Goal: Task Accomplishment & Management: Manage account settings

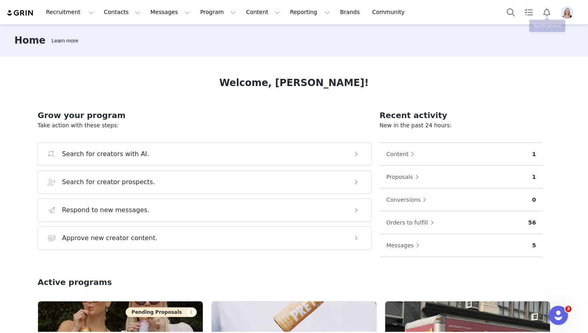
click at [568, 12] on img "Profile" at bounding box center [567, 12] width 13 height 13
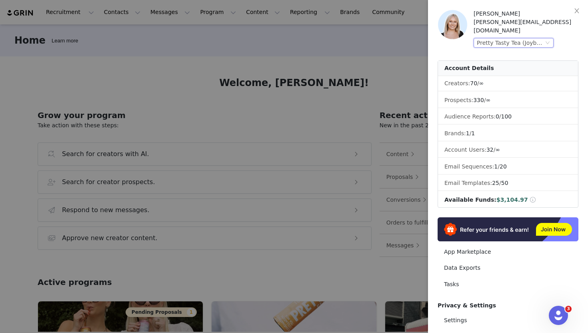
click at [543, 38] on div "Pretty Tasty Tea (Joybyte)" at bounding box center [510, 42] width 67 height 9
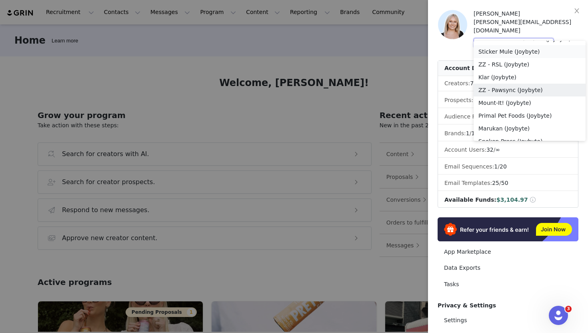
scroll to position [624, 0]
click at [502, 49] on li "Sticker Mule (Joybyte)" at bounding box center [529, 52] width 112 height 13
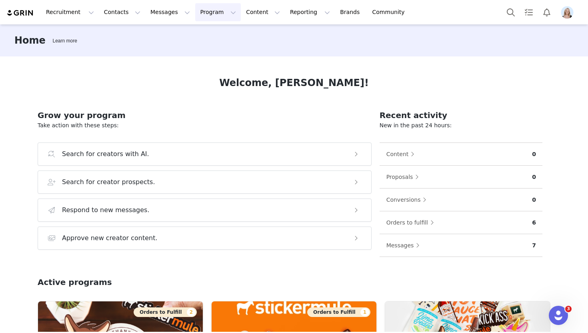
click at [198, 11] on button "Program Program" at bounding box center [218, 12] width 46 height 18
click at [209, 32] on p "Activations" at bounding box center [204, 35] width 31 height 8
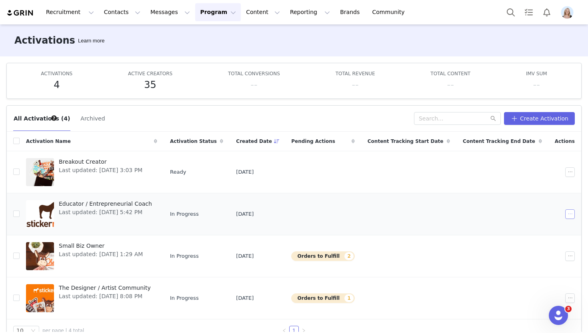
click at [571, 214] on button "button" at bounding box center [570, 214] width 10 height 10
click at [535, 238] on span "Duplicate" at bounding box center [527, 241] width 27 height 9
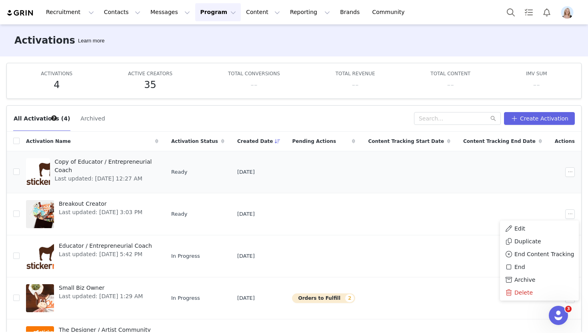
click at [509, 160] on td at bounding box center [503, 172] width 92 height 42
click at [565, 175] on button "button" at bounding box center [570, 172] width 10 height 10
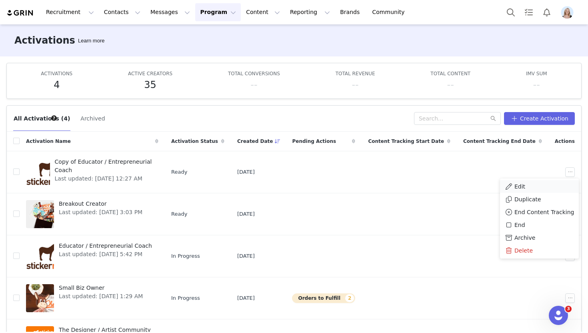
click at [549, 181] on li "Edit" at bounding box center [539, 186] width 79 height 13
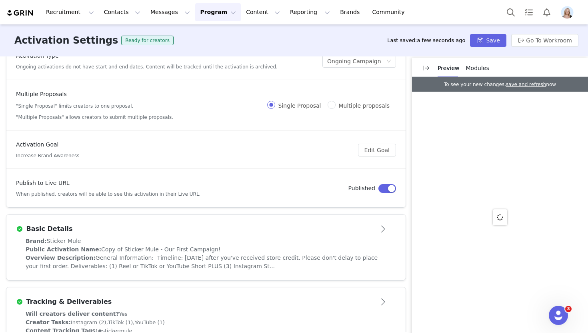
scroll to position [36, 0]
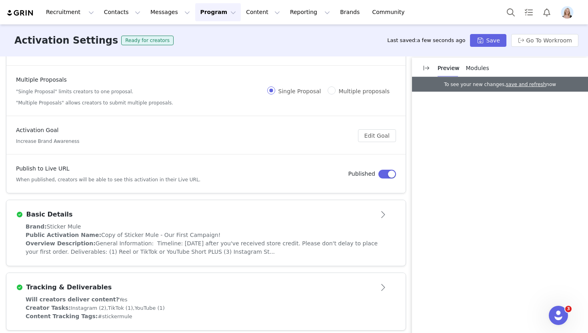
click at [364, 210] on div "Basic Details" at bounding box center [192, 215] width 353 height 10
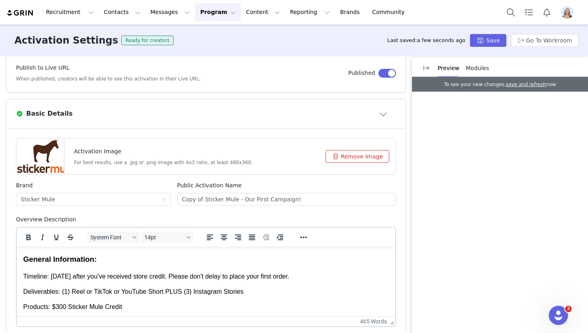
scroll to position [136, 0]
drag, startPoint x: 203, startPoint y: 199, endPoint x: 146, endPoint y: 199, distance: 56.8
click at [146, 199] on div "Brand Sticker Mule Public Activation Name Copy of Sticker Mule - Our First Camp…" at bounding box center [206, 199] width 386 height 34
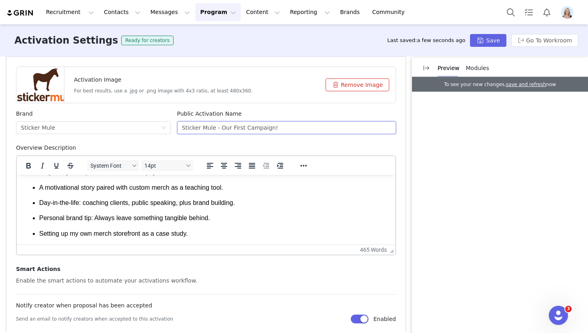
scroll to position [459, 0]
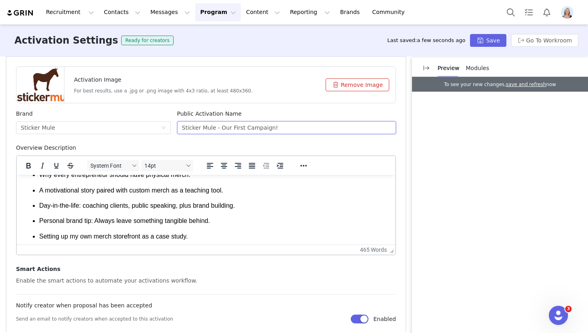
type input "Sticker Mule - Our First Campaign!"
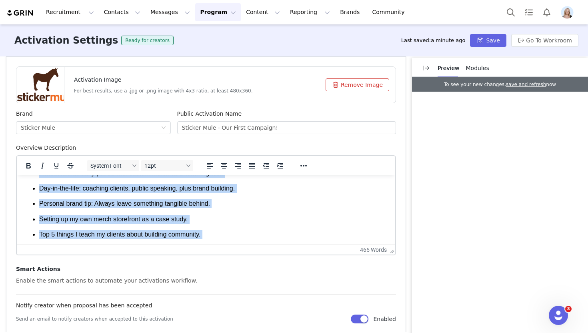
scroll to position [427, 0]
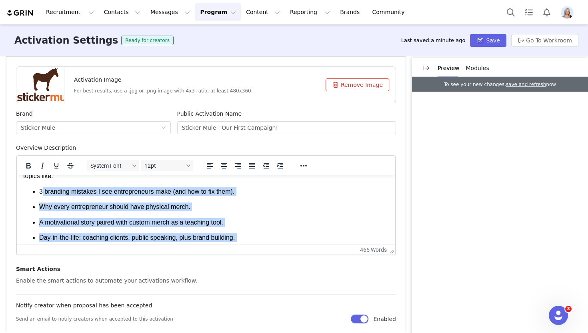
drag, startPoint x: 244, startPoint y: 213, endPoint x: 42, endPoint y: 194, distance: 202.5
click at [42, 194] on ul "3 branding mistakes I see entrepreneurs make (and how to fix them). Why every e…" at bounding box center [205, 268] width 365 height 162
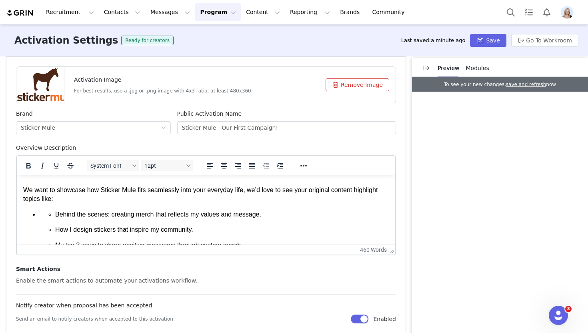
scroll to position [403, 0]
click at [44, 213] on ul "Behind the scenes: creating merch that reflects my values and message. How I de…" at bounding box center [213, 276] width 349 height 132
click at [303, 166] on icon "Reveal or hide additional toolbar items" at bounding box center [303, 166] width 6 height 2
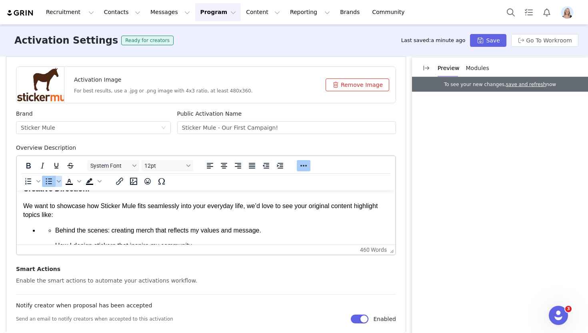
click at [48, 180] on icon "Bullet list" at bounding box center [49, 181] width 10 height 10
click at [49, 182] on icon "Bullet list" at bounding box center [49, 181] width 10 height 10
click at [280, 166] on icon "Increase indent" at bounding box center [280, 166] width 6 height 6
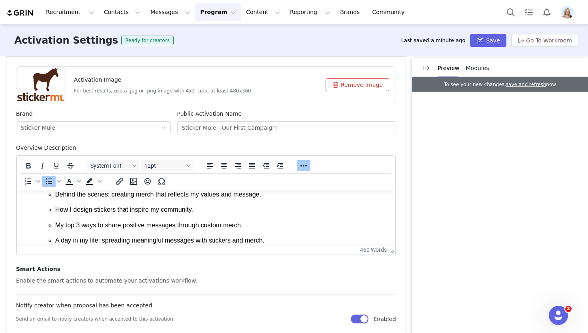
click at [251, 214] on p "How I design stickers that inspire my community." at bounding box center [221, 209] width 333 height 9
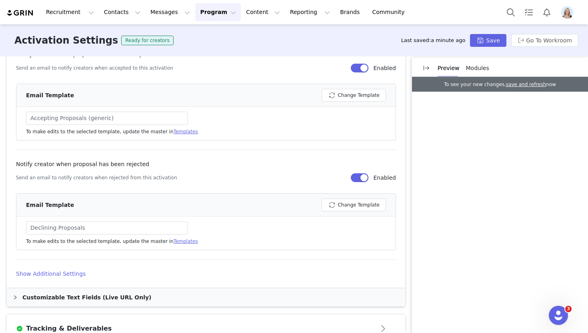
scroll to position [477, 0]
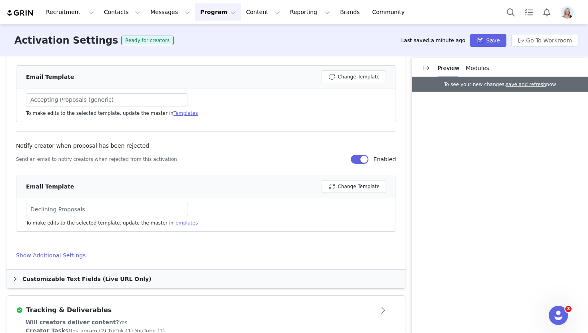
click at [52, 254] on h4 "Show Additional Settings" at bounding box center [206, 255] width 380 height 8
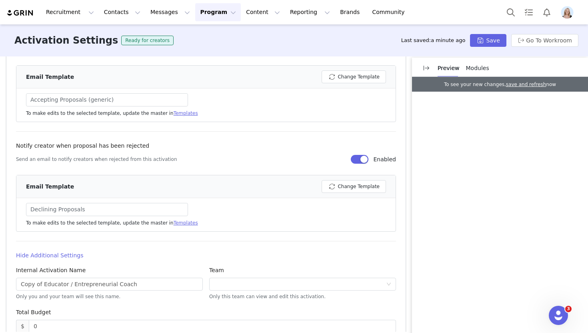
scroll to position [525, 0]
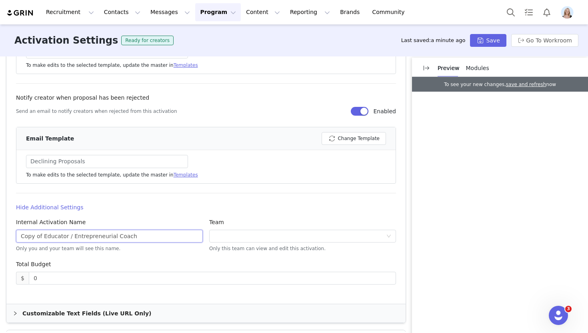
click at [72, 234] on input "Copy of Educator / Entrepreneurial Coach" at bounding box center [109, 235] width 187 height 13
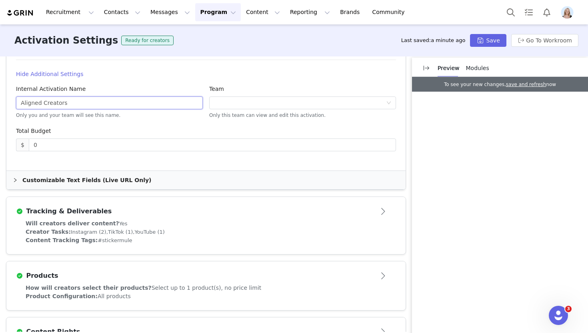
type input "Aligned Creators"
click at [230, 214] on div "Tracking & Deliverables" at bounding box center [192, 211] width 353 height 10
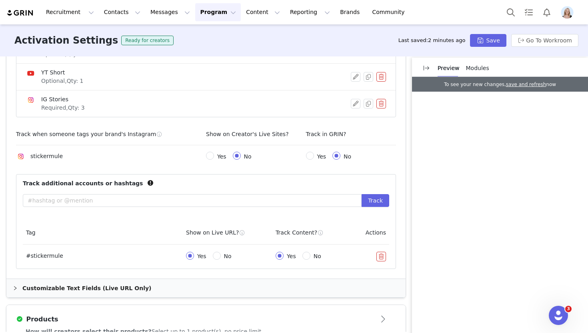
scroll to position [307, 0]
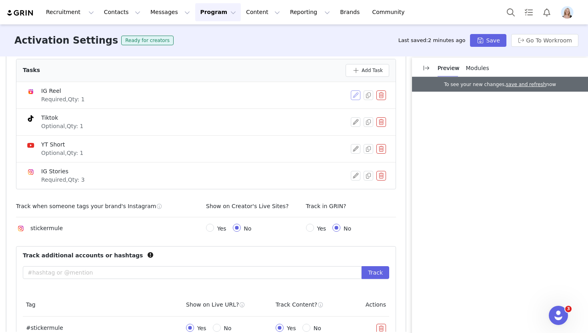
click at [355, 96] on button "button" at bounding box center [356, 95] width 10 height 10
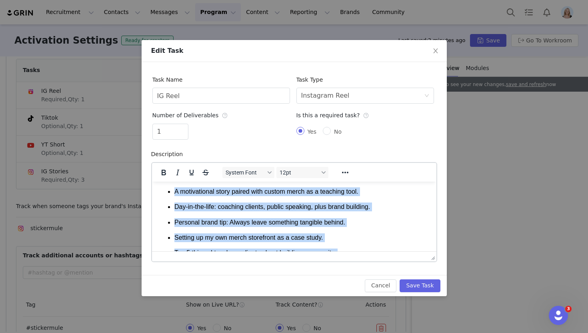
scroll to position [655, 0]
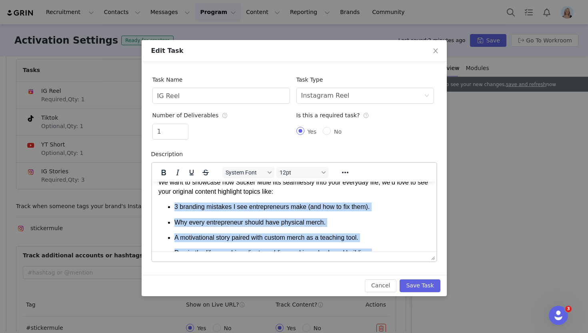
drag, startPoint x: 364, startPoint y: 227, endPoint x: 169, endPoint y: 216, distance: 195.5
click at [169, 216] on ul "3 branding mistakes I see entrepreneurs make (and how to fix them). Why every e…" at bounding box center [293, 283] width 271 height 162
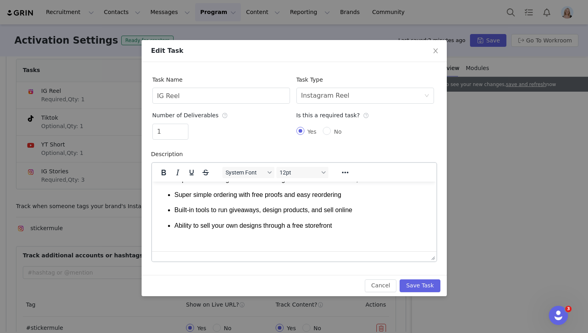
scroll to position [1001, 0]
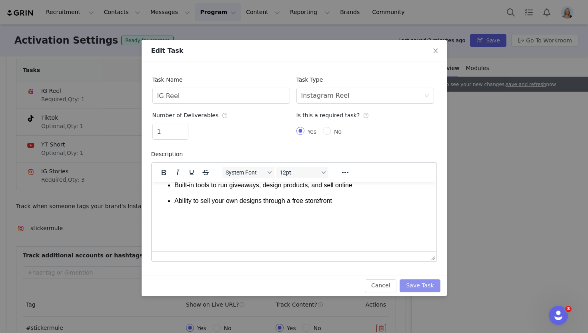
click at [423, 287] on button "Save Task" at bounding box center [419, 285] width 40 height 13
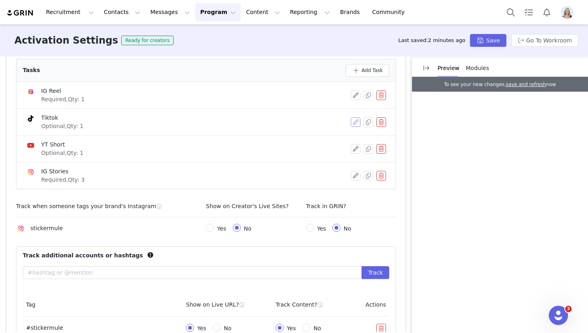
click at [352, 122] on button "button" at bounding box center [356, 122] width 10 height 10
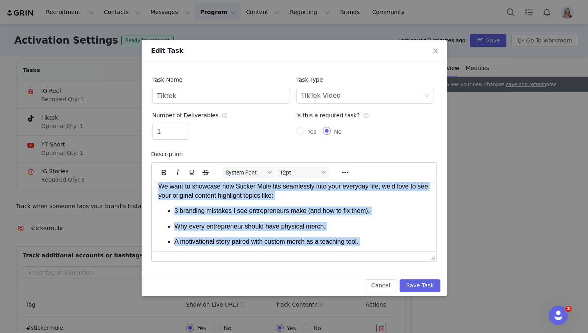
scroll to position [640, 0]
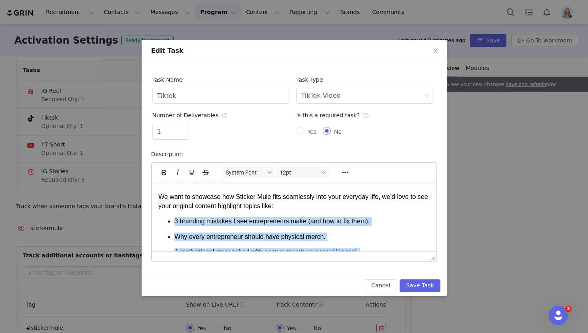
drag, startPoint x: 365, startPoint y: 229, endPoint x: 174, endPoint y: 227, distance: 190.3
click at [174, 227] on ul "3 branding mistakes I see entrepreneurs make (and how to fix them). Why every e…" at bounding box center [293, 297] width 271 height 162
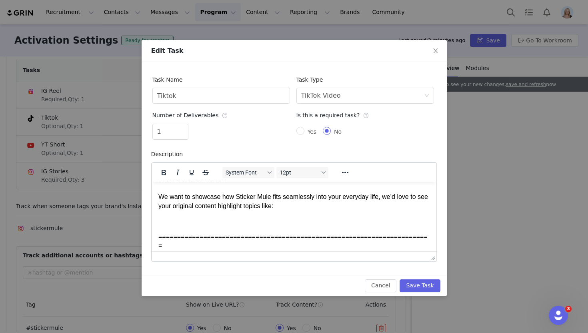
scroll to position [761, 0]
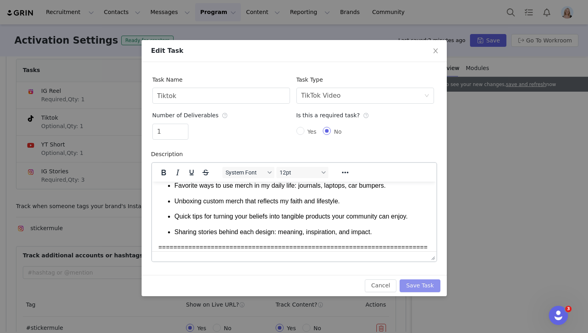
click at [413, 285] on button "Save Task" at bounding box center [419, 285] width 40 height 13
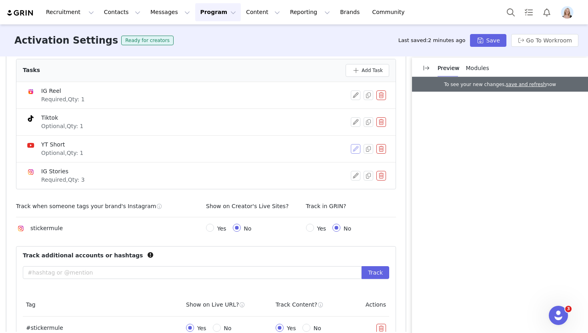
click at [355, 148] on button "button" at bounding box center [356, 149] width 10 height 10
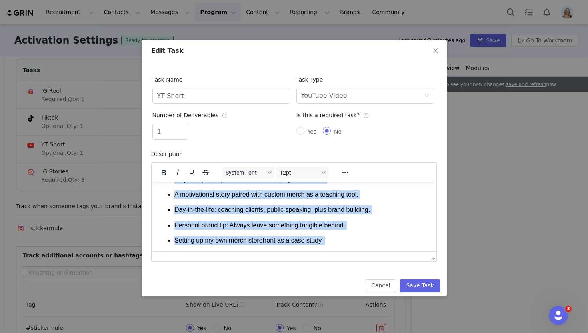
scroll to position [649, 0]
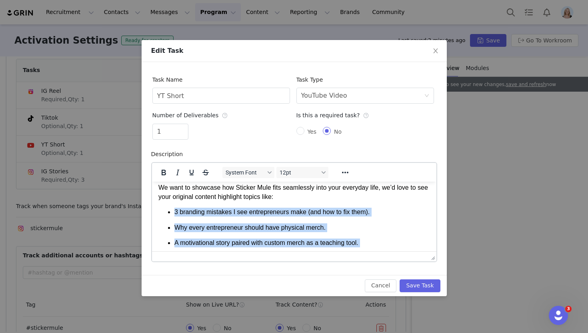
drag, startPoint x: 377, startPoint y: 228, endPoint x: 176, endPoint y: 224, distance: 202.0
click at [176, 224] on ul "3 branding mistakes I see entrepreneurs make (and how to fix them). Why every e…" at bounding box center [293, 288] width 271 height 162
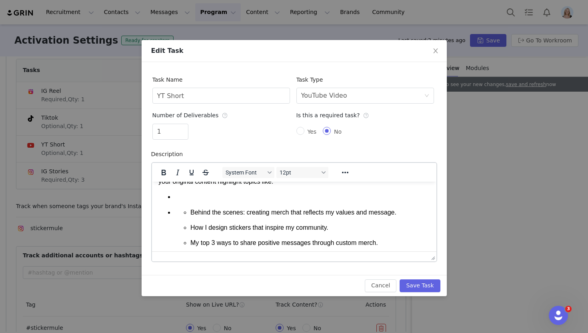
scroll to position [663, 0]
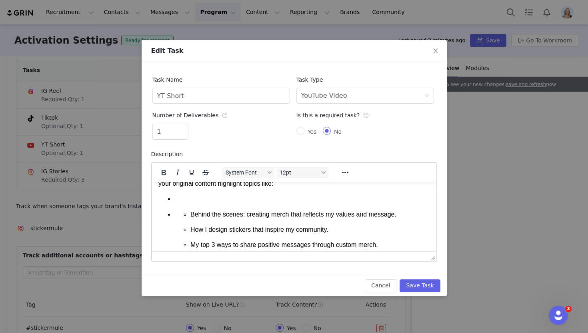
click at [181, 219] on ul "Behind the scenes: creating merch that reflects my values and message. How I de…" at bounding box center [301, 280] width 255 height 141
click at [190, 210] on li "Behind the scenes: creating merch that reflects my values and message. How I de…" at bounding box center [301, 272] width 255 height 156
click at [158, 218] on p "Behind the scenes: creating merch that reflects my values and message." at bounding box center [293, 214] width 271 height 9
click at [351, 173] on button "Reveal or hide additional toolbar items" at bounding box center [345, 172] width 14 height 11
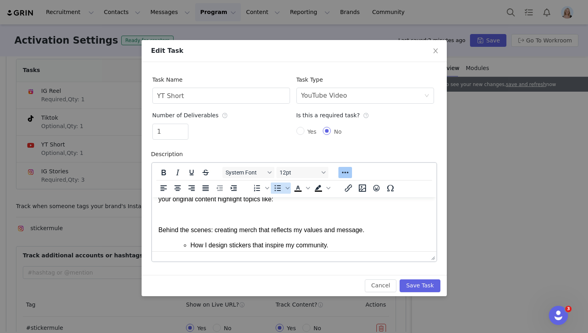
click at [277, 189] on icon "Bullet list" at bounding box center [278, 188] width 10 height 10
click at [232, 187] on icon "Increase indent" at bounding box center [234, 188] width 10 height 10
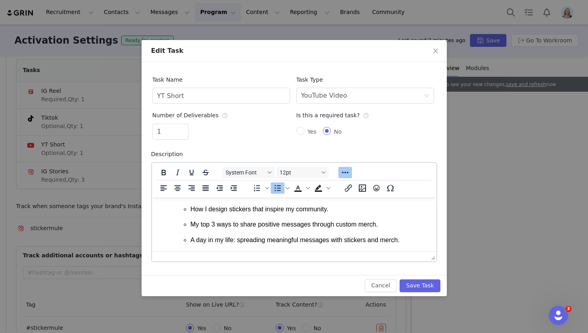
scroll to position [698, 0]
click at [429, 285] on button "Save Task" at bounding box center [419, 285] width 40 height 13
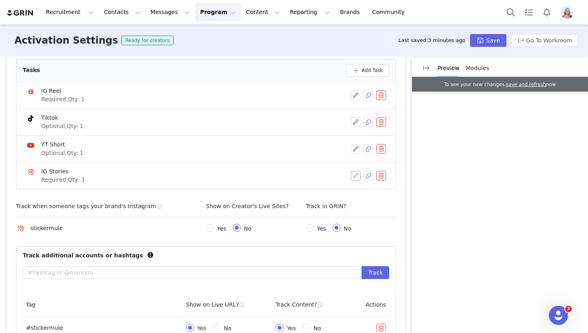
click at [359, 176] on button "button" at bounding box center [356, 176] width 10 height 10
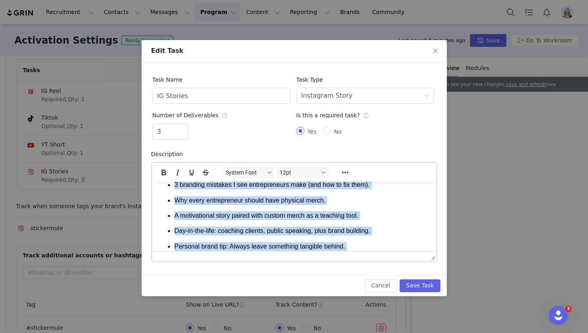
scroll to position [666, 0]
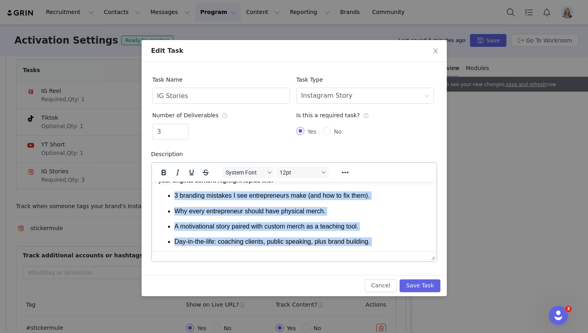
drag, startPoint x: 366, startPoint y: 212, endPoint x: 170, endPoint y: 200, distance: 196.7
click at [170, 200] on ul "3 branding mistakes I see entrepreneurs make (and how to fix them). Why every e…" at bounding box center [293, 272] width 271 height 162
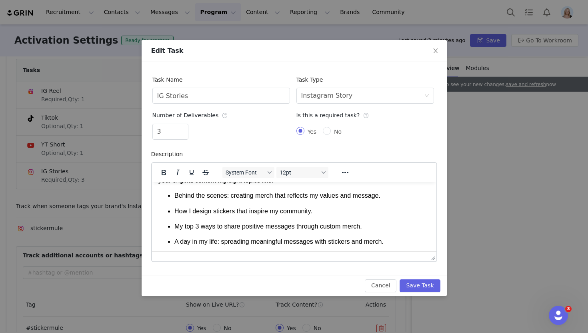
scroll to position [761, 0]
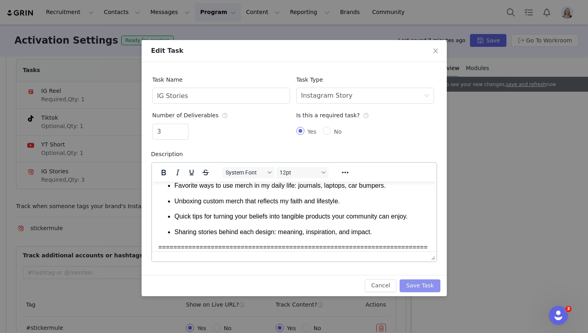
click at [423, 287] on button "Save Task" at bounding box center [419, 285] width 40 height 13
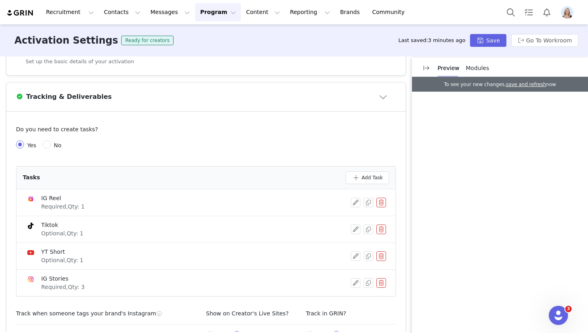
scroll to position [0, 0]
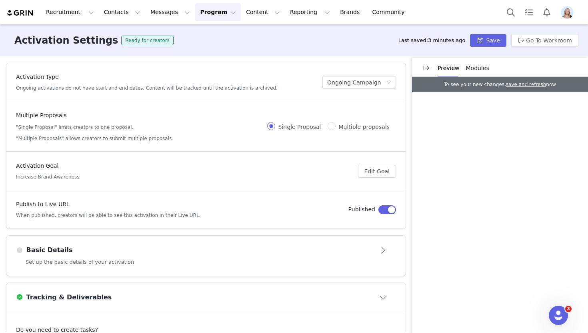
click at [283, 253] on div "Basic Details" at bounding box center [192, 250] width 353 height 10
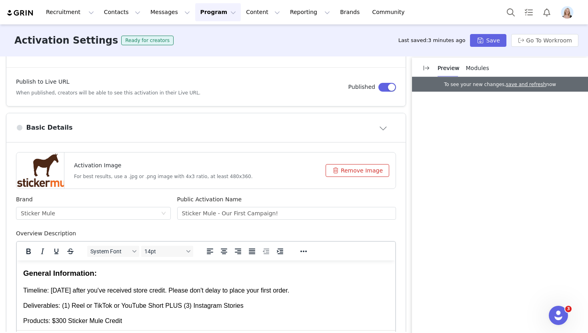
scroll to position [123, 0]
click at [373, 168] on button "Remove Image" at bounding box center [357, 170] width 64 height 13
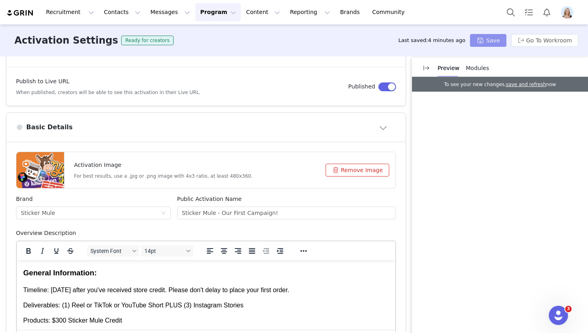
click at [486, 43] on button "Save" at bounding box center [488, 40] width 36 height 13
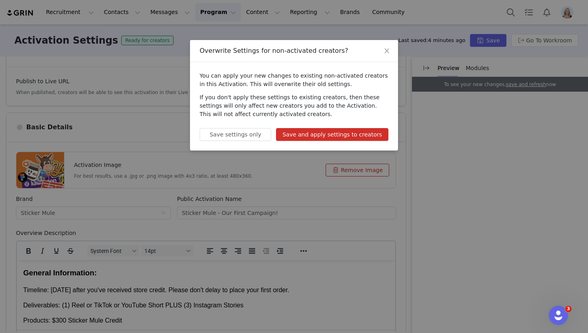
click at [340, 131] on button "Save and apply settings to creators" at bounding box center [332, 134] width 112 height 13
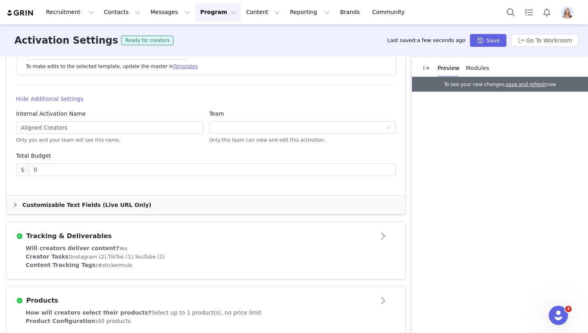
click at [271, 246] on div "Will creators deliver content? Yes" at bounding box center [206, 248] width 361 height 8
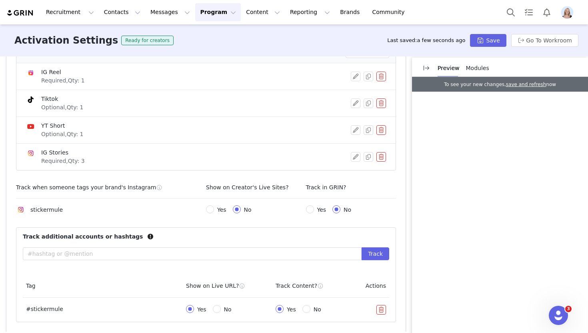
scroll to position [325, 0]
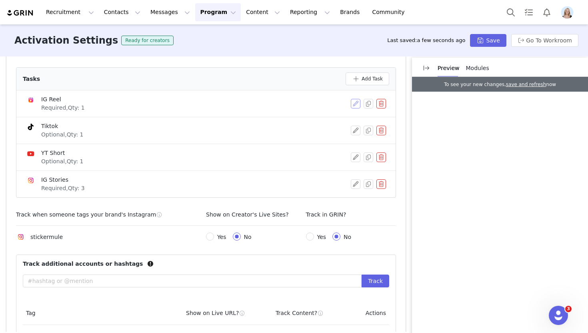
click at [353, 106] on button "button" at bounding box center [356, 104] width 10 height 10
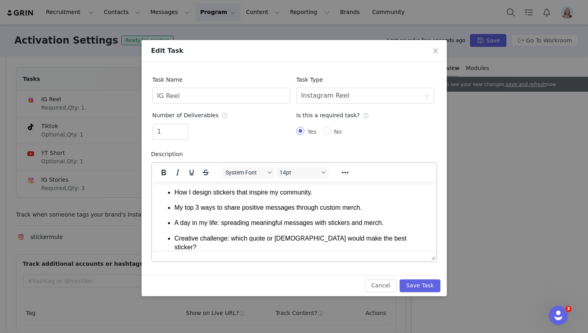
scroll to position [688, 0]
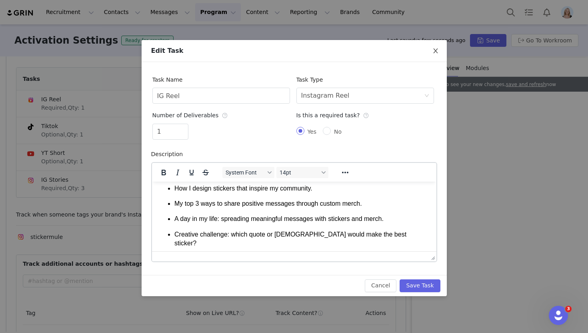
click at [437, 50] on icon "icon: close" at bounding box center [435, 51] width 6 height 6
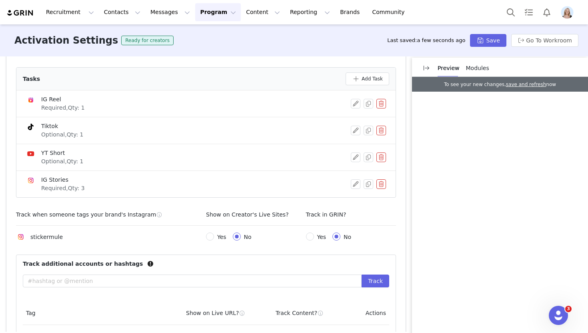
click at [196, 11] on button "Program Program" at bounding box center [218, 12] width 46 height 18
click at [212, 35] on p "Activations" at bounding box center [204, 35] width 31 height 8
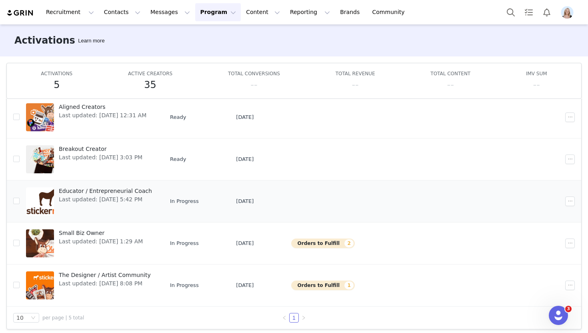
scroll to position [36, 0]
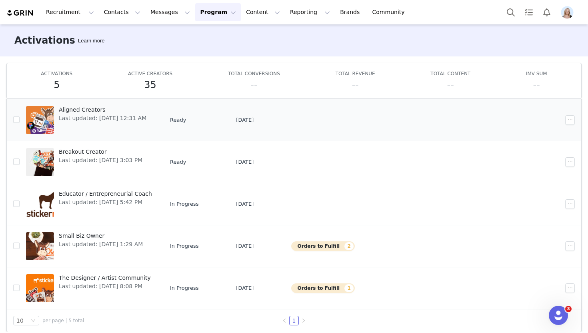
click at [72, 108] on span "Aligned Creators" at bounding box center [103, 110] width 88 height 8
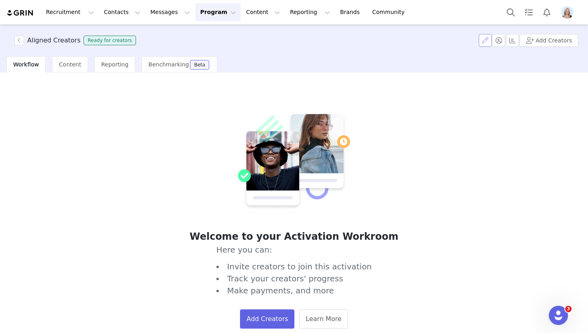
click at [487, 40] on button "button" at bounding box center [485, 40] width 13 height 13
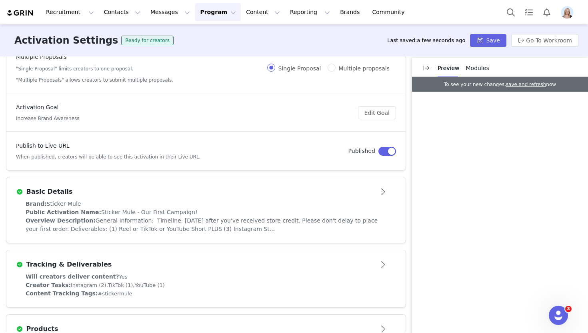
scroll to position [58, 0]
click at [368, 182] on article "Basic Details" at bounding box center [205, 189] width 399 height 22
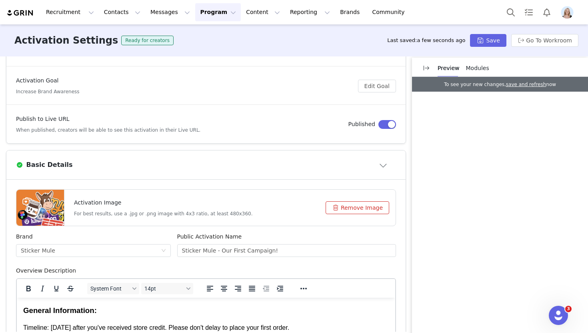
scroll to position [85, 0]
click at [369, 208] on button "Remove Image" at bounding box center [357, 208] width 64 height 13
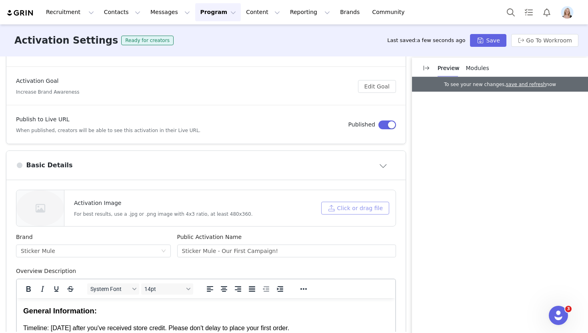
click at [369, 208] on button "Click or drag file" at bounding box center [355, 208] width 68 height 13
click at [489, 42] on button "Save" at bounding box center [488, 40] width 36 height 13
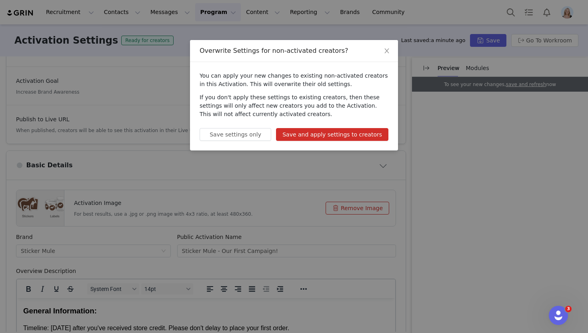
click at [359, 135] on button "Save and apply settings to creators" at bounding box center [332, 134] width 112 height 13
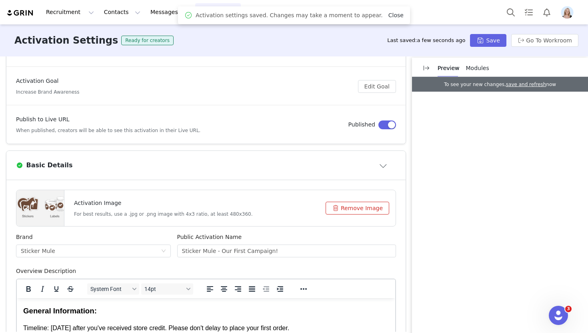
click at [389, 17] on link "Close" at bounding box center [395, 15] width 15 height 6
click at [211, 12] on button "Program Program" at bounding box center [218, 12] width 46 height 18
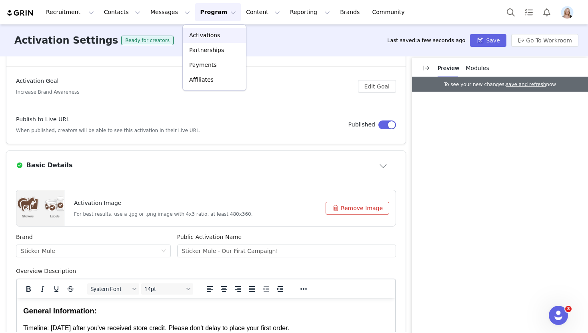
click at [217, 33] on p "Activations" at bounding box center [204, 35] width 31 height 8
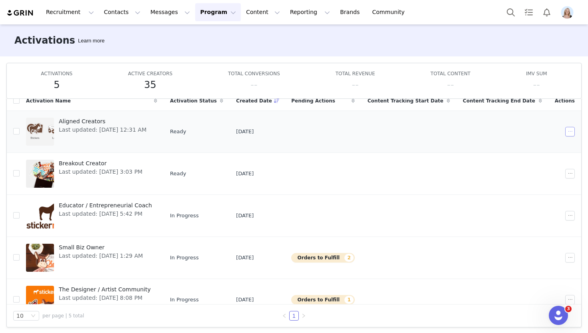
click at [571, 132] on button "button" at bounding box center [570, 132] width 10 height 10
click at [539, 160] on div "Duplicate" at bounding box center [539, 158] width 69 height 9
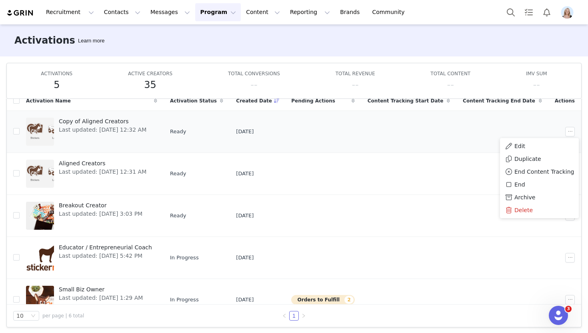
click at [437, 134] on td at bounding box center [408, 131] width 95 height 42
click at [572, 132] on button "button" at bounding box center [570, 132] width 10 height 10
click at [529, 145] on div "Edit" at bounding box center [539, 146] width 69 height 9
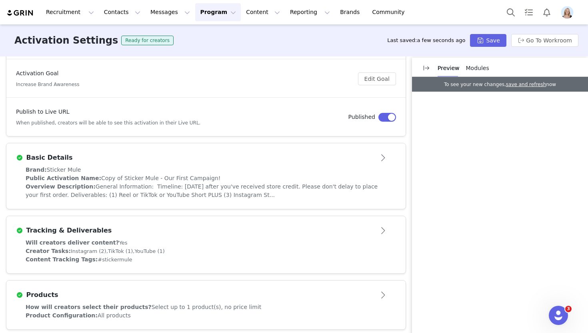
scroll to position [92, 0]
click at [343, 146] on article "Basic Details" at bounding box center [205, 155] width 399 height 22
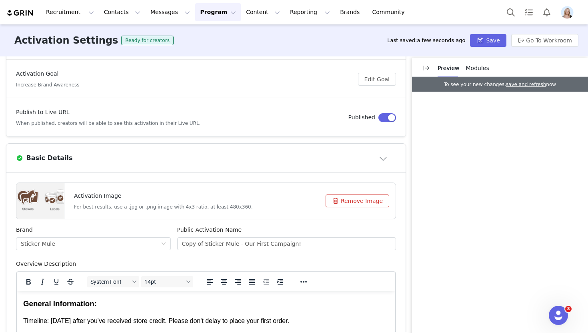
scroll to position [0, 0]
click at [284, 250] on div "Public Activation Name Copy of Sticker Mule - Our First Campaign!" at bounding box center [286, 242] width 225 height 34
click at [285, 249] on input "Copy of Sticker Mule - Our First Campaign!" at bounding box center [286, 243] width 219 height 13
drag, startPoint x: 204, startPoint y: 242, endPoint x: 167, endPoint y: 242, distance: 36.8
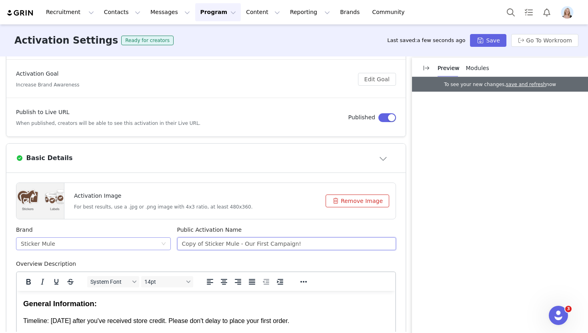
click at [167, 242] on div "Brand Sticker Mule Public Activation Name Copy of Sticker Mule - Our First Camp…" at bounding box center [206, 242] width 386 height 34
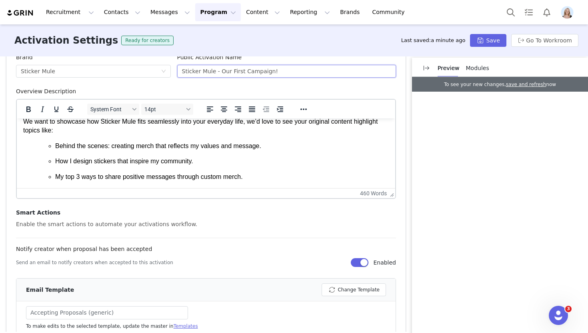
scroll to position [415, 0]
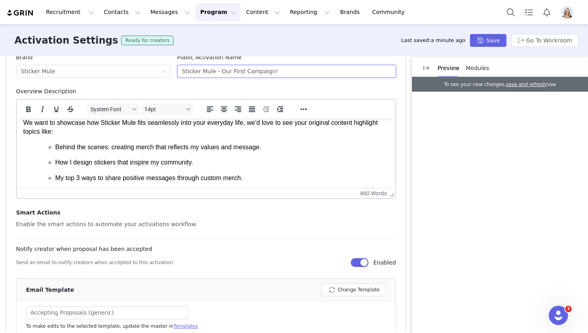
type input "Sticker Mule - Our First Campaign!"
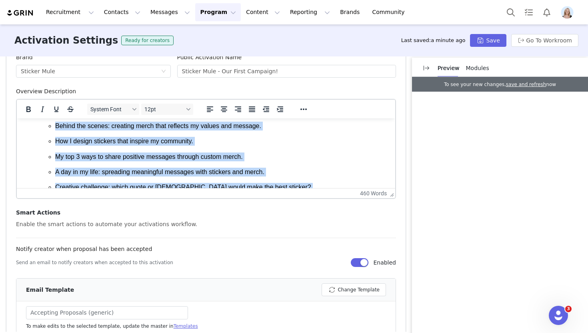
scroll to position [413, 0]
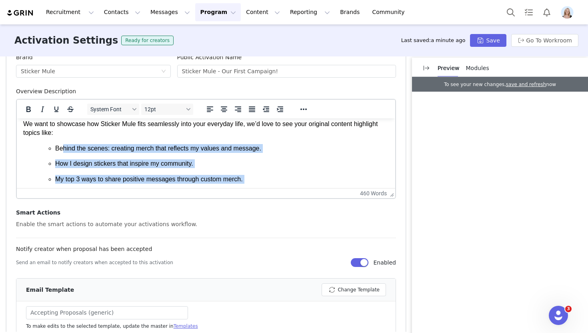
drag, startPoint x: 269, startPoint y: 174, endPoint x: 61, endPoint y: 144, distance: 210.1
click at [61, 144] on ul "Behind the scenes: creating merch that reflects my values and message. How I de…" at bounding box center [213, 210] width 349 height 132
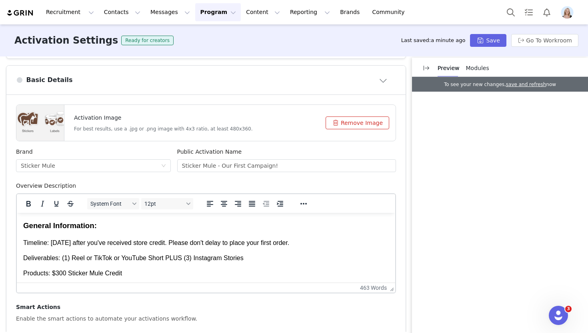
scroll to position [139, 0]
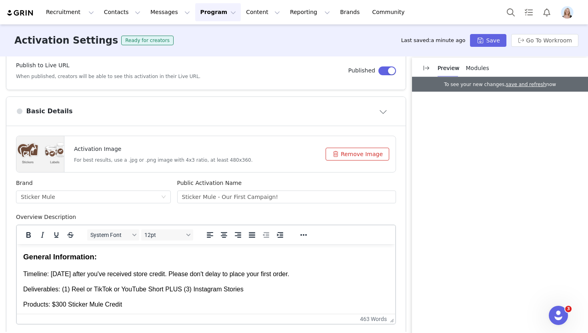
click at [361, 148] on button "Remove Image" at bounding box center [357, 154] width 64 height 13
click at [361, 148] on button "Click or drag file" at bounding box center [355, 154] width 68 height 13
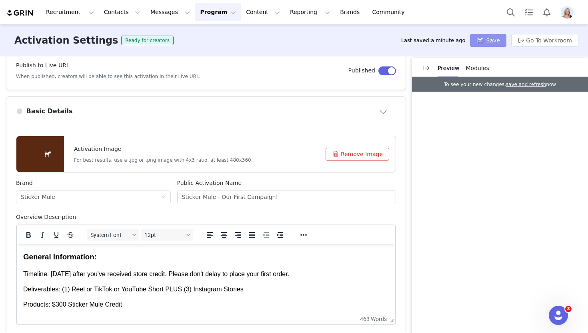
click at [484, 41] on button "Save" at bounding box center [488, 40] width 36 height 13
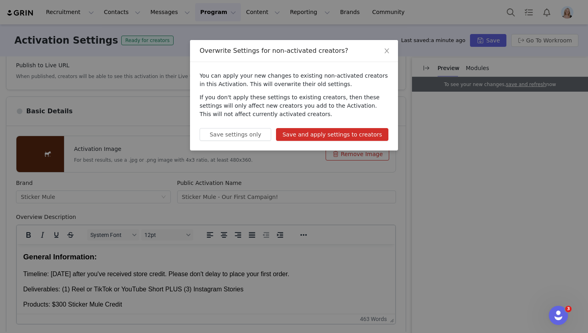
click at [325, 135] on button "Save and apply settings to creators" at bounding box center [332, 134] width 112 height 13
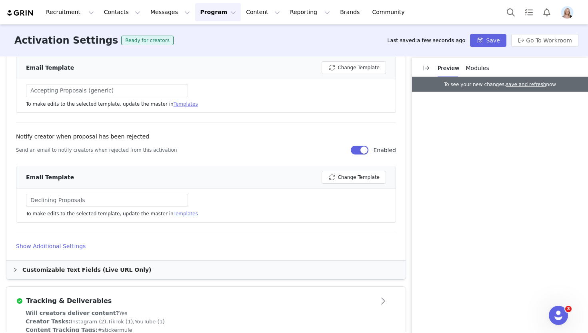
scroll to position [487, 0]
click at [66, 243] on h4 "Show Additional Settings" at bounding box center [206, 245] width 380 height 8
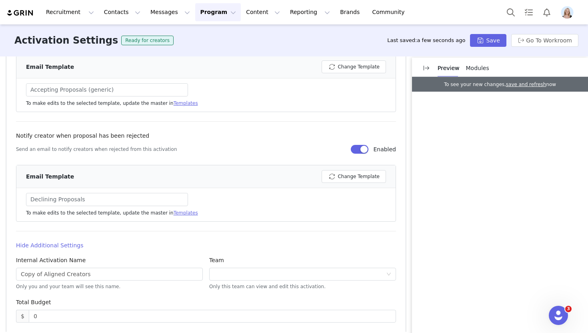
scroll to position [555, 0]
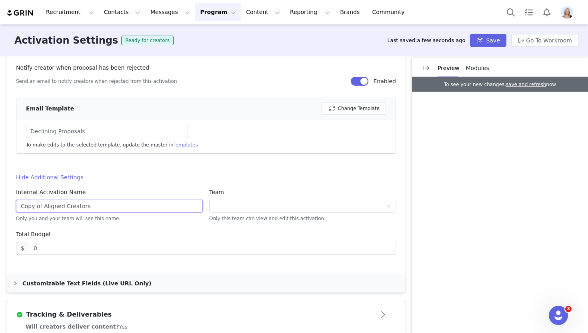
click at [82, 204] on input "Copy of Aligned Creators" at bounding box center [109, 206] width 187 height 13
type input "Sticker Mule Superfans"
click at [489, 35] on button "Save" at bounding box center [488, 40] width 36 height 13
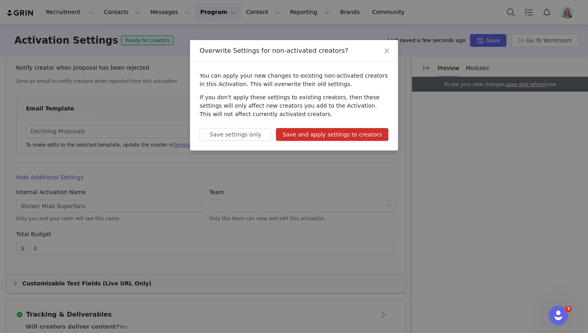
click at [324, 136] on button "Save and apply settings to creators" at bounding box center [332, 134] width 112 height 13
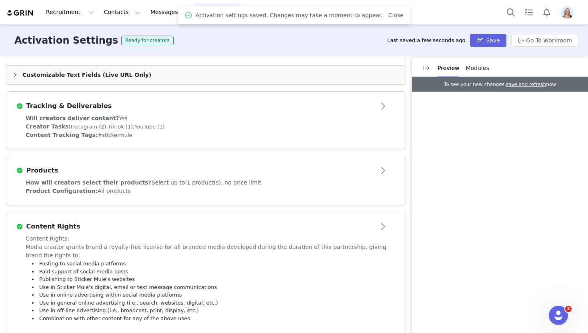
scroll to position [765, 0]
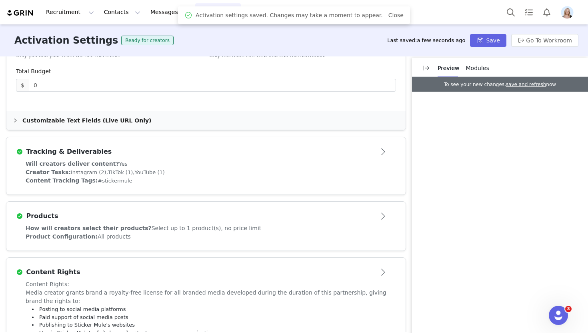
click at [222, 151] on div "Tracking & Deliverables" at bounding box center [192, 152] width 353 height 10
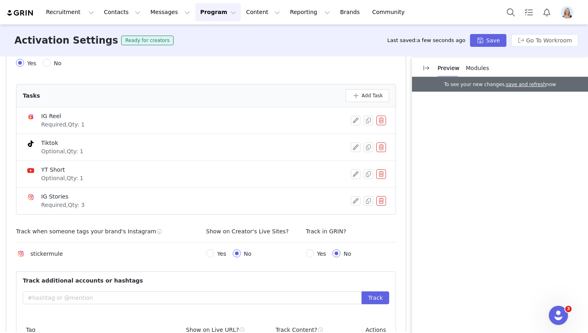
scroll to position [307, 0]
click at [357, 122] on button "button" at bounding box center [356, 121] width 10 height 10
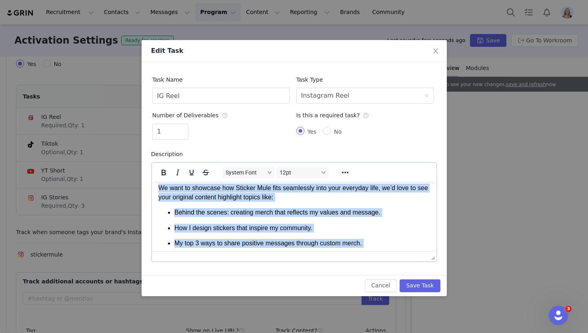
scroll to position [640, 0]
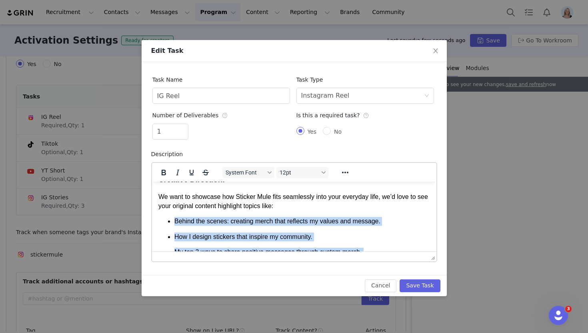
drag, startPoint x: 381, startPoint y: 227, endPoint x: 169, endPoint y: 231, distance: 212.4
click at [169, 231] on ul "Behind the scenes: creating merch that reflects my values and message. How I de…" at bounding box center [293, 286] width 271 height 141
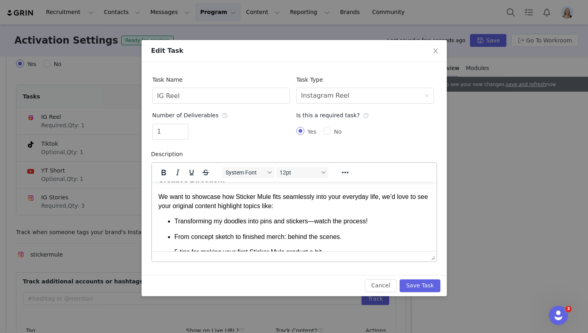
scroll to position [776, 0]
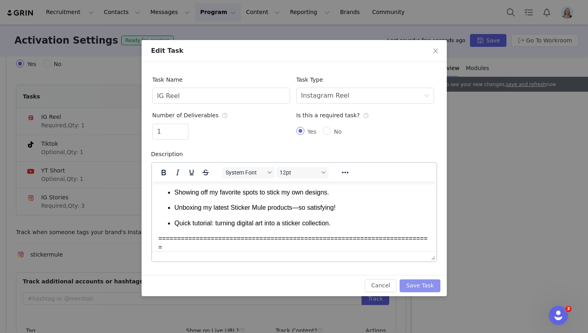
click at [423, 284] on button "Save Task" at bounding box center [419, 285] width 40 height 13
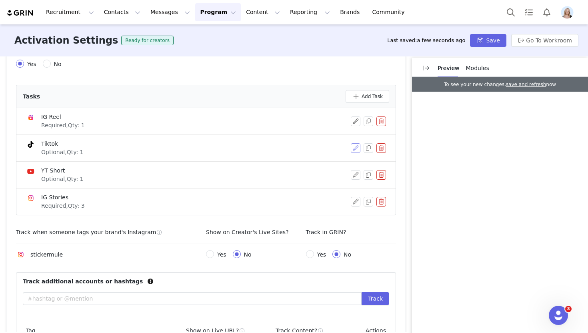
click at [355, 148] on button "button" at bounding box center [356, 148] width 10 height 10
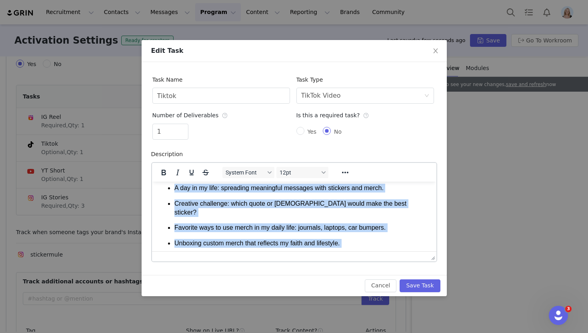
scroll to position [682, 0]
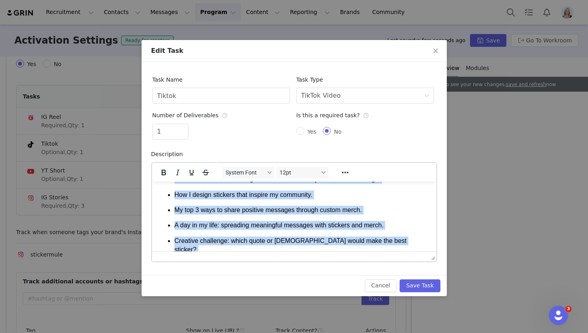
drag, startPoint x: 385, startPoint y: 221, endPoint x: 174, endPoint y: 192, distance: 213.1
click at [174, 192] on ul "Behind the scenes: creating merch that reflects my values and message. How I de…" at bounding box center [293, 244] width 271 height 141
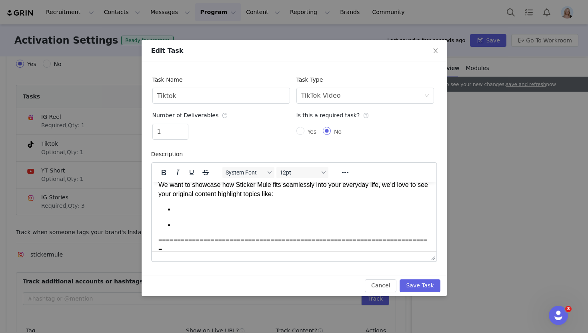
scroll to position [653, 0]
drag, startPoint x: 184, startPoint y: 230, endPoint x: 174, endPoint y: 217, distance: 16.6
click at [174, 217] on ul "Rich Text Area. Press ALT-0 for help." at bounding box center [293, 216] width 271 height 24
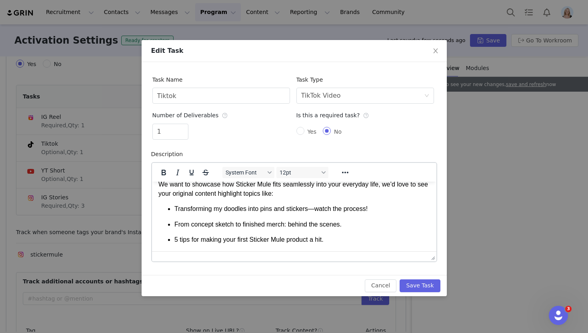
scroll to position [776, 0]
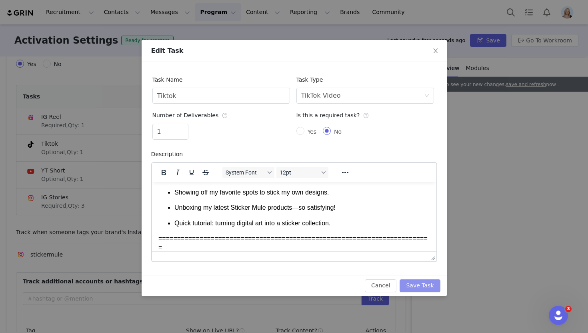
click at [416, 285] on button "Save Task" at bounding box center [419, 285] width 40 height 13
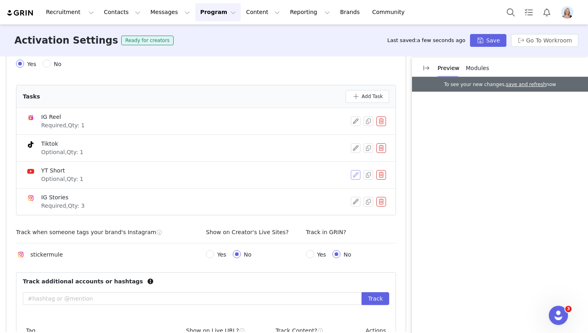
click at [356, 174] on button "button" at bounding box center [356, 175] width 10 height 10
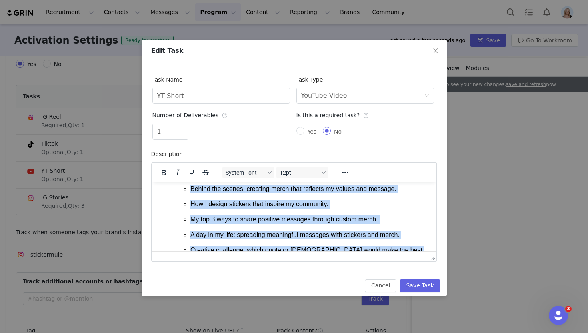
scroll to position [680, 0]
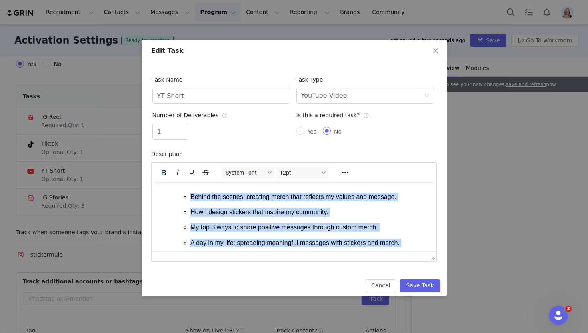
drag, startPoint x: 401, startPoint y: 244, endPoint x: 191, endPoint y: 204, distance: 214.1
click at [191, 204] on ul "Behind the scenes: creating merch that reflects my values and message. How I de…" at bounding box center [301, 262] width 255 height 141
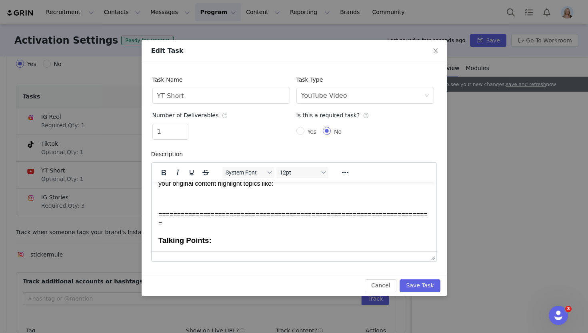
scroll to position [776, 0]
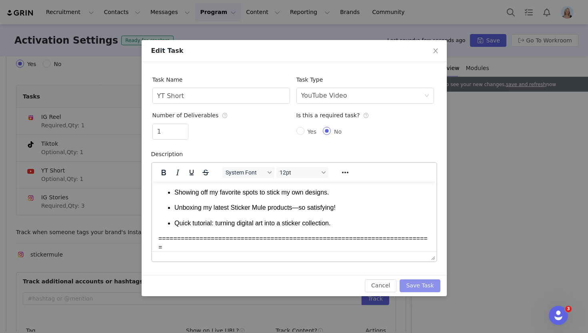
click at [424, 286] on button "Save Task" at bounding box center [419, 285] width 40 height 13
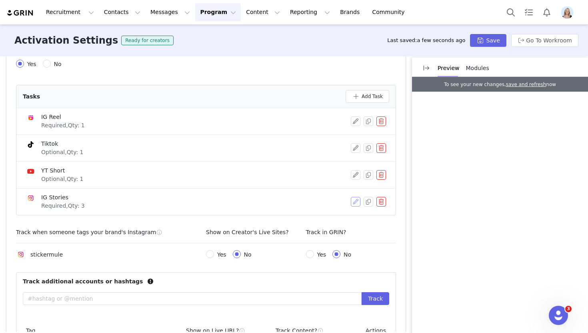
click at [355, 203] on button "button" at bounding box center [356, 202] width 10 height 10
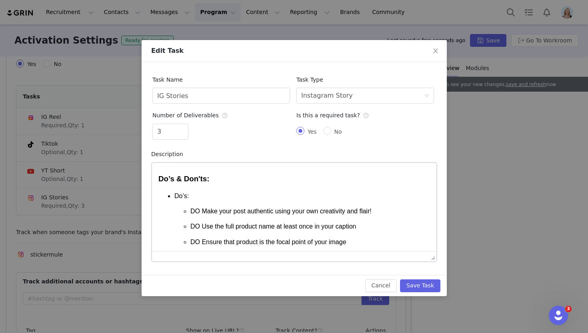
scroll to position [0, 0]
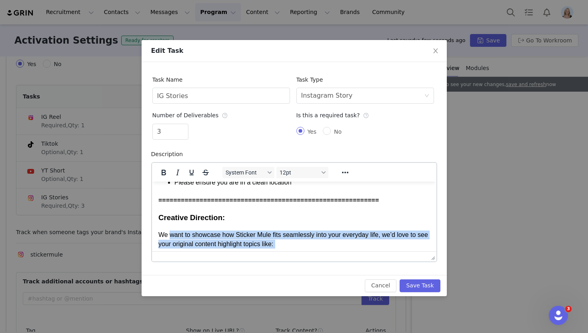
drag, startPoint x: 379, startPoint y: 231, endPoint x: 170, endPoint y: 245, distance: 210.4
click at [170, 245] on body "Do’s & Don'ts: Do’s: DO Make your post authentic using your own creativity and …" at bounding box center [293, 103] width 271 height 1032
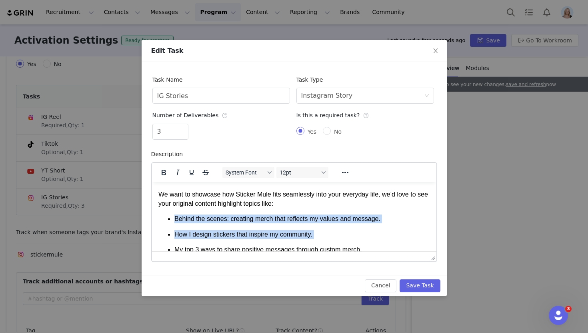
scroll to position [682, 0]
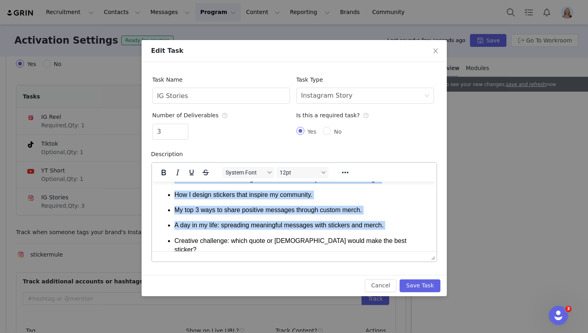
drag, startPoint x: 174, startPoint y: 225, endPoint x: 262, endPoint y: 255, distance: 92.7
click at [262, 255] on html "Do’s & Don'ts: Do’s: DO Make your post authentic using your own creativity and …" at bounding box center [294, 22] width 284 height 1046
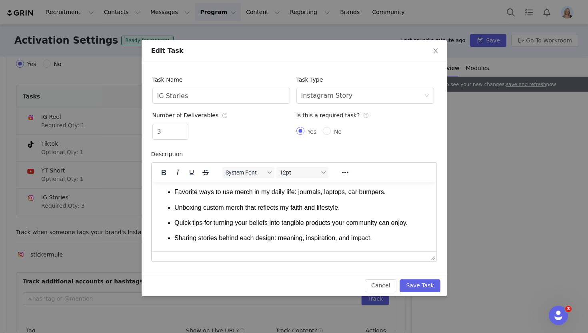
scroll to position [698, 0]
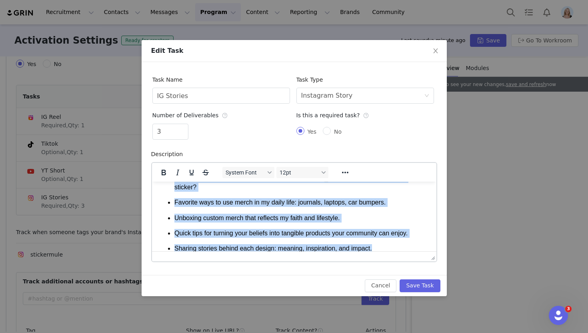
drag, startPoint x: 397, startPoint y: 248, endPoint x: 174, endPoint y: 188, distance: 231.1
click at [174, 188] on ul "Creative challenge: which quote or scripture would make the best sticker? Favor…" at bounding box center [293, 205] width 271 height 95
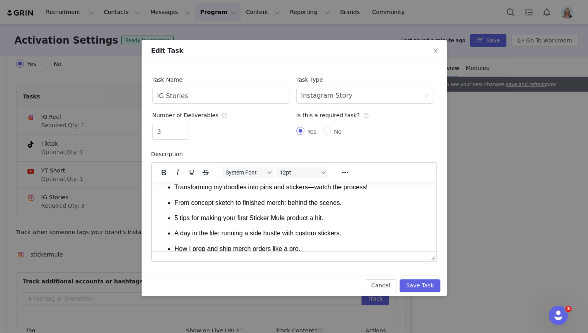
scroll to position [776, 0]
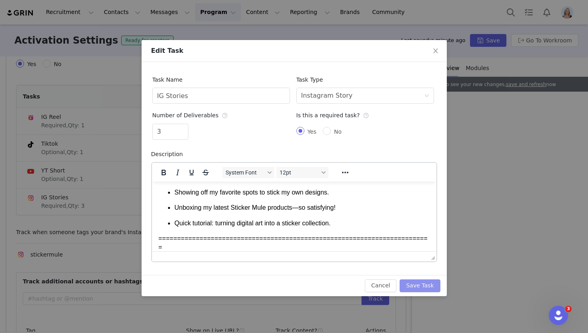
click at [426, 285] on button "Save Task" at bounding box center [419, 285] width 40 height 13
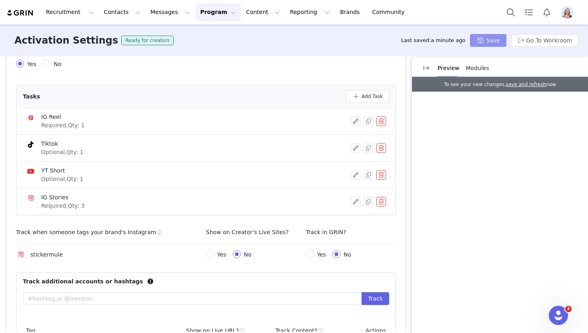
click at [492, 44] on button "Save" at bounding box center [488, 40] width 36 height 13
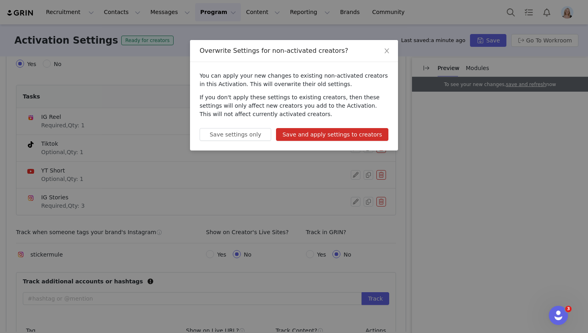
click at [340, 136] on button "Save and apply settings to creators" at bounding box center [332, 134] width 112 height 13
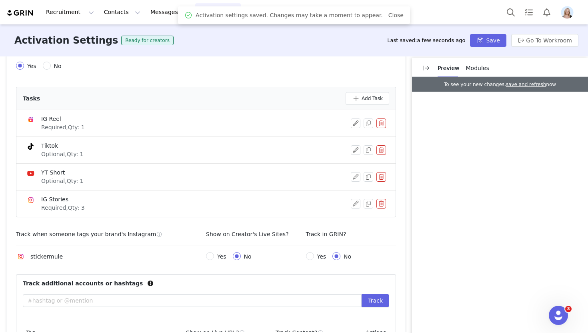
scroll to position [0, 0]
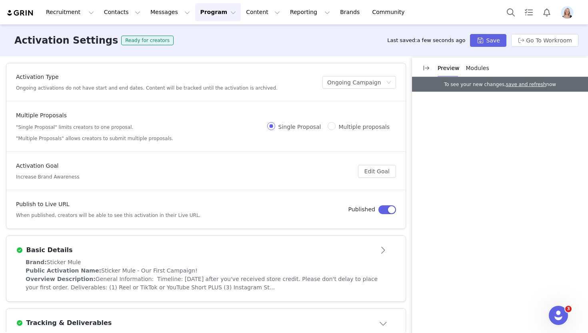
click at [210, 11] on button "Program Program" at bounding box center [218, 12] width 46 height 18
click at [215, 28] on link "Activations" at bounding box center [214, 35] width 63 height 15
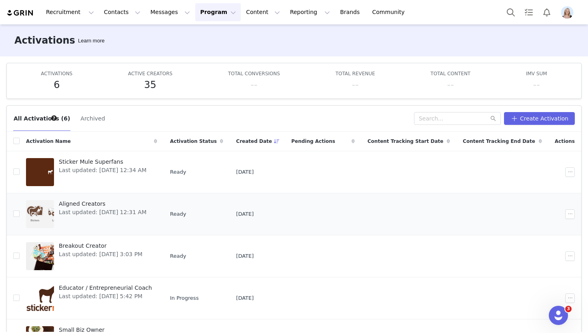
scroll to position [1, 0]
click at [126, 14] on button "Contacts Contacts" at bounding box center [122, 12] width 46 height 18
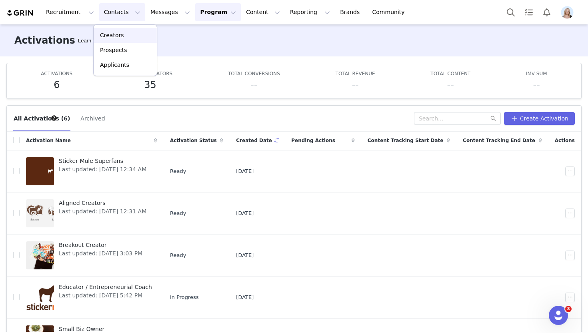
click at [134, 32] on div "Creators" at bounding box center [125, 35] width 54 height 8
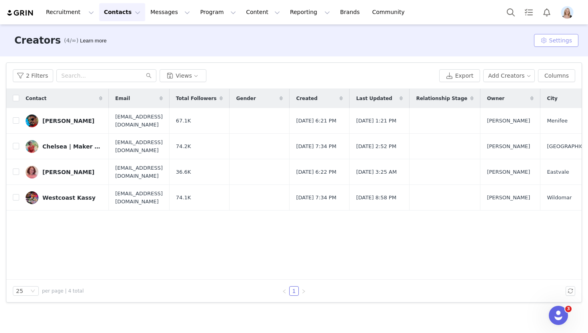
click at [553, 39] on button "Settings" at bounding box center [556, 40] width 44 height 13
click at [540, 55] on link "Tags" at bounding box center [546, 56] width 73 height 13
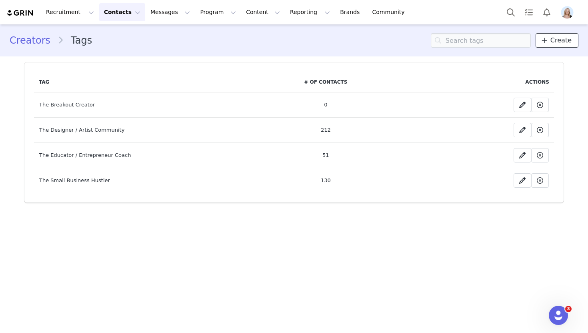
click at [551, 46] on link "Create" at bounding box center [556, 40] width 43 height 14
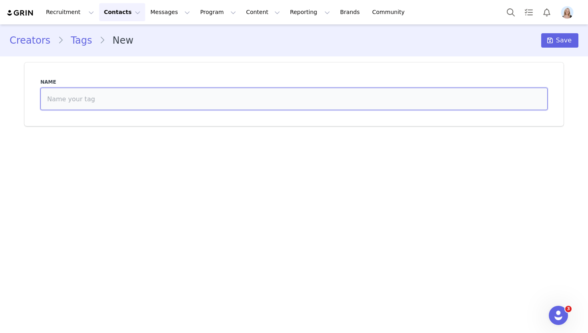
click at [215, 104] on input at bounding box center [293, 99] width 507 height 22
type input "Aligned Creator"
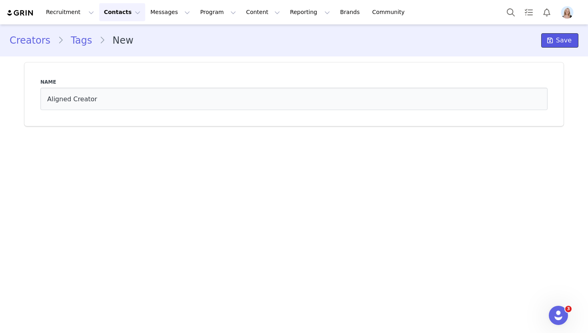
click at [563, 38] on span "Save" at bounding box center [564, 41] width 16 height 10
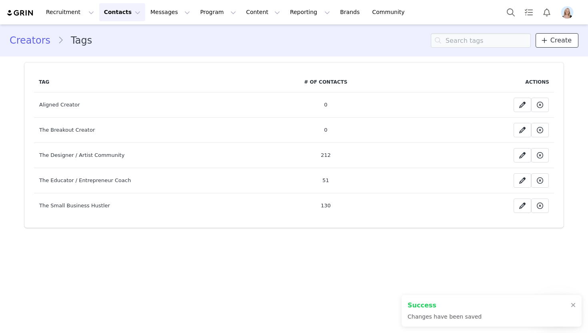
click at [563, 38] on span "Create" at bounding box center [560, 41] width 21 height 10
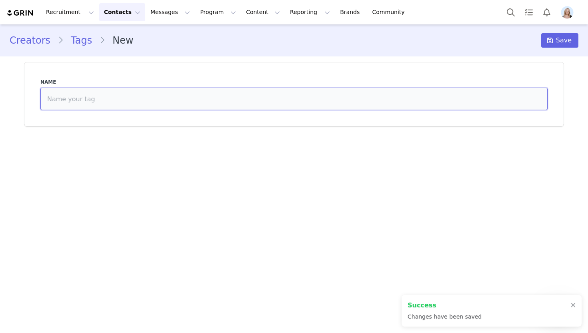
click at [136, 100] on input at bounding box center [293, 99] width 507 height 22
type input "Sticker Mule Superfans"
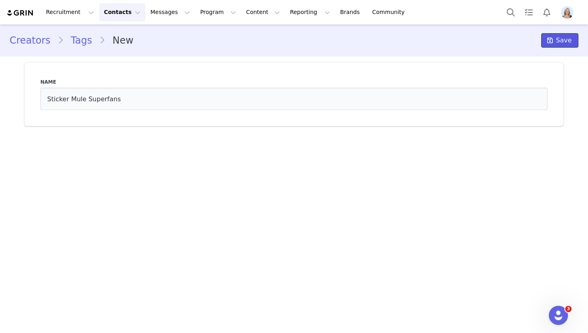
click at [553, 38] on icon at bounding box center [550, 40] width 6 height 6
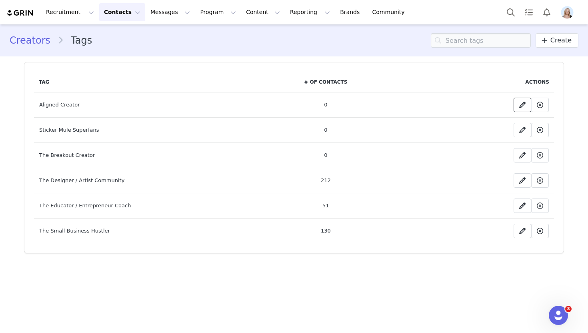
click at [521, 104] on icon at bounding box center [522, 105] width 6 height 6
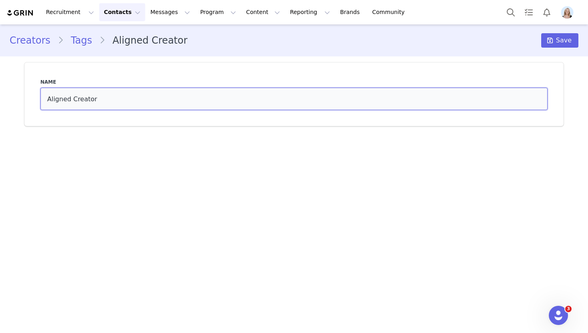
click at [48, 97] on input "Aligned Creator" at bounding box center [293, 99] width 507 height 22
type input "The Aligned Creator"
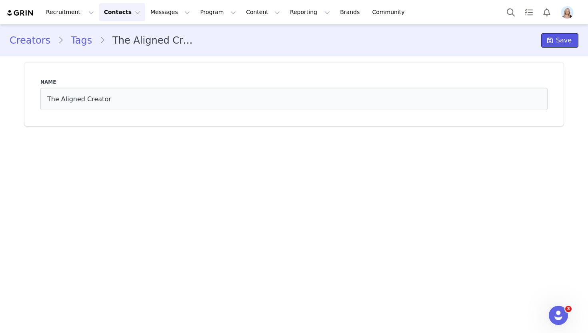
click at [563, 37] on span "Save" at bounding box center [564, 41] width 16 height 10
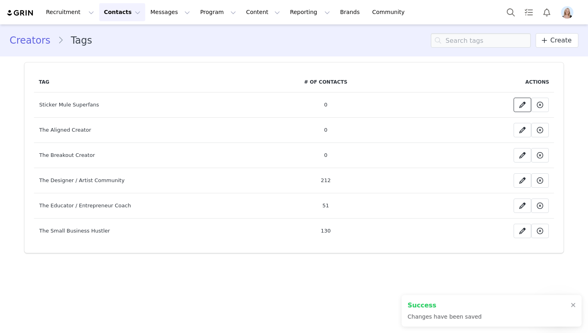
click at [520, 104] on icon at bounding box center [522, 105] width 6 height 6
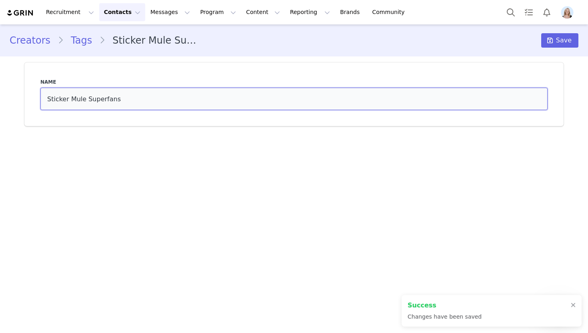
click at [44, 100] on input "Sticker Mule Superfans" at bounding box center [293, 99] width 507 height 22
click at [159, 109] on input "The Sticker Mule Superfans" at bounding box center [293, 99] width 507 height 22
type input "The Sticker Mule Superfan"
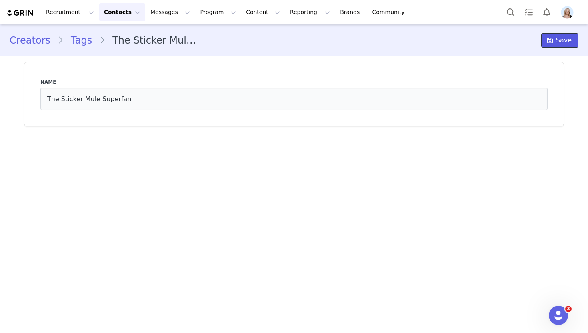
click at [568, 38] on span "Save" at bounding box center [564, 41] width 16 height 10
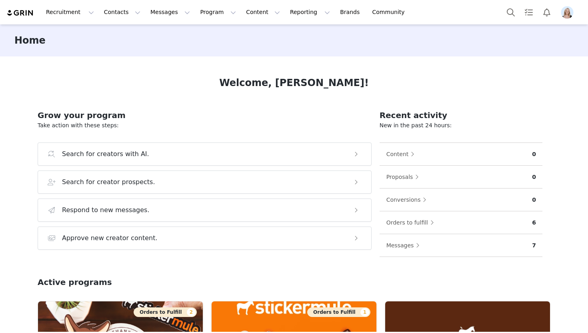
click at [567, 13] on img "Profile" at bounding box center [567, 12] width 13 height 13
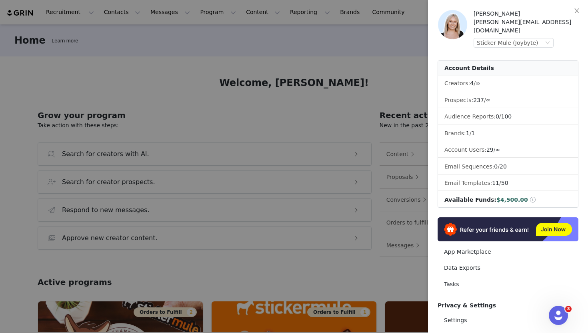
click at [345, 47] on div at bounding box center [294, 166] width 588 height 333
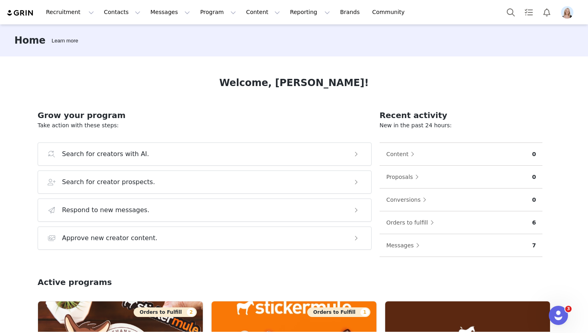
click at [568, 17] on img "Profile" at bounding box center [567, 12] width 13 height 13
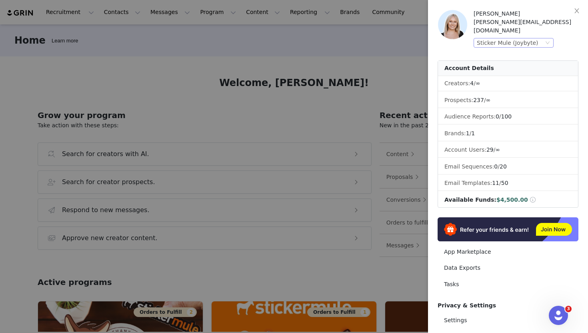
click at [536, 38] on div "Sticker Mule (Joybyte)" at bounding box center [510, 42] width 67 height 9
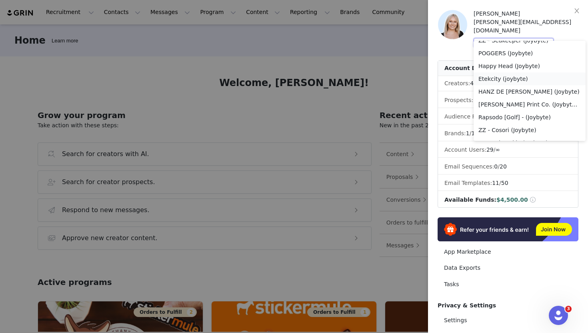
scroll to position [179, 0]
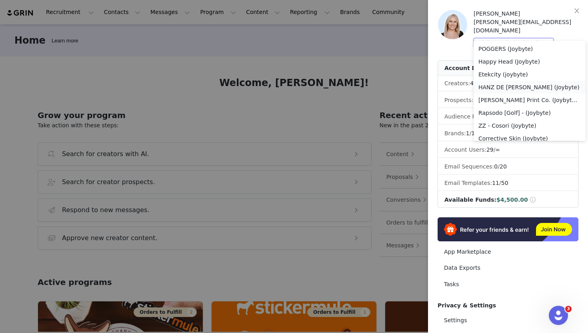
click at [524, 82] on li "HANZ DE FUKO (Joybyte)" at bounding box center [529, 87] width 112 height 13
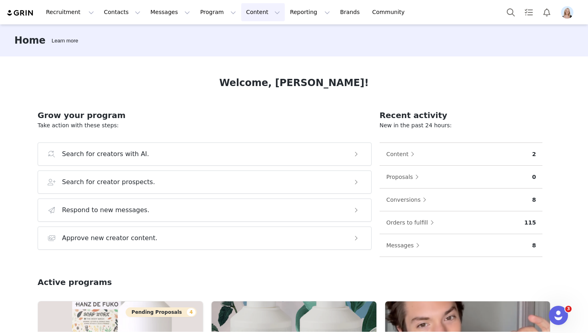
click at [249, 16] on button "Content Content" at bounding box center [263, 12] width 44 height 18
click at [291, 16] on button "Reporting Reporting" at bounding box center [310, 12] width 50 height 18
click at [294, 30] on link "Dashboard" at bounding box center [296, 35] width 63 height 15
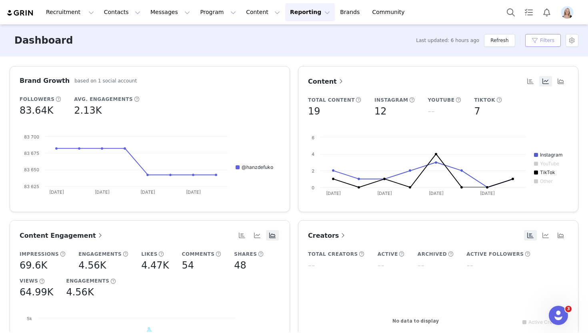
click at [543, 42] on button "Filters" at bounding box center [543, 40] width 36 height 13
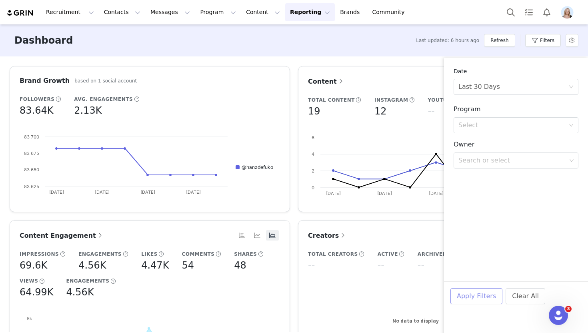
click at [470, 289] on button "Apply Filters" at bounding box center [476, 296] width 52 height 16
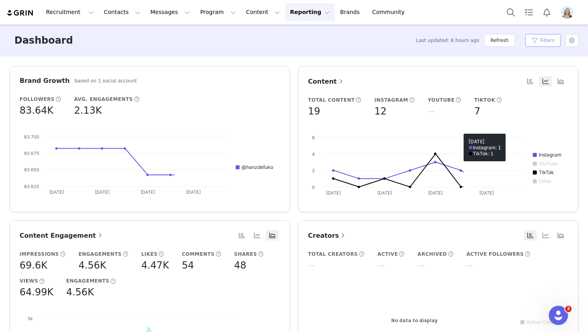
click at [540, 36] on button "Filters" at bounding box center [543, 40] width 36 height 13
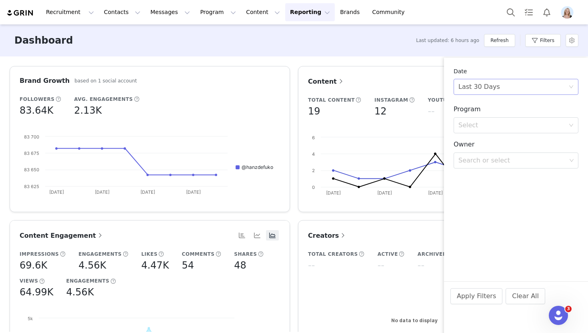
click at [499, 88] on div "Last 30 Days" at bounding box center [513, 86] width 110 height 15
click at [498, 110] on li "All time" at bounding box center [515, 104] width 125 height 13
click at [477, 293] on button "Apply Filters" at bounding box center [476, 296] width 52 height 16
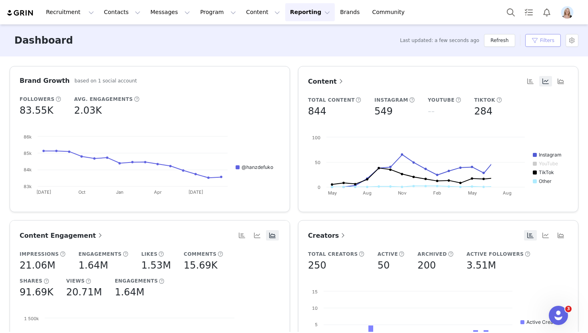
click at [541, 40] on button "Filters" at bounding box center [543, 40] width 36 height 13
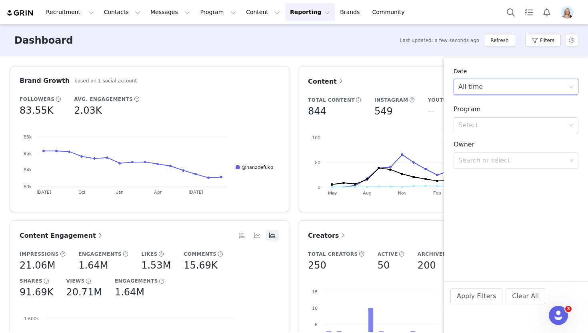
click at [510, 80] on div "All time" at bounding box center [513, 86] width 110 height 15
click at [495, 130] on li "Last 30 Days" at bounding box center [515, 130] width 125 height 13
click at [470, 295] on button "Apply Filters" at bounding box center [476, 296] width 52 height 16
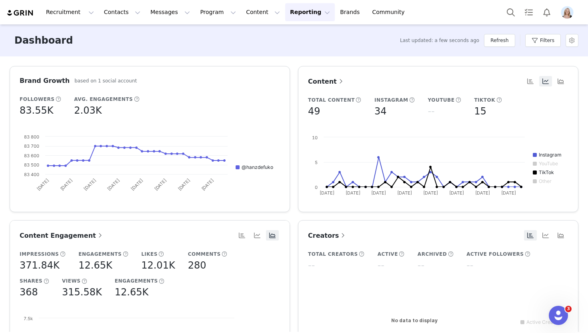
scroll to position [70, 0]
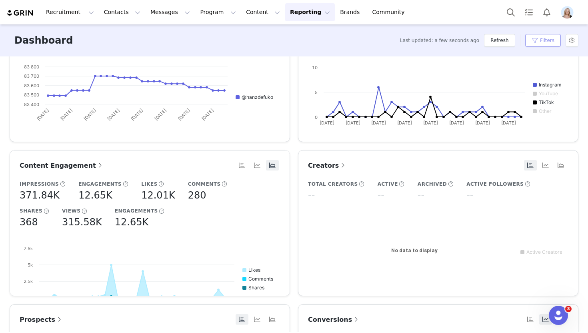
click at [533, 42] on button "Filters" at bounding box center [543, 40] width 36 height 13
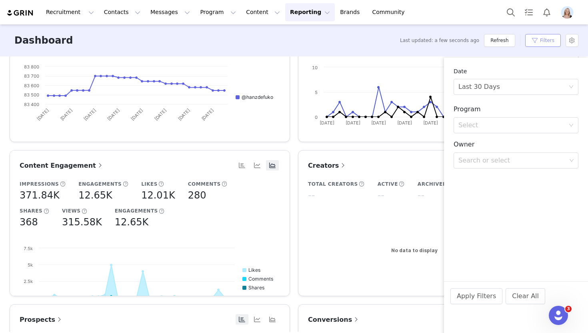
click at [533, 42] on button "Filters" at bounding box center [543, 40] width 36 height 13
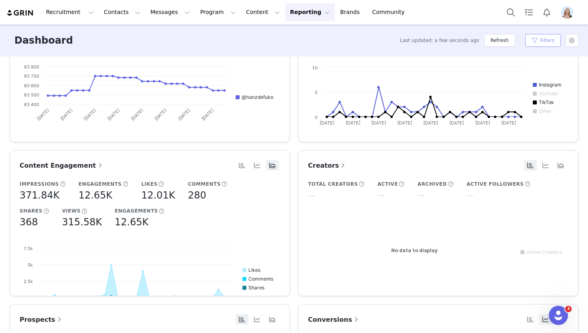
click at [552, 44] on button "Filters" at bounding box center [543, 40] width 36 height 13
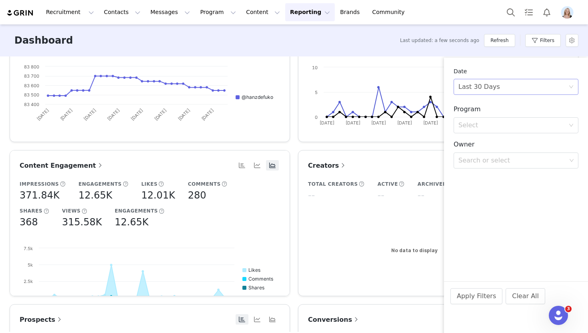
click at [487, 90] on div "Last 30 Days" at bounding box center [479, 86] width 42 height 15
click at [486, 85] on div "Last 30 Days" at bounding box center [479, 86] width 42 height 15
click at [483, 146] on li "Custom" at bounding box center [515, 142] width 125 height 13
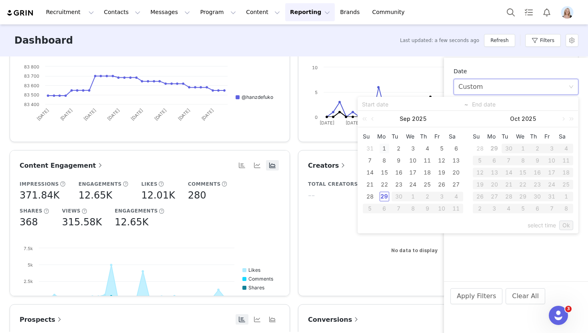
click at [383, 149] on div "1" at bounding box center [384, 149] width 10 height 10
type input "09/01/2025"
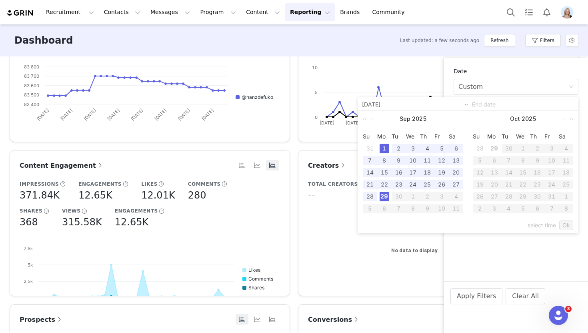
click at [384, 197] on div "29" at bounding box center [384, 197] width 10 height 10
type input "09/29/2025"
type input "09/01/2025"
type input "09/29/2025"
click at [566, 226] on link "Ok" at bounding box center [566, 225] width 14 height 10
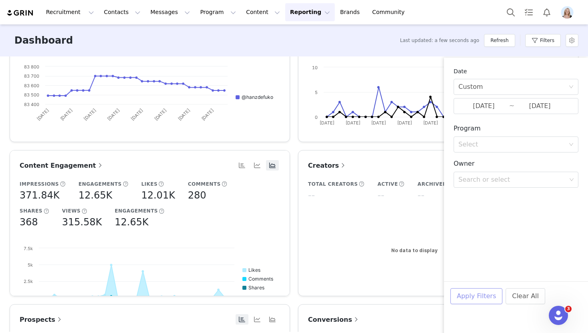
click at [477, 301] on button "Apply Filters" at bounding box center [476, 296] width 52 height 16
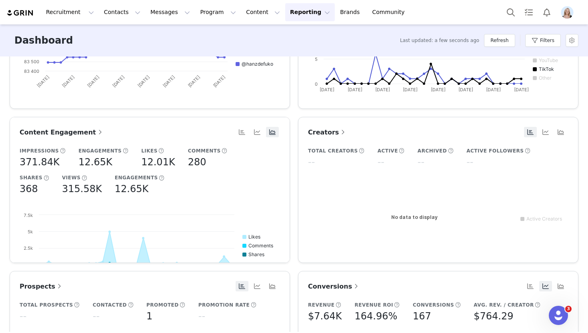
scroll to position [106, 0]
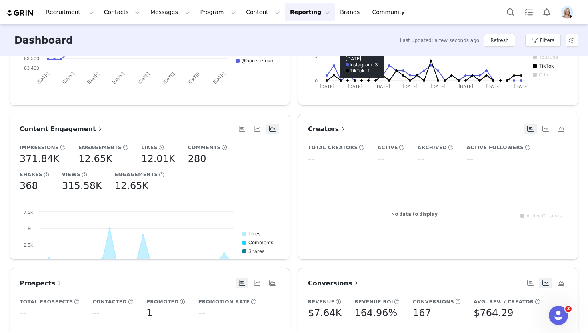
click at [323, 129] on span "Creators" at bounding box center [327, 129] width 39 height 8
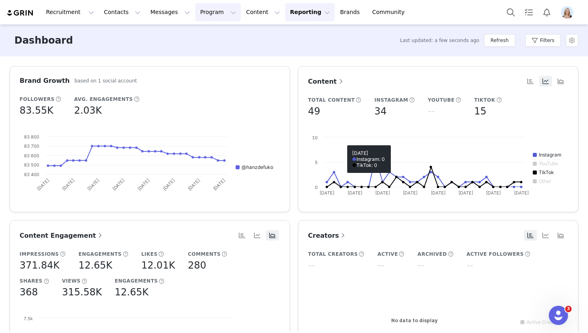
click at [196, 14] on button "Program Program" at bounding box center [218, 12] width 46 height 18
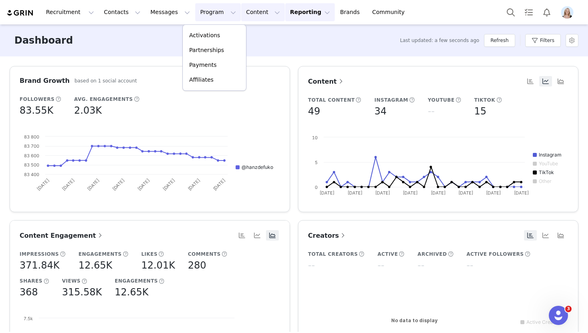
click at [254, 11] on button "Content Content" at bounding box center [263, 12] width 44 height 18
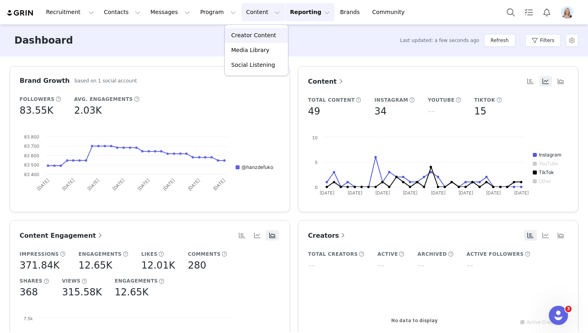
click at [254, 32] on p "Creator Content" at bounding box center [253, 35] width 45 height 8
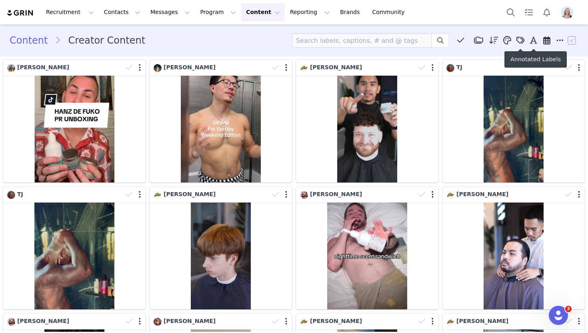
click at [544, 40] on icon at bounding box center [546, 40] width 7 height 8
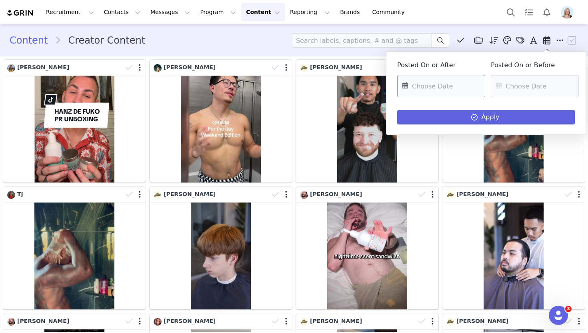
click at [440, 81] on input "text" at bounding box center [441, 86] width 88 height 22
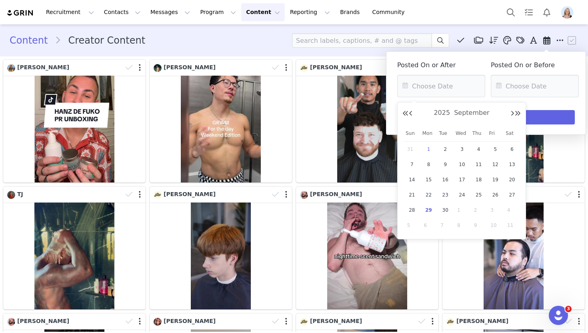
click at [426, 151] on span "1" at bounding box center [429, 149] width 10 height 10
type input "09/01/2025"
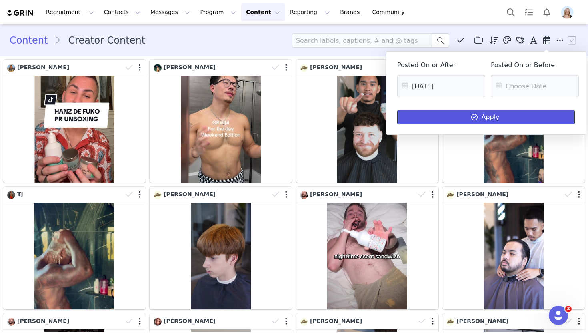
click at [433, 120] on button "Apply" at bounding box center [486, 117] width 178 height 14
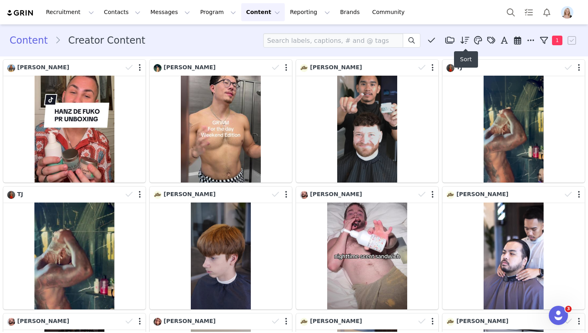
click at [463, 44] on icon at bounding box center [464, 40] width 9 height 8
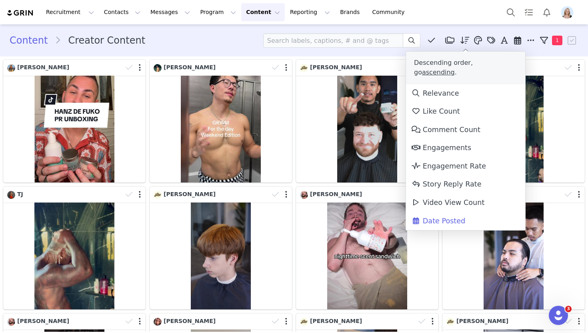
click at [464, 42] on icon at bounding box center [464, 40] width 9 height 8
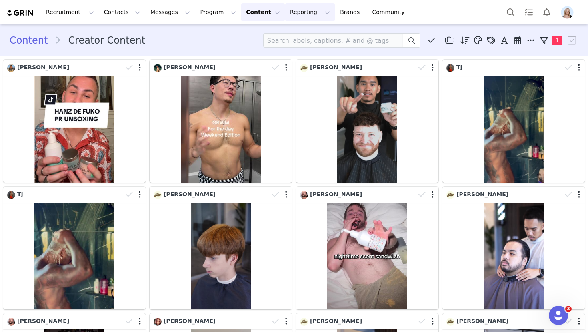
click at [291, 13] on button "Reporting Reporting" at bounding box center [310, 12] width 50 height 18
click at [295, 35] on p "Dashboard" at bounding box center [286, 35] width 30 height 8
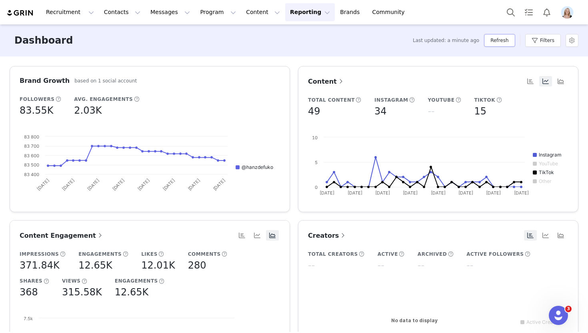
click at [504, 41] on button "Refresh" at bounding box center [499, 40] width 31 height 13
click at [533, 43] on button "Filters" at bounding box center [543, 40] width 36 height 13
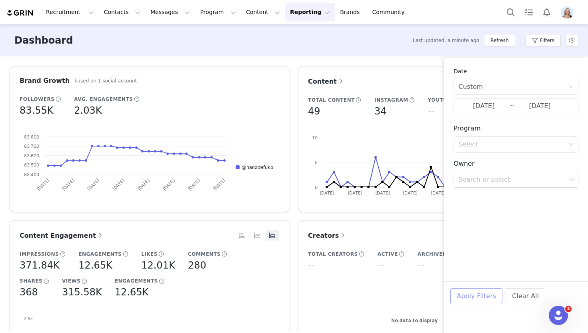
click at [460, 293] on button "Apply Filters" at bounding box center [476, 296] width 52 height 16
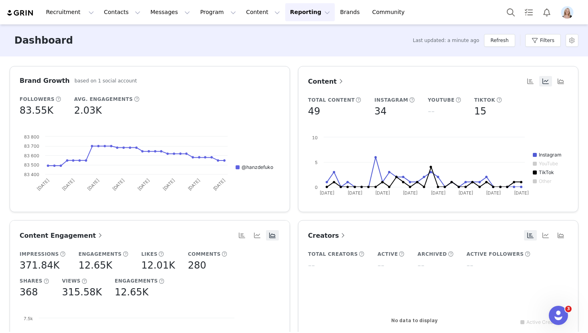
click at [332, 237] on span "Creators" at bounding box center [327, 235] width 39 height 8
click at [329, 78] on span "Content" at bounding box center [326, 82] width 37 height 8
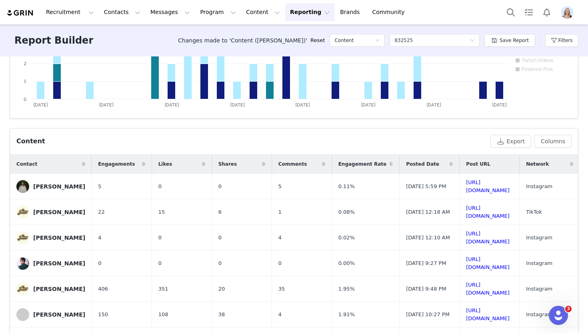
scroll to position [195, 0]
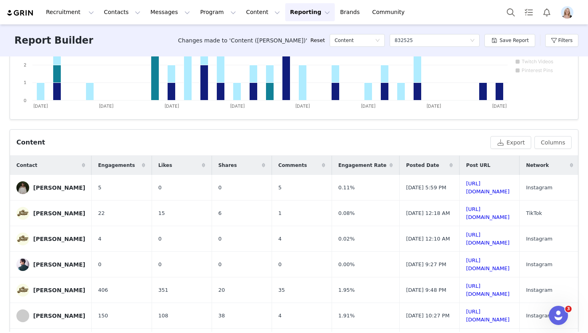
click at [71, 164] on div "Contact" at bounding box center [51, 165] width 82 height 19
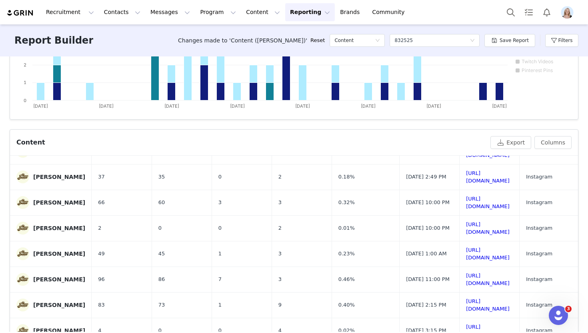
scroll to position [257, 0]
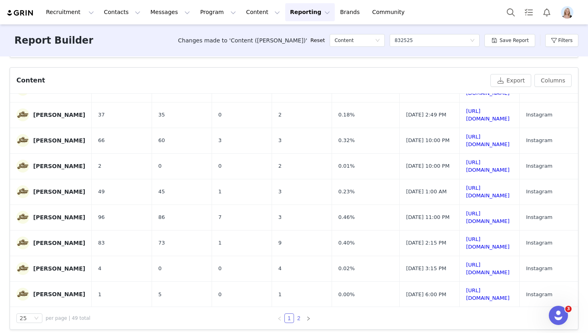
click at [300, 316] on link "2" at bounding box center [298, 317] width 9 height 9
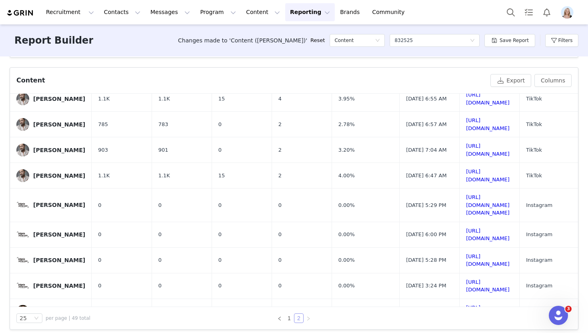
scroll to position [420, 0]
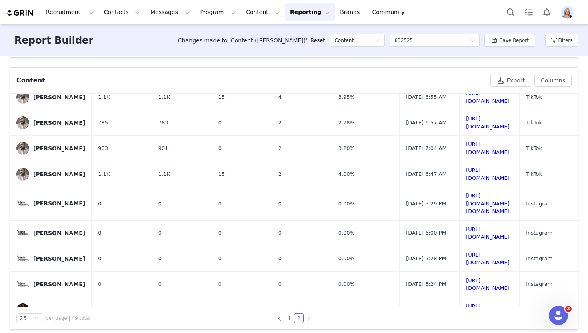
click at [286, 13] on button "Reporting Reporting" at bounding box center [310, 12] width 50 height 18
click at [289, 35] on p "Dashboard" at bounding box center [286, 35] width 30 height 8
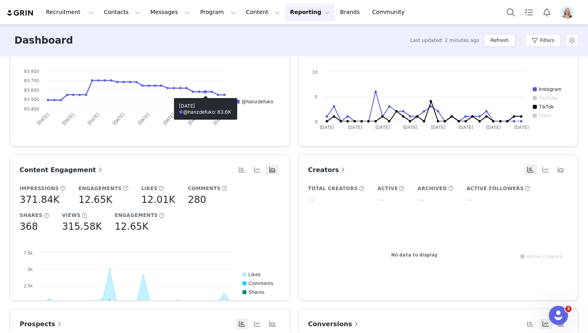
scroll to position [65, 0]
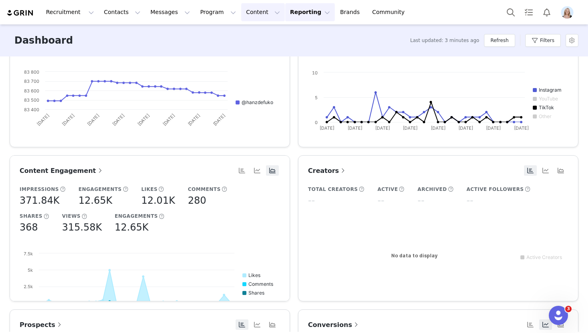
click at [241, 21] on button "Content Content" at bounding box center [263, 12] width 44 height 18
click at [253, 36] on p "Creator Content" at bounding box center [253, 35] width 45 height 8
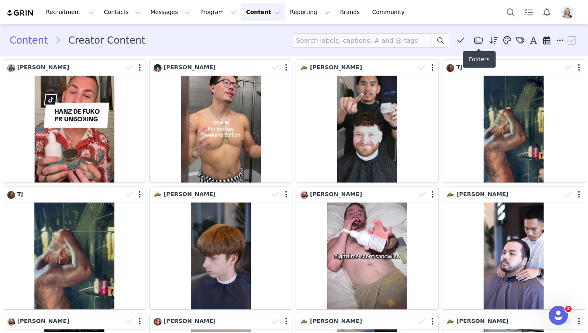
click at [489, 41] on span at bounding box center [494, 40] width 12 height 12
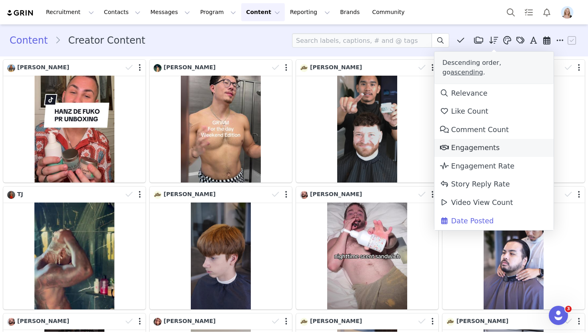
click at [473, 144] on span "Engagements" at bounding box center [469, 148] width 60 height 8
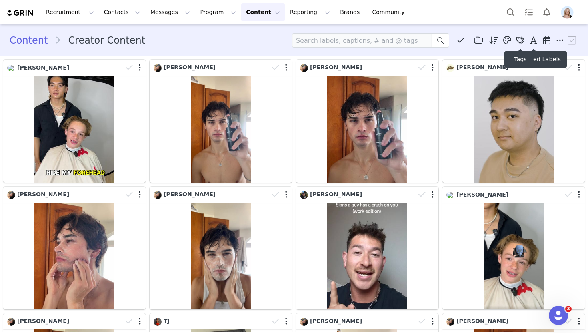
click at [543, 40] on icon at bounding box center [546, 40] width 7 height 8
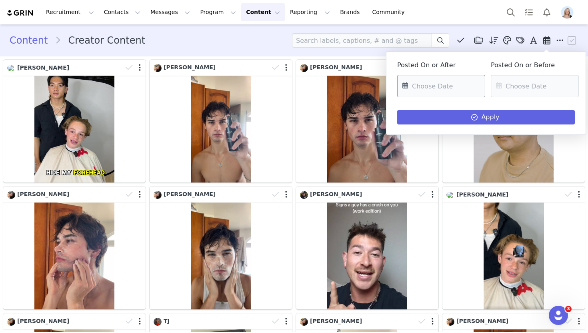
click at [449, 86] on input "text" at bounding box center [441, 86] width 88 height 22
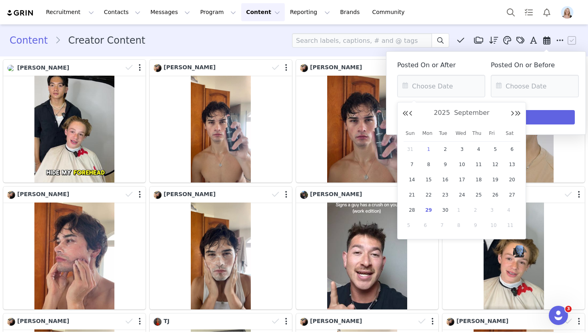
click at [427, 152] on span "1" at bounding box center [429, 149] width 10 height 10
type input "09/01/2025"
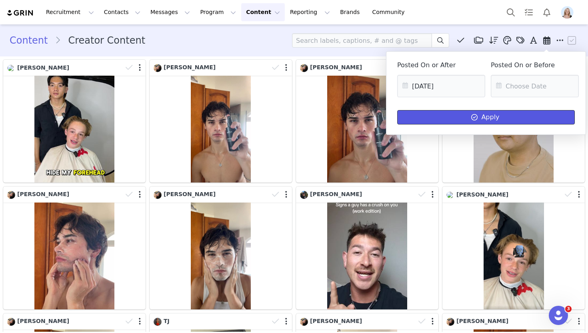
click at [447, 119] on button "Apply" at bounding box center [486, 117] width 178 height 14
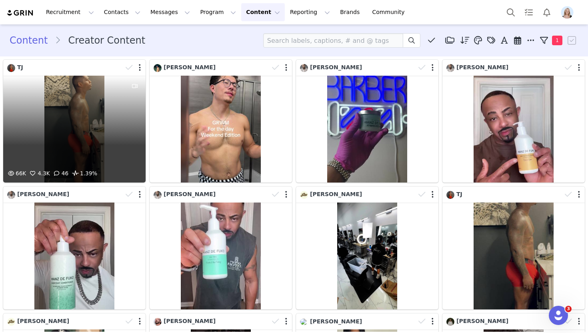
click at [106, 115] on div "66K 4.3K 46 1.39%" at bounding box center [74, 129] width 142 height 107
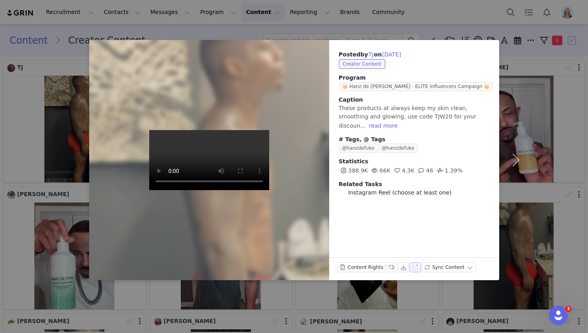
click at [413, 267] on button "View on Instagram" at bounding box center [414, 267] width 11 height 10
click at [531, 63] on button "button" at bounding box center [516, 160] width 34 height 240
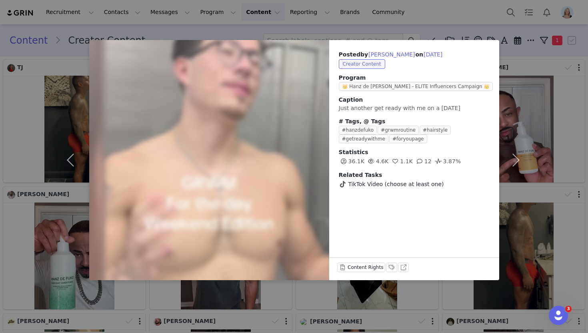
click at [458, 30] on div "Posted by Inez Lopez on Sep 28, 2025 Creator Content Program 👑 Hanz de Fuko - E…" at bounding box center [294, 166] width 588 height 333
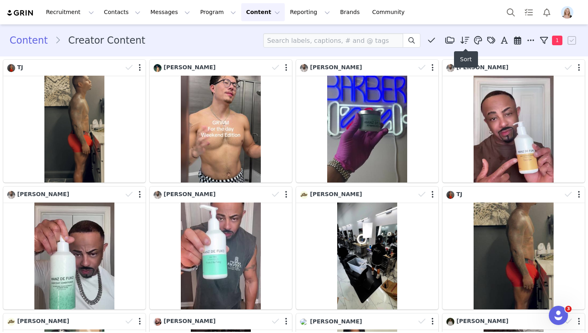
click at [466, 42] on icon at bounding box center [464, 40] width 9 height 8
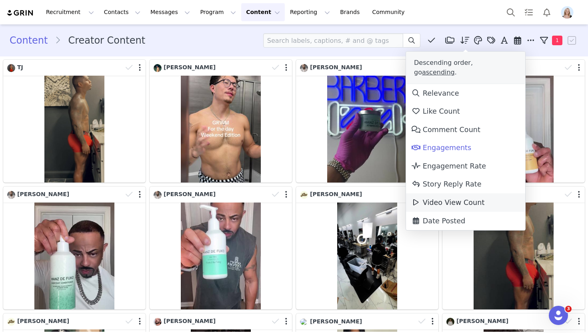
click at [447, 198] on span "Video View Count" at bounding box center [447, 202] width 73 height 8
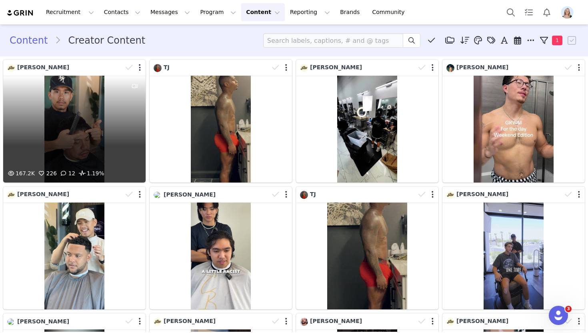
click at [101, 110] on div "167.2K 226 12 1.19%" at bounding box center [74, 129] width 142 height 107
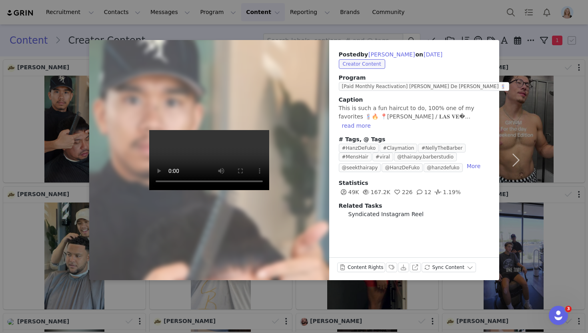
click at [0, 145] on div "Posted by Nelly on Sep 10, 2025 Creator Content Program [Paid Monthly Reactivat…" at bounding box center [294, 166] width 588 height 333
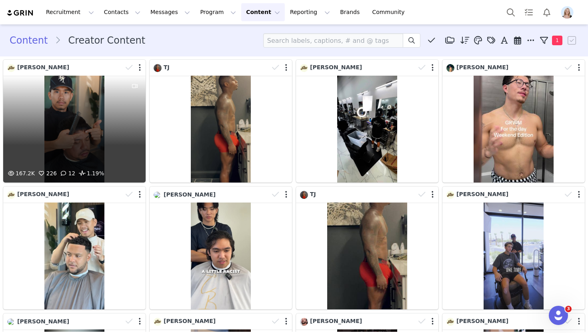
click at [118, 118] on div "167.2K 226 12 1.19%" at bounding box center [74, 129] width 142 height 107
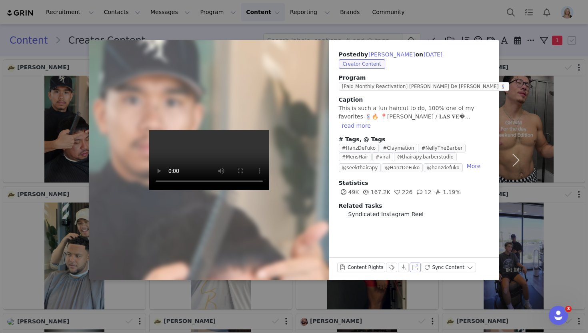
click at [415, 267] on button "View on Instagram" at bounding box center [414, 267] width 11 height 10
click at [447, 19] on div "Posted by Nelly on Sep 10, 2025 Creator Content Program [Paid Monthly Reactivat…" at bounding box center [294, 166] width 588 height 333
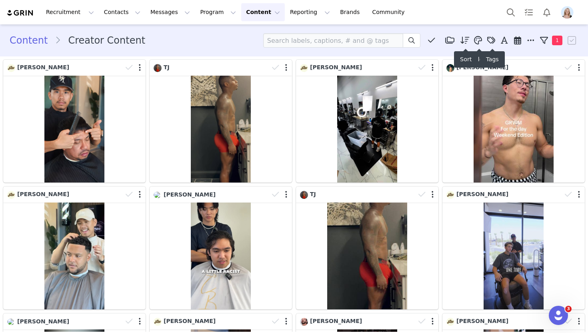
click at [468, 42] on icon at bounding box center [464, 40] width 9 height 8
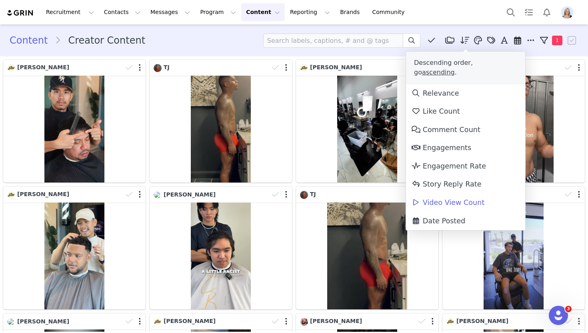
click at [453, 30] on div "Content Creator Content Media Library (0) Simon (0) New Folder Edit Folders You…" at bounding box center [294, 40] width 588 height 27
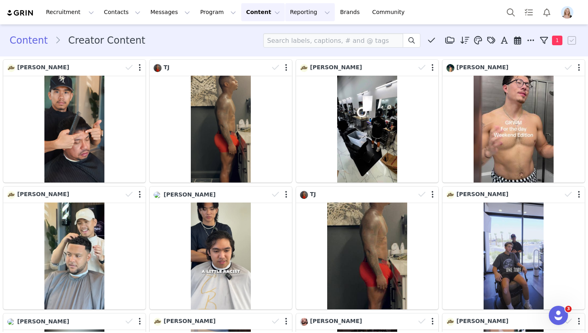
click at [286, 10] on button "Reporting Reporting" at bounding box center [310, 12] width 50 height 18
click at [304, 30] on link "Dashboard" at bounding box center [296, 35] width 63 height 15
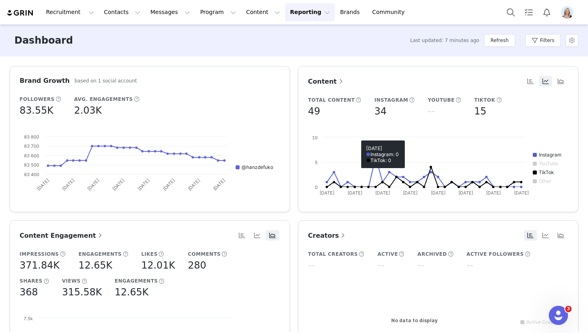
click at [332, 83] on span "Content" at bounding box center [326, 82] width 37 height 8
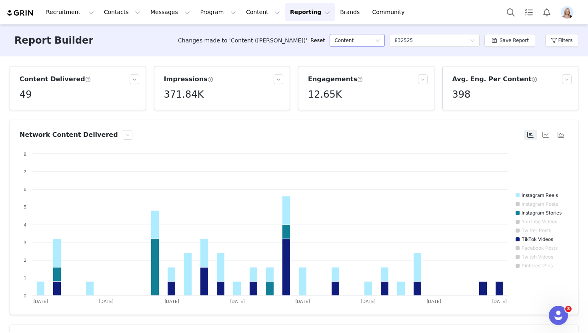
click at [362, 39] on div "Content" at bounding box center [354, 40] width 40 height 12
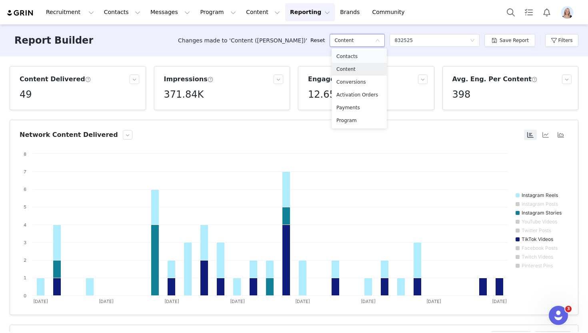
click at [365, 60] on h5 "Contacts" at bounding box center [359, 56] width 46 height 9
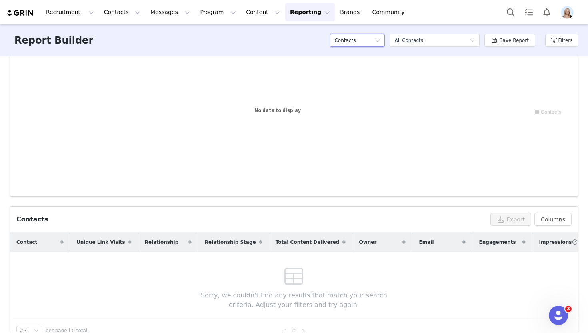
scroll to position [138, 0]
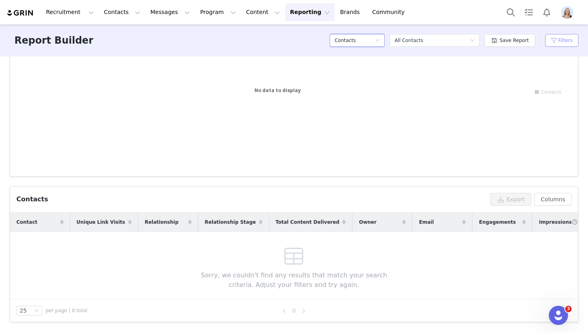
click at [559, 42] on button "Filters" at bounding box center [561, 40] width 33 height 13
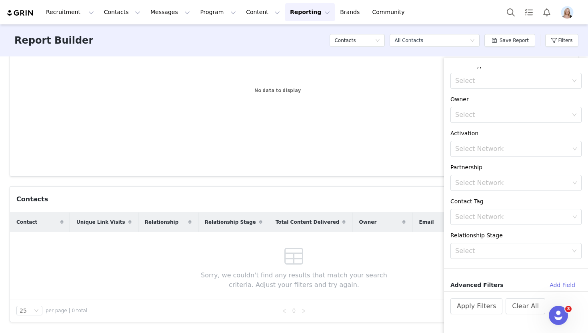
scroll to position [0, 0]
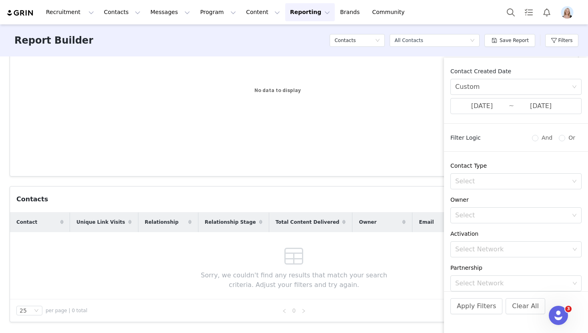
click at [363, 85] on rect at bounding box center [294, 91] width 549 height 160
click at [288, 13] on button "Reporting Reporting" at bounding box center [310, 12] width 50 height 18
click at [293, 34] on p "Dashboard" at bounding box center [286, 35] width 30 height 8
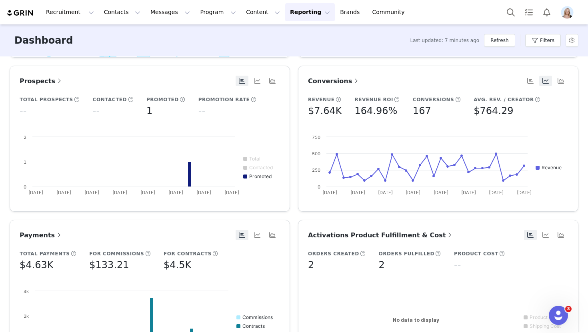
scroll to position [307, 0]
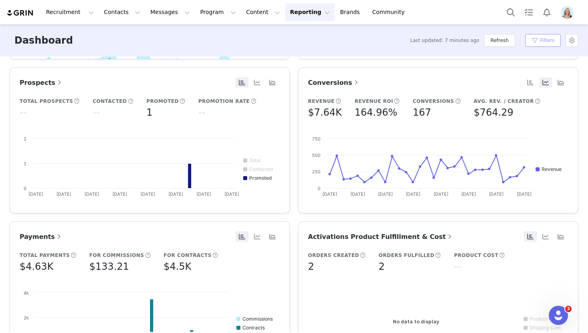
click at [539, 41] on button "Filters" at bounding box center [543, 40] width 36 height 13
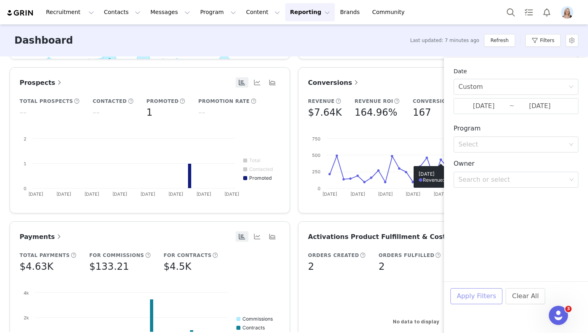
click at [476, 299] on button "Apply Filters" at bounding box center [476, 296] width 52 height 16
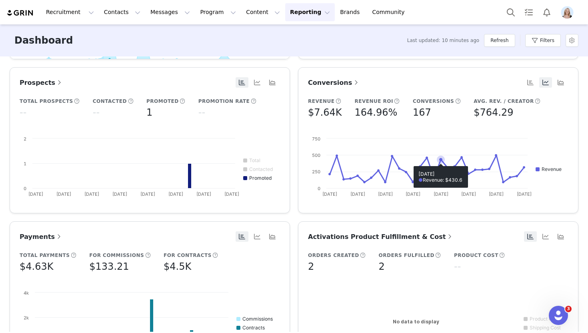
scroll to position [0, 0]
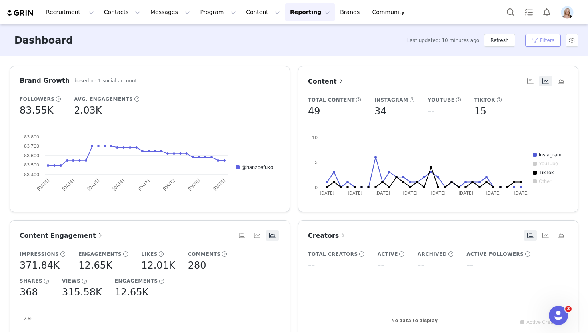
click at [540, 40] on button "Filters" at bounding box center [543, 40] width 36 height 13
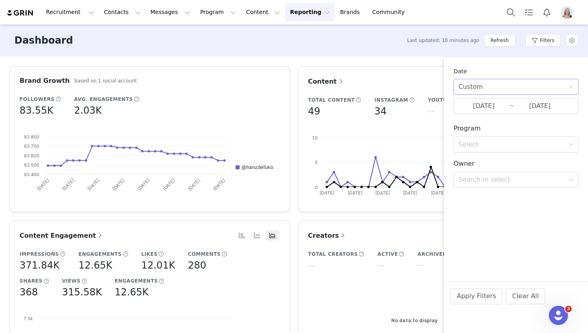
click at [494, 88] on div "Custom" at bounding box center [513, 86] width 110 height 15
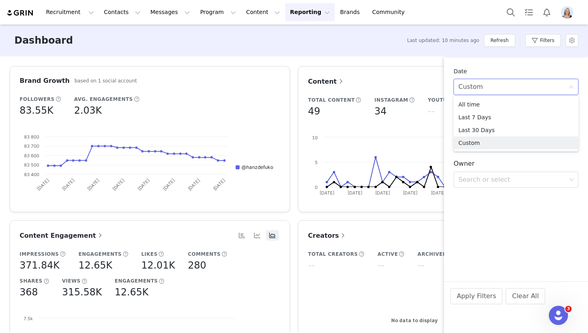
click at [494, 88] on div "Custom" at bounding box center [513, 86] width 110 height 15
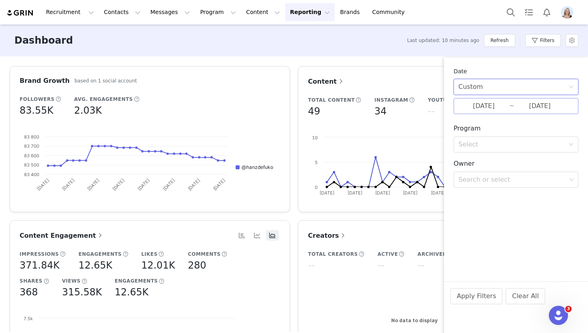
click at [479, 105] on input "09/01/2025" at bounding box center [483, 106] width 51 height 10
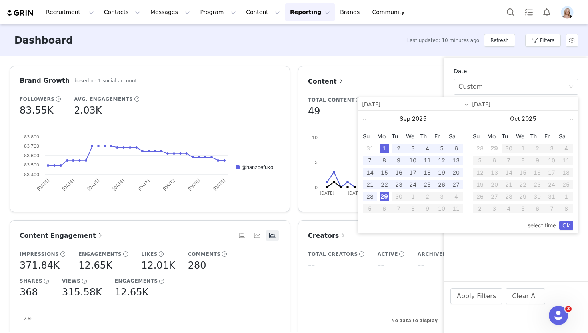
click at [374, 120] on link at bounding box center [372, 119] width 7 height 16
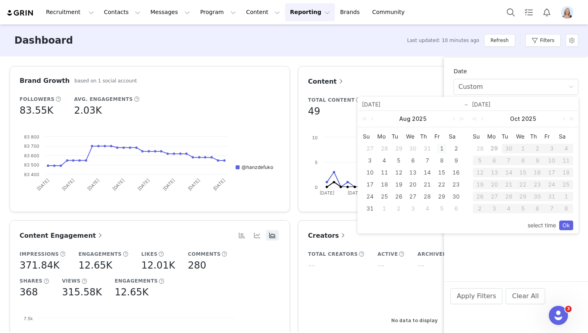
click at [438, 147] on div "1" at bounding box center [442, 149] width 10 height 10
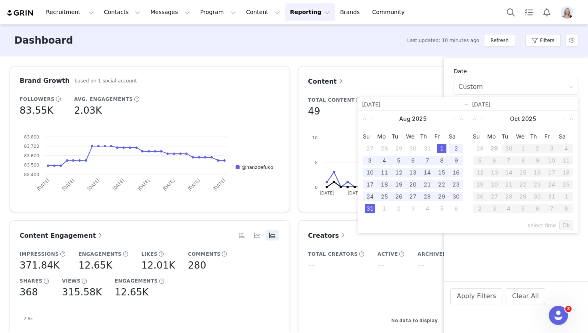
click at [367, 208] on div "31" at bounding box center [370, 209] width 10 height 10
type input "08/01/2025"
type input "08/31/2025"
type input "08/01/2025"
type input "08/31/2025"
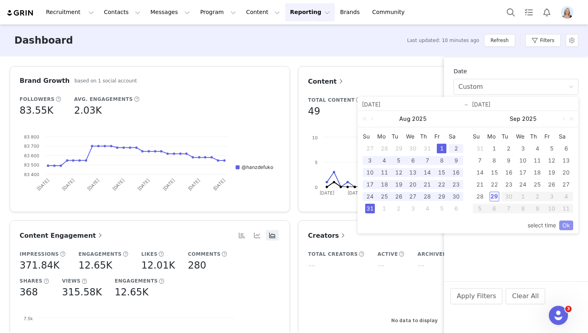
click at [565, 228] on link "Ok" at bounding box center [566, 225] width 14 height 10
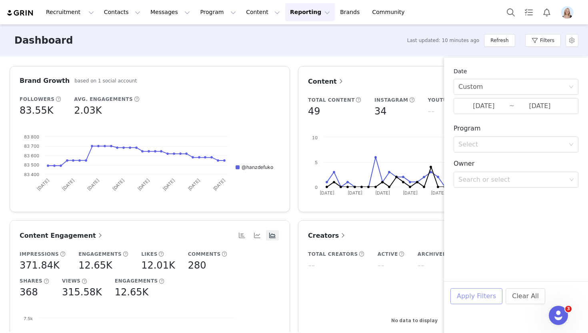
click at [474, 297] on button "Apply Filters" at bounding box center [476, 296] width 52 height 16
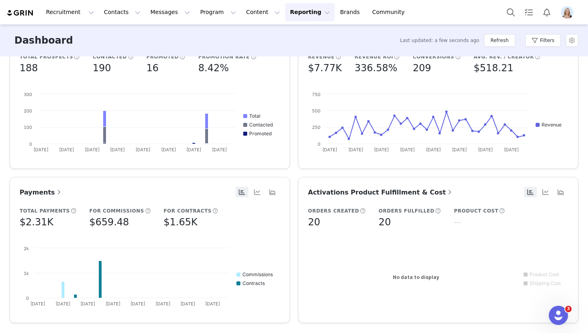
scroll to position [326, 0]
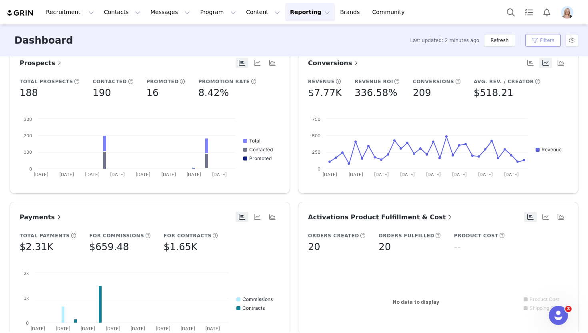
click at [539, 43] on button "Filters" at bounding box center [543, 40] width 36 height 13
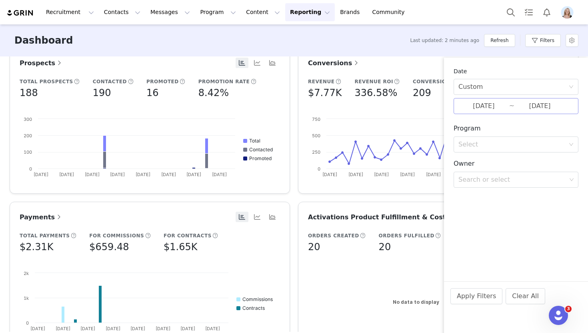
click at [497, 107] on input "08/01/2025" at bounding box center [483, 106] width 51 height 10
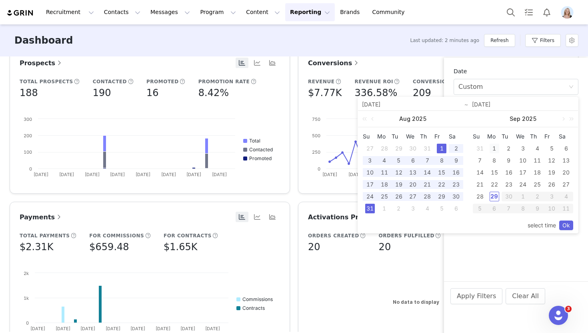
click at [496, 149] on div "1" at bounding box center [494, 149] width 10 height 10
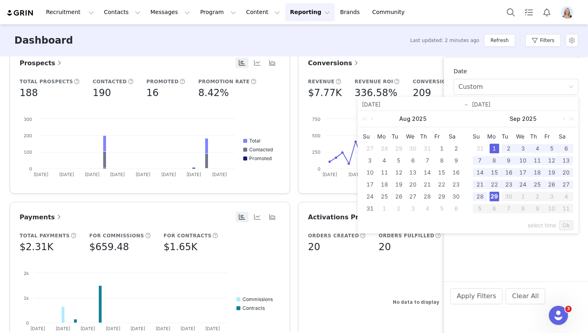
click at [495, 193] on div "29" at bounding box center [494, 197] width 10 height 10
type input "09/01/2025"
type input "09/29/2025"
type input "09/01/2025"
type input "09/29/2025"
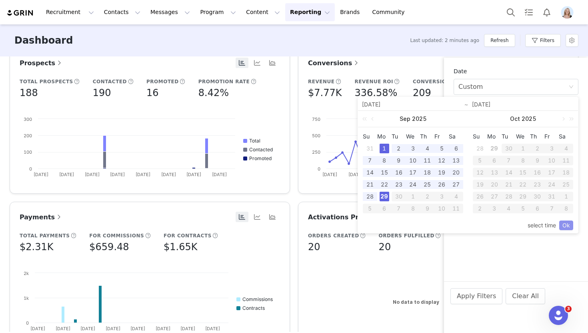
click at [567, 224] on link "Ok" at bounding box center [566, 225] width 14 height 10
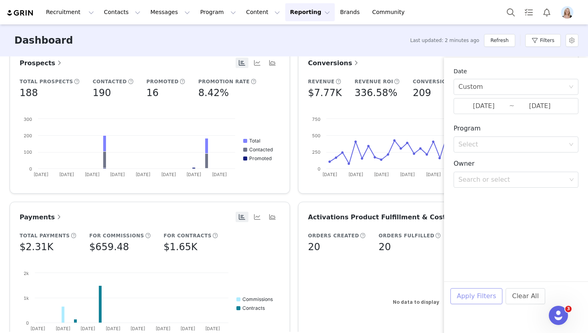
click at [477, 290] on button "Apply Filters" at bounding box center [476, 296] width 52 height 16
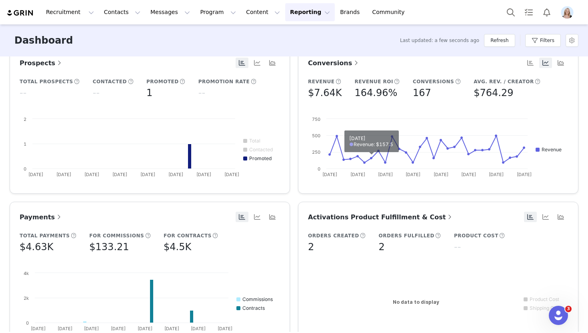
click at [345, 62] on span "Conversions" at bounding box center [334, 63] width 52 height 8
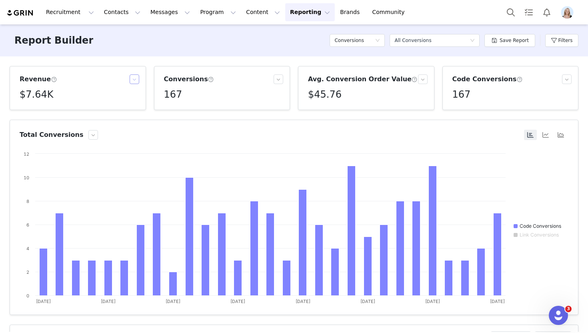
click at [135, 83] on button "button" at bounding box center [135, 79] width 10 height 10
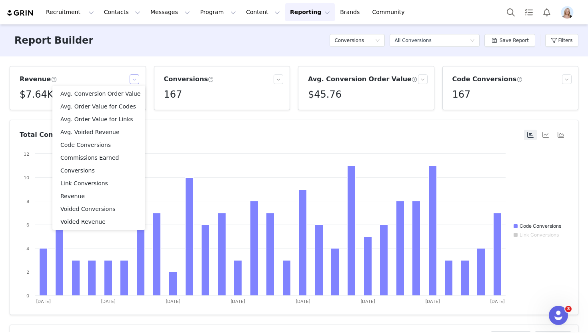
click at [135, 82] on button "button" at bounding box center [135, 79] width 10 height 10
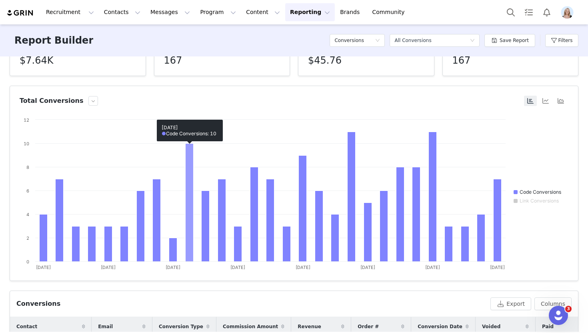
scroll to position [10, 0]
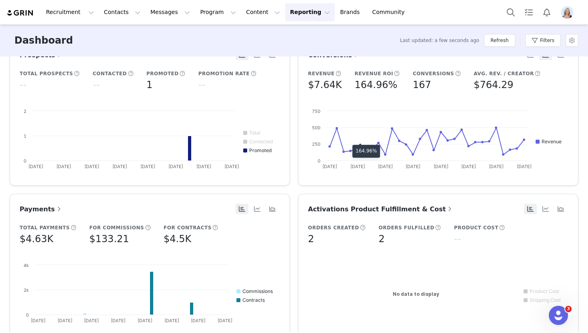
scroll to position [345, 0]
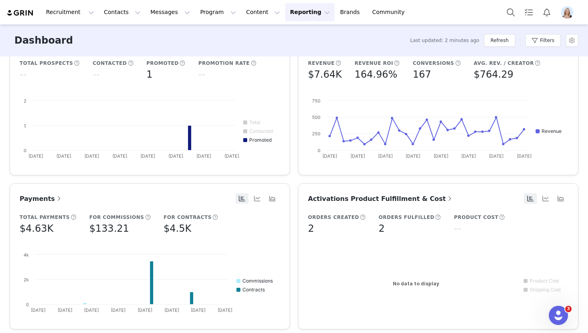
click at [293, 13] on button "Reporting Reporting" at bounding box center [310, 12] width 50 height 18
click at [288, 36] on p "Dashboard" at bounding box center [286, 35] width 30 height 8
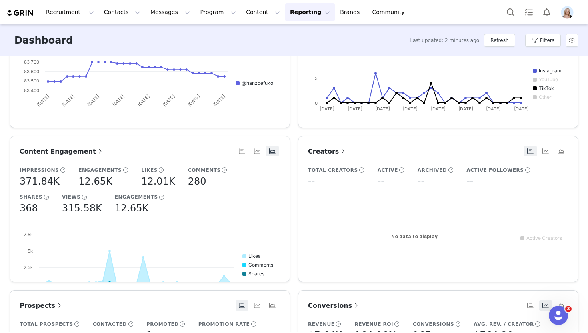
scroll to position [83, 0]
click at [541, 44] on button "Filters" at bounding box center [543, 40] width 36 height 13
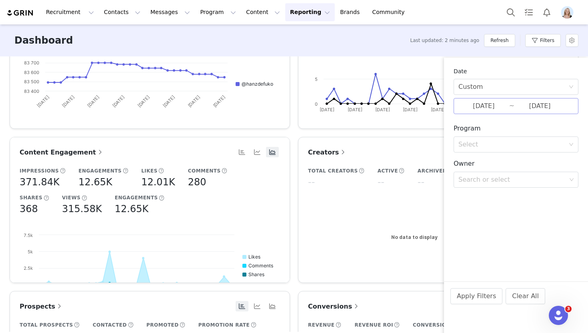
click at [534, 105] on input "09/29/2025" at bounding box center [539, 106] width 51 height 10
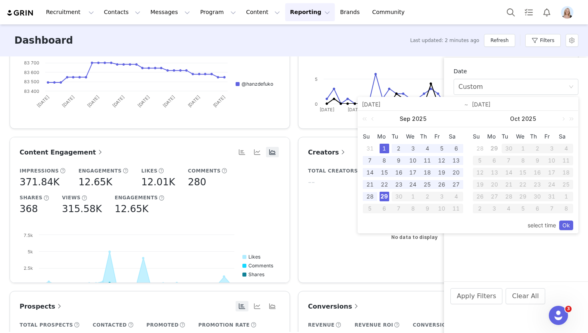
click at [385, 147] on div "1" at bounding box center [384, 149] width 10 height 10
click at [373, 195] on div "28" at bounding box center [370, 197] width 10 height 10
type input "09/28/2025"
click at [565, 226] on link "Ok" at bounding box center [566, 225] width 14 height 10
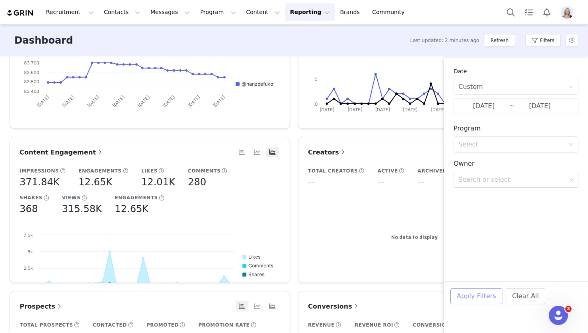
click at [487, 298] on button "Apply Filters" at bounding box center [476, 296] width 52 height 16
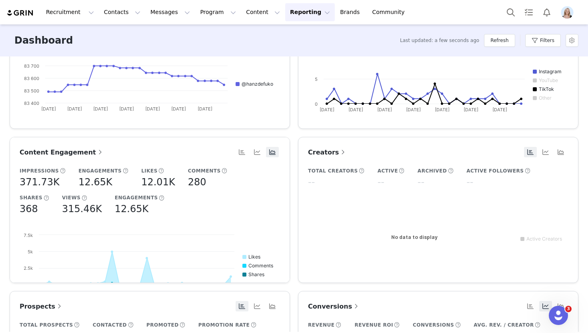
click at [339, 151] on span at bounding box center [343, 152] width 8 height 10
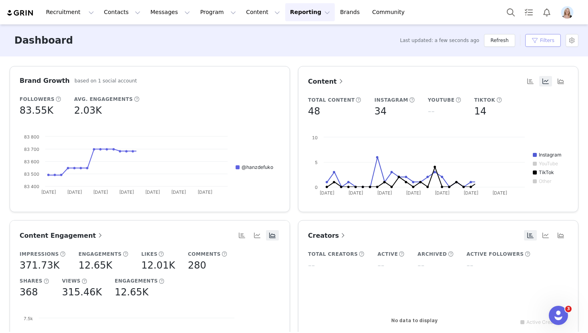
click at [549, 42] on button "Filters" at bounding box center [543, 40] width 36 height 13
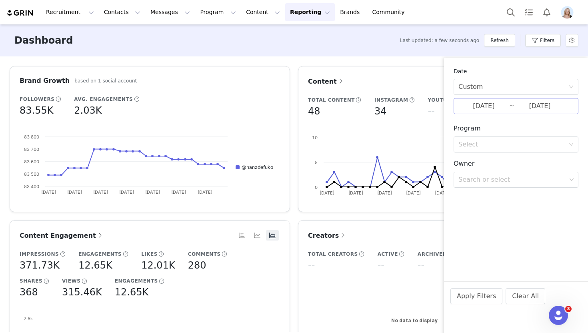
click at [551, 110] on input "09/28/2025" at bounding box center [539, 106] width 51 height 10
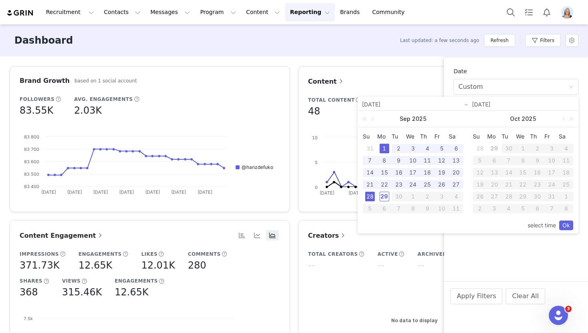
click at [383, 148] on div "1" at bounding box center [384, 149] width 10 height 10
click at [459, 184] on div "27" at bounding box center [456, 185] width 10 height 10
type input "09/27/2025"
click at [483, 295] on button "Apply Filters" at bounding box center [476, 296] width 52 height 16
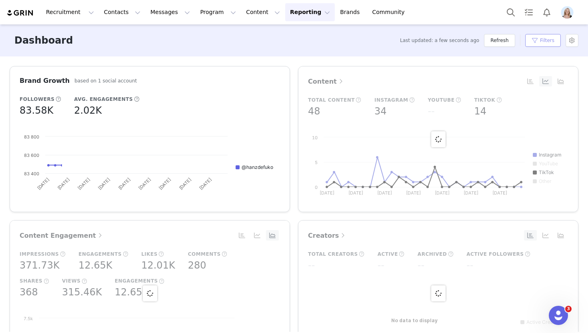
click at [548, 39] on button "Filters" at bounding box center [543, 40] width 36 height 13
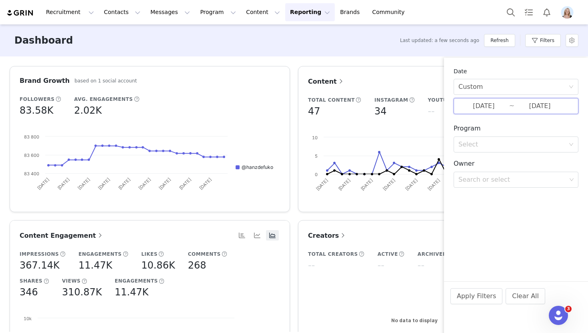
click at [511, 104] on span "09/01/2025 ~ 09/27/2025" at bounding box center [515, 106] width 125 height 16
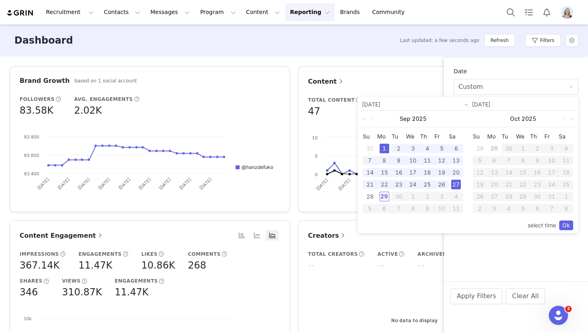
click at [385, 147] on div "1" at bounding box center [384, 149] width 10 height 10
click at [428, 184] on div "25" at bounding box center [427, 185] width 10 height 10
type input "09/25/2025"
click at [565, 226] on link "Ok" at bounding box center [566, 225] width 14 height 10
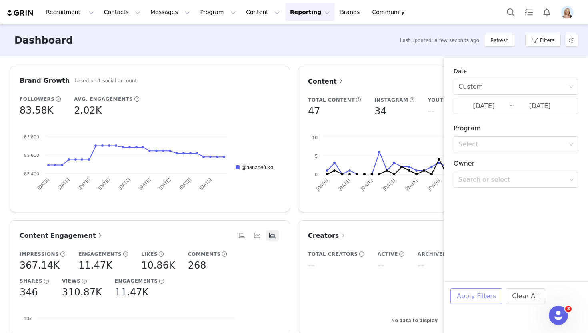
click at [467, 294] on button "Apply Filters" at bounding box center [476, 296] width 52 height 16
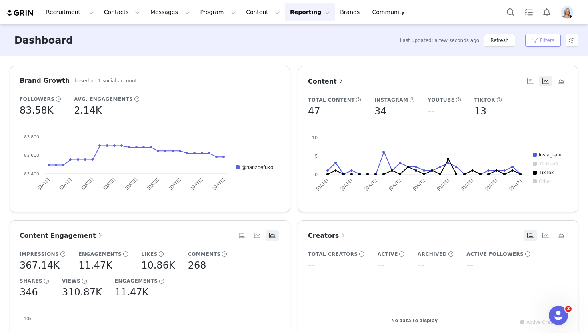
click at [555, 38] on button "Filters" at bounding box center [543, 40] width 36 height 13
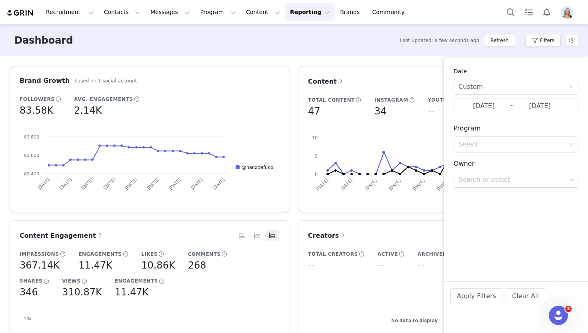
click at [359, 40] on div "Dashboard Last updated: a few seconds ago Refresh Filters" at bounding box center [294, 40] width 588 height 32
click at [313, 48] on div "Dashboard Last updated: a few seconds ago Refresh Filters" at bounding box center [294, 40] width 588 height 32
click at [318, 62] on div "Brand Growth based on 1 social account Followers 83.58K Avg. Engagements 2.14K …" at bounding box center [294, 193] width 588 height 275
click at [538, 103] on input "09/25/2025" at bounding box center [539, 106] width 51 height 10
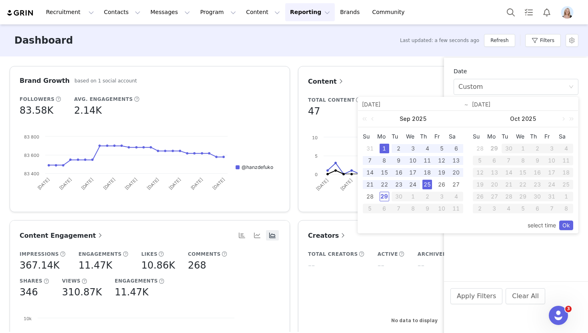
click at [385, 195] on div "29" at bounding box center [384, 197] width 10 height 10
click at [384, 148] on div "1" at bounding box center [384, 149] width 10 height 10
type input "09/29/2025"
click at [567, 228] on link "Ok" at bounding box center [566, 225] width 14 height 10
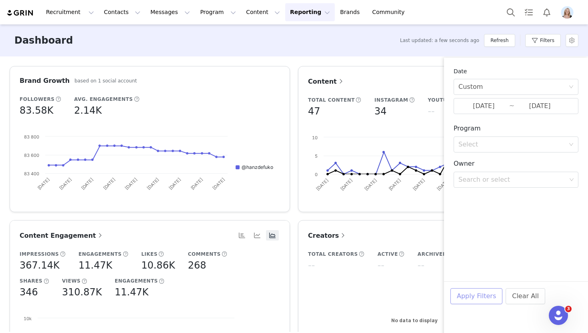
click at [485, 293] on button "Apply Filters" at bounding box center [476, 296] width 52 height 16
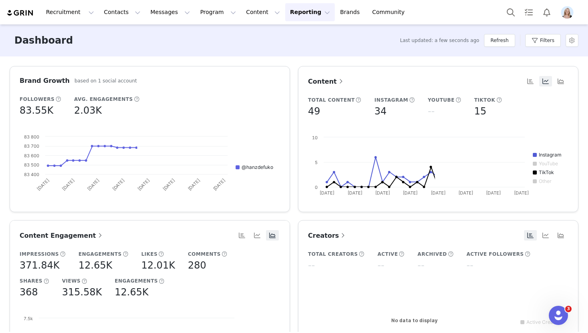
click at [324, 82] on span "Content" at bounding box center [326, 82] width 37 height 8
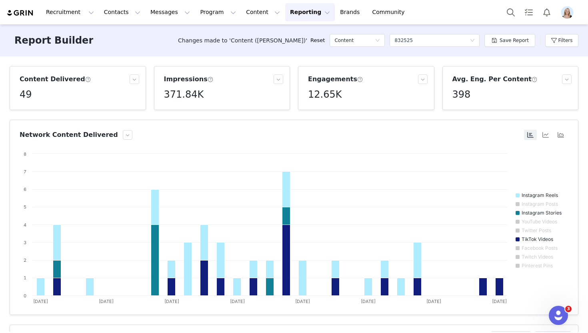
scroll to position [2, 0]
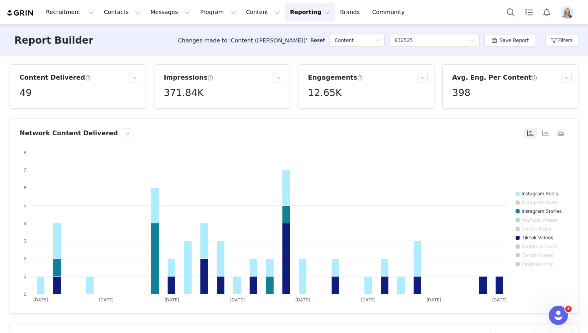
click at [286, 16] on button "Reporting Reporting" at bounding box center [310, 12] width 50 height 18
click at [295, 30] on link "Dashboard" at bounding box center [296, 35] width 63 height 15
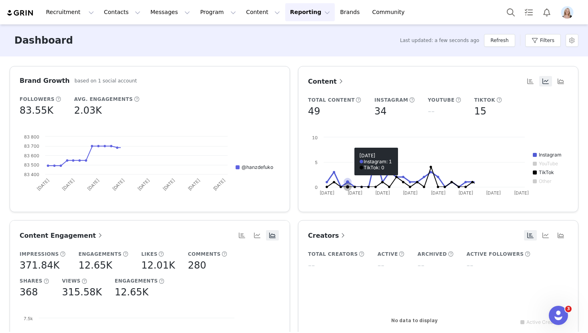
scroll to position [198, 0]
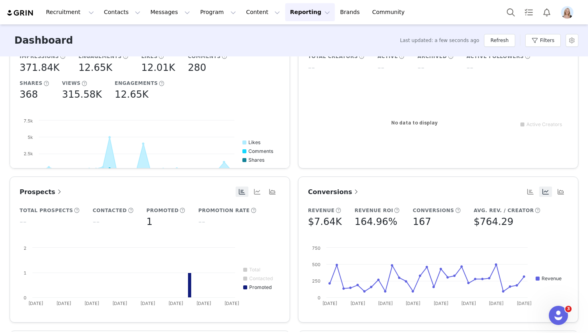
click at [342, 192] on span "Conversions" at bounding box center [334, 192] width 52 height 8
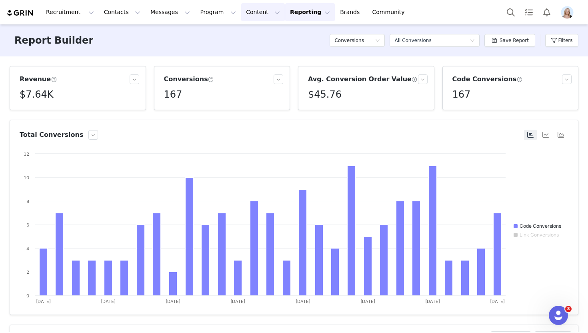
click at [241, 12] on button "Content Content" at bounding box center [263, 12] width 44 height 18
click at [247, 34] on p "Creator Content" at bounding box center [253, 35] width 45 height 8
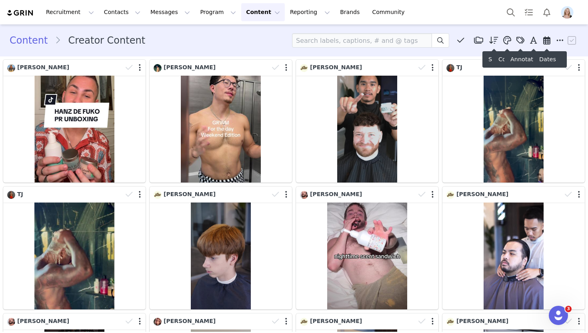
click at [544, 45] on span at bounding box center [547, 40] width 12 height 12
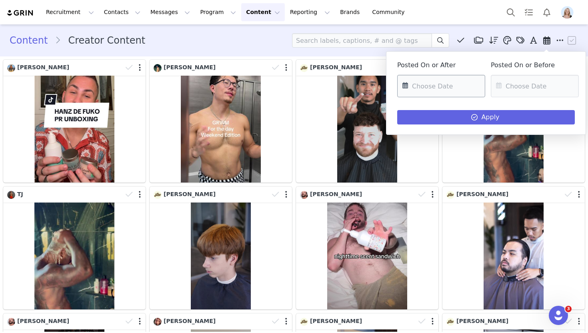
click at [447, 80] on input "text" at bounding box center [441, 86] width 88 height 22
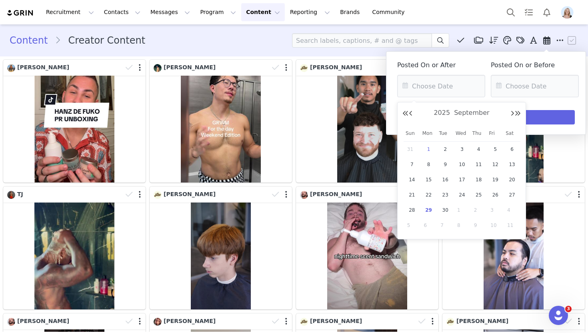
click at [431, 145] on span "1" at bounding box center [429, 149] width 10 height 10
type input "09/01/2025"
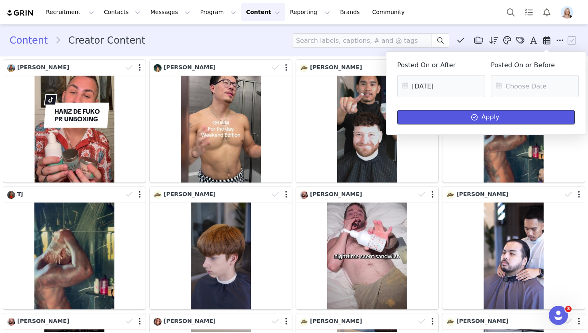
click at [467, 111] on button "Apply" at bounding box center [486, 117] width 178 height 14
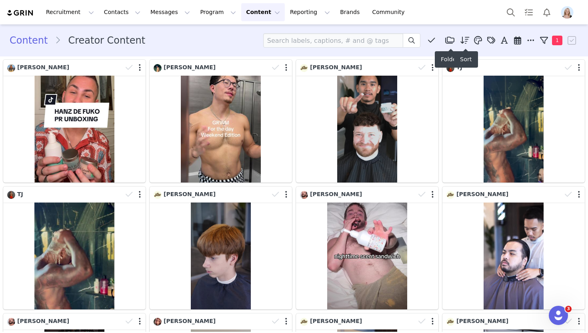
click at [467, 40] on icon at bounding box center [464, 40] width 9 height 8
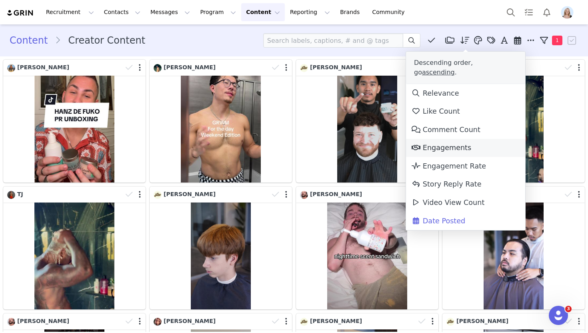
click at [456, 139] on link "Engagements" at bounding box center [465, 148] width 119 height 18
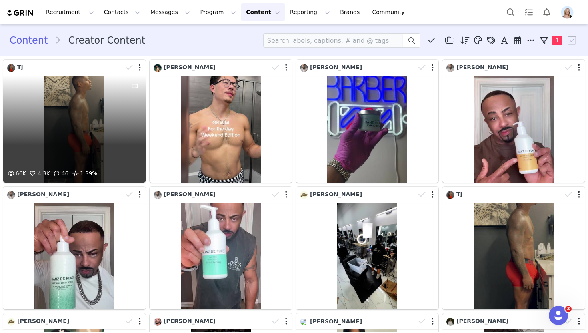
click at [92, 112] on div "66K 4.3K 46 1.39%" at bounding box center [74, 129] width 142 height 107
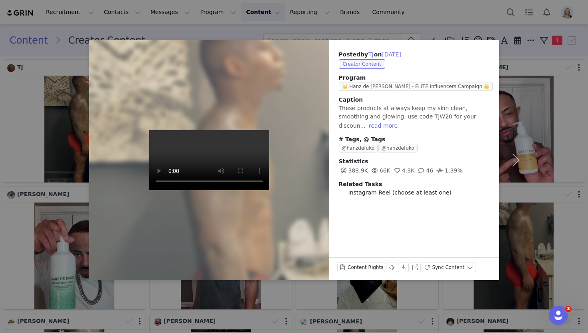
click at [328, 28] on div "Posted by TJ on Sep 11, 2025 Creator Content Program 👑 Hanz de Fuko - ELITE Inf…" at bounding box center [294, 166] width 588 height 333
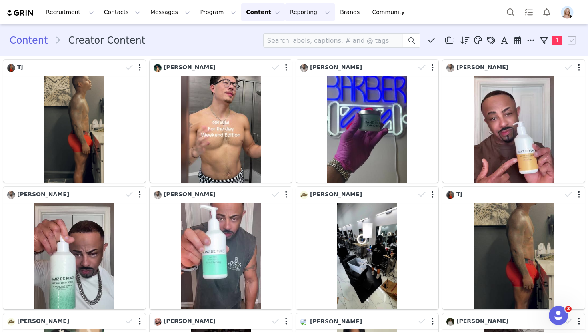
click at [285, 16] on button "Reporting Reporting" at bounding box center [310, 12] width 50 height 18
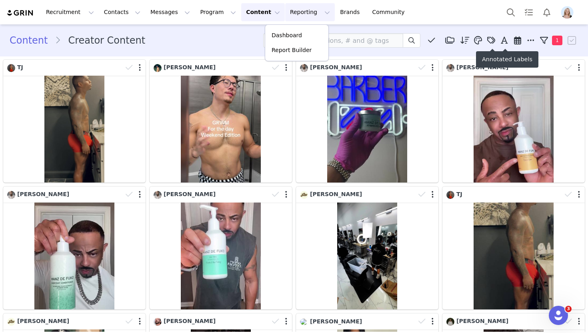
click at [521, 42] on icon at bounding box center [517, 40] width 7 height 8
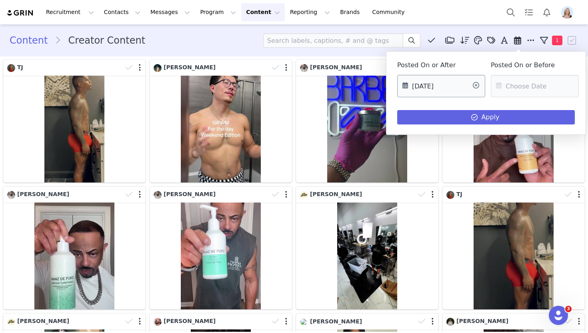
click at [451, 88] on input "09/01/2025" at bounding box center [441, 86] width 88 height 22
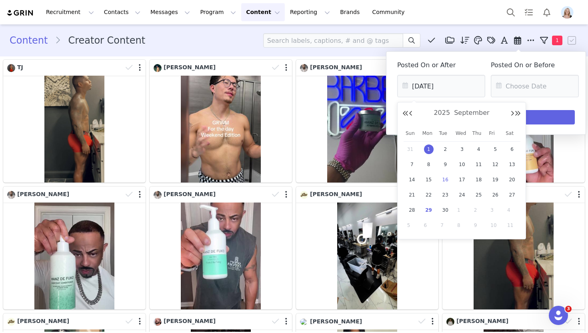
click at [449, 180] on span "16" at bounding box center [445, 180] width 10 height 10
type input "09/16/2025"
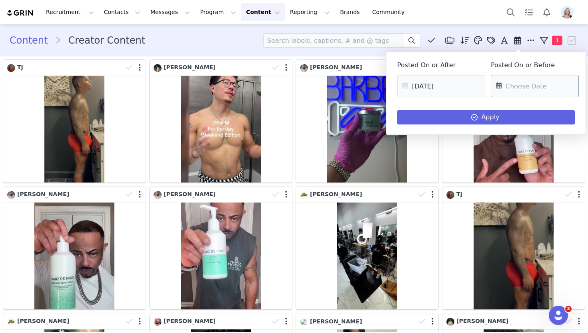
click at [538, 88] on input "text" at bounding box center [535, 86] width 88 height 22
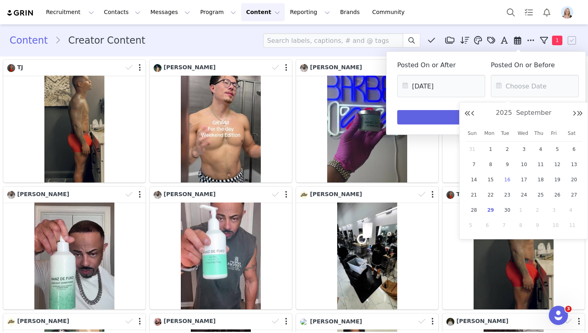
click at [510, 181] on span "16" at bounding box center [507, 180] width 10 height 10
type input "09/16/2025"
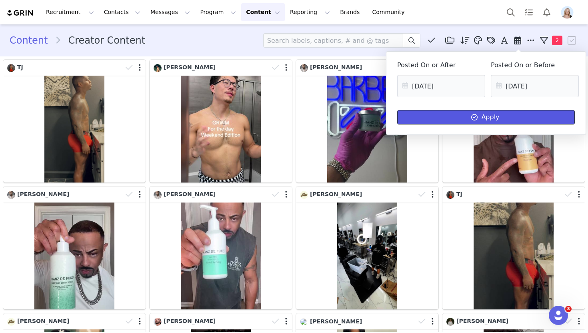
click at [489, 114] on button "Apply" at bounding box center [486, 117] width 178 height 14
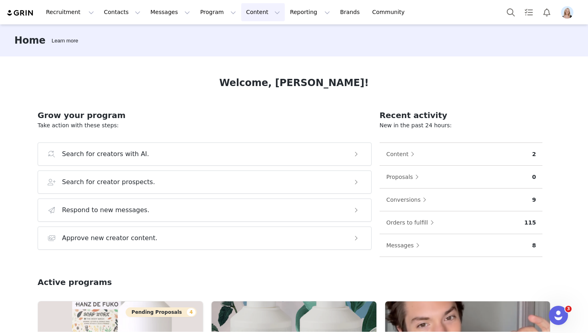
click at [247, 16] on button "Content Content" at bounding box center [263, 12] width 44 height 18
click at [256, 34] on p "Creator Content" at bounding box center [253, 35] width 45 height 8
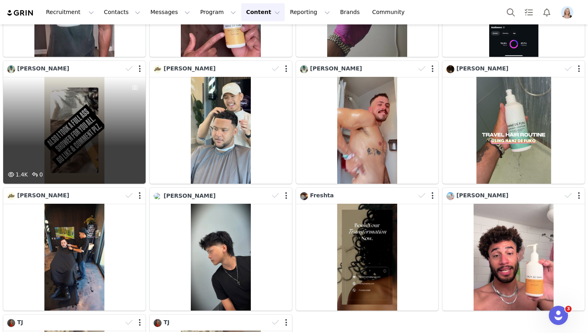
scroll to position [632, 0]
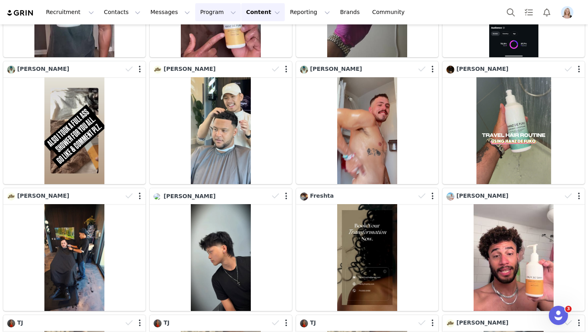
click at [195, 18] on button "Program Program" at bounding box center [218, 12] width 46 height 18
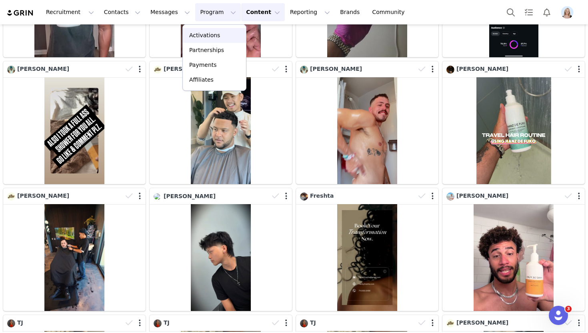
click at [202, 42] on link "Activations" at bounding box center [214, 35] width 63 height 15
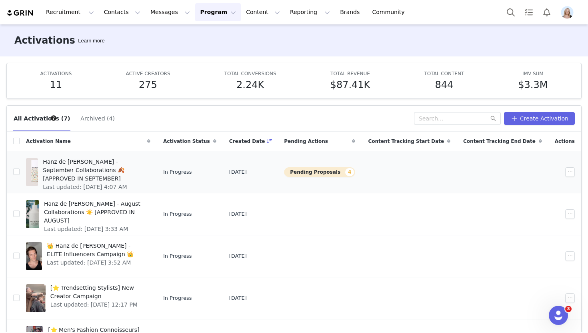
click at [331, 170] on button "Pending Proposals 4" at bounding box center [319, 172] width 71 height 10
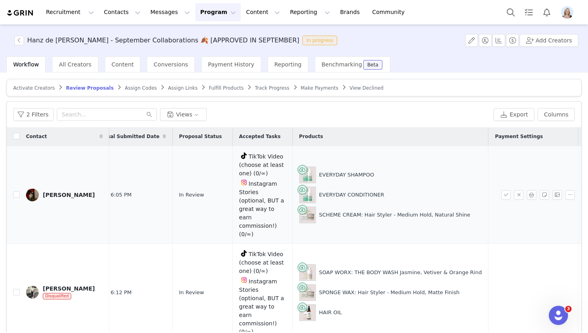
scroll to position [1, 0]
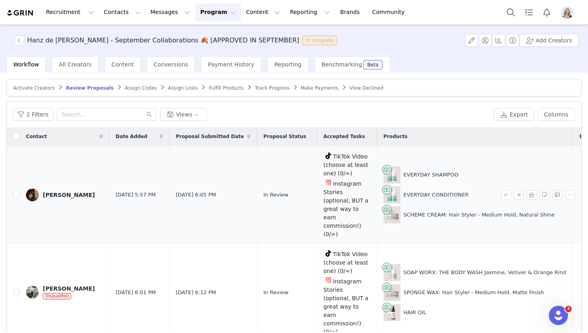
click at [57, 188] on link "[PERSON_NAME]" at bounding box center [64, 194] width 77 height 13
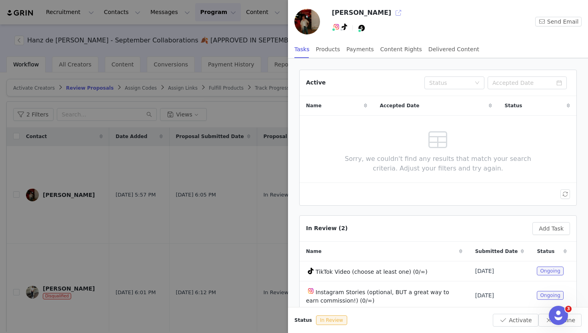
click at [392, 11] on button "button" at bounding box center [398, 12] width 13 height 13
click at [193, 155] on div at bounding box center [294, 166] width 588 height 333
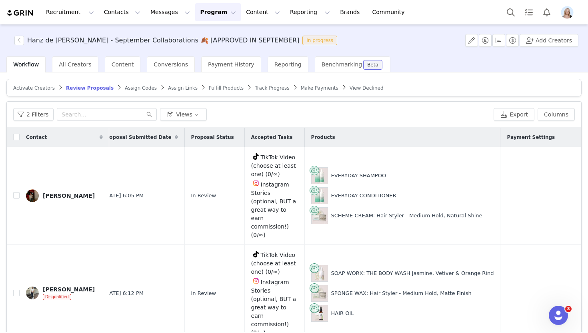
scroll to position [0, 160]
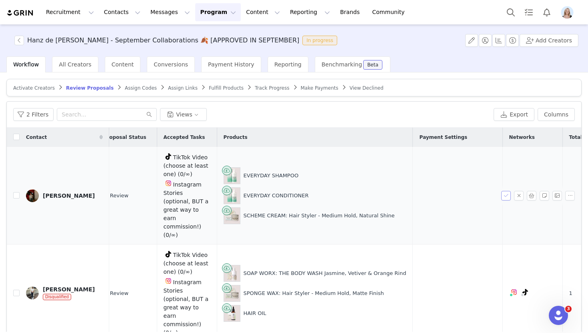
click at [503, 191] on button "button" at bounding box center [506, 196] width 10 height 10
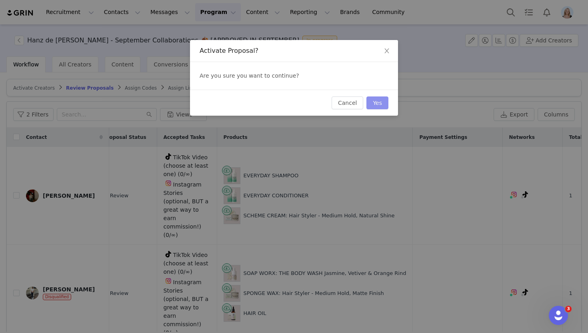
click at [381, 100] on button "Yes" at bounding box center [377, 102] width 22 height 13
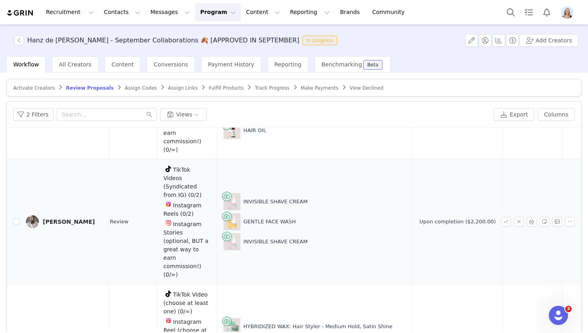
scroll to position [83, 160]
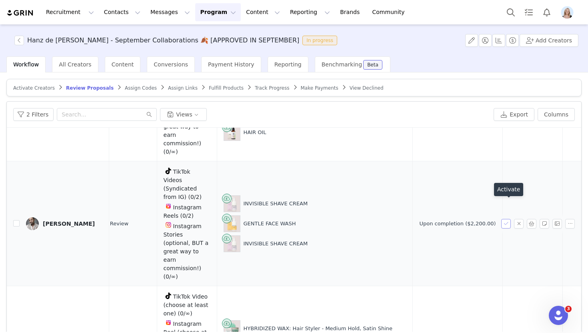
click at [505, 219] on button "button" at bounding box center [506, 224] width 10 height 10
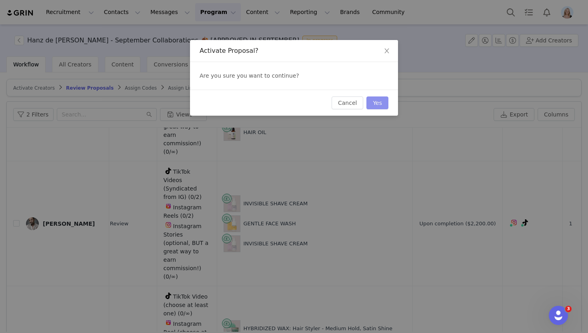
click at [378, 101] on button "Yes" at bounding box center [377, 102] width 22 height 13
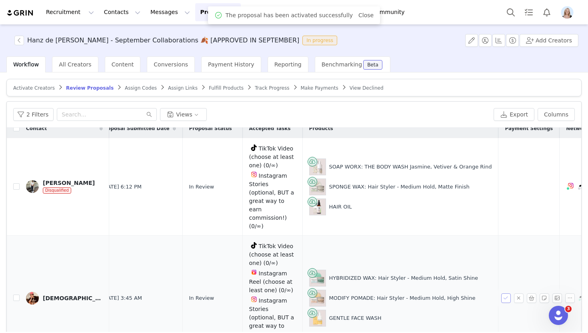
scroll to position [9, 126]
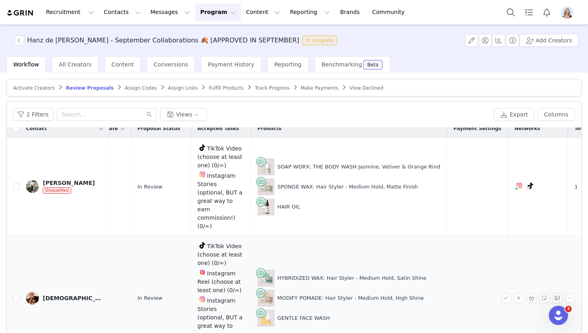
click at [60, 295] on div "[DEMOGRAPHIC_DATA]" at bounding box center [73, 298] width 60 height 6
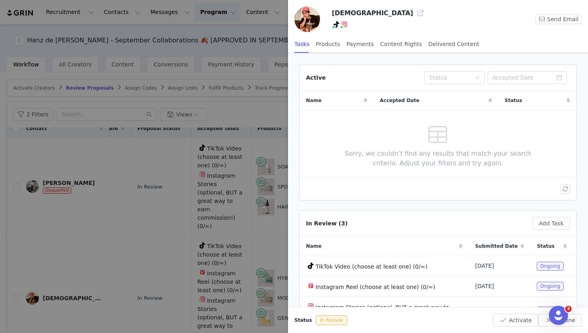
click at [414, 13] on button "button" at bounding box center [420, 13] width 13 height 13
click at [123, 168] on div at bounding box center [294, 166] width 588 height 333
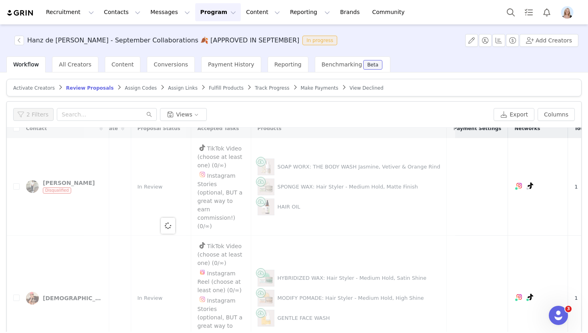
scroll to position [0, 0]
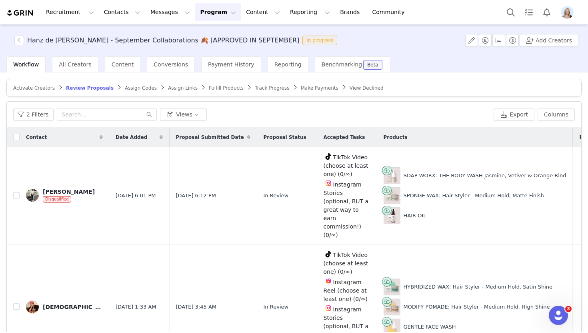
click at [255, 86] on span "Track Progress" at bounding box center [272, 88] width 34 height 6
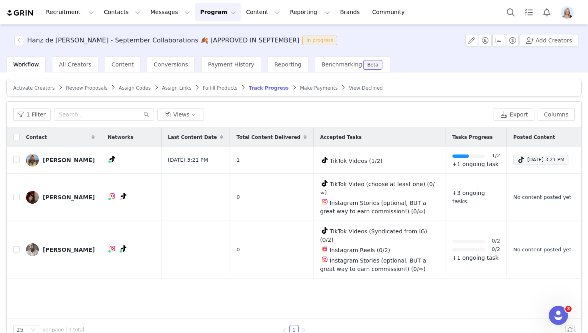
click at [26, 90] on span "Activate Creators" at bounding box center [34, 88] width 42 height 6
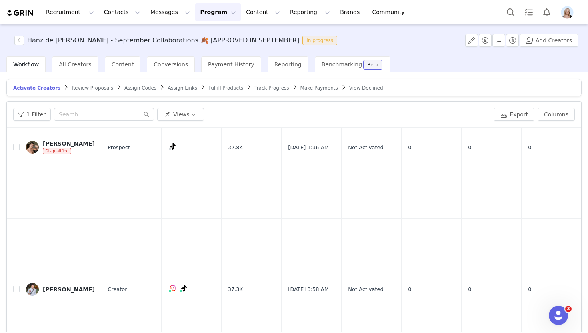
scroll to position [222, 0]
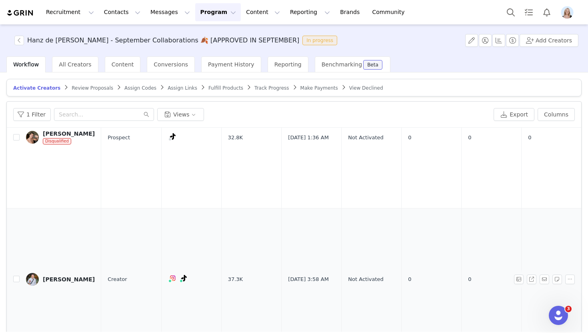
click at [61, 276] on div "Alejandro" at bounding box center [69, 279] width 52 height 6
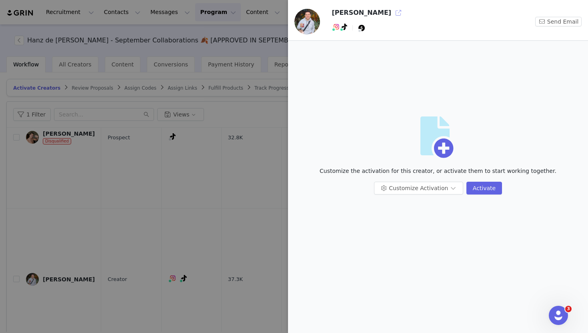
click at [392, 14] on button "button" at bounding box center [398, 12] width 13 height 13
click at [444, 192] on button "Customize Activation" at bounding box center [418, 188] width 89 height 13
click at [420, 228] on li "Edit Payment Settings" at bounding box center [419, 229] width 84 height 13
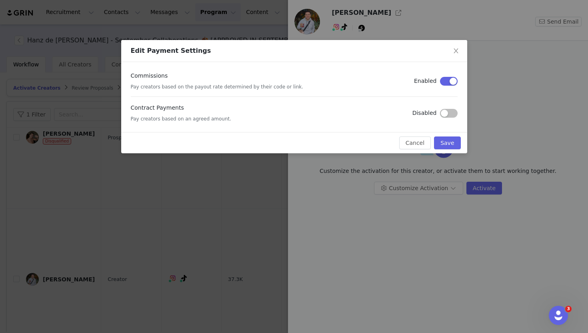
click at [450, 114] on button "button" at bounding box center [449, 113] width 18 height 9
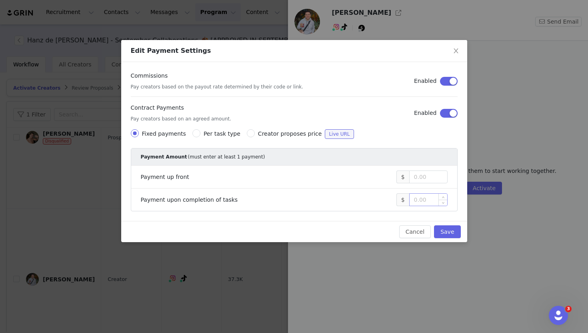
click at [424, 197] on input at bounding box center [428, 200] width 38 height 12
type input "300"
click at [439, 231] on button "Save" at bounding box center [447, 231] width 26 height 13
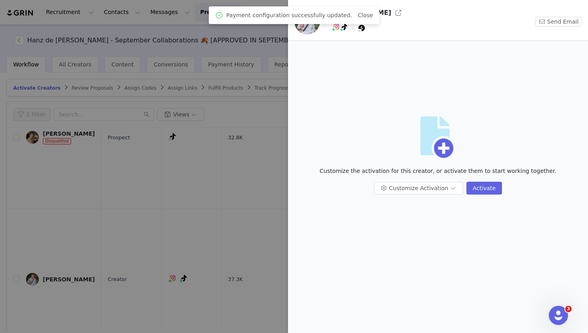
scroll to position [0, 0]
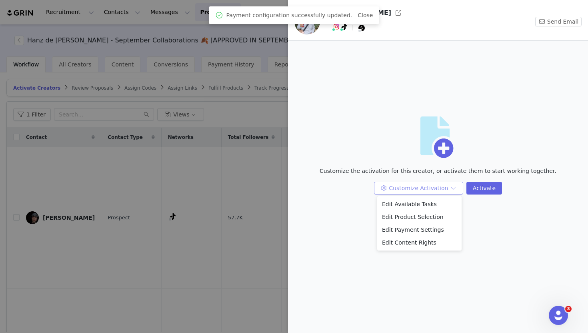
click at [436, 189] on button "Customize Activation" at bounding box center [418, 188] width 89 height 13
click at [429, 202] on li "Edit Available Tasks" at bounding box center [419, 204] width 84 height 13
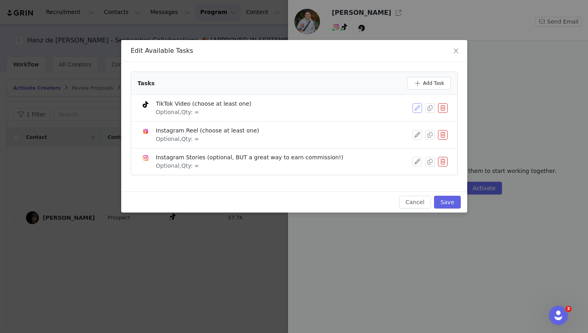
click at [416, 106] on button "button" at bounding box center [417, 108] width 10 height 10
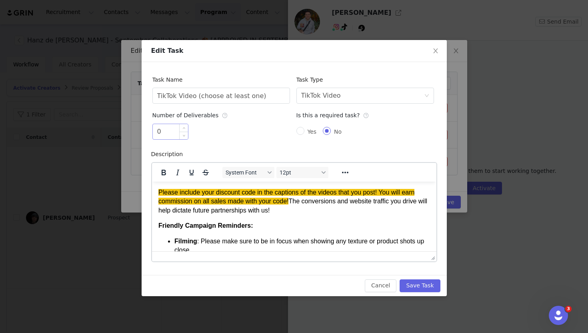
click at [176, 129] on input "0" at bounding box center [170, 131] width 35 height 15
type input "2"
click at [300, 128] on input "Yes" at bounding box center [300, 131] width 8 height 8
radio input "true"
radio input "false"
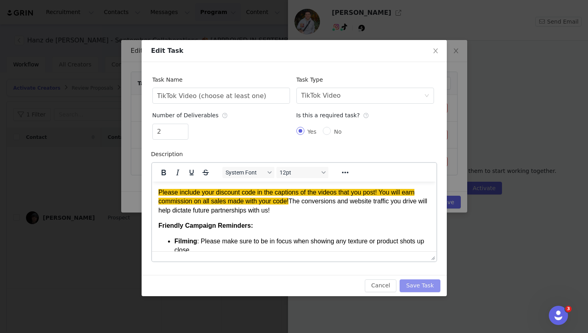
click at [426, 283] on button "Save Task" at bounding box center [419, 285] width 40 height 13
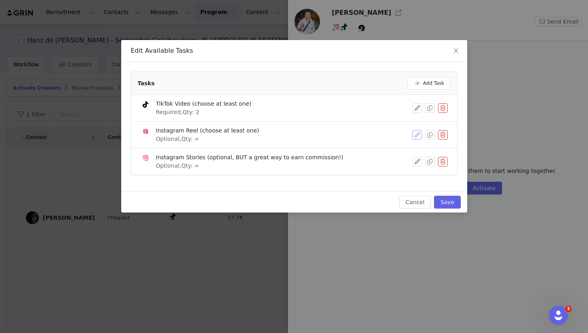
click at [416, 134] on button "button" at bounding box center [417, 135] width 10 height 10
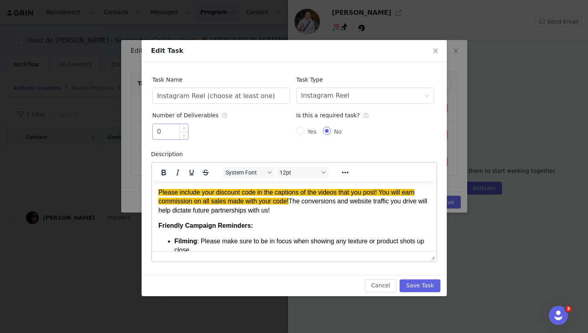
click at [176, 132] on input "0" at bounding box center [170, 131] width 35 height 15
type input "2"
click at [300, 129] on input "Yes" at bounding box center [300, 131] width 8 height 8
radio input "true"
radio input "false"
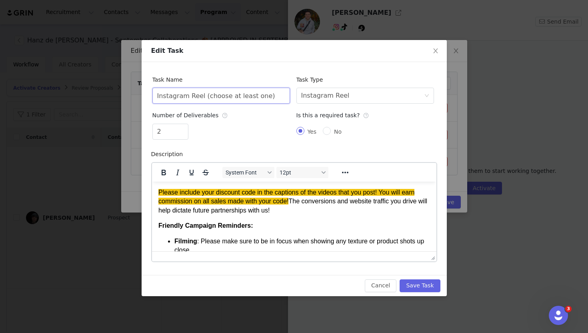
drag, startPoint x: 271, startPoint y: 97, endPoint x: 200, endPoint y: 96, distance: 70.8
click at [200, 96] on input "Instagram Reel (choose at least one)" at bounding box center [221, 96] width 138 height 16
type input "Instagram Reels"
click at [425, 281] on button "Save Task" at bounding box center [419, 285] width 40 height 13
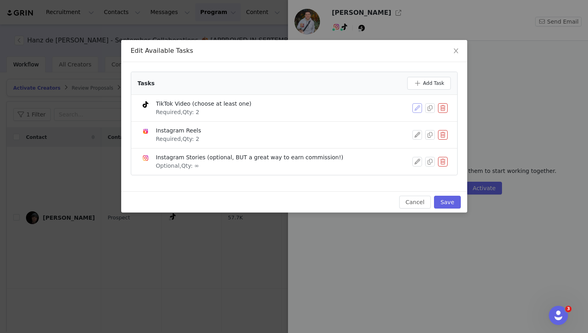
click at [415, 110] on button "button" at bounding box center [417, 108] width 10 height 10
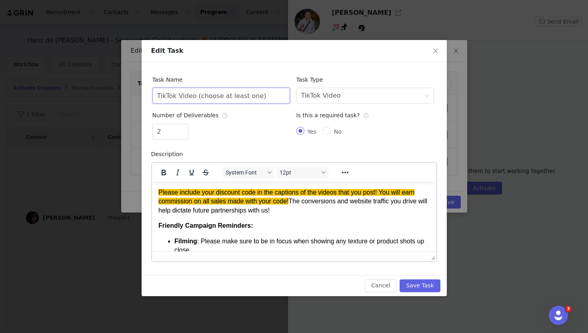
drag, startPoint x: 258, startPoint y: 96, endPoint x: 193, endPoint y: 96, distance: 64.8
click at [193, 96] on input "TikTok Video (choose at least one)" at bounding box center [221, 96] width 138 height 16
type input "TikTok Videos"
click at [423, 283] on button "Save Task" at bounding box center [419, 285] width 40 height 13
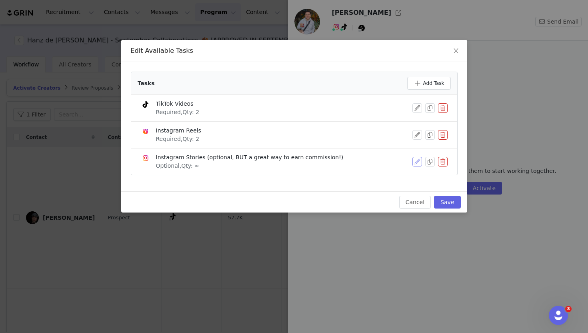
click at [419, 159] on button "button" at bounding box center [417, 162] width 10 height 10
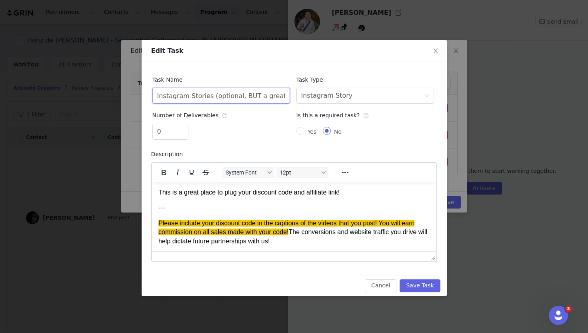
scroll to position [0, 64]
drag, startPoint x: 208, startPoint y: 96, endPoint x: 373, endPoint y: 103, distance: 164.9
click at [371, 104] on div "Task Name Instagram Stories (optional, BUT a great way to earn commission!) Tas…" at bounding box center [293, 109] width 288 height 74
type input "Instagram Stories"
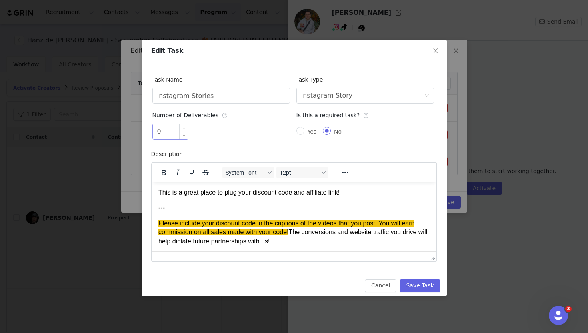
click at [168, 129] on input "0" at bounding box center [170, 131] width 35 height 15
type input "2"
click at [301, 131] on input "Yes" at bounding box center [300, 131] width 8 height 8
radio input "true"
radio input "false"
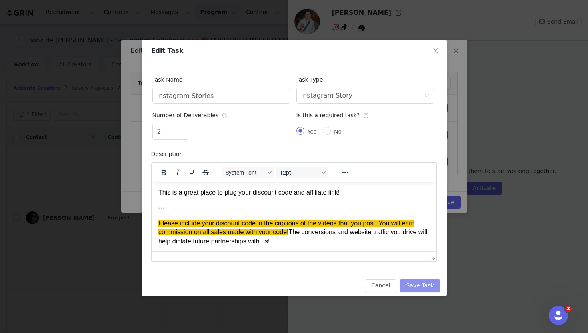
click at [413, 279] on button "Save Task" at bounding box center [419, 285] width 40 height 13
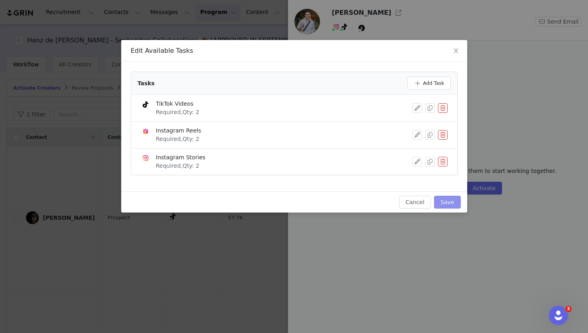
click at [445, 206] on button "Save" at bounding box center [447, 202] width 26 height 13
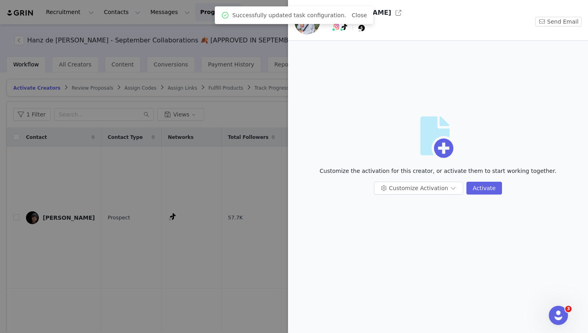
click at [160, 160] on div at bounding box center [294, 166] width 588 height 333
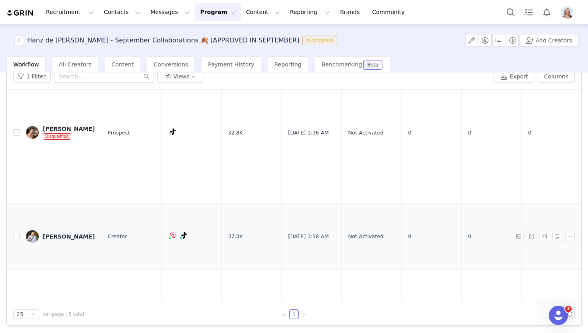
scroll to position [188, 58]
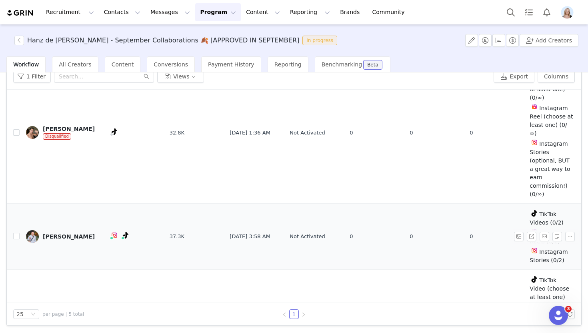
click at [55, 233] on div "Alejandro" at bounding box center [69, 236] width 52 height 6
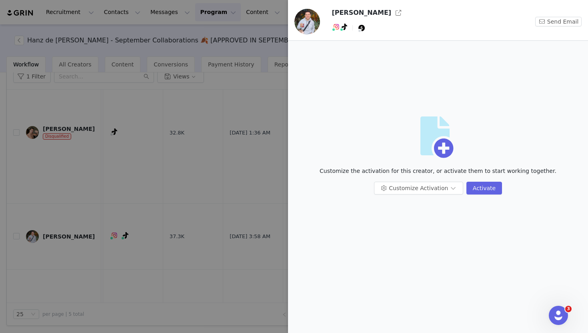
click at [136, 205] on div at bounding box center [294, 166] width 588 height 333
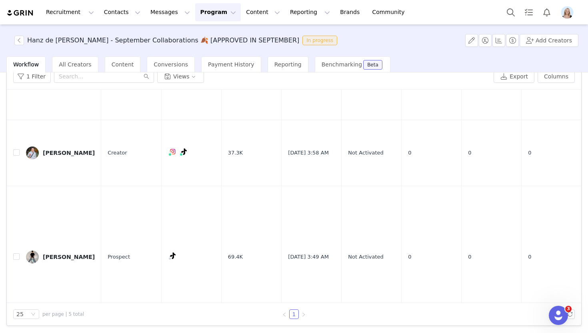
scroll to position [257, 0]
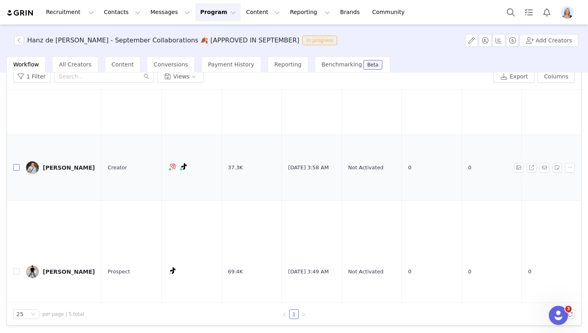
click at [14, 164] on input "checkbox" at bounding box center [16, 167] width 6 height 6
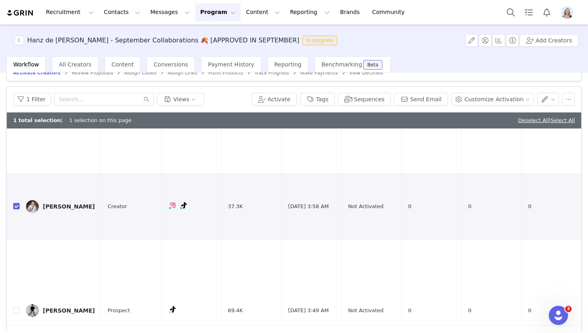
scroll to position [15, 0]
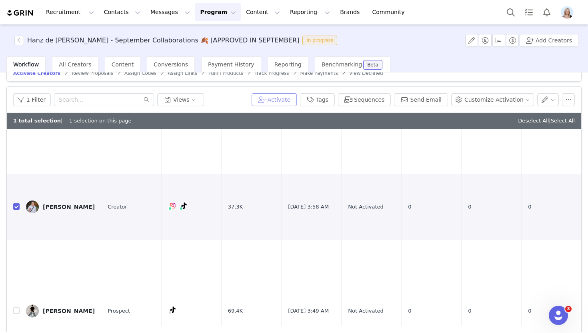
click at [295, 96] on button "Activate" at bounding box center [273, 99] width 45 height 13
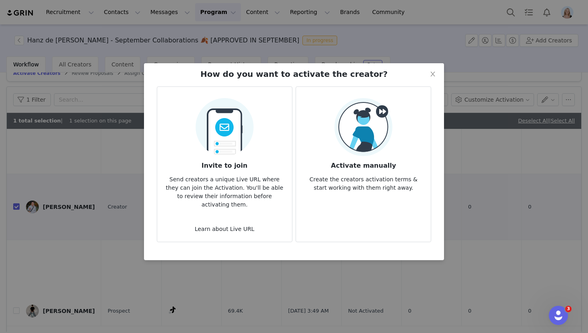
click at [363, 160] on h3 "Activate manually" at bounding box center [363, 163] width 122 height 14
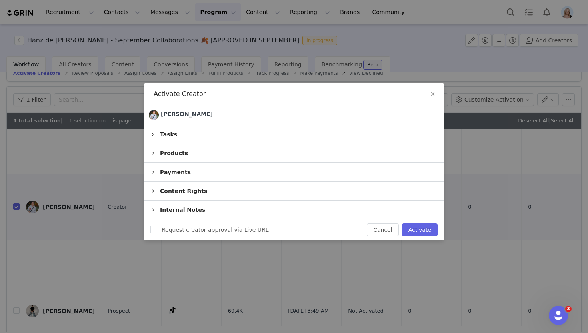
click at [153, 172] on icon "icon: right" at bounding box center [152, 172] width 5 height 5
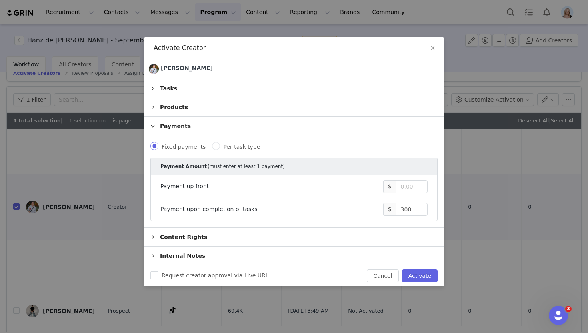
click at [154, 129] on div "Payments" at bounding box center [294, 126] width 300 height 18
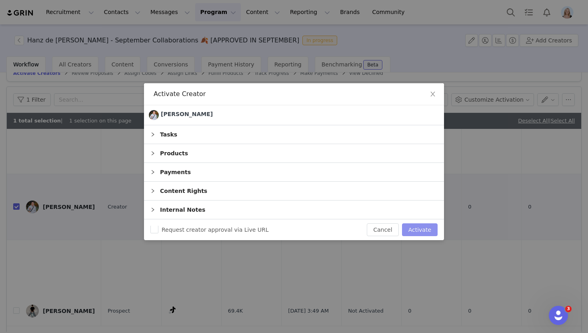
click at [425, 229] on button "Activate" at bounding box center [420, 229] width 36 height 13
checkbox input "false"
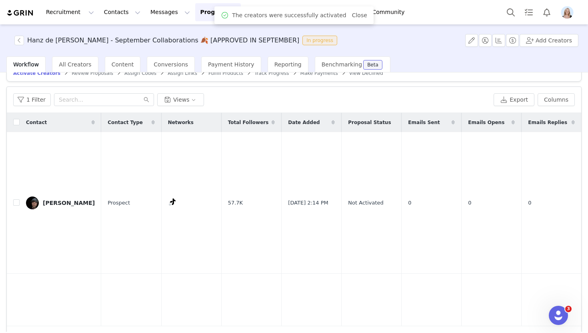
scroll to position [0, 0]
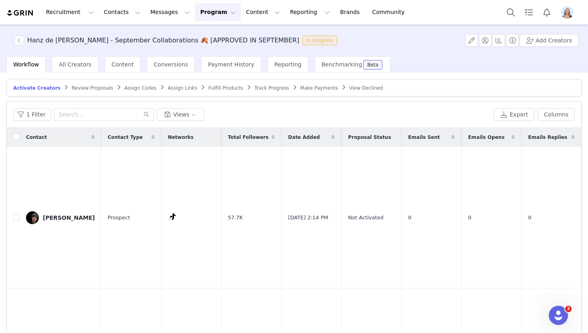
click at [95, 87] on span "Review Proposals" at bounding box center [93, 88] width 42 height 6
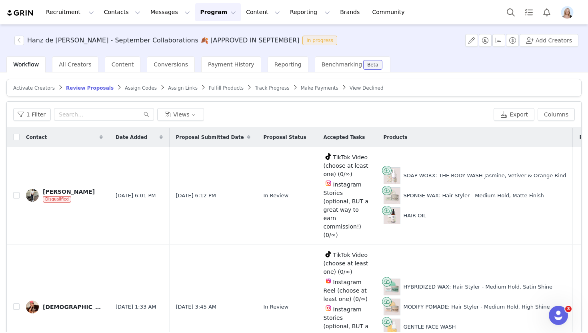
click at [144, 87] on span "Assign Codes" at bounding box center [141, 88] width 32 height 6
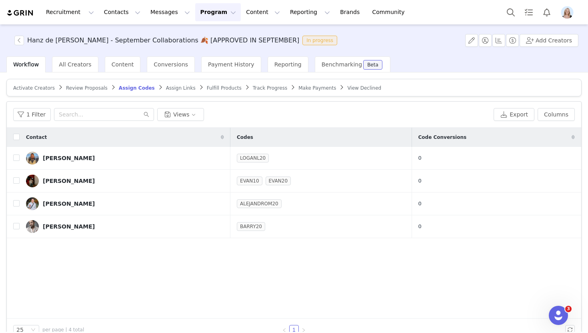
click at [166, 88] on span "Assign Links" at bounding box center [181, 88] width 30 height 6
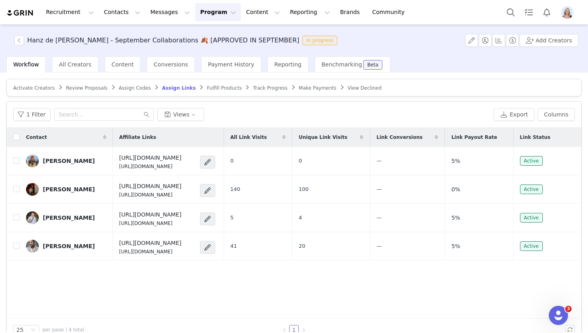
click at [210, 87] on span "Fulfill Products" at bounding box center [224, 88] width 35 height 6
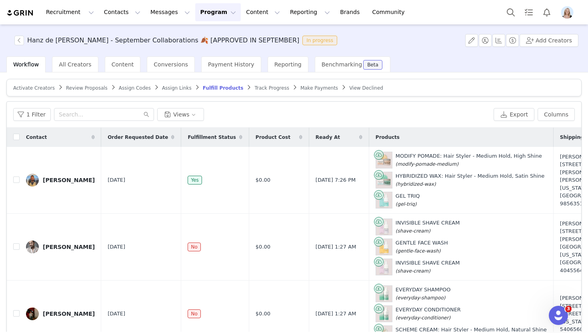
click at [165, 87] on span "Assign Links" at bounding box center [177, 88] width 30 height 6
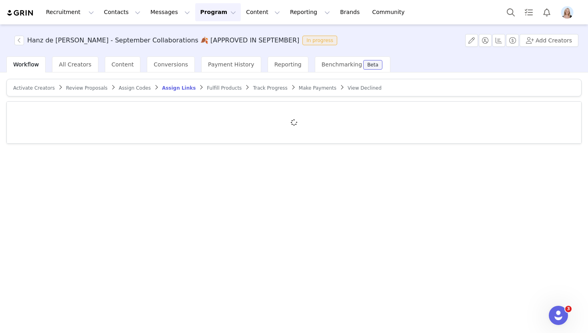
click at [86, 87] on span "Review Proposals" at bounding box center [87, 88] width 42 height 6
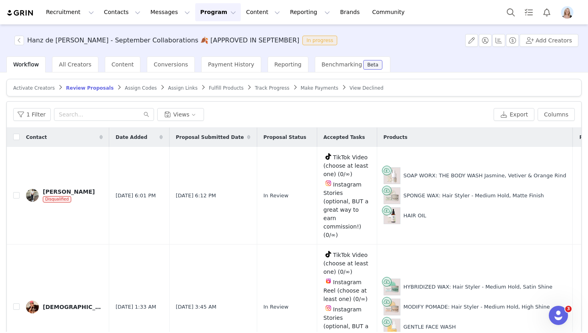
click at [38, 89] on span "Activate Creators" at bounding box center [34, 88] width 42 height 6
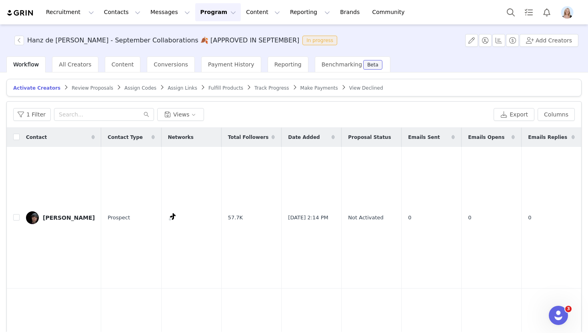
click at [135, 85] on span "Assign Codes" at bounding box center [140, 88] width 32 height 6
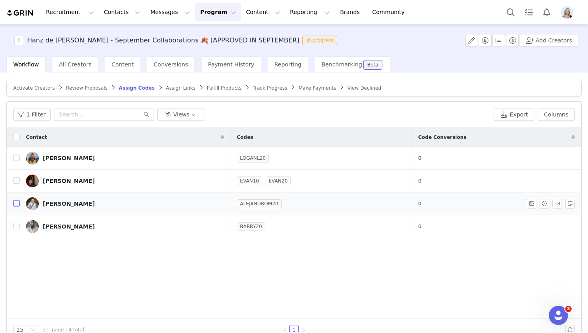
click at [16, 203] on input "checkbox" at bounding box center [16, 203] width 6 height 6
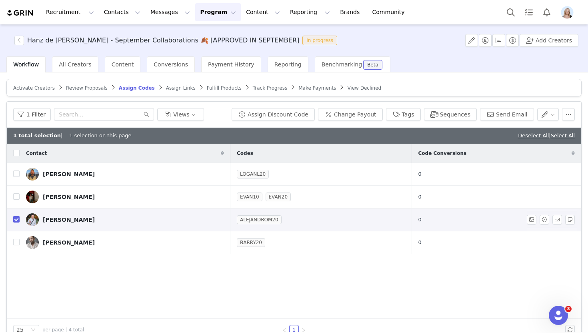
click at [16, 217] on input "checkbox" at bounding box center [16, 219] width 6 height 6
checkbox input "false"
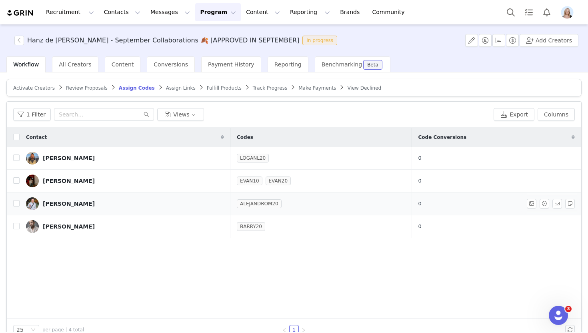
click at [52, 203] on div "Alejandro" at bounding box center [69, 203] width 52 height 6
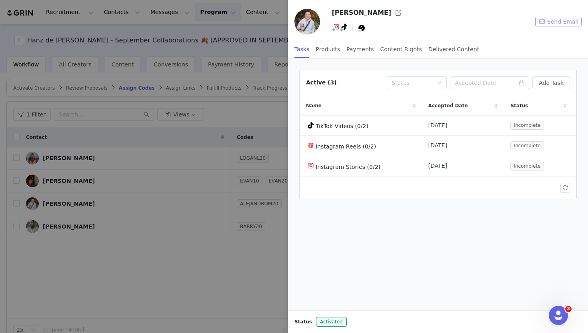
click at [553, 21] on button "Send Email" at bounding box center [558, 22] width 46 height 10
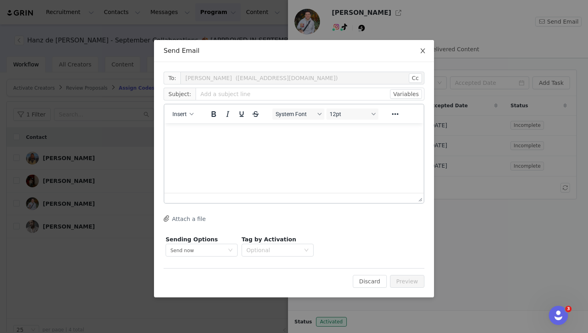
click at [424, 53] on icon "icon: close" at bounding box center [422, 50] width 4 height 5
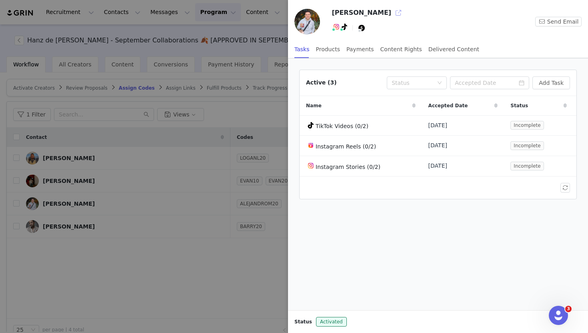
click at [392, 12] on button "button" at bounding box center [398, 12] width 13 height 13
click at [88, 269] on div at bounding box center [294, 166] width 588 height 333
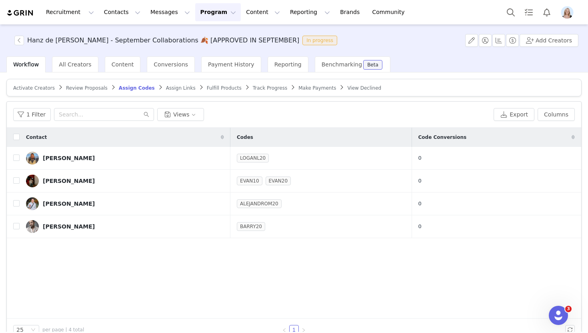
click at [33, 88] on span "Activate Creators" at bounding box center [34, 88] width 42 height 6
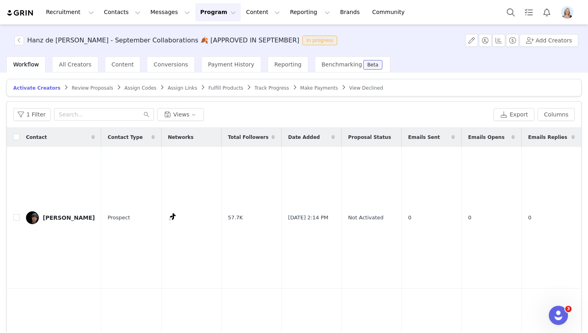
click at [127, 87] on span "Assign Codes" at bounding box center [140, 88] width 32 height 6
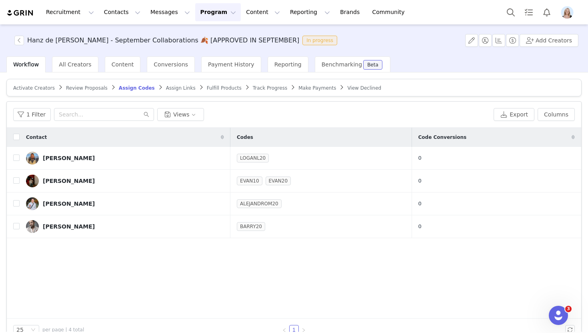
click at [207, 87] on span "Fulfill Products" at bounding box center [224, 88] width 35 height 6
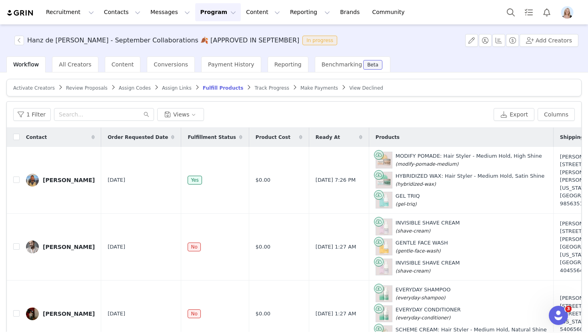
click at [195, 11] on button "Program Program" at bounding box center [218, 12] width 46 height 18
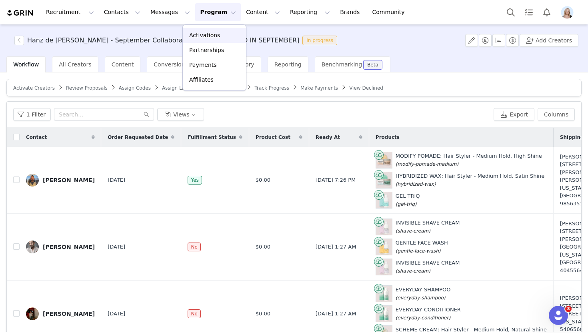
click at [200, 40] on link "Activations" at bounding box center [214, 35] width 63 height 15
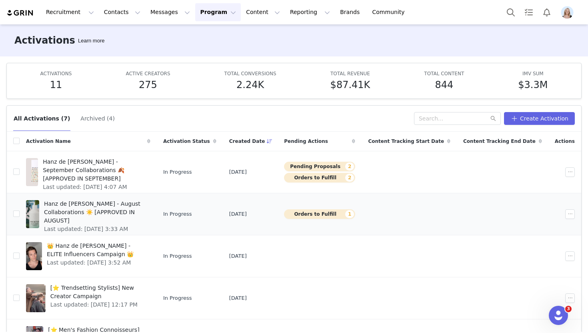
click at [100, 206] on span "Hanz de Fuko - August Collaborations ☀️ [APPROVED IN AUGUST]" at bounding box center [95, 212] width 102 height 25
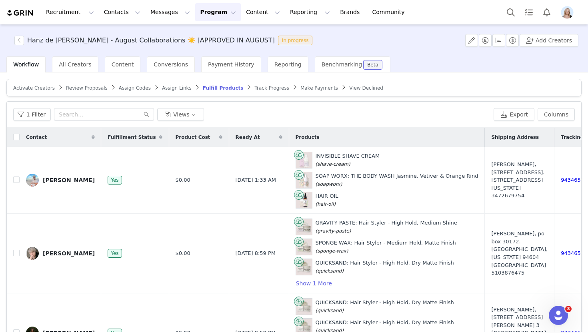
click at [263, 90] on span "Track Progress" at bounding box center [271, 88] width 34 height 6
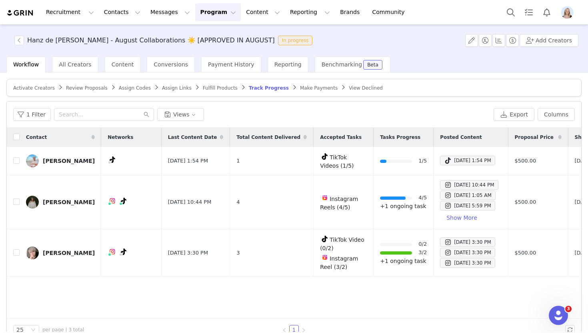
click at [14, 38] on div "Hanz de Fuko - August Collaborations ☀️ [APPROVED IN AUGUST] In progress" at bounding box center [163, 41] width 306 height 10
click at [19, 40] on button "button" at bounding box center [19, 41] width 10 height 10
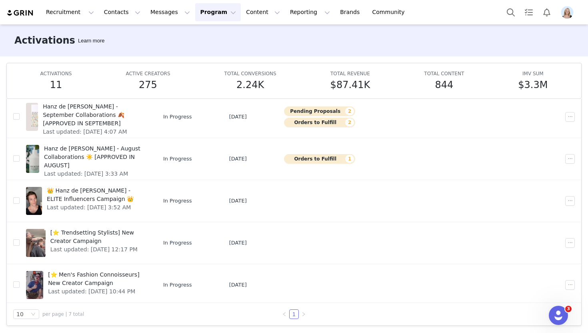
scroll to position [12, 0]
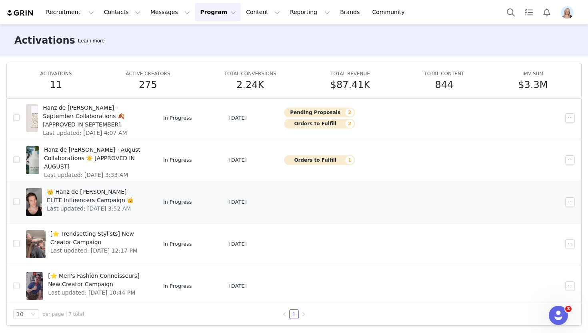
click at [103, 190] on span "👑 Hanz de Fuko - ELITE Influencers Campaign 👑" at bounding box center [96, 196] width 99 height 17
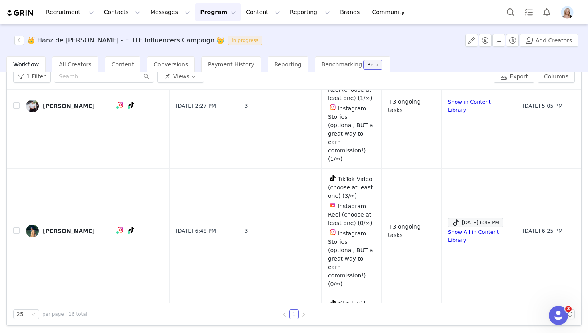
scroll to position [1295, 0]
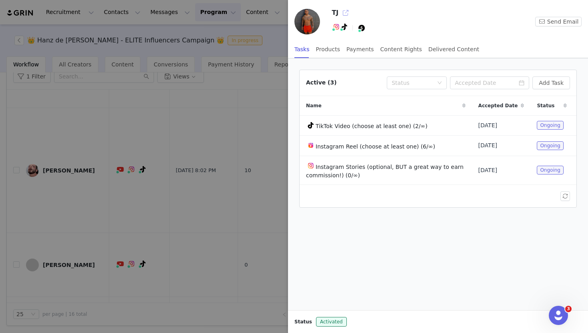
click at [347, 14] on button "button" at bounding box center [345, 12] width 13 height 13
click at [251, 174] on div at bounding box center [294, 166] width 588 height 333
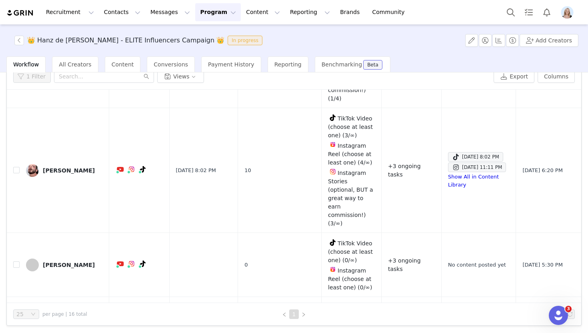
scroll to position [0, 0]
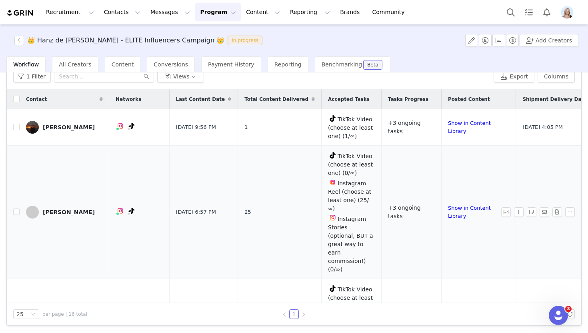
click at [56, 209] on div "Simon" at bounding box center [69, 212] width 52 height 6
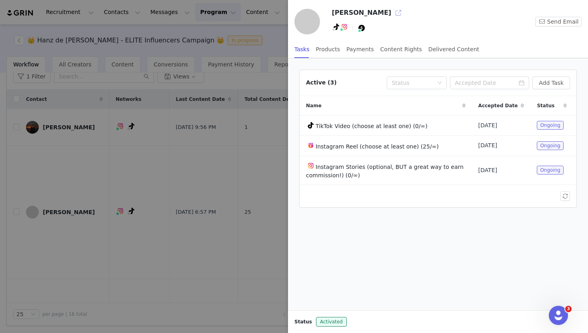
click at [392, 12] on button "button" at bounding box center [398, 12] width 13 height 13
click at [142, 269] on div at bounding box center [294, 166] width 588 height 333
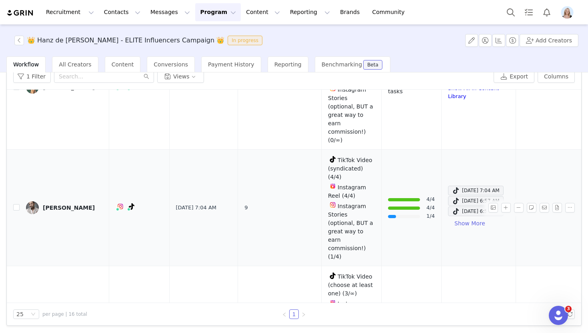
scroll to position [1139, 0]
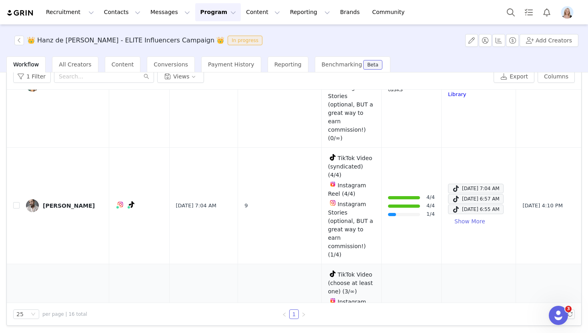
click at [46, 323] on div "Ian" at bounding box center [69, 326] width 52 height 6
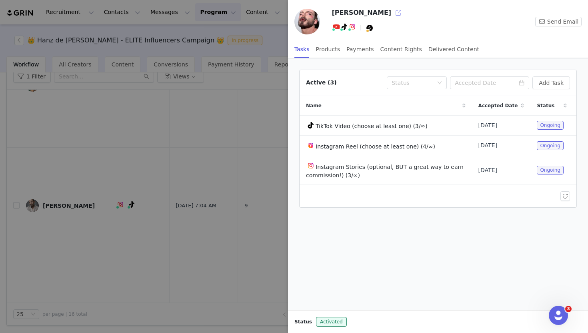
click at [392, 13] on button "button" at bounding box center [398, 12] width 13 height 13
click at [180, 187] on div at bounding box center [294, 166] width 588 height 333
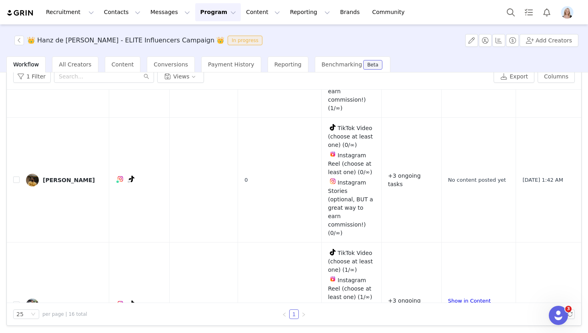
scroll to position [793, 0]
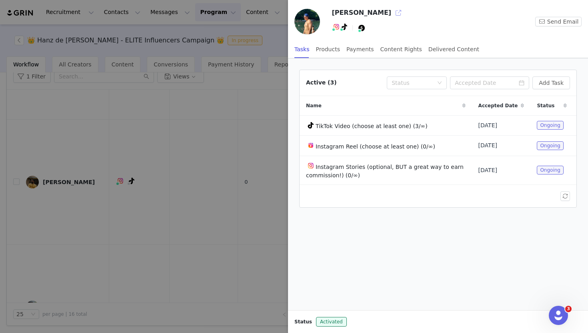
click at [392, 13] on button "button" at bounding box center [398, 12] width 13 height 13
click at [246, 38] on div at bounding box center [294, 166] width 588 height 333
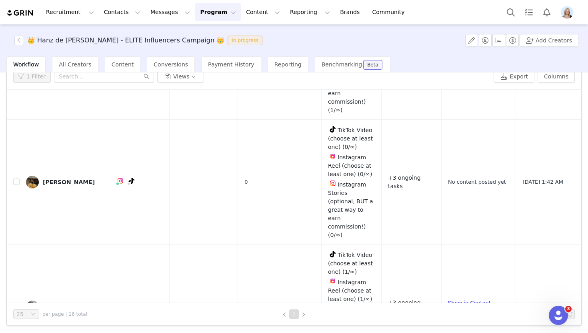
scroll to position [0, 0]
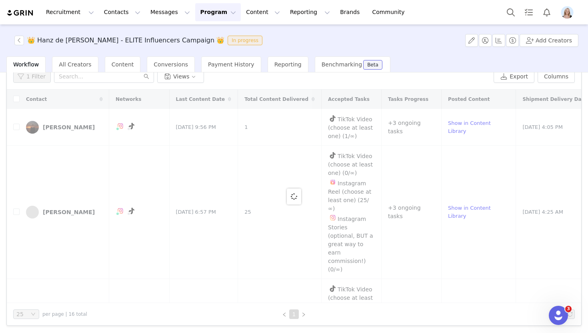
click at [204, 12] on div "Recruitment Recruitment Creator Search Curated Lists Landing Pages Web Extensio…" at bounding box center [294, 166] width 588 height 333
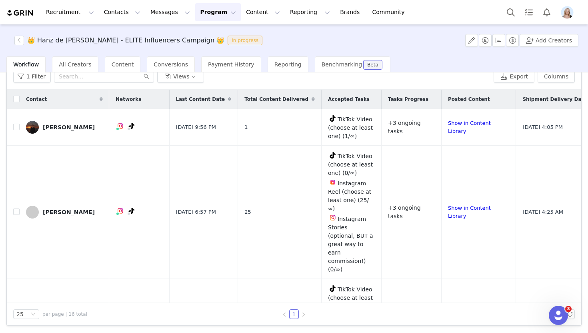
click at [208, 13] on button "Program Program" at bounding box center [218, 12] width 46 height 18
click at [208, 38] on p "Activations" at bounding box center [204, 35] width 31 height 8
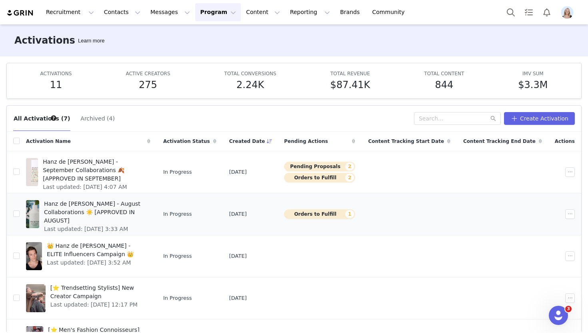
click at [89, 206] on span "Hanz de Fuko - August Collaborations ☀️ [APPROVED IN AUGUST]" at bounding box center [95, 212] width 102 height 25
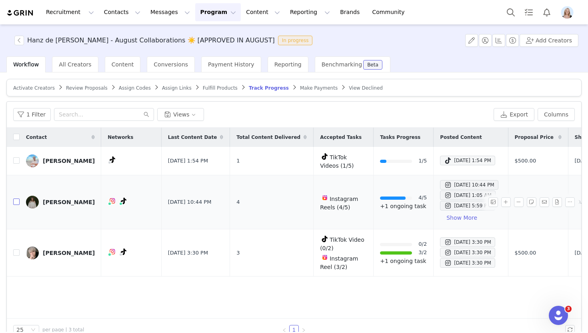
click at [16, 201] on input "checkbox" at bounding box center [16, 201] width 6 height 6
checkbox input "true"
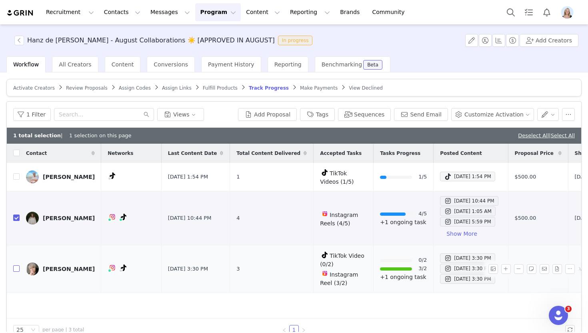
click at [16, 271] on label at bounding box center [16, 268] width 6 height 8
click at [16, 271] on input "checkbox" at bounding box center [16, 268] width 6 height 6
checkbox input "true"
click at [427, 115] on button "Send Email" at bounding box center [421, 114] width 54 height 13
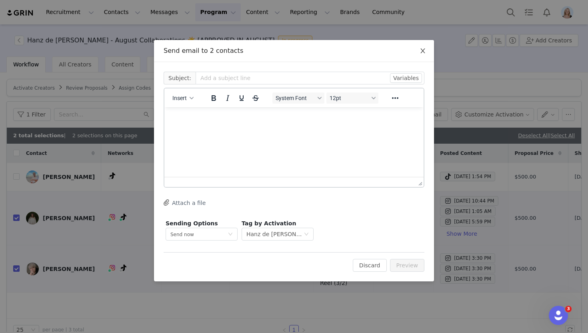
click at [419, 49] on icon "icon: close" at bounding box center [422, 51] width 6 height 6
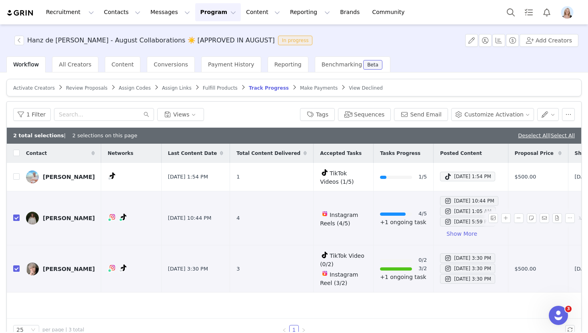
click at [15, 216] on input "checkbox" at bounding box center [16, 217] width 6 height 6
checkbox input "false"
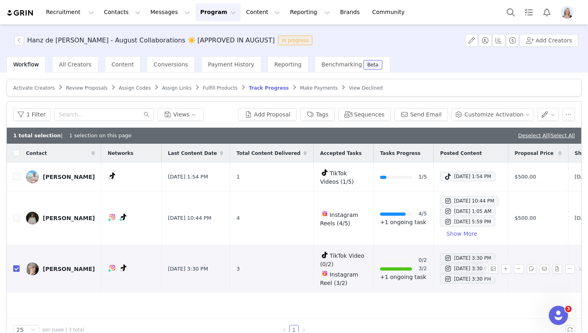
click at [15, 267] on input "checkbox" at bounding box center [16, 268] width 6 height 6
checkbox input "false"
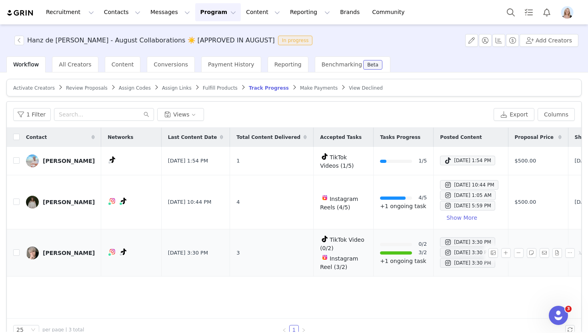
click at [61, 252] on div "David Wong" at bounding box center [69, 252] width 52 height 6
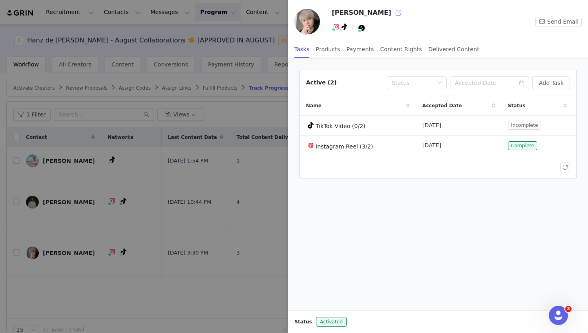
click at [392, 11] on button "button" at bounding box center [398, 12] width 13 height 13
click at [207, 17] on div at bounding box center [294, 166] width 588 height 333
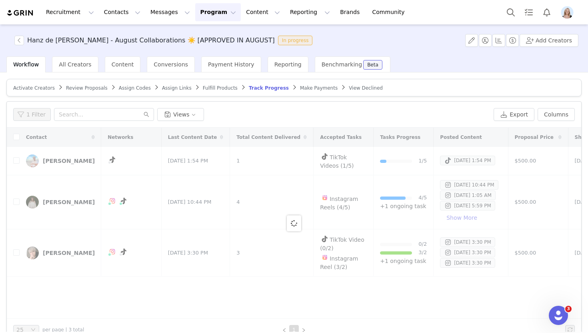
click at [209, 10] on button "Program Program" at bounding box center [218, 12] width 46 height 18
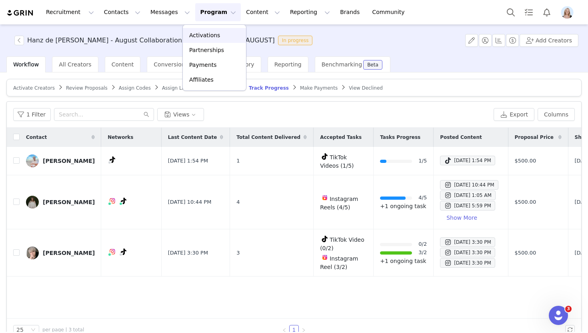
click at [211, 34] on p "Activations" at bounding box center [204, 35] width 31 height 8
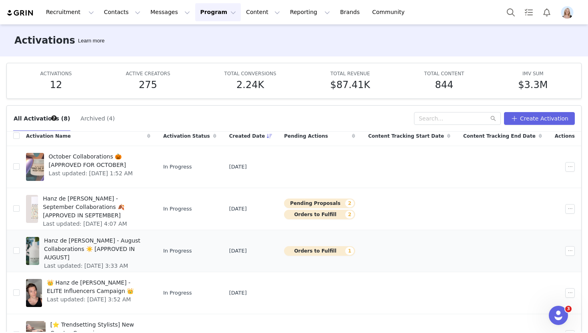
scroll to position [4, 0]
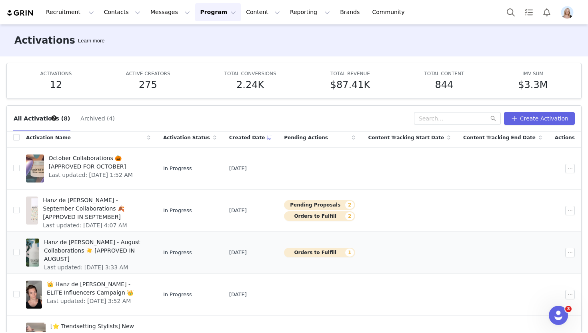
click at [99, 249] on span "Hanz de Fuko - August Collaborations ☀️ [APPROVED IN AUGUST]" at bounding box center [95, 250] width 102 height 25
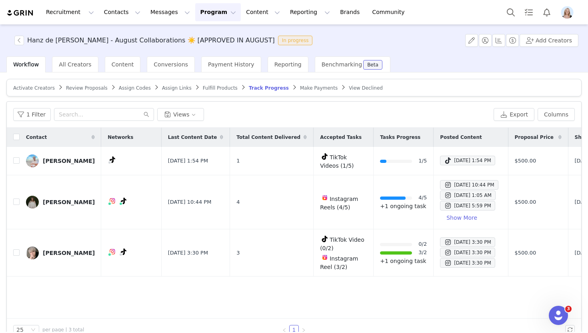
click at [40, 90] on span "Activate Creators" at bounding box center [34, 88] width 42 height 6
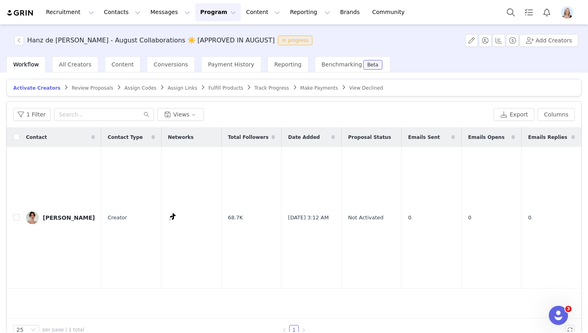
click at [86, 88] on span "Review Proposals" at bounding box center [93, 88] width 42 height 6
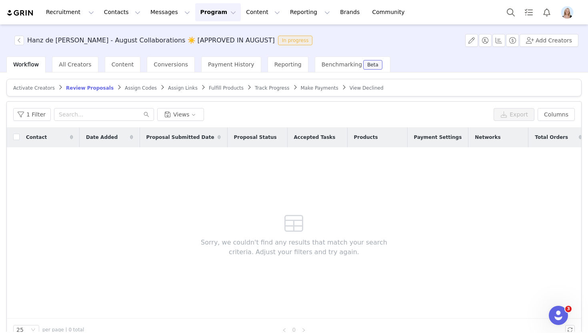
click at [29, 90] on span "Activate Creators" at bounding box center [34, 88] width 42 height 6
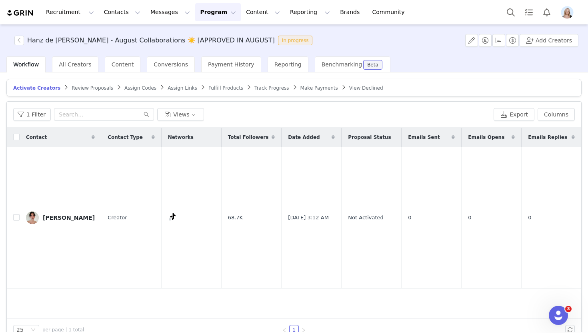
click at [261, 88] on span "Track Progress" at bounding box center [271, 88] width 34 height 6
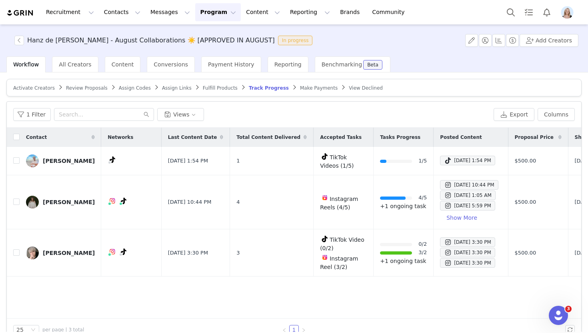
click at [209, 88] on span "Fulfill Products" at bounding box center [220, 88] width 35 height 6
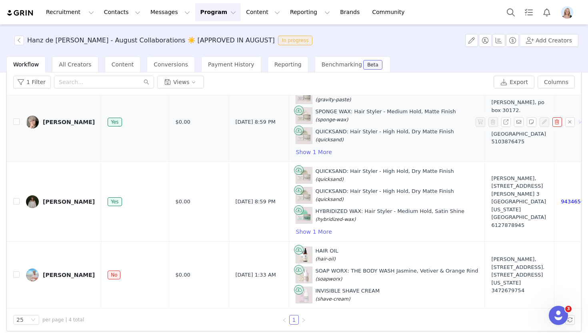
scroll to position [38, 0]
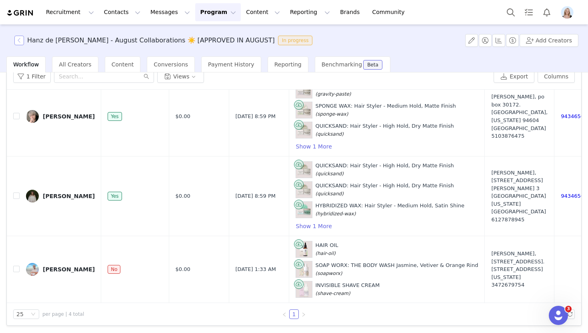
click at [20, 42] on button "button" at bounding box center [19, 41] width 10 height 10
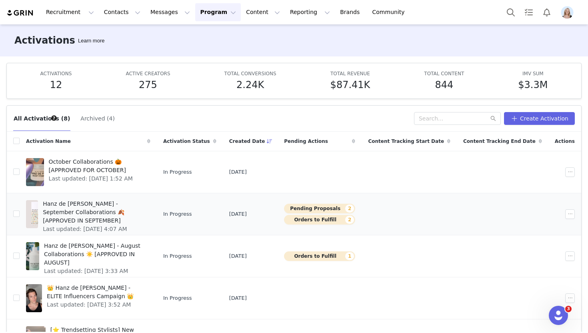
click at [89, 204] on span "Hanz de Fuko - September Collaborations 🍂 [APPROVED IN SEPTEMBER]" at bounding box center [94, 212] width 103 height 25
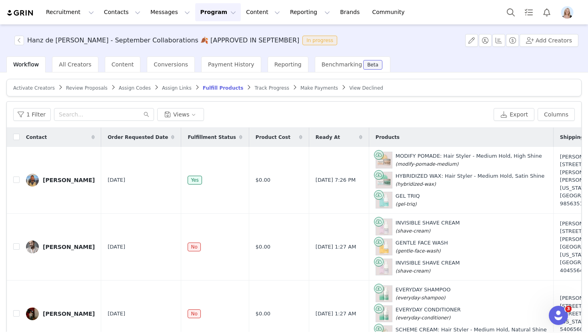
click at [81, 90] on span "Review Proposals" at bounding box center [87, 88] width 42 height 6
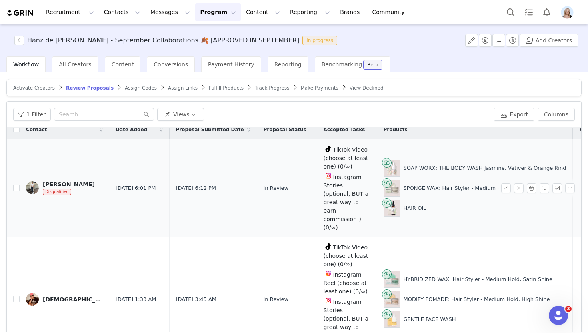
scroll to position [7, 0]
click at [15, 185] on input "checkbox" at bounding box center [16, 188] width 6 height 6
checkbox input "true"
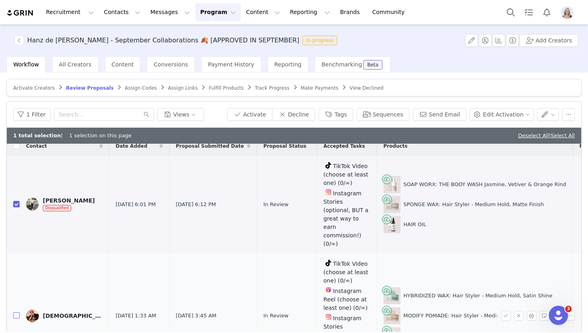
click at [17, 312] on input "checkbox" at bounding box center [16, 315] width 6 height 6
checkbox input "true"
click at [567, 113] on button "button" at bounding box center [568, 114] width 13 height 13
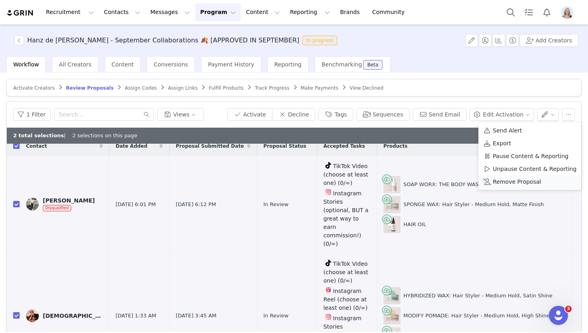
click at [524, 182] on span "Remove Proposal" at bounding box center [517, 181] width 48 height 9
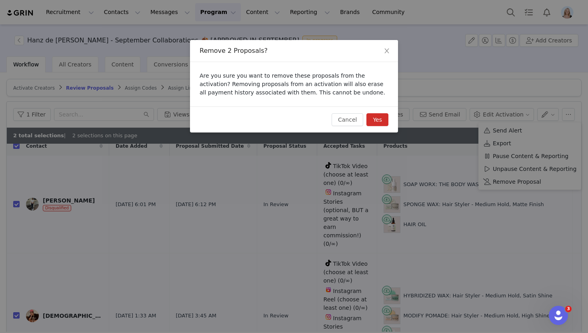
click at [375, 119] on button "Yes" at bounding box center [377, 119] width 22 height 13
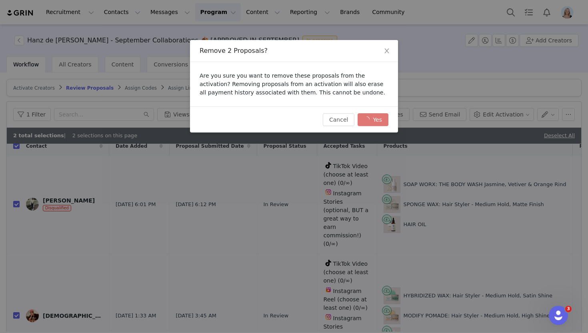
checkbox input "false"
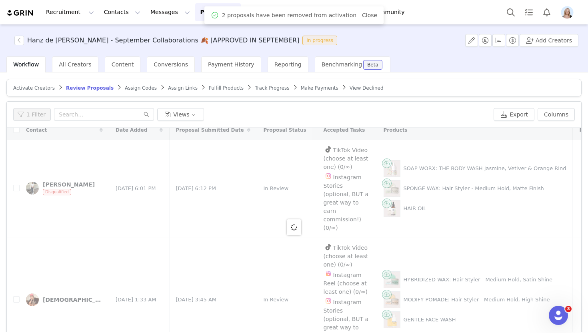
scroll to position [0, 0]
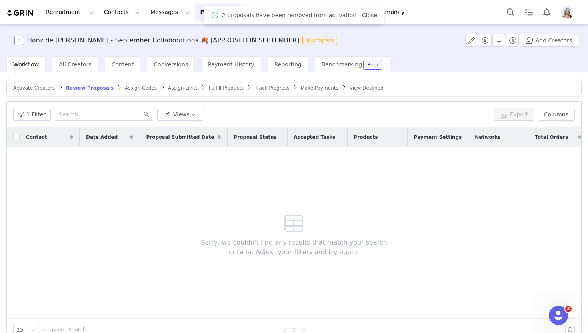
click at [20, 42] on button "button" at bounding box center [19, 41] width 10 height 10
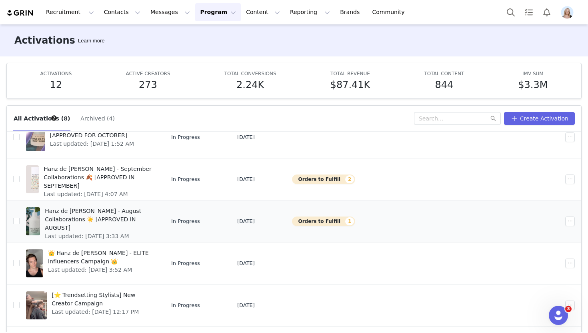
scroll to position [35, 0]
click at [118, 251] on span "👑 Hanz de [PERSON_NAME] - ELITE Influencers Campaign 👑" at bounding box center [101, 256] width 106 height 17
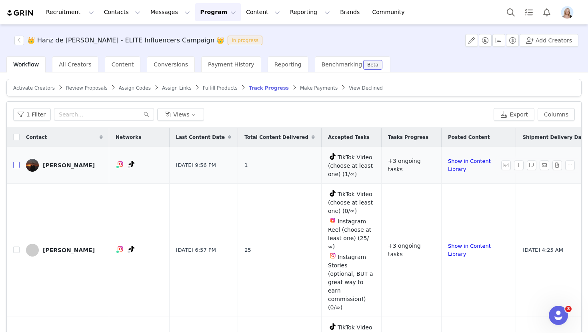
click at [16, 164] on input "checkbox" at bounding box center [16, 165] width 6 height 6
checkbox input "true"
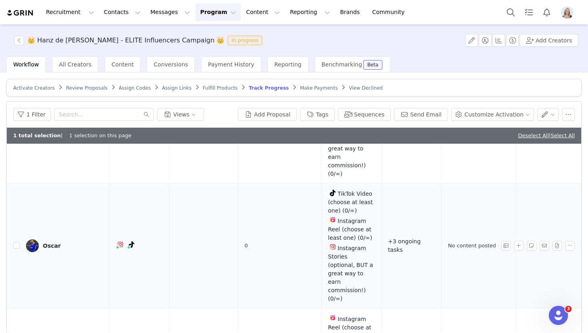
scroll to position [150, 0]
click at [16, 241] on input "checkbox" at bounding box center [16, 244] width 6 height 6
checkbox input "true"
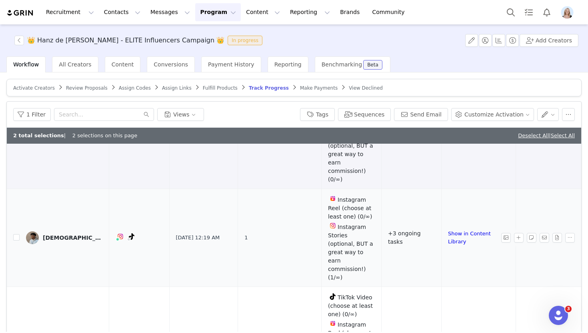
scroll to position [268, 0]
click at [18, 234] on label at bounding box center [16, 238] width 6 height 8
click at [18, 234] on input "checkbox" at bounding box center [16, 237] width 6 height 6
checkbox input "true"
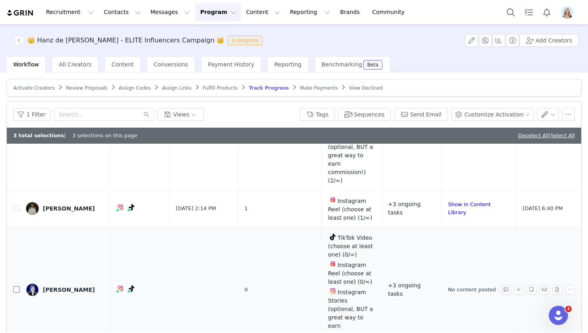
click at [17, 286] on input "checkbox" at bounding box center [16, 289] width 6 height 6
checkbox input "true"
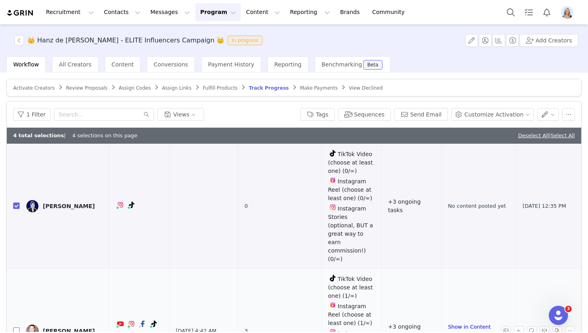
click at [18, 327] on input "checkbox" at bounding box center [16, 330] width 6 height 6
checkbox input "true"
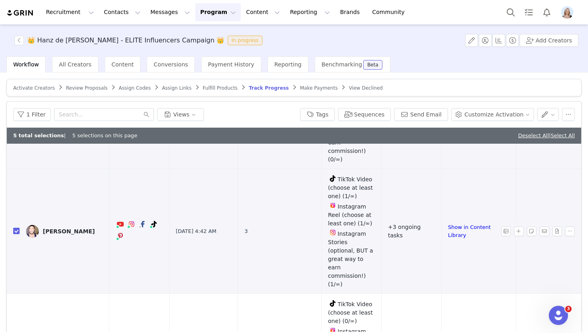
scroll to position [684, 0]
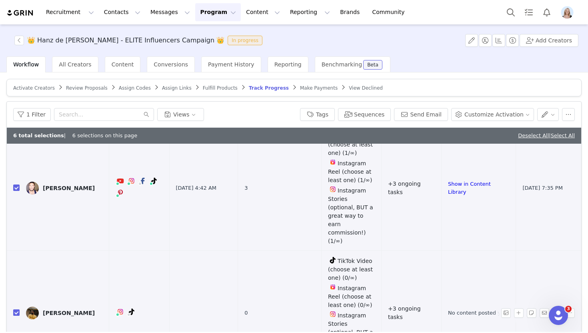
click at [15, 309] on input "checkbox" at bounding box center [16, 312] width 6 height 6
checkbox input "false"
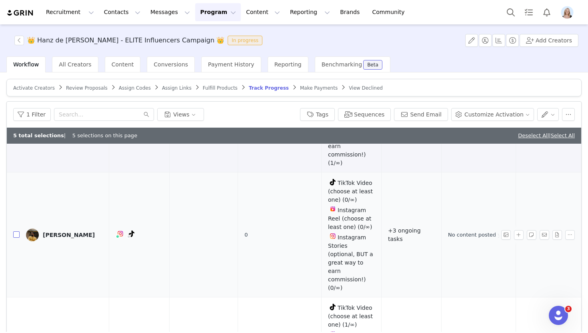
scroll to position [809, 0]
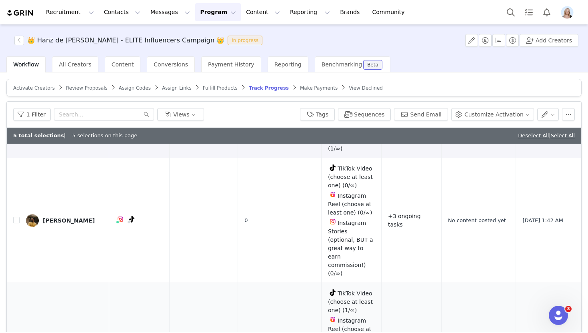
checkbox input "true"
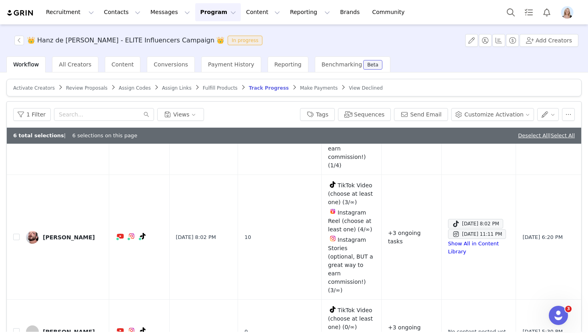
scroll to position [1311, 0]
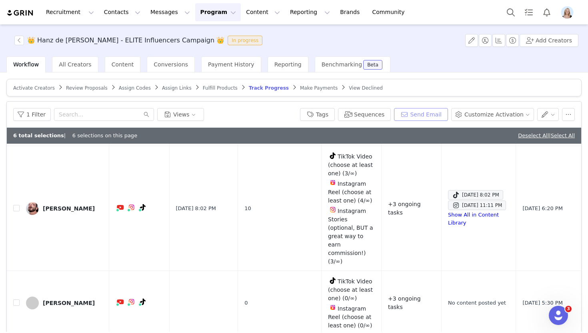
click at [431, 114] on button "Send Email" at bounding box center [421, 114] width 54 height 13
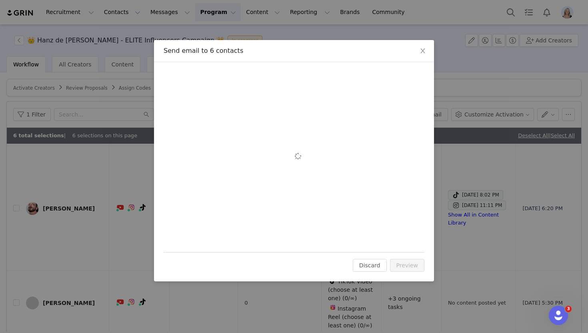
scroll to position [0, 0]
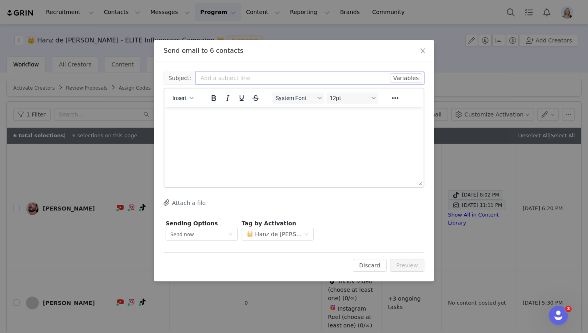
click at [219, 80] on input "text" at bounding box center [310, 78] width 229 height 13
type input "Hanz de Fuko"
click at [188, 96] on button "Insert" at bounding box center [183, 97] width 28 height 11
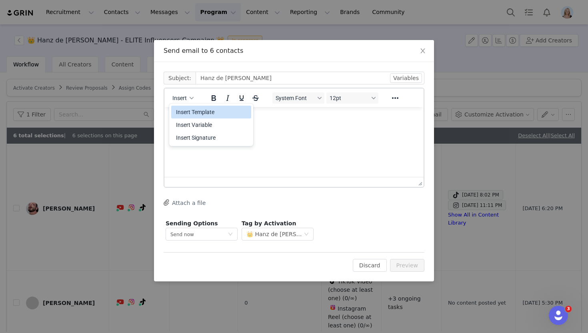
click at [295, 129] on html at bounding box center [293, 118] width 259 height 22
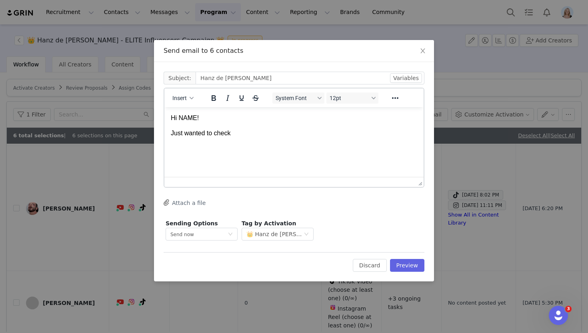
click at [170, 131] on html "Hi NAME! Just wanted to check" at bounding box center [293, 125] width 259 height 37
click at [345, 134] on p "Olivia from Hanz de Fuko here! Just wanted to check" at bounding box center [294, 138] width 246 height 18
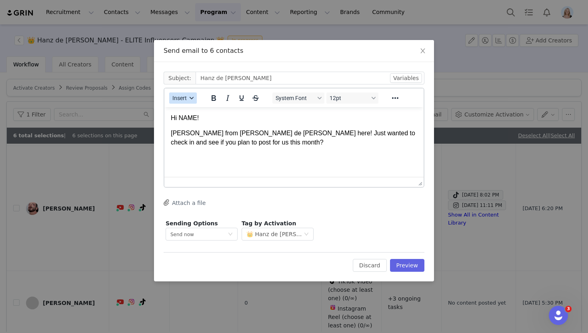
click at [189, 96] on button "Insert" at bounding box center [183, 97] width 28 height 11
click at [210, 133] on div "Insert Signature" at bounding box center [212, 138] width 72 height 10
click at [401, 261] on button "Preview" at bounding box center [407, 265] width 35 height 13
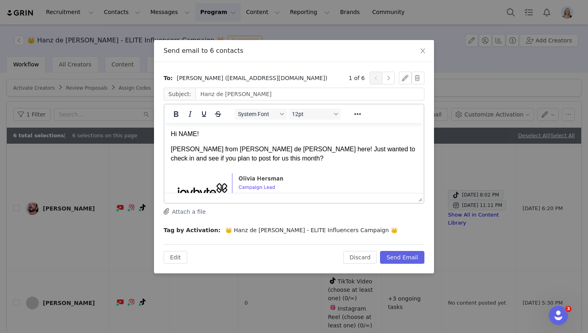
click at [192, 132] on p "Hi NAME!" at bounding box center [294, 134] width 246 height 9
click at [391, 76] on button "button" at bounding box center [388, 78] width 13 height 13
click at [187, 131] on p "Hi NAME!" at bounding box center [294, 134] width 246 height 9
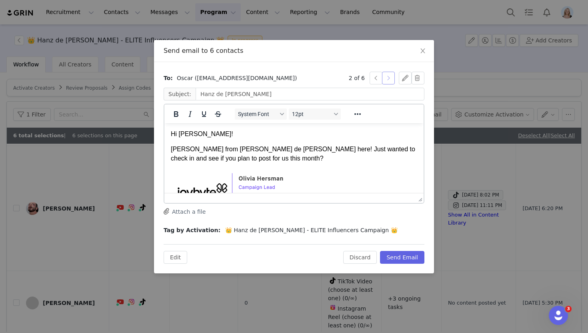
click at [387, 76] on button "button" at bounding box center [388, 78] width 13 height 13
click at [193, 133] on p "Hi NAME!" at bounding box center [294, 134] width 246 height 9
click at [395, 78] on div "3 of 6" at bounding box center [387, 78] width 76 height 13
click at [389, 78] on button "button" at bounding box center [388, 78] width 13 height 13
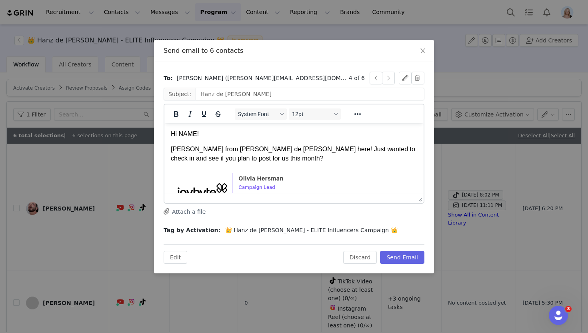
click at [187, 131] on p "Hi NAME!" at bounding box center [294, 134] width 246 height 9
click at [395, 79] on div "4 of 6" at bounding box center [387, 78] width 76 height 13
click at [390, 78] on button "button" at bounding box center [388, 78] width 13 height 13
click at [186, 133] on p "Hi NAME!" at bounding box center [294, 134] width 246 height 9
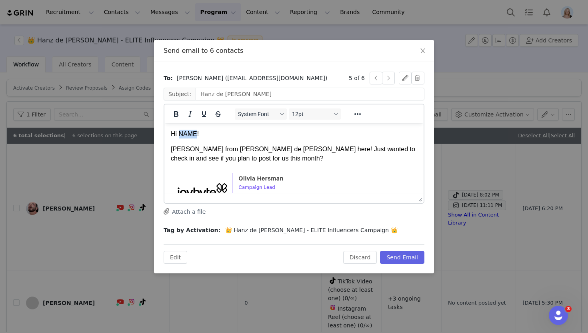
click at [186, 133] on p "Hi NAME!" at bounding box center [294, 134] width 246 height 9
click at [381, 78] on button "button" at bounding box center [375, 78] width 13 height 13
click at [388, 77] on button "button" at bounding box center [388, 78] width 13 height 13
click at [191, 136] on p "Hi NAME!" at bounding box center [294, 134] width 246 height 9
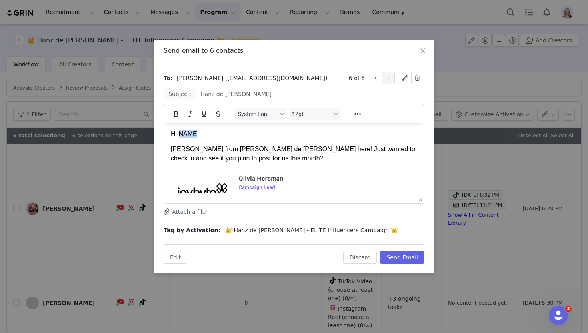
click at [191, 136] on p "Hi NAME!" at bounding box center [294, 134] width 246 height 9
click at [394, 254] on button "Send Email" at bounding box center [402, 257] width 44 height 13
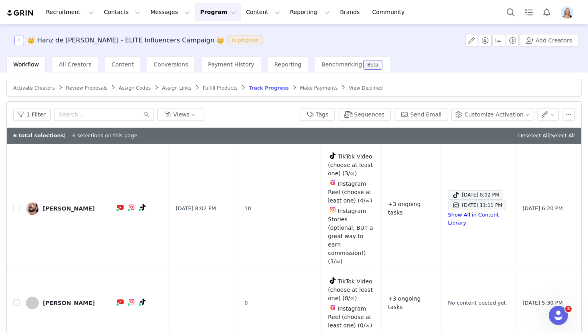
click at [20, 42] on button "button" at bounding box center [19, 41] width 10 height 10
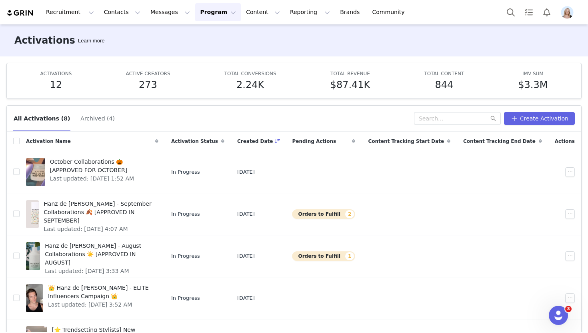
scroll to position [142, 0]
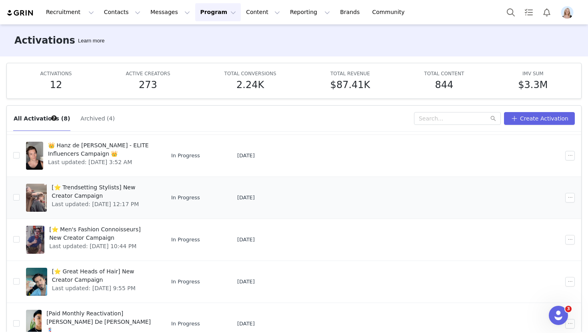
click at [123, 188] on span "[⭐ Trendsetting Stylists] New Creator Campaign" at bounding box center [103, 191] width 102 height 17
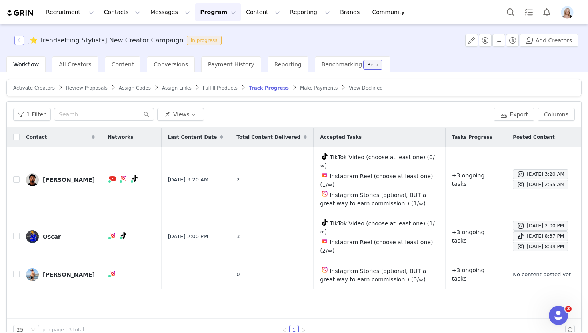
click at [20, 39] on button "button" at bounding box center [19, 41] width 10 height 10
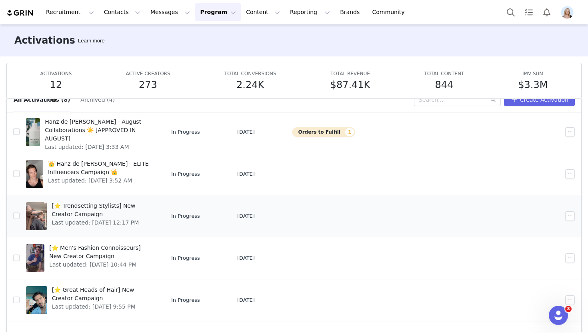
scroll to position [108, 0]
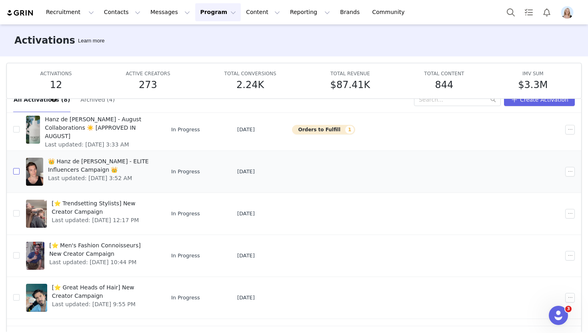
click at [15, 171] on input "checkbox" at bounding box center [16, 171] width 6 height 6
checkbox input "true"
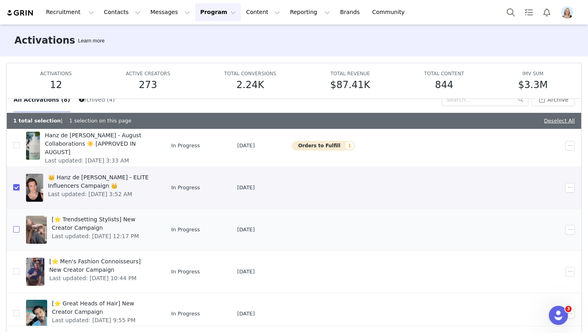
click at [16, 228] on input "checkbox" at bounding box center [16, 229] width 6 height 6
checkbox input "true"
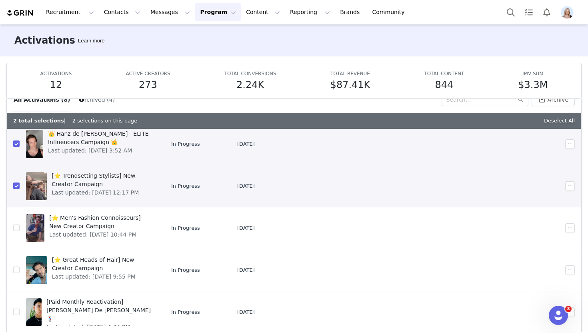
scroll to position [158, 0]
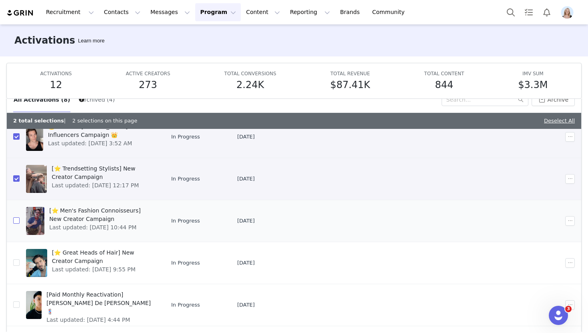
click at [18, 216] on label at bounding box center [16, 220] width 6 height 8
click at [18, 217] on input "checkbox" at bounding box center [16, 220] width 6 height 6
click at [18, 220] on input "checkbox" at bounding box center [16, 220] width 6 height 6
click at [16, 222] on input "checkbox" at bounding box center [16, 220] width 6 height 6
checkbox input "true"
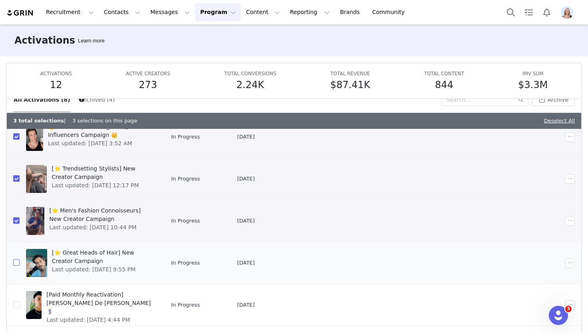
click at [17, 262] on input "checkbox" at bounding box center [16, 262] width 6 height 6
checkbox input "true"
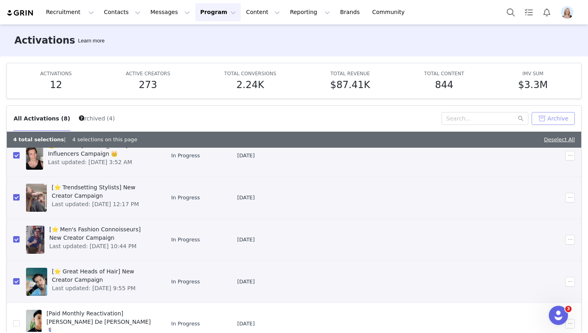
click at [560, 118] on button "Archive" at bounding box center [552, 118] width 43 height 13
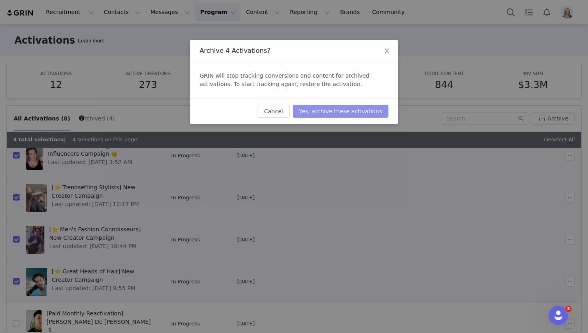
click at [360, 108] on button "Yes, archive these activations" at bounding box center [341, 111] width 96 height 13
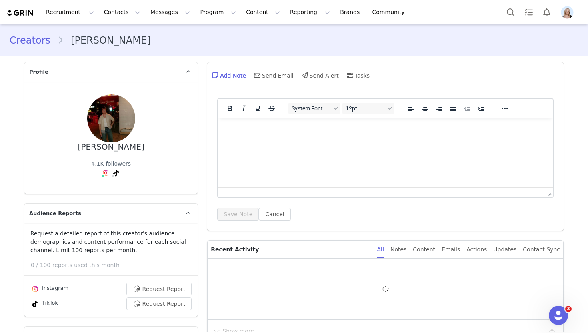
type input "+1 ([GEOGRAPHIC_DATA])"
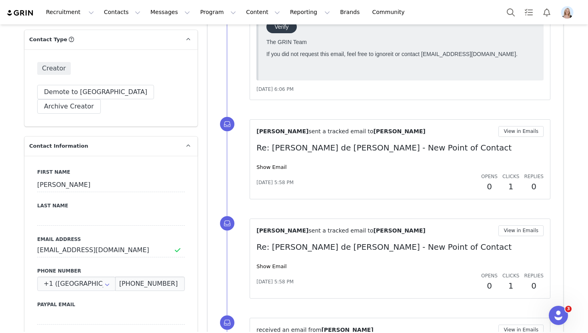
scroll to position [301, 0]
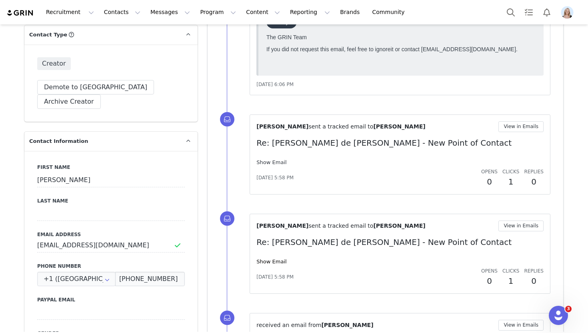
click at [272, 160] on link "Show Email" at bounding box center [271, 162] width 30 height 6
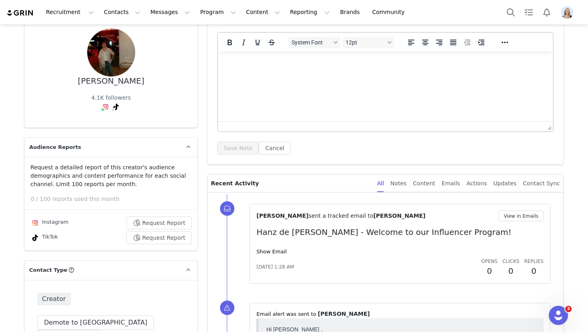
scroll to position [106, 0]
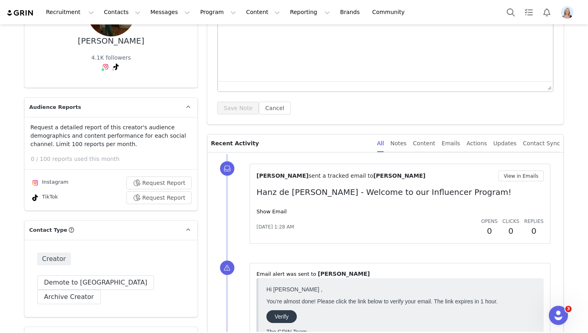
click at [271, 208] on div "Show Email" at bounding box center [399, 212] width 287 height 8
click at [272, 212] on link "Show Email" at bounding box center [271, 211] width 30 height 6
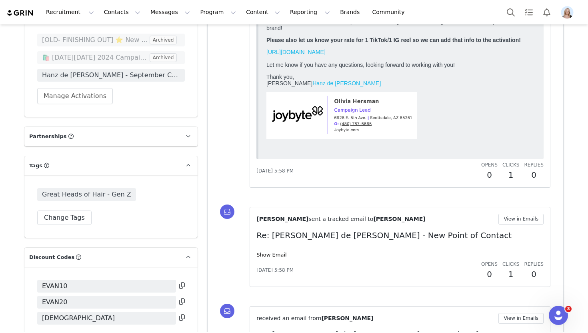
scroll to position [1133, 0]
click at [278, 252] on link "Show Email" at bounding box center [271, 254] width 30 height 6
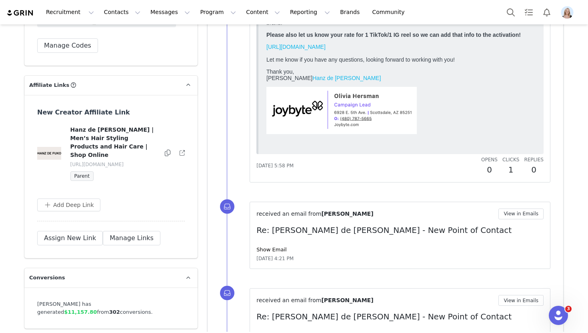
scroll to position [1430, 0]
click at [275, 248] on link "Show Email" at bounding box center [271, 250] width 30 height 6
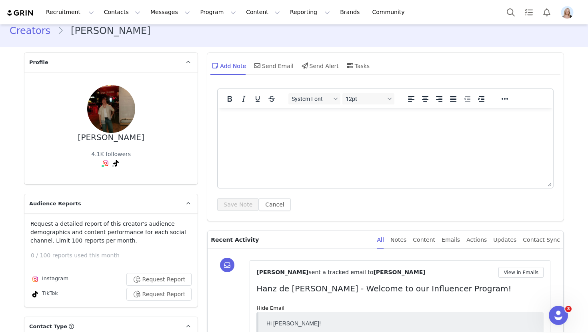
scroll to position [11, 0]
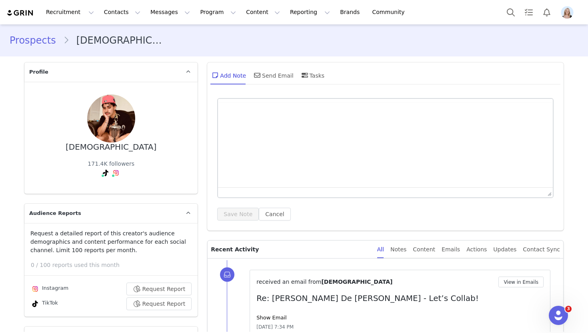
type input "+1 ([GEOGRAPHIC_DATA])"
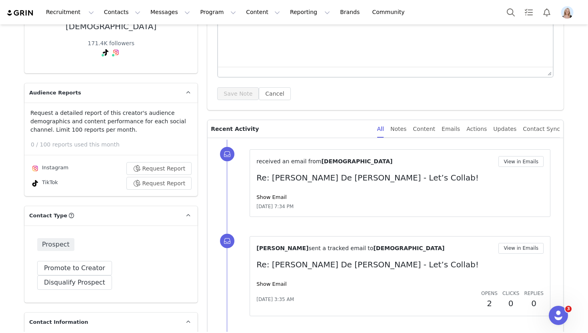
scroll to position [120, 0]
click at [276, 200] on link "Show Email" at bounding box center [271, 197] width 30 height 6
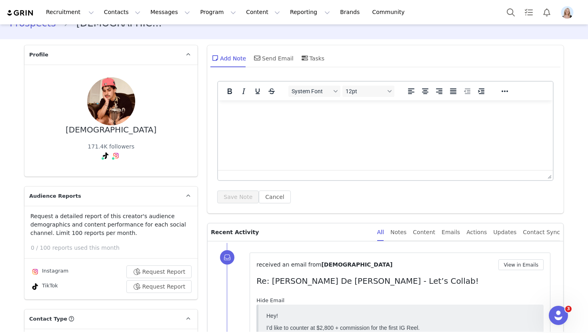
scroll to position [0, 0]
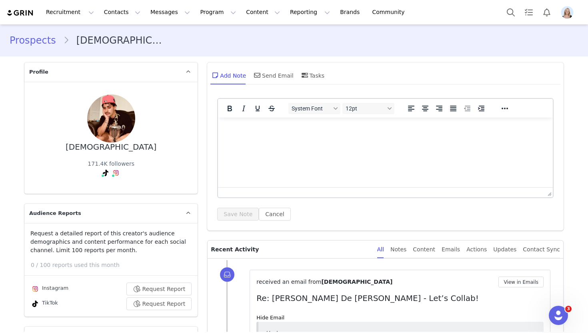
click at [36, 41] on link "Prospects" at bounding box center [37, 40] width 54 height 14
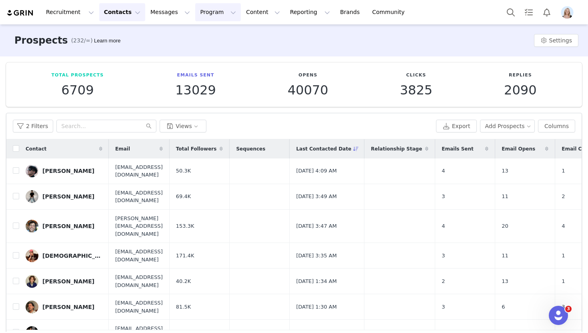
click at [200, 12] on button "Program Program" at bounding box center [218, 12] width 46 height 18
click at [208, 33] on p "Activations" at bounding box center [204, 35] width 31 height 8
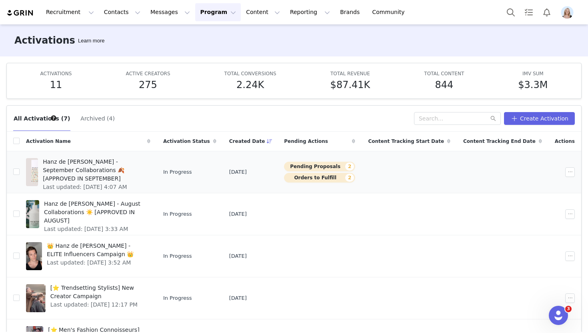
click at [106, 166] on span "Hanz de [PERSON_NAME] - September Collaborations 🍂 [APPROVED IN SEPTEMBER]" at bounding box center [94, 170] width 103 height 25
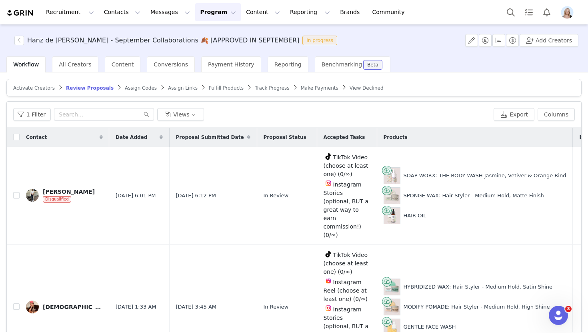
click at [139, 88] on span "Assign Codes" at bounding box center [141, 88] width 32 height 6
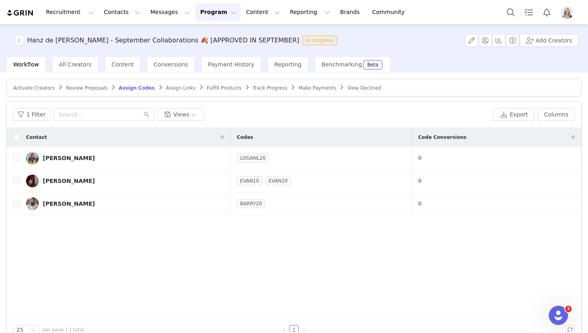
click at [174, 88] on span "Assign Links" at bounding box center [181, 88] width 30 height 6
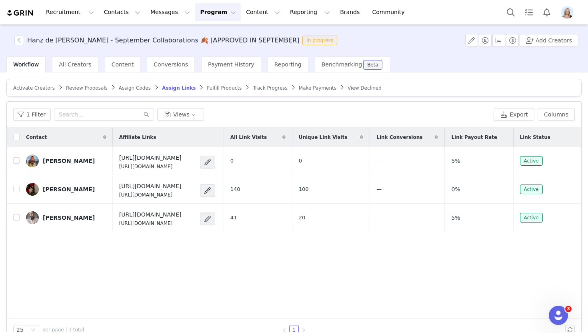
click at [222, 92] on article "Activate Creators Review Proposals Assign Codes Assign Links Fulfill Products T…" at bounding box center [293, 88] width 575 height 18
click at [218, 89] on span "Fulfill Products" at bounding box center [224, 88] width 35 height 6
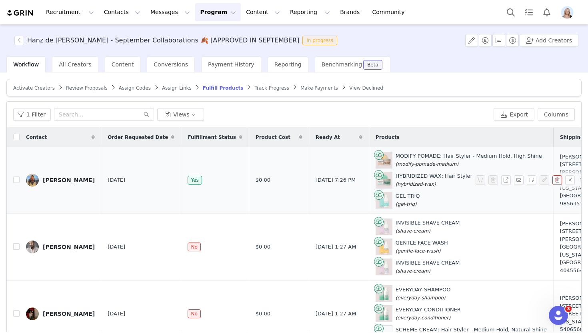
scroll to position [6, 0]
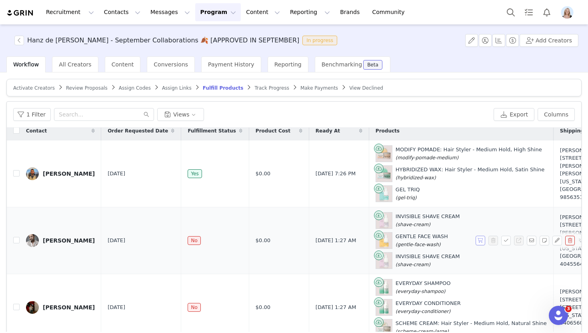
click at [479, 239] on button "button" at bounding box center [480, 240] width 10 height 10
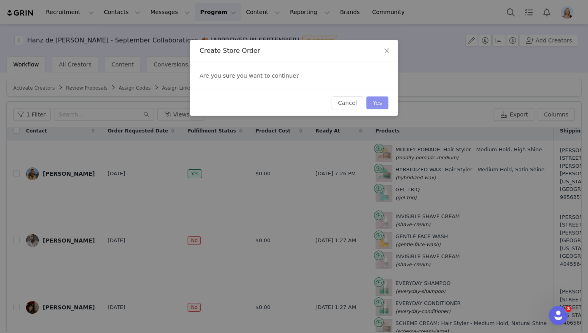
click at [376, 101] on button "Yes" at bounding box center [377, 102] width 22 height 13
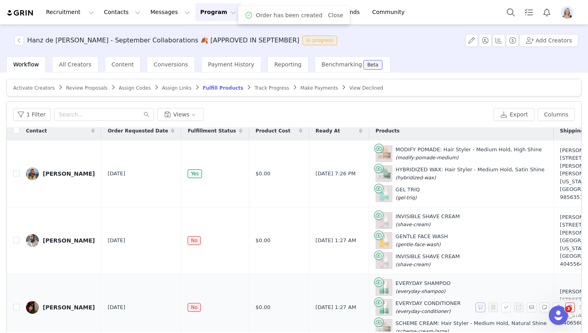
click at [482, 308] on button "button" at bounding box center [480, 307] width 10 height 10
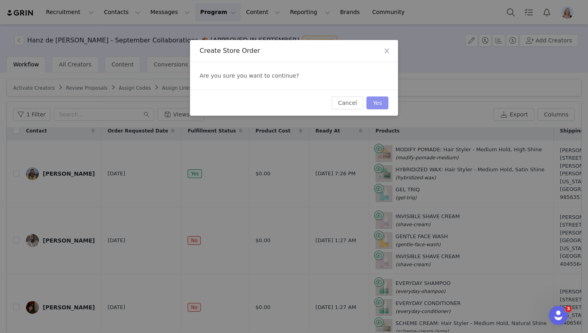
click at [377, 102] on button "Yes" at bounding box center [377, 102] width 22 height 13
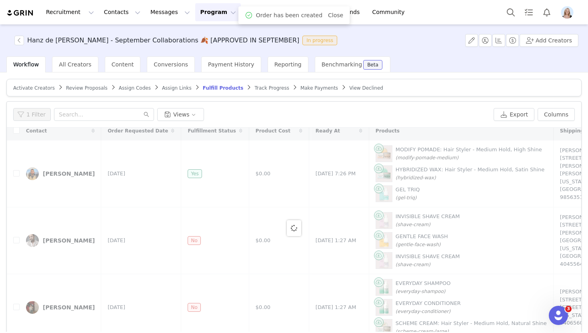
scroll to position [0, 0]
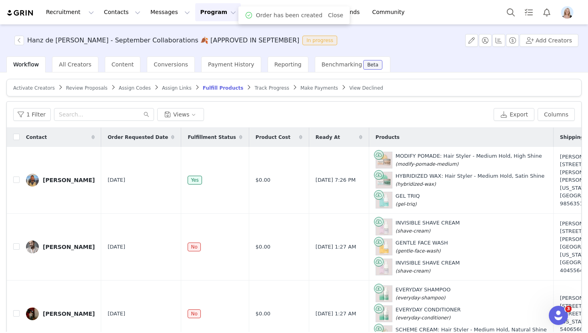
click at [258, 86] on span "Track Progress" at bounding box center [271, 88] width 34 height 6
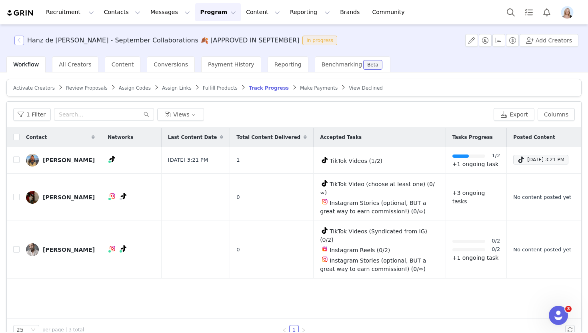
click at [22, 41] on button "button" at bounding box center [19, 41] width 10 height 10
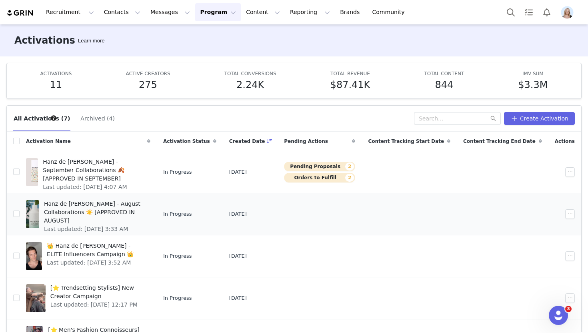
click at [106, 200] on span "Hanz de [PERSON_NAME] - August Collaborations ☀️ [APPROVED IN AUGUST]" at bounding box center [95, 212] width 102 height 25
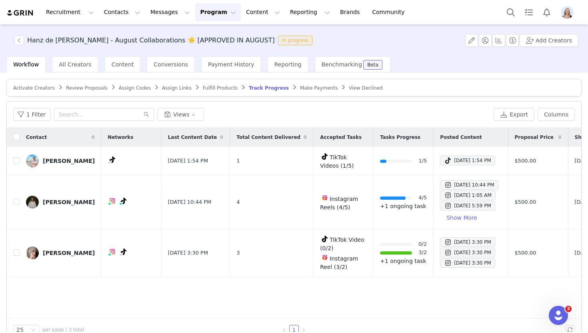
click at [218, 86] on span "Fulfill Products" at bounding box center [220, 88] width 35 height 6
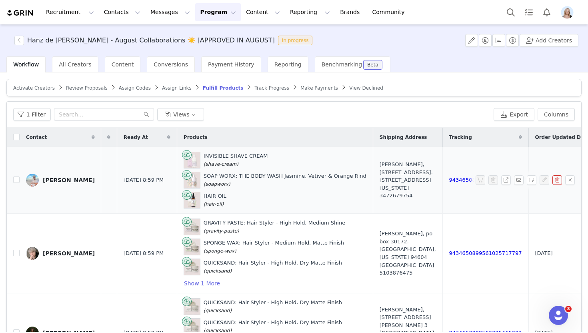
scroll to position [0, 193]
click at [64, 182] on div "[PERSON_NAME]" at bounding box center [69, 180] width 52 height 6
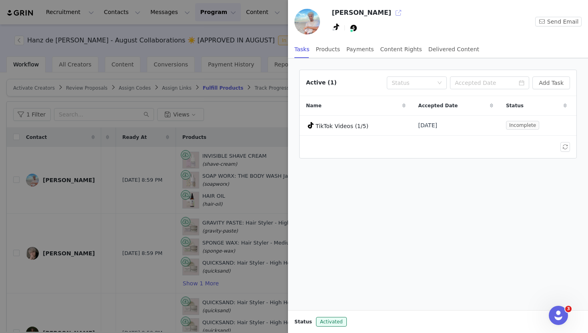
click at [392, 9] on button "button" at bounding box center [398, 12] width 13 height 13
click at [232, 183] on div at bounding box center [294, 166] width 588 height 333
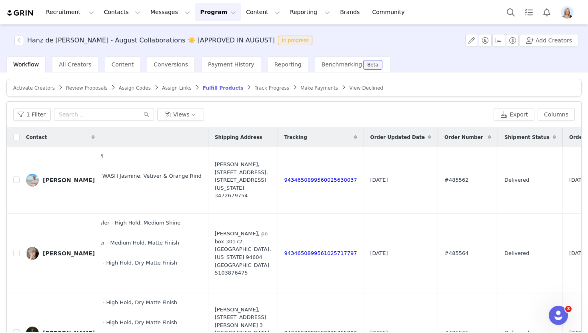
scroll to position [0, 467]
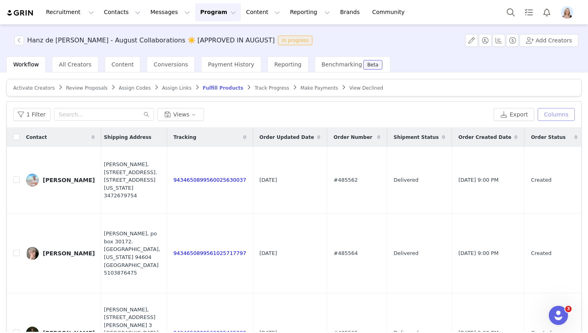
click at [553, 114] on button "Columns" at bounding box center [555, 114] width 37 height 13
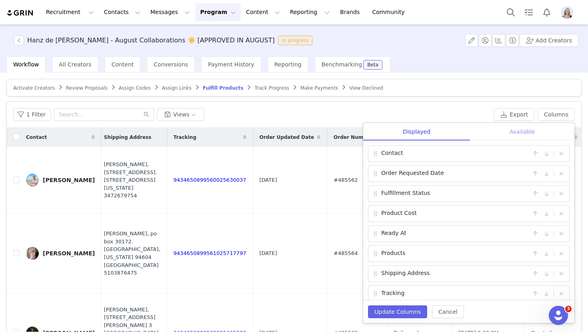
click at [517, 130] on div "Available" at bounding box center [522, 132] width 104 height 18
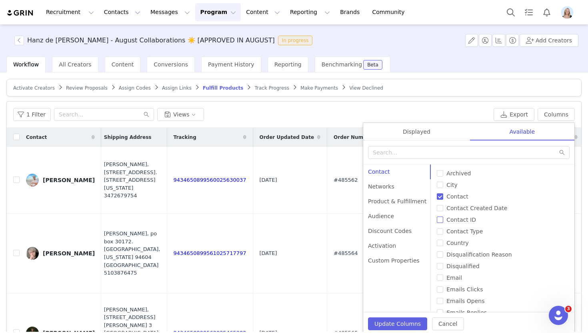
scroll to position [241, 0]
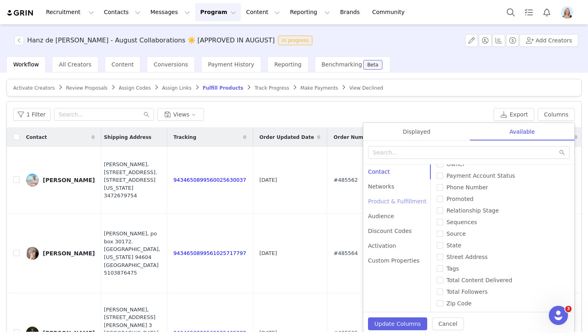
click at [399, 200] on div "Product & Fulfillment" at bounding box center [397, 201] width 68 height 15
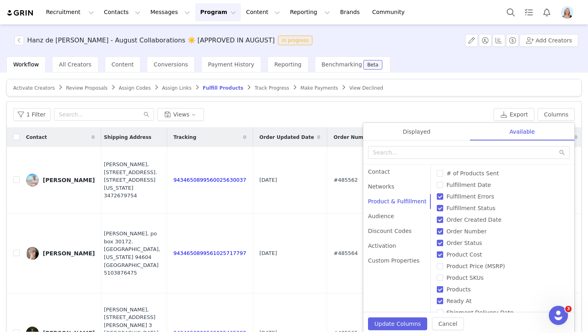
scroll to position [32, 0]
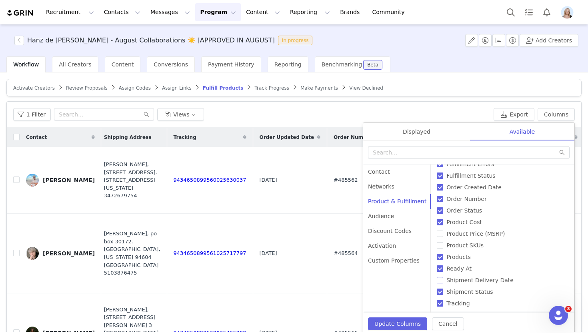
click at [438, 282] on input "Shipment Delivery Date" at bounding box center [440, 280] width 6 height 6
checkbox input "true"
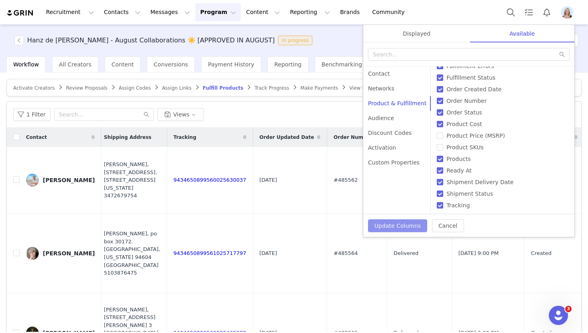
click at [416, 222] on button "Update Columns" at bounding box center [397, 225] width 59 height 13
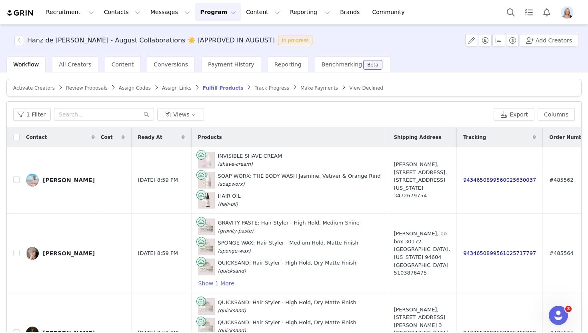
scroll to position [0, 396]
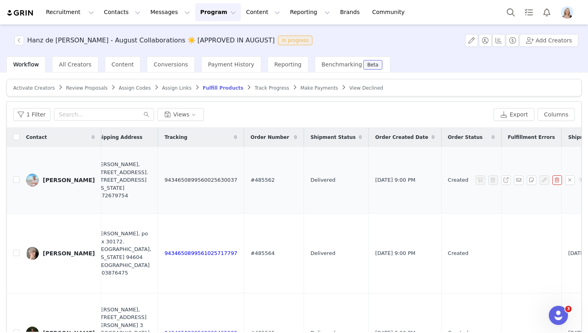
click at [174, 178] on link "9434650899560025630037" at bounding box center [200, 180] width 73 height 6
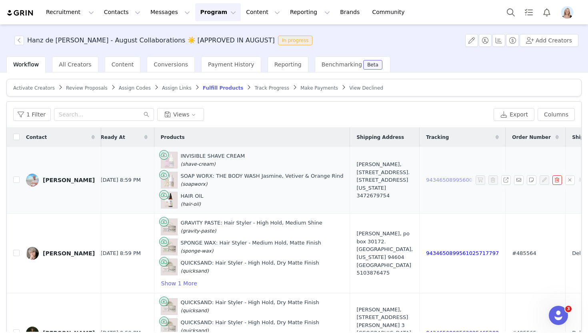
scroll to position [0, 134]
click at [66, 178] on div "[PERSON_NAME]" at bounding box center [69, 180] width 52 height 6
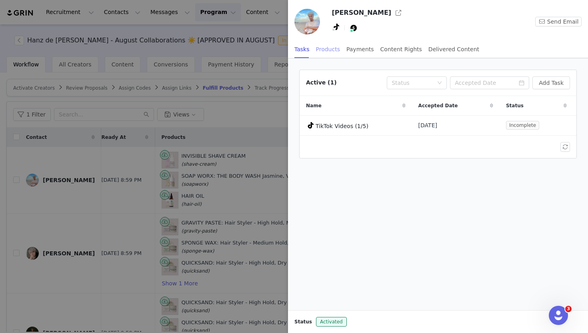
click at [325, 49] on div "Products" at bounding box center [328, 49] width 24 height 18
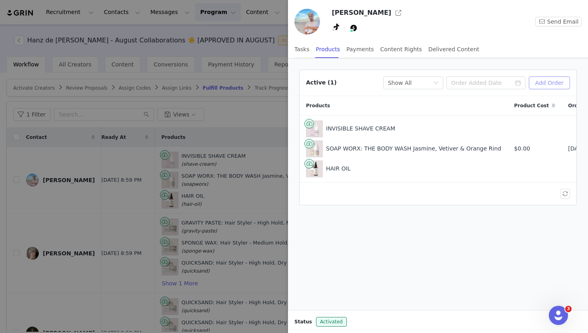
click at [545, 87] on button "Add Order" at bounding box center [549, 82] width 41 height 13
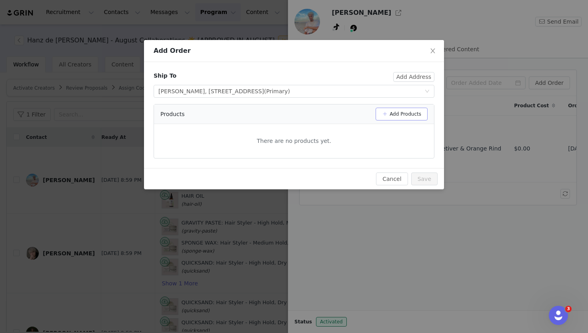
click at [409, 111] on button "Add Products" at bounding box center [401, 114] width 52 height 13
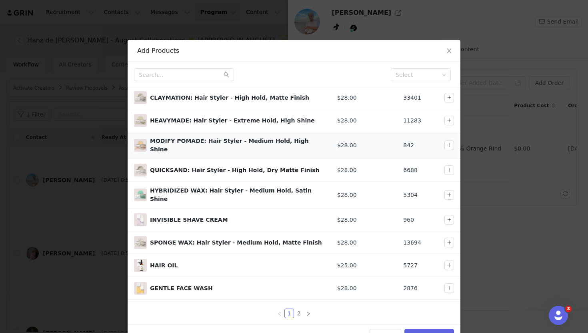
scroll to position [20, 0]
click at [447, 214] on button "button" at bounding box center [449, 219] width 10 height 10
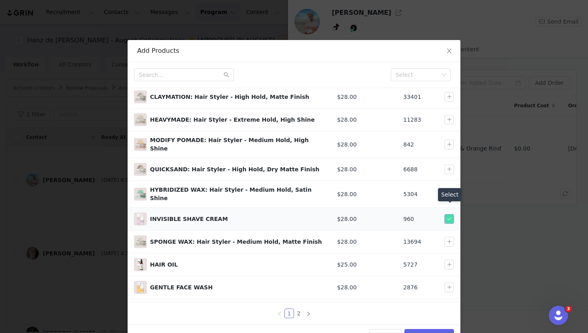
scroll to position [31, 0]
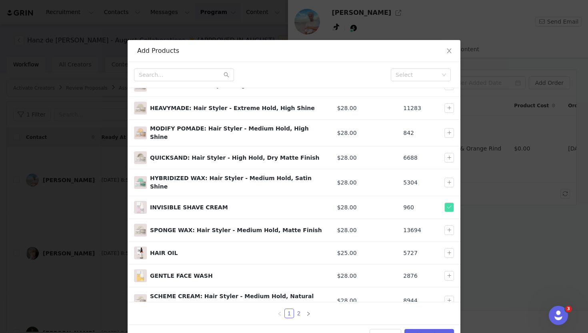
click at [298, 311] on link "2" at bounding box center [298, 313] width 9 height 9
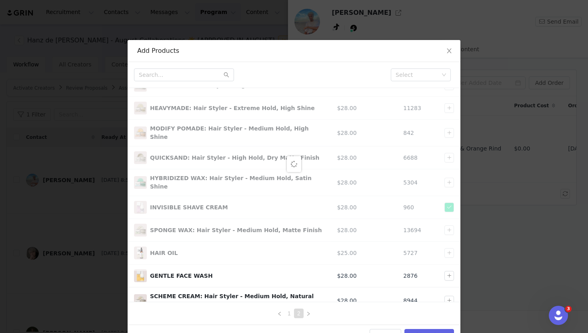
scroll to position [0, 0]
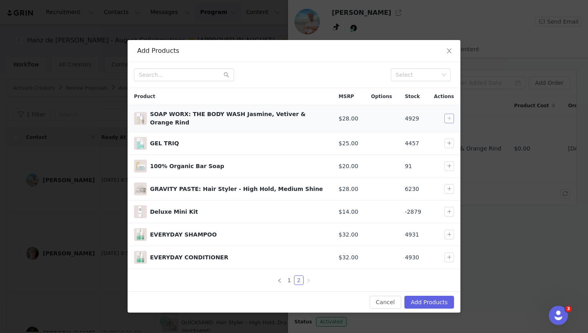
click at [447, 117] on button "button" at bounding box center [449, 119] width 10 height 10
click at [287, 275] on link "1" at bounding box center [289, 279] width 9 height 9
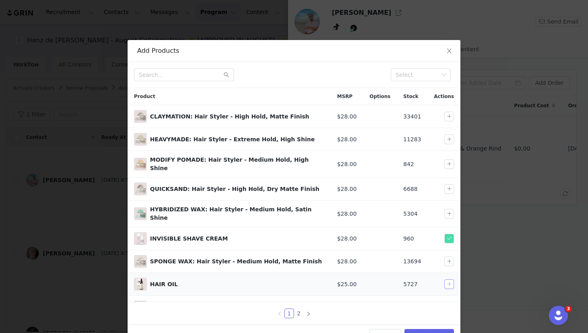
click at [449, 279] on button "button" at bounding box center [449, 284] width 10 height 10
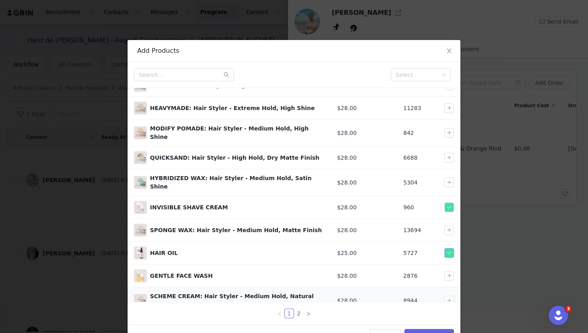
scroll to position [22, 0]
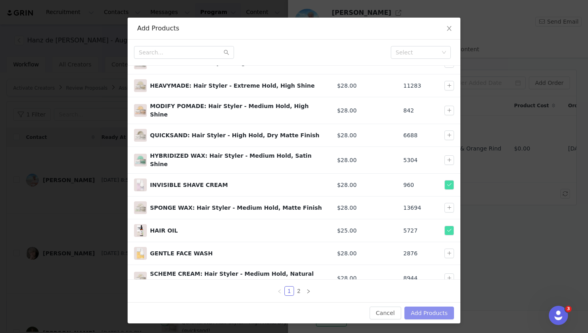
click at [426, 313] on button "Add Products" at bounding box center [429, 312] width 50 height 13
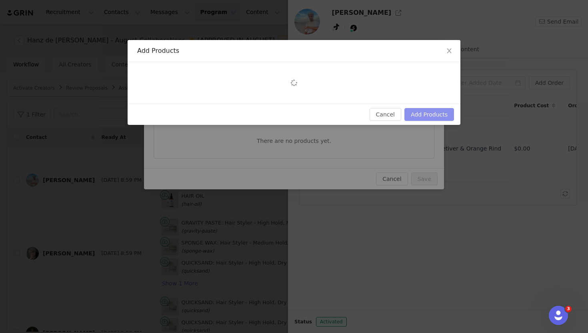
scroll to position [0, 0]
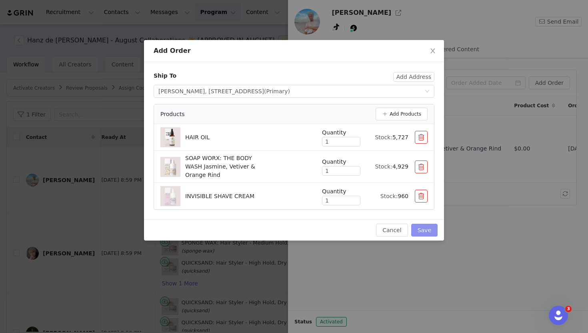
click at [427, 229] on button "Save" at bounding box center [424, 230] width 26 height 13
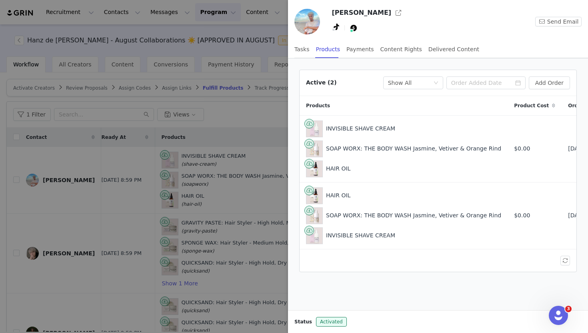
click at [249, 113] on div at bounding box center [294, 166] width 588 height 333
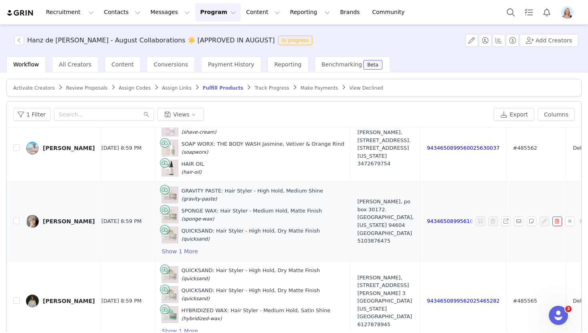
scroll to position [0, 134]
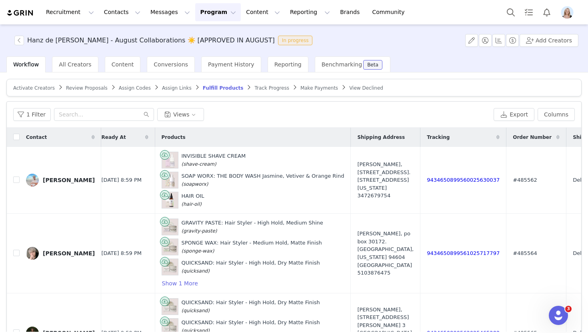
click at [208, 92] on article "Activate Creators Review Proposals Assign Codes Assign Links Fulfill Products T…" at bounding box center [293, 88] width 575 height 18
click at [208, 90] on span "Fulfill Products" at bounding box center [223, 88] width 41 height 6
click at [207, 88] on span "Fulfill Products" at bounding box center [223, 88] width 41 height 6
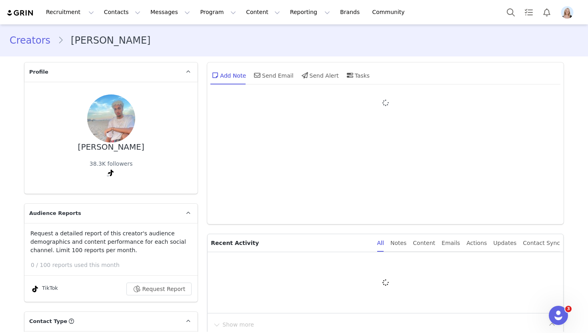
type input "+1 ([GEOGRAPHIC_DATA])"
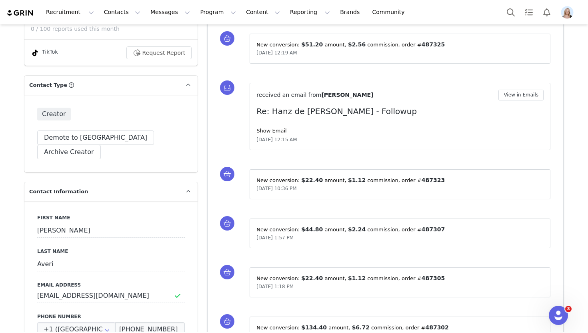
scroll to position [246, 0]
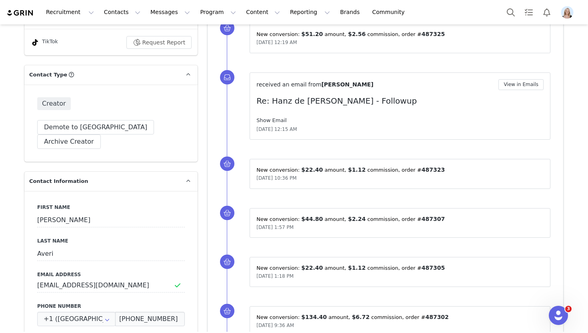
click at [273, 118] on link "Show Email" at bounding box center [271, 120] width 30 height 6
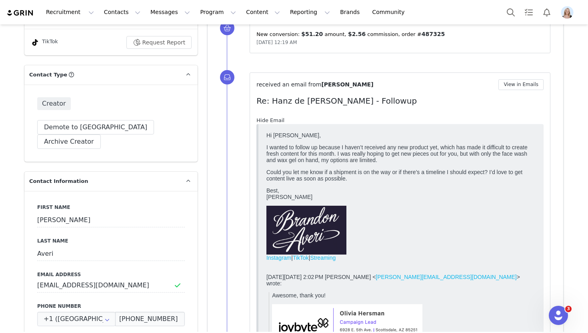
scroll to position [0, 0]
click at [273, 118] on link "Hide Email" at bounding box center [270, 120] width 28 height 6
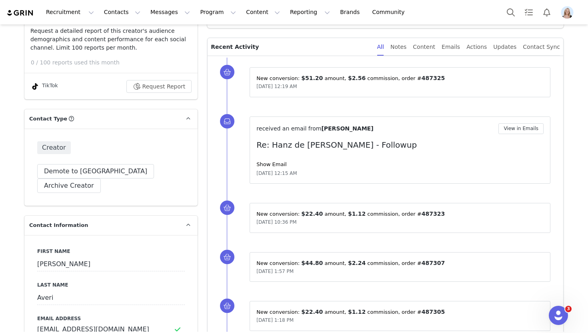
scroll to position [202, 0]
click at [269, 166] on link "Show Email" at bounding box center [271, 164] width 30 height 6
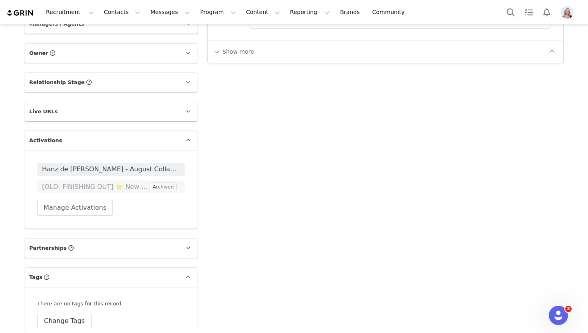
scroll to position [985, 0]
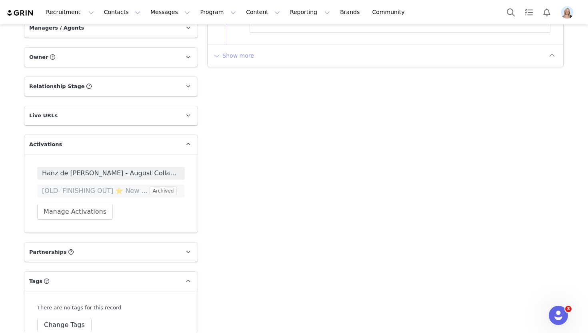
click at [240, 57] on button "Show more" at bounding box center [233, 55] width 42 height 13
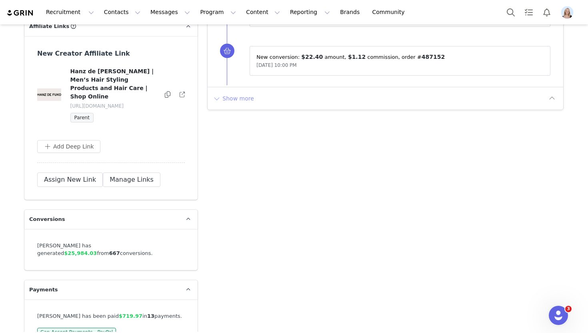
scroll to position [1379, 0]
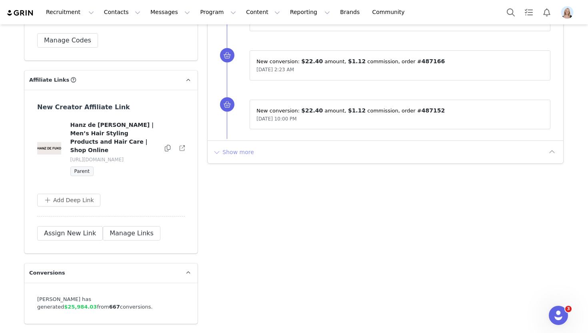
click at [250, 154] on button "Show more" at bounding box center [233, 152] width 42 height 13
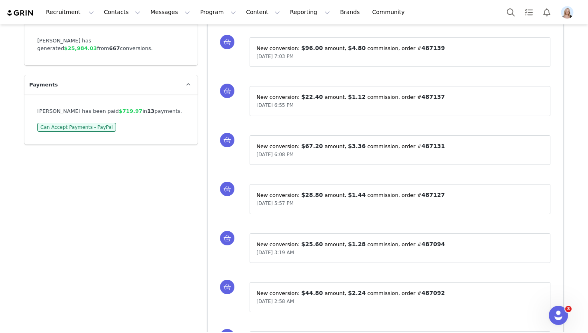
scroll to position [1706, 0]
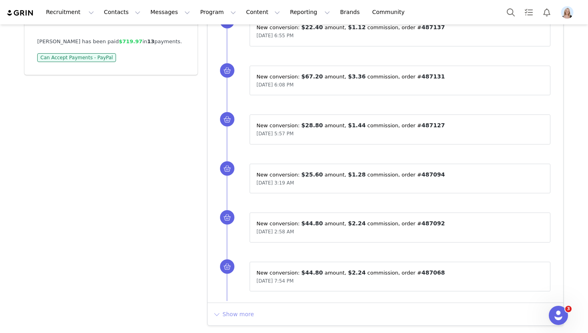
click at [241, 316] on button "Show more" at bounding box center [233, 313] width 42 height 13
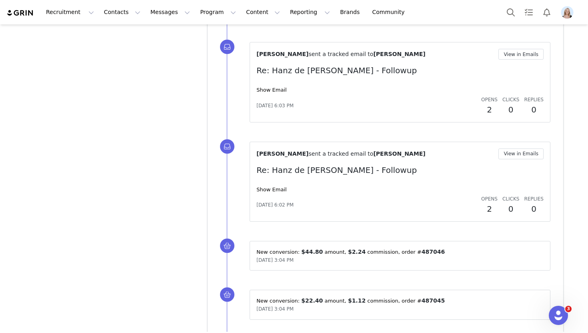
scroll to position [2297, 0]
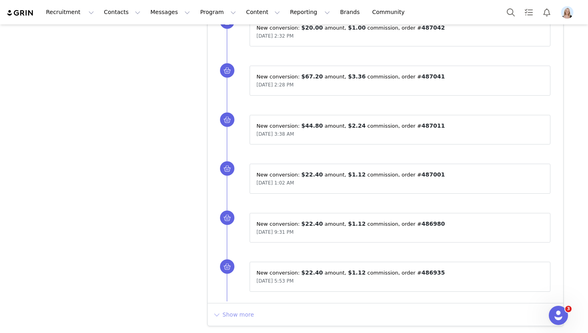
click at [236, 310] on button "Show more" at bounding box center [233, 314] width 42 height 13
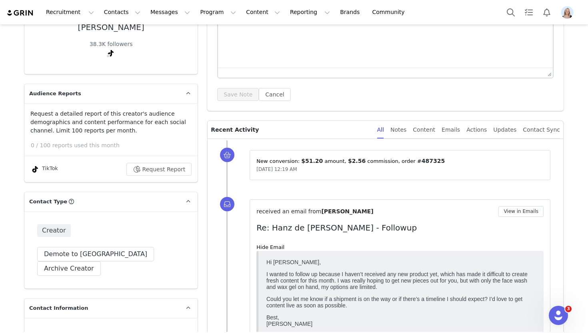
scroll to position [132, 0]
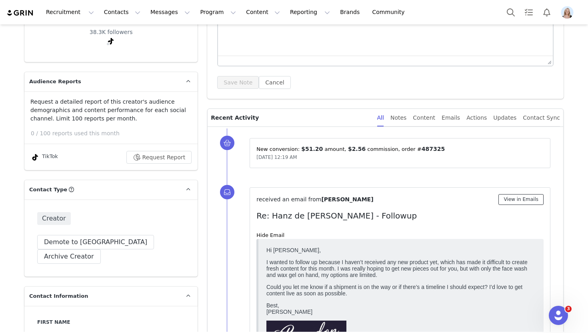
click at [516, 197] on button "View in Emails" at bounding box center [520, 199] width 45 height 11
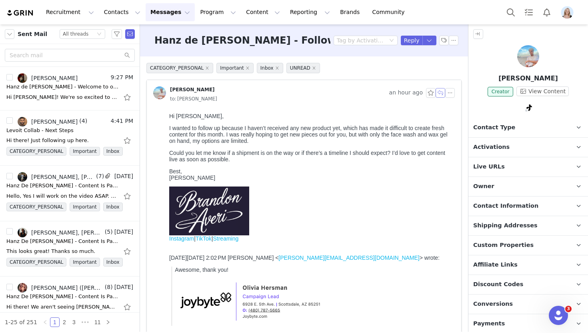
click at [441, 89] on button "button" at bounding box center [440, 93] width 10 height 10
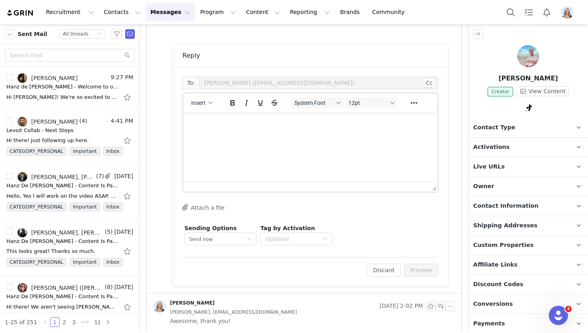
click at [297, 111] on div "Insert System Font 12pt To open the popup, press Shift+Enter To open the popup,…" at bounding box center [310, 102] width 254 height 19
click at [290, 123] on p "Rich Text Area. Press ALT-0 for help." at bounding box center [310, 122] width 241 height 9
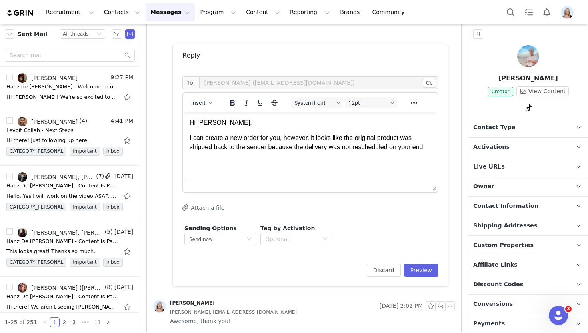
click at [281, 139] on p "I can create a new order for you, however, it looks like the original product w…" at bounding box center [310, 143] width 241 height 18
click at [252, 167] on html "Hi Brandon, I can create a new order for you with the products you had chosen, …" at bounding box center [310, 139] width 254 height 55
click at [207, 110] on div "Insert System Font 12pt To open the popup, press Shift+Enter To open the popup,…" at bounding box center [310, 102] width 254 height 19
click at [207, 102] on div "button" at bounding box center [210, 103] width 6 height 4
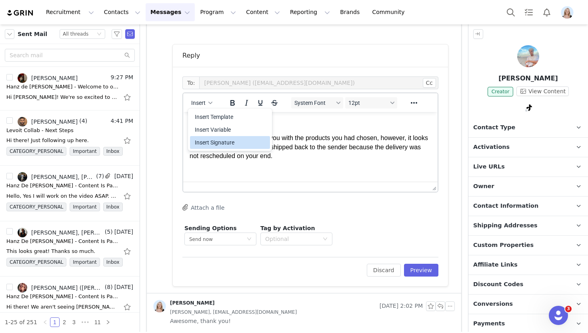
click at [226, 140] on div "Insert Signature" at bounding box center [231, 143] width 72 height 10
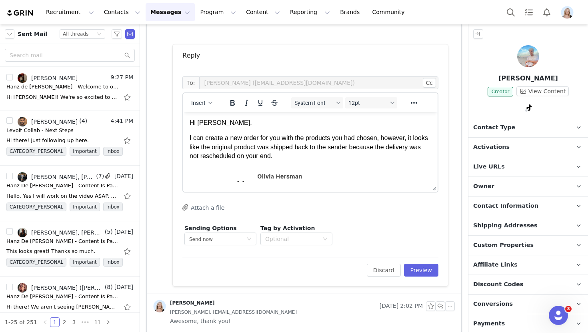
scroll to position [34, 0]
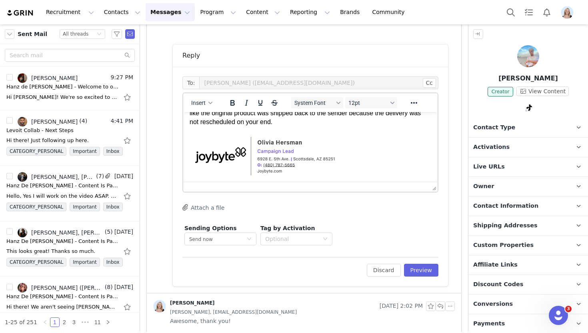
click at [299, 125] on p "I can create a new order for you with the products you had chosen, however, it …" at bounding box center [310, 113] width 241 height 27
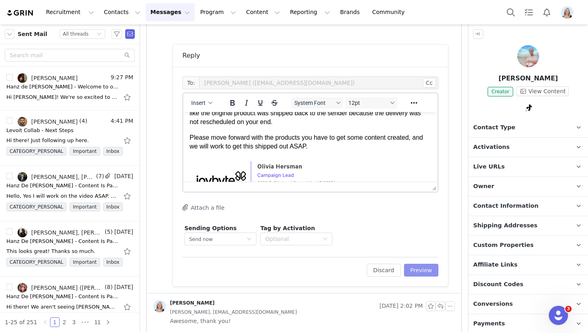
click at [421, 271] on button "Preview" at bounding box center [421, 269] width 35 height 13
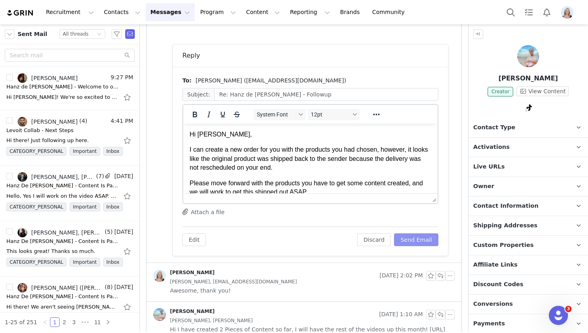
scroll to position [0, 0]
click at [419, 240] on button "Send Email" at bounding box center [416, 239] width 44 height 13
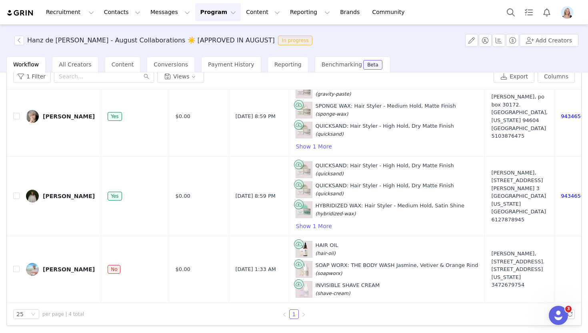
scroll to position [36, 0]
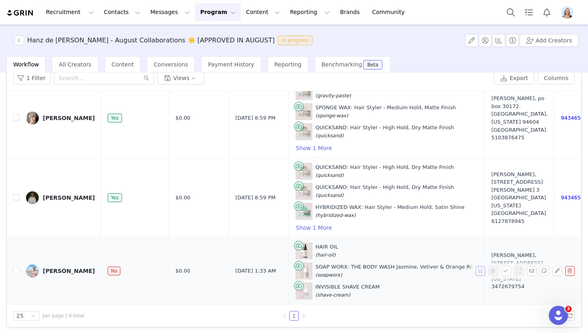
click at [483, 270] on button "button" at bounding box center [480, 271] width 10 height 10
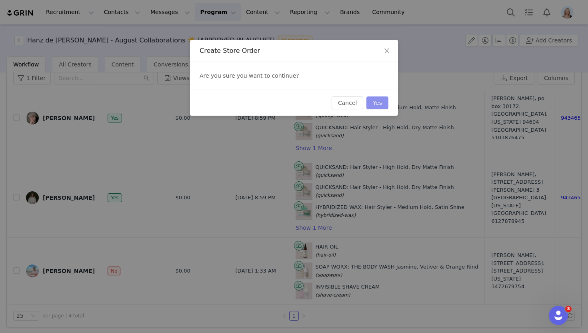
click at [376, 105] on button "Yes" at bounding box center [377, 102] width 22 height 13
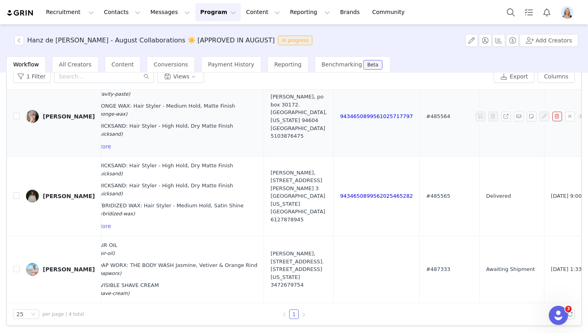
scroll to position [99, 396]
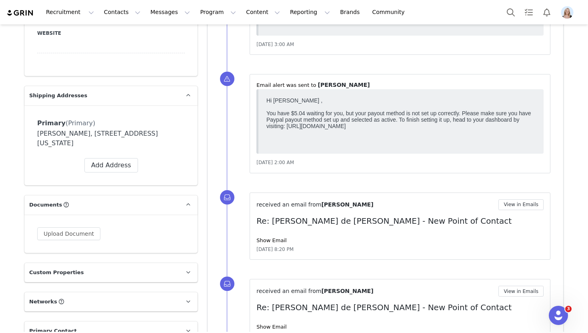
scroll to position [668, 0]
click at [277, 241] on link "Show Email" at bounding box center [271, 240] width 30 height 6
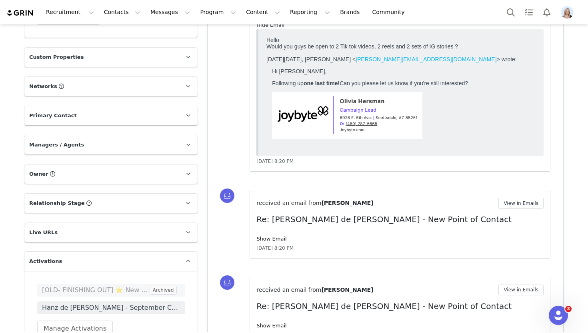
scroll to position [886, 0]
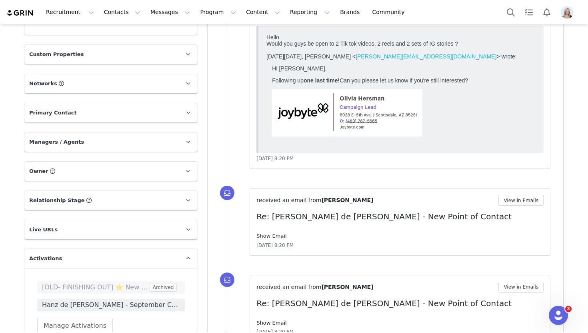
click at [272, 236] on link "Show Email" at bounding box center [271, 236] width 30 height 6
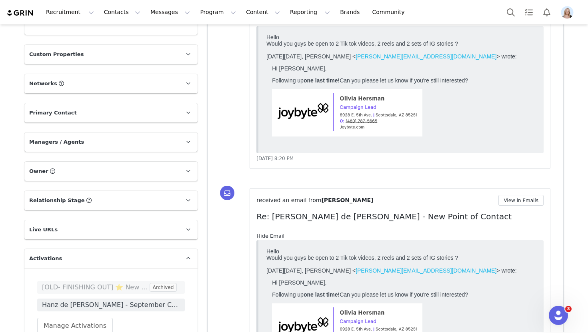
scroll to position [0, 0]
click at [272, 236] on link "Hide Email" at bounding box center [270, 236] width 28 height 6
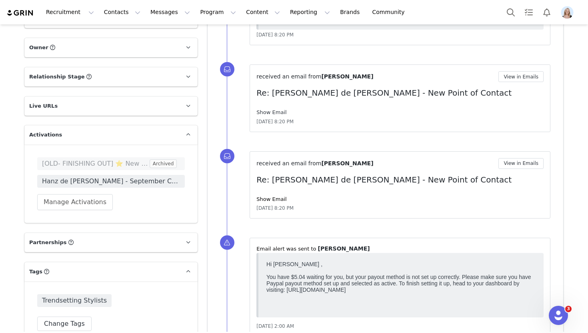
scroll to position [1018, 0]
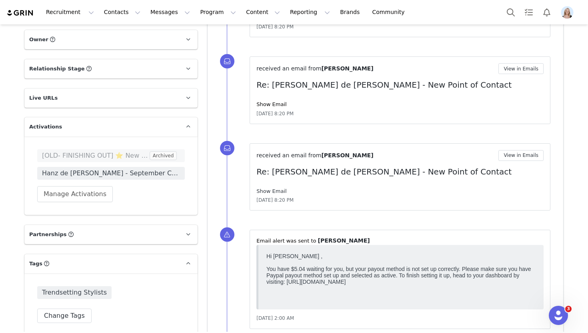
click at [275, 191] on link "Show Email" at bounding box center [271, 191] width 30 height 6
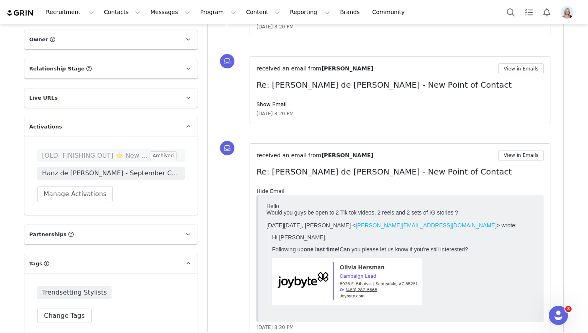
scroll to position [0, 0]
click at [275, 191] on link "Hide Email" at bounding box center [270, 191] width 28 height 6
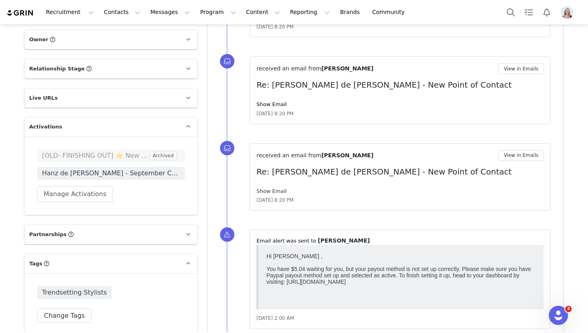
click at [275, 191] on link "Show Email" at bounding box center [271, 191] width 30 height 6
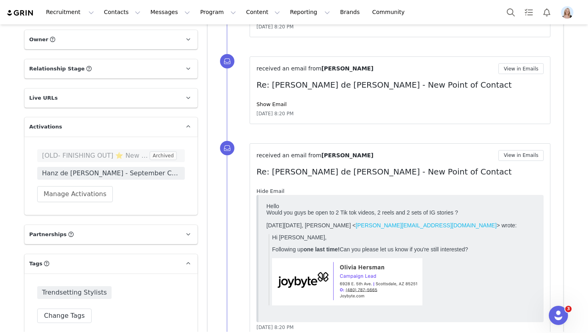
click at [275, 191] on link "Hide Email" at bounding box center [270, 191] width 28 height 6
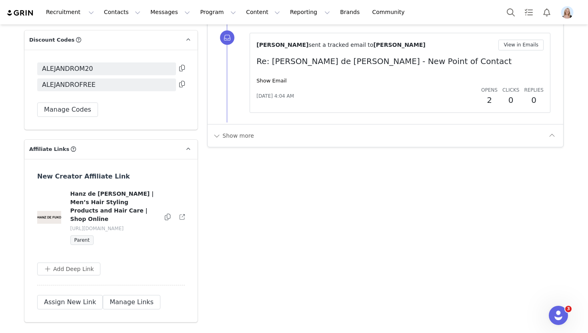
scroll to position [1331, 0]
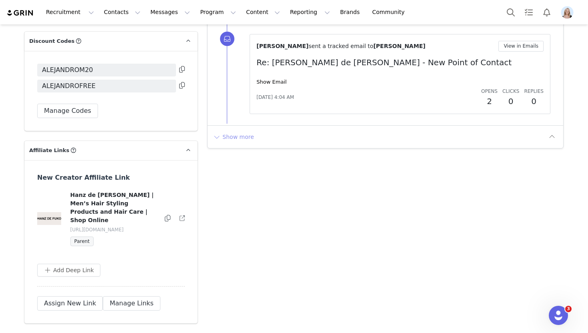
click at [231, 131] on button "Show more" at bounding box center [233, 136] width 42 height 13
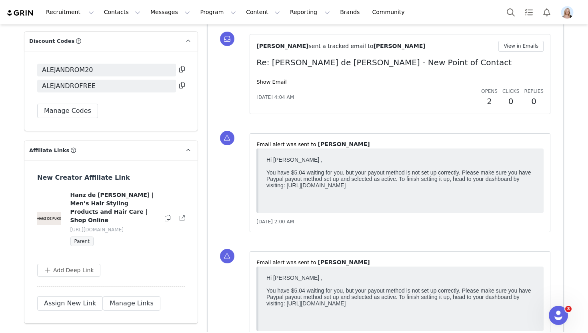
scroll to position [0, 0]
click at [278, 80] on link "Show Email" at bounding box center [271, 82] width 30 height 6
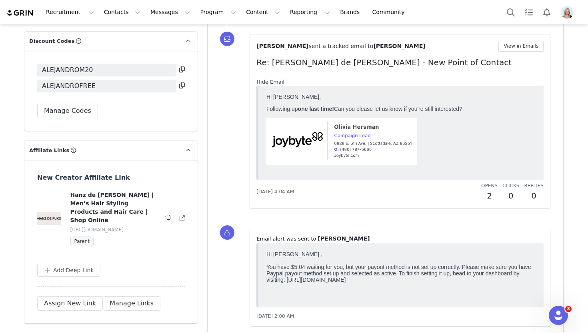
click at [278, 80] on link "Hide Email" at bounding box center [270, 82] width 28 height 6
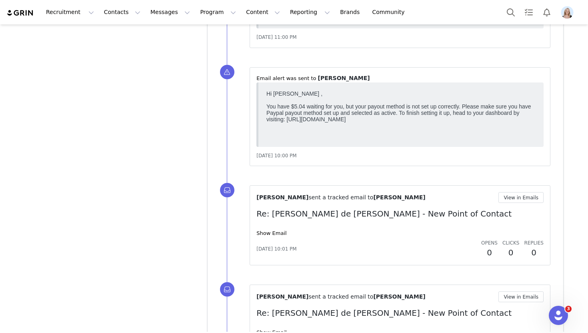
scroll to position [1872, 0]
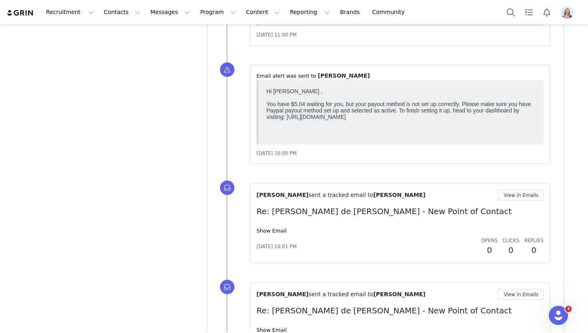
click at [272, 227] on div "Show Email" at bounding box center [399, 231] width 287 height 8
click at [273, 229] on link "Show Email" at bounding box center [271, 230] width 30 height 6
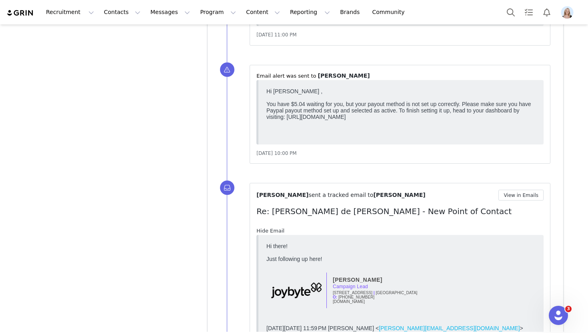
scroll to position [0, 0]
click at [273, 229] on link "Hide Email" at bounding box center [270, 230] width 28 height 6
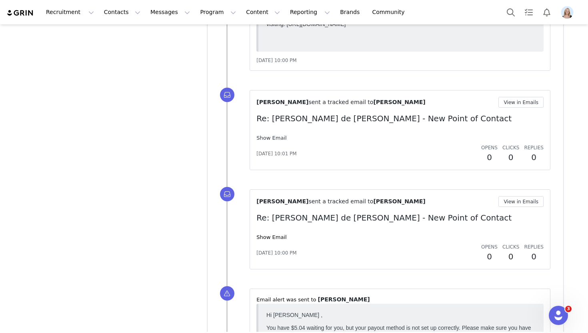
scroll to position [1996, 0]
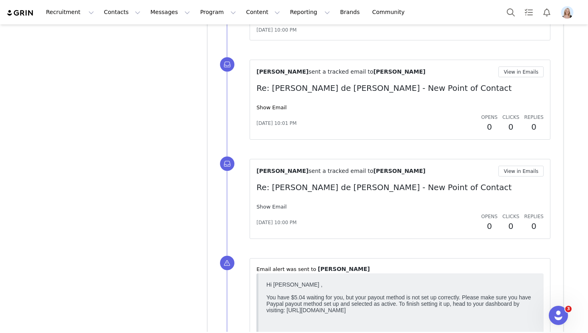
click at [271, 208] on link "Show Email" at bounding box center [271, 207] width 30 height 6
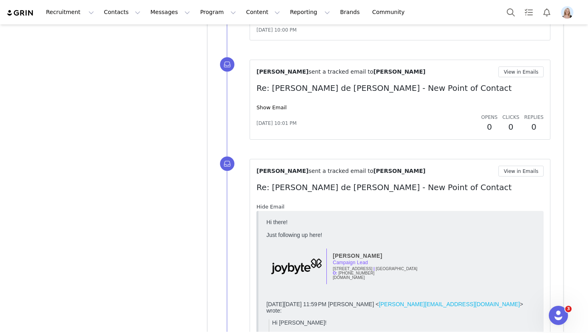
scroll to position [0, 0]
click at [271, 208] on link "Hide Email" at bounding box center [270, 207] width 28 height 6
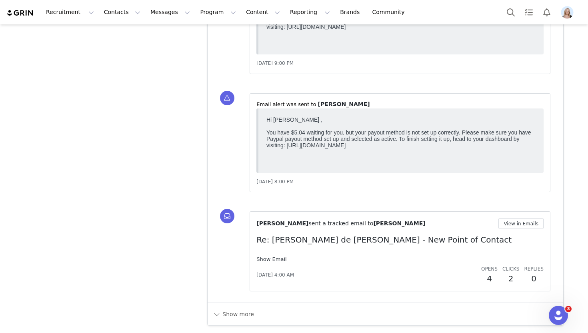
click at [273, 259] on link "Show Email" at bounding box center [271, 259] width 30 height 6
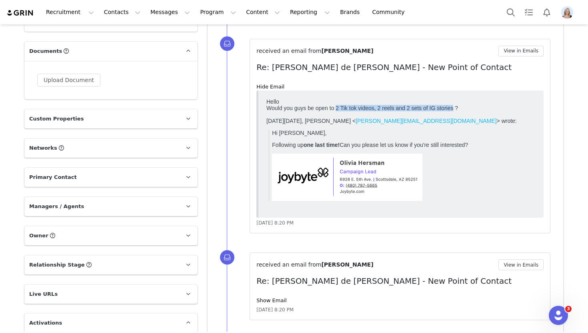
drag, startPoint x: 455, startPoint y: 108, endPoint x: 336, endPoint y: 108, distance: 118.7
click at [336, 108] on div "Would you guys be open to 2 Tik tok videos, 2 reels and 2 sets of IG stories ? …" at bounding box center [400, 153] width 269 height 96
copy div "2 Tik tok videos, 2 reels and 2 sets of IG stories"
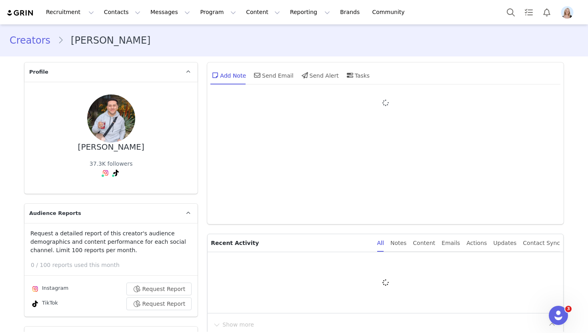
type input "+1 ([GEOGRAPHIC_DATA])"
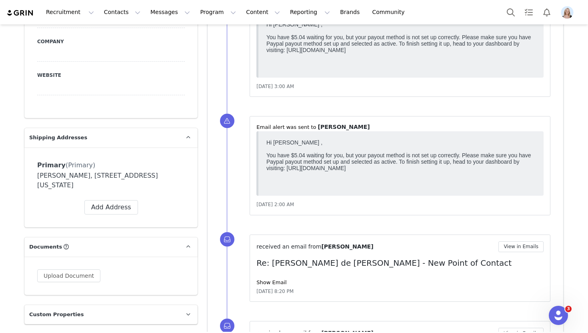
scroll to position [683, 0]
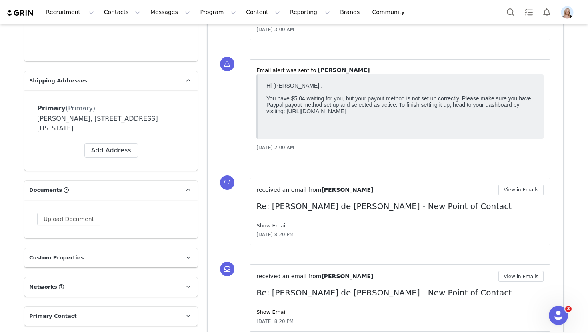
click at [278, 225] on link "Show Email" at bounding box center [271, 225] width 30 height 6
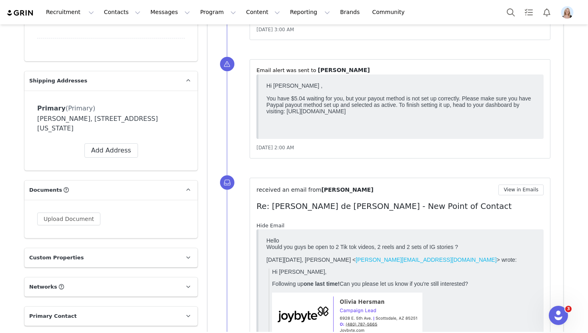
scroll to position [0, 0]
click at [521, 188] on button "View in Emails" at bounding box center [520, 189] width 45 height 11
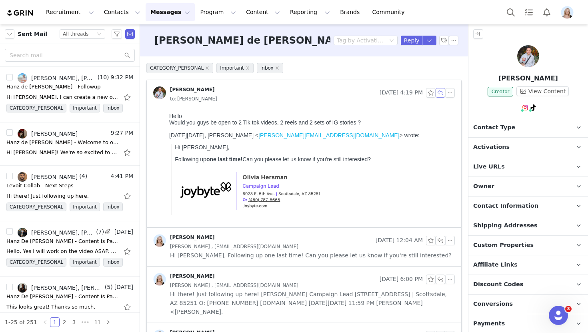
click at [440, 91] on button "button" at bounding box center [440, 93] width 10 height 10
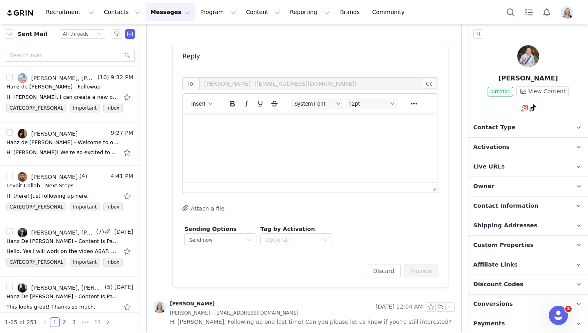
scroll to position [195, 0]
click at [218, 134] on html at bounding box center [310, 123] width 254 height 22
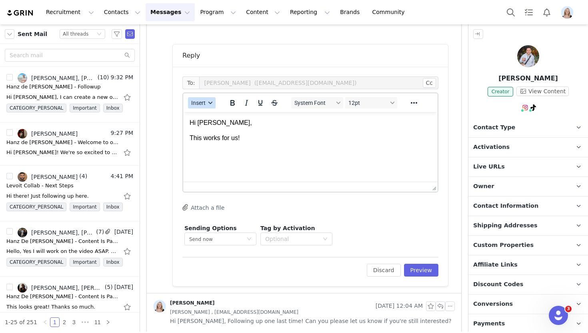
click at [200, 104] on span "Insert" at bounding box center [198, 103] width 14 height 6
click at [208, 149] on p "Rich Text Area. Press ALT-0 for help." at bounding box center [310, 153] width 241 height 9
click at [195, 103] on span "Insert" at bounding box center [198, 103] width 14 height 6
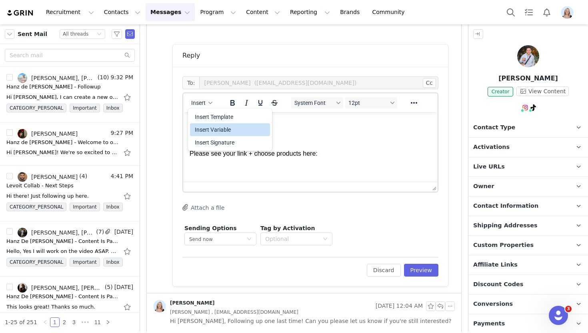
click at [219, 123] on div "Insert Variable" at bounding box center [230, 129] width 80 height 13
select select
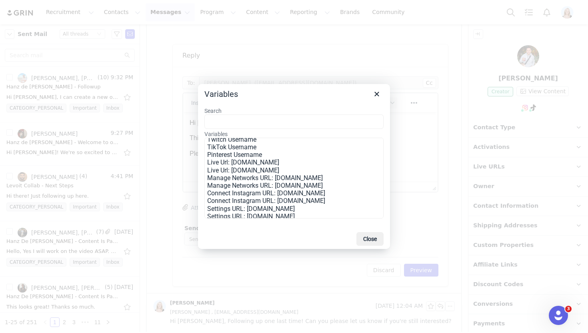
scroll to position [150, 0]
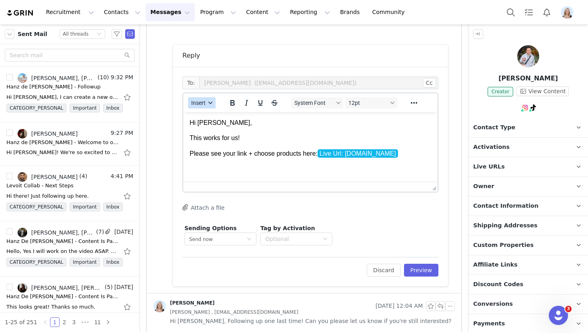
click at [209, 103] on icon "button" at bounding box center [210, 103] width 4 height 4
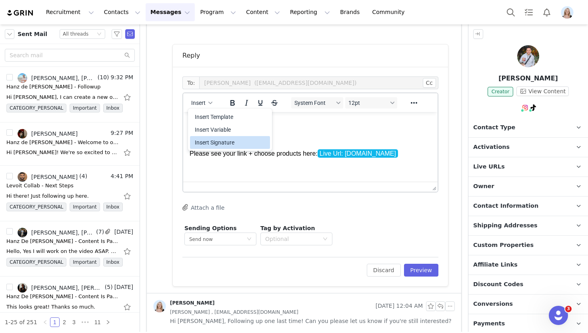
click at [226, 141] on div "Insert Signature" at bounding box center [231, 143] width 72 height 10
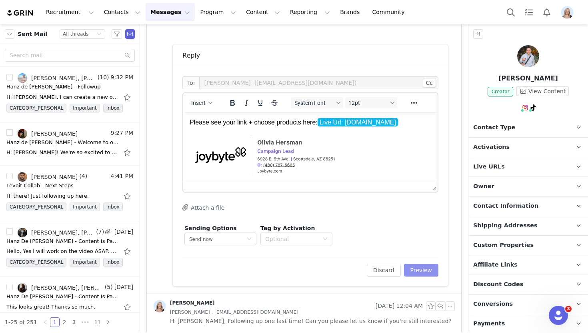
click at [410, 268] on button "Preview" at bounding box center [421, 269] width 35 height 13
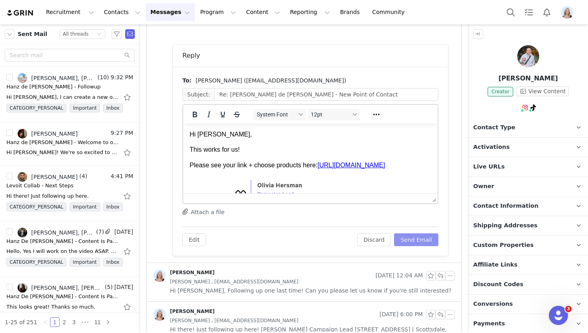
scroll to position [0, 0]
click at [421, 235] on button "Send Email" at bounding box center [416, 239] width 44 height 13
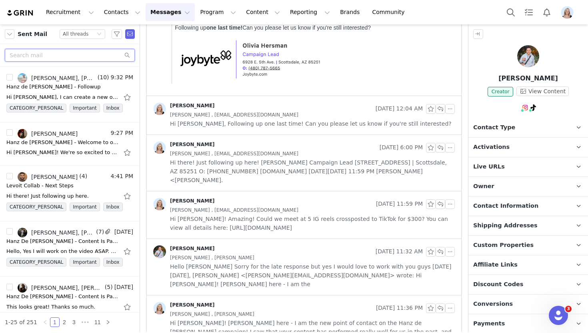
click at [49, 55] on input "text" at bounding box center [70, 55] width 130 height 13
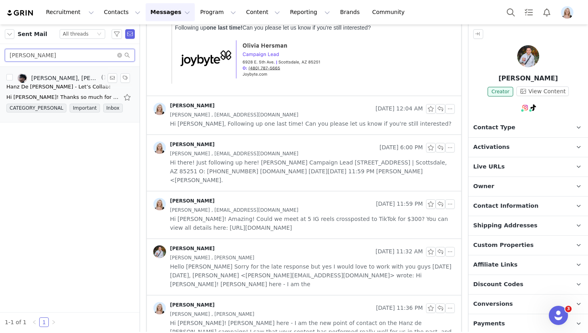
type input "owen"
click at [62, 88] on div "Hanz De Fuko - Let’s Collab!" at bounding box center [58, 87] width 104 height 8
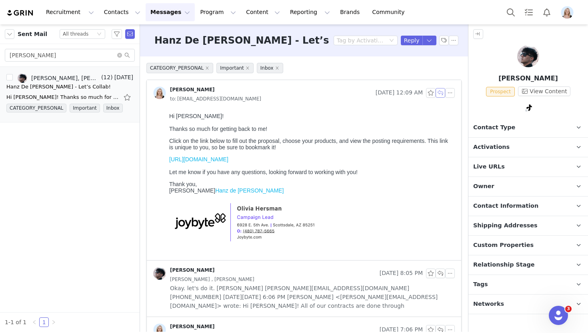
click at [440, 95] on button "button" at bounding box center [440, 93] width 10 height 10
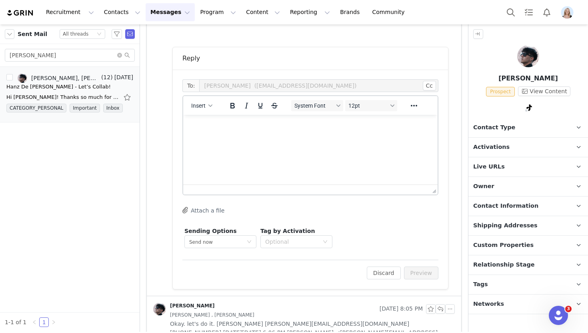
scroll to position [228, 0]
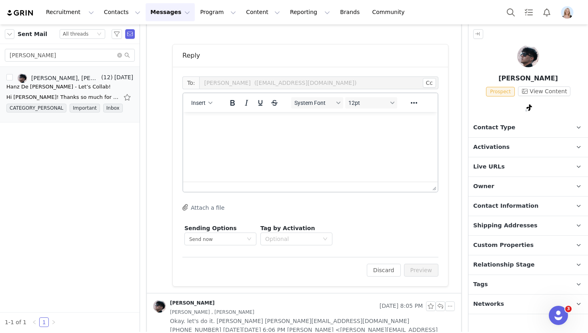
click at [247, 134] on html at bounding box center [310, 123] width 254 height 22
click at [196, 105] on span "Insert" at bounding box center [198, 103] width 14 height 6
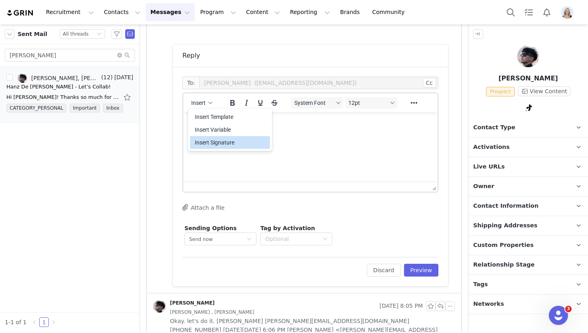
click at [227, 138] on div "Insert Signature" at bounding box center [231, 143] width 72 height 10
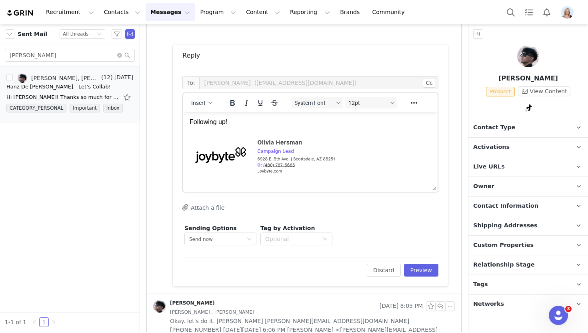
click at [424, 262] on div "Edit Discard Preview" at bounding box center [310, 267] width 256 height 20
click at [424, 265] on button "Preview" at bounding box center [421, 269] width 35 height 13
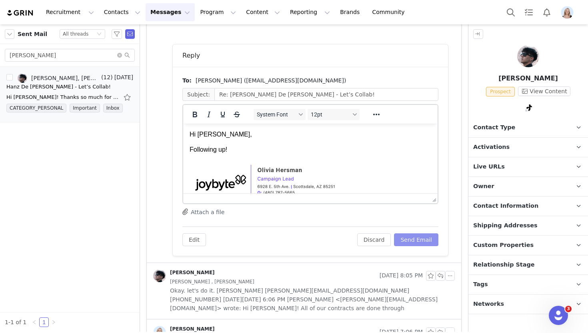
scroll to position [0, 0]
click at [506, 142] on p "Activations" at bounding box center [518, 147] width 100 height 19
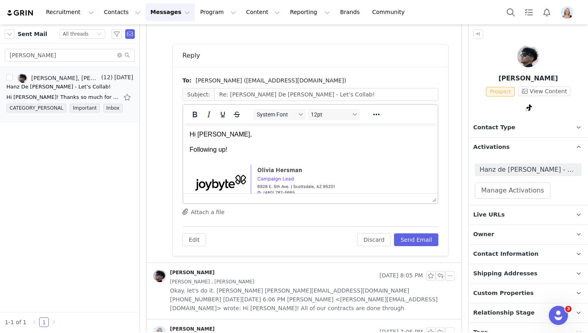
click at [506, 142] on p "Activations" at bounding box center [518, 147] width 100 height 19
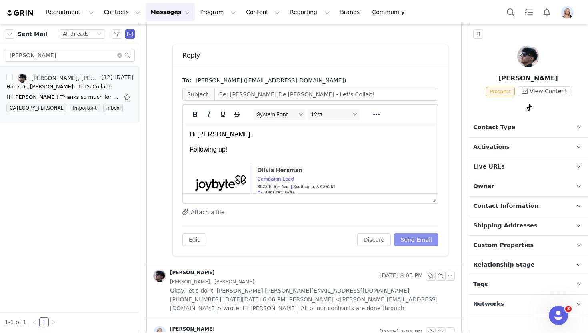
click at [410, 243] on button "Send Email" at bounding box center [416, 239] width 44 height 13
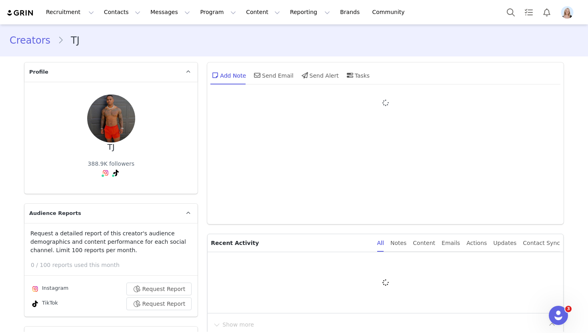
type input "+1 ([GEOGRAPHIC_DATA])"
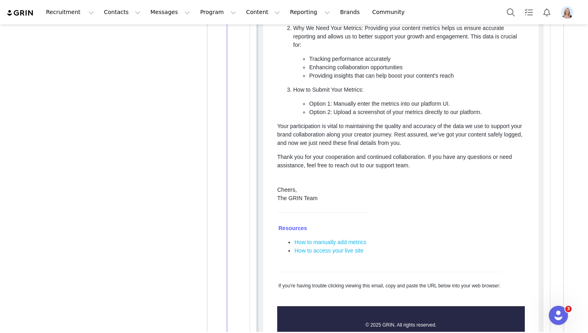
scroll to position [2584, 0]
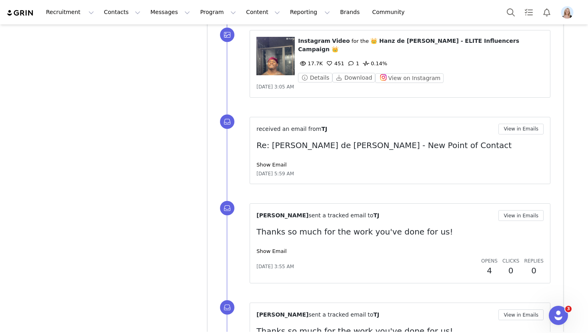
scroll to position [2896, 0]
click at [275, 161] on link "Show Email" at bounding box center [271, 164] width 30 height 6
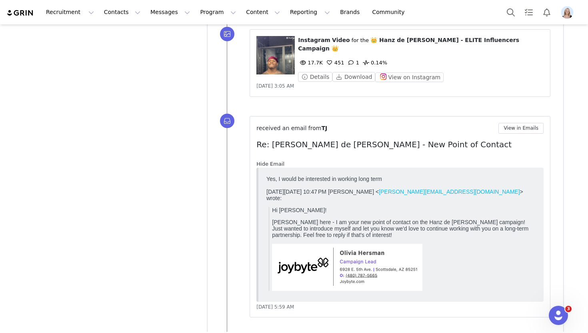
scroll to position [0, 0]
click at [517, 123] on button "View in Emails" at bounding box center [520, 128] width 45 height 11
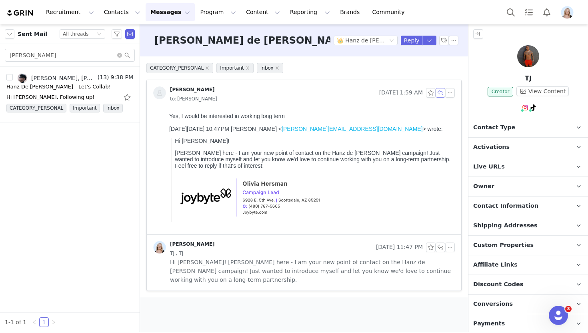
click at [440, 94] on button "button" at bounding box center [440, 93] width 10 height 10
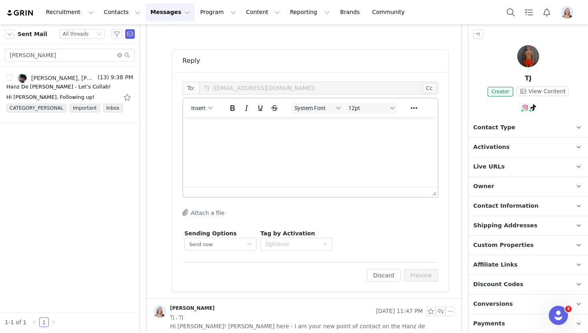
scroll to position [202, 0]
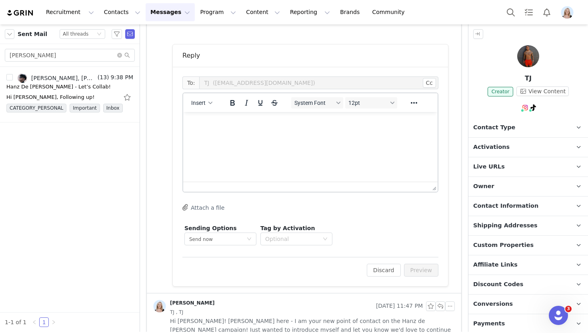
click at [279, 134] on html at bounding box center [310, 123] width 254 height 22
drag, startPoint x: 339, startPoint y: 137, endPoint x: 220, endPoint y: 136, distance: 119.1
click at [220, 136] on p "Amazing! Could you let me know your rates for" at bounding box center [310, 138] width 241 height 9
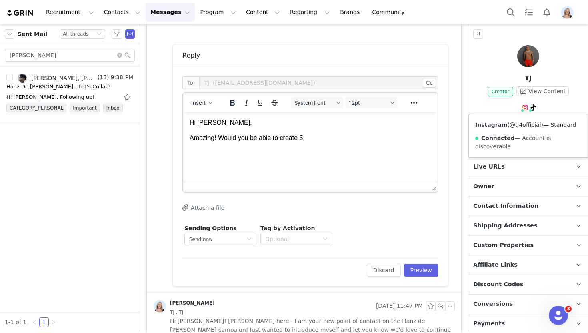
click at [518, 123] on link "@tj4official" at bounding box center [524, 125] width 31 height 6
click at [309, 139] on p "Amazing! Would you be able to create 5" at bounding box center [310, 138] width 241 height 9
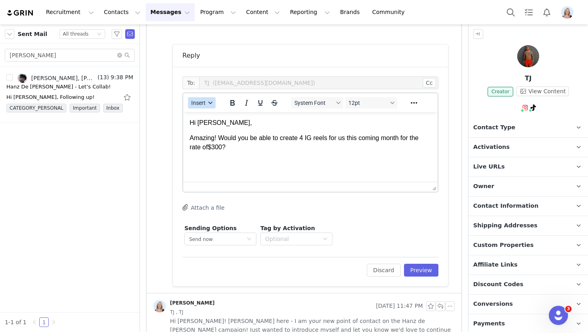
click at [194, 108] on button "Insert" at bounding box center [202, 102] width 28 height 11
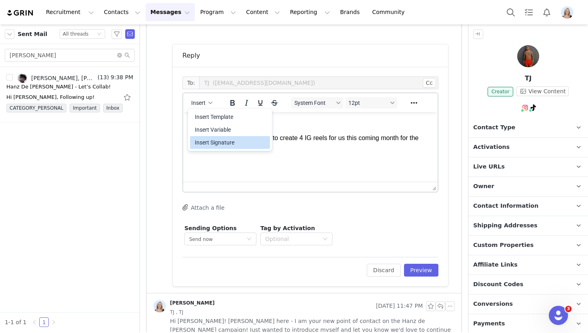
click at [226, 137] on div "Insert Signature" at bounding box center [230, 142] width 80 height 13
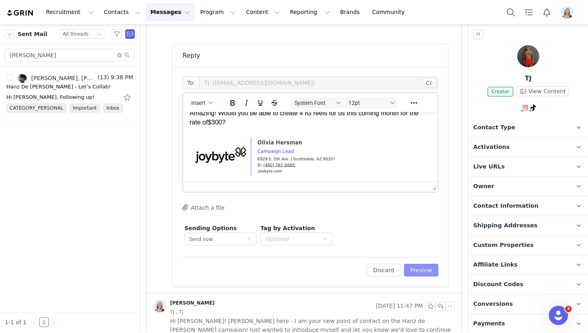
click at [427, 271] on button "Preview" at bounding box center [421, 269] width 35 height 13
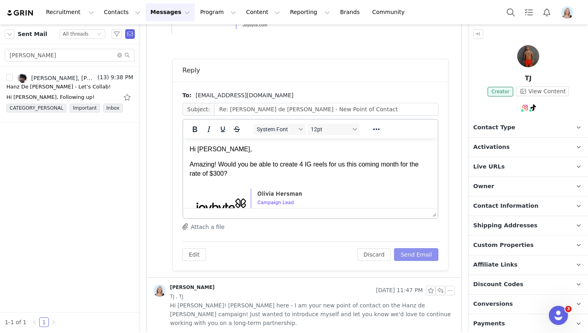
scroll to position [0, 0]
click at [425, 249] on button "Send Email" at bounding box center [416, 254] width 44 height 13
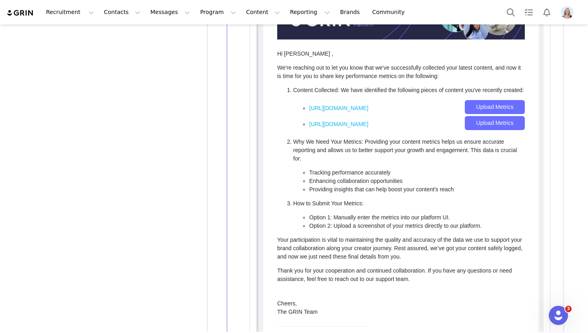
scroll to position [3074, 0]
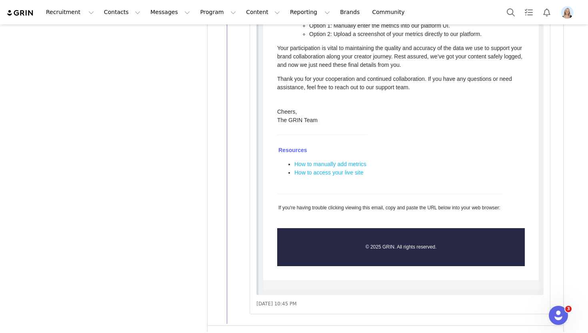
click at [232, 330] on button "Show more" at bounding box center [233, 336] width 42 height 13
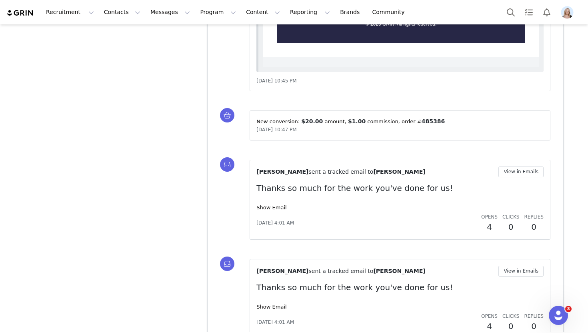
scroll to position [3295, 0]
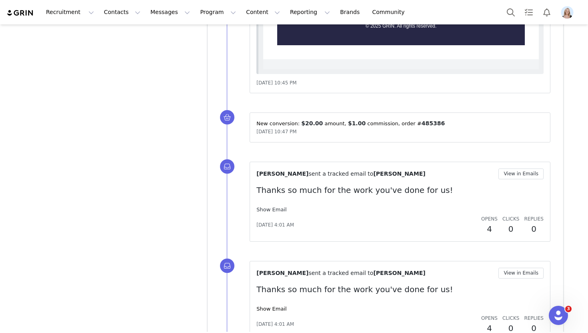
click at [270, 206] on link "Show Email" at bounding box center [271, 209] width 30 height 6
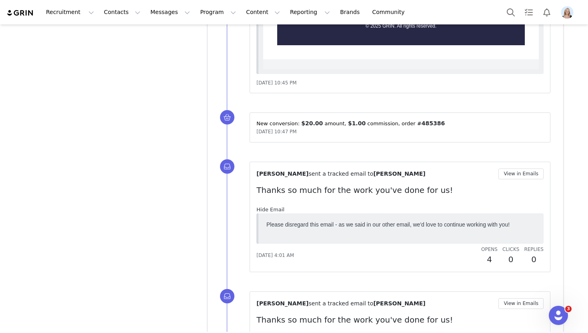
scroll to position [0, 0]
click at [270, 206] on link "Hide Email" at bounding box center [270, 209] width 28 height 6
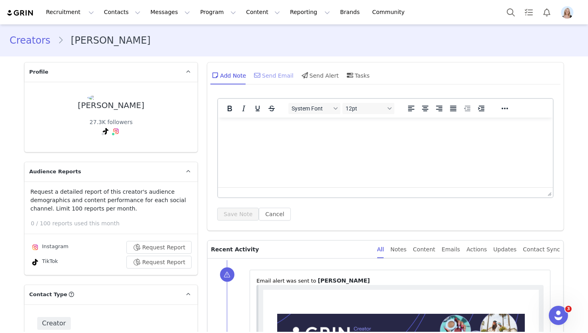
click at [280, 73] on div "Send Email" at bounding box center [272, 75] width 41 height 19
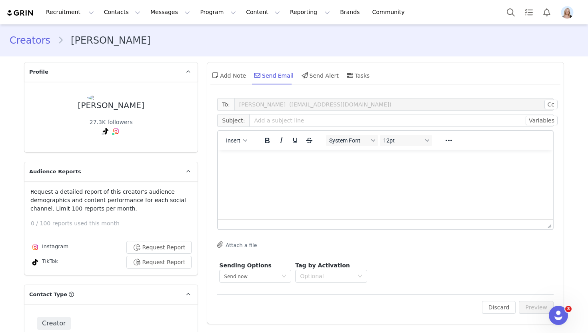
click at [263, 166] on html at bounding box center [385, 161] width 335 height 22
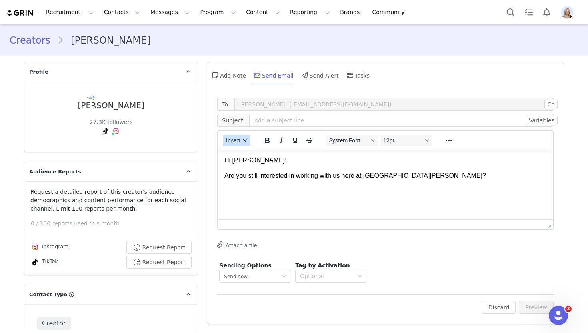
click at [241, 140] on button "Insert" at bounding box center [237, 140] width 28 height 11
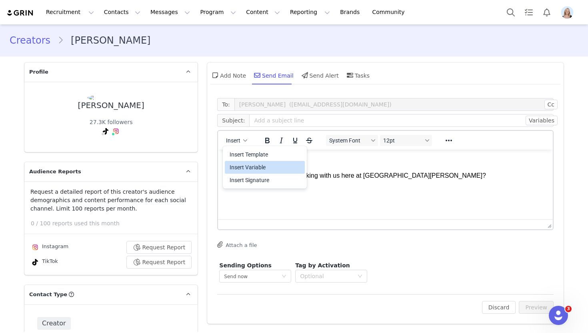
click at [263, 178] on div "Insert Signature" at bounding box center [265, 180] width 72 height 10
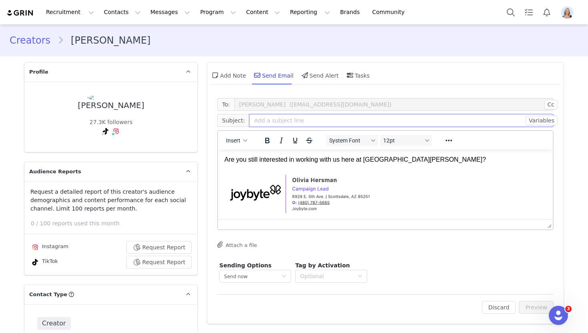
click at [281, 118] on input "text" at bounding box center [401, 120] width 304 height 13
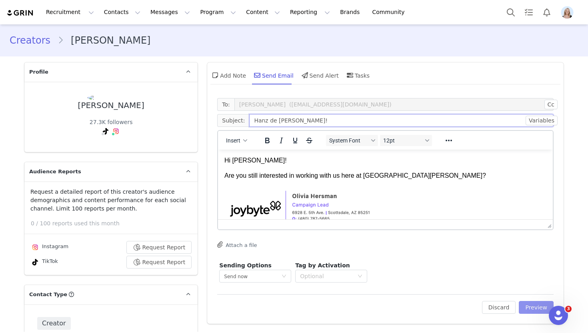
type input "Hanz de [PERSON_NAME]!"
click at [532, 306] on button "Preview" at bounding box center [536, 307] width 35 height 13
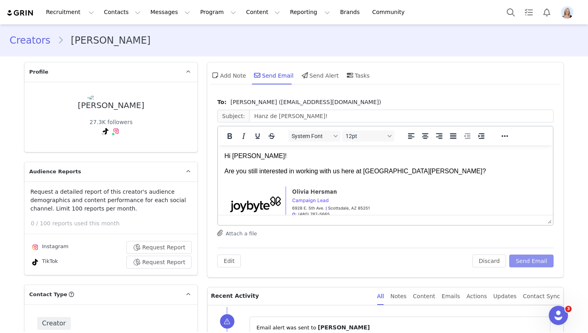
click at [530, 261] on button "Send Email" at bounding box center [531, 260] width 44 height 13
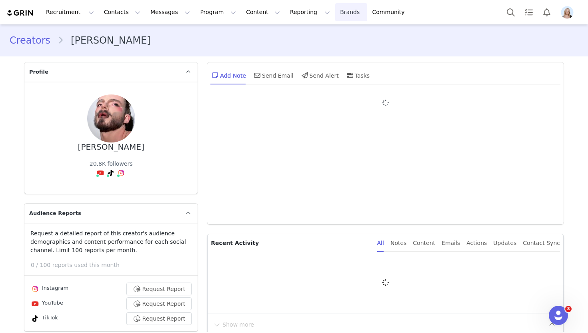
type input "+1 ([GEOGRAPHIC_DATA])"
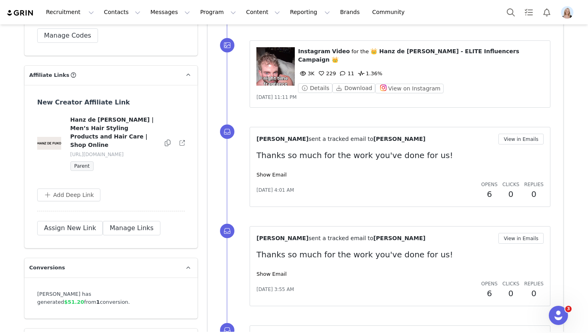
scroll to position [1421, 0]
click at [268, 172] on link "Show Email" at bounding box center [271, 175] width 30 height 6
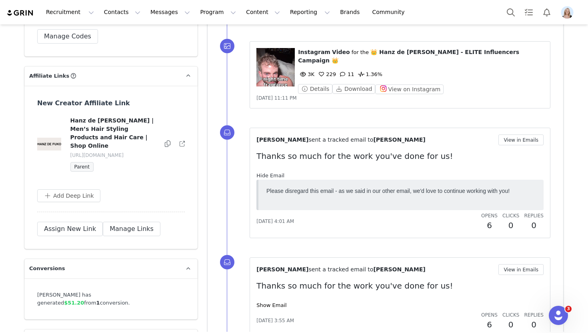
scroll to position [0, 0]
click at [268, 172] on link "Hide Email" at bounding box center [270, 175] width 28 height 6
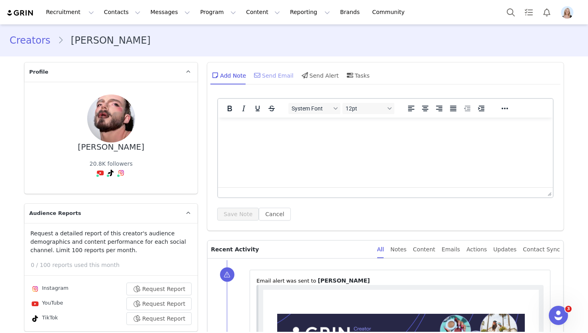
click at [267, 77] on div "Send Email" at bounding box center [272, 75] width 41 height 19
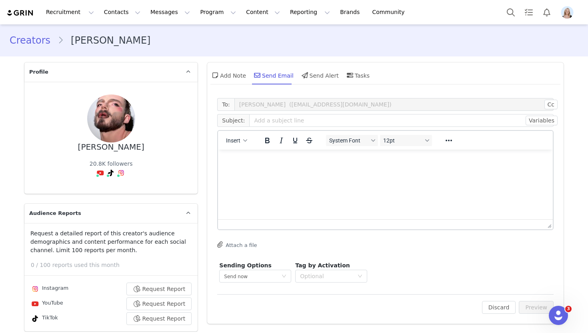
click at [273, 157] on p "Rich Text Area. Press ALT-0 for help." at bounding box center [385, 160] width 322 height 9
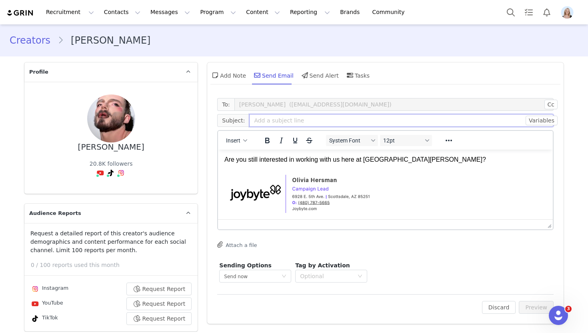
click at [269, 125] on input "text" at bounding box center [401, 120] width 304 height 13
type input "Hanz de Fuko!"
click at [541, 308] on button "Preview" at bounding box center [536, 307] width 35 height 13
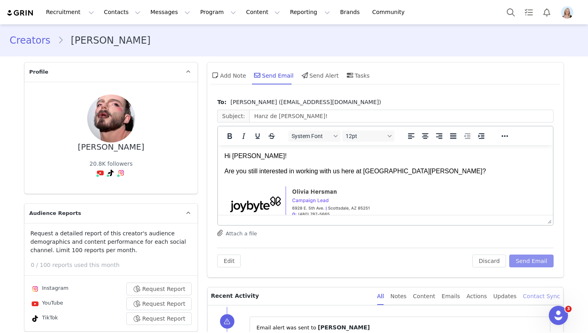
scroll to position [0, 0]
click at [529, 261] on button "Send Email" at bounding box center [531, 260] width 44 height 13
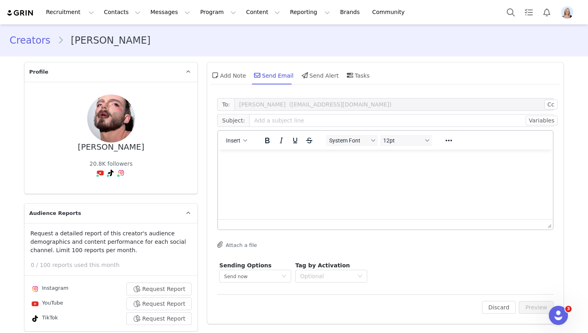
click at [28, 43] on link "Creators" at bounding box center [34, 40] width 48 height 14
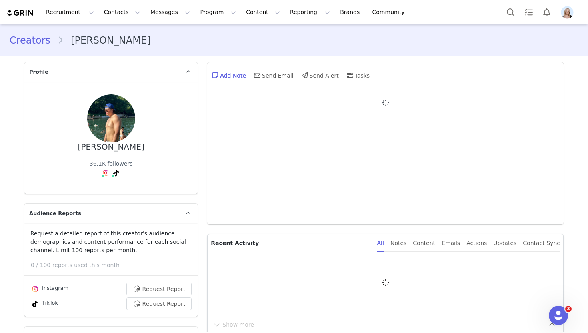
type input "+1 ([GEOGRAPHIC_DATA])"
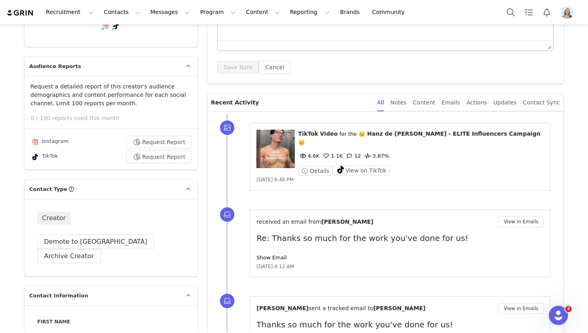
scroll to position [149, 0]
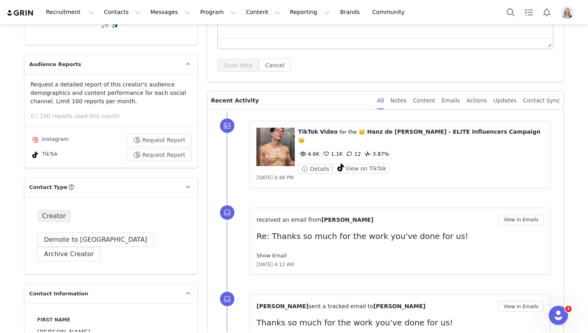
click at [275, 252] on link "Show Email" at bounding box center [271, 255] width 30 height 6
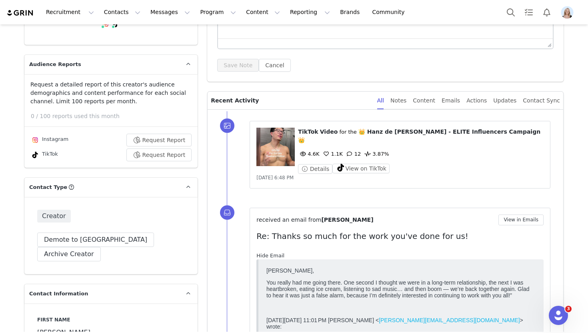
scroll to position [0, 0]
click at [518, 214] on button "View in Emails" at bounding box center [520, 219] width 45 height 11
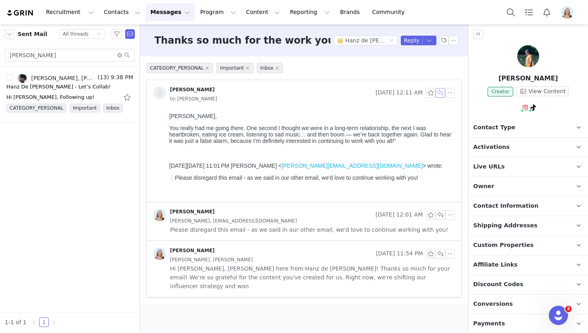
click at [438, 91] on button "button" at bounding box center [440, 93] width 10 height 10
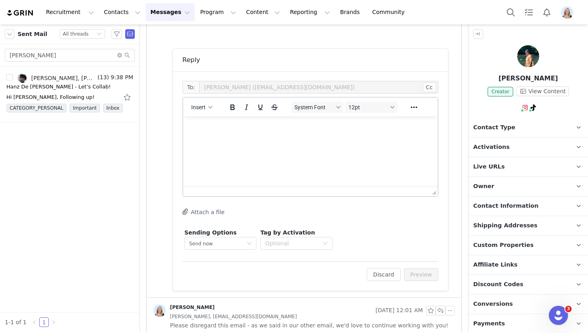
scroll to position [170, 0]
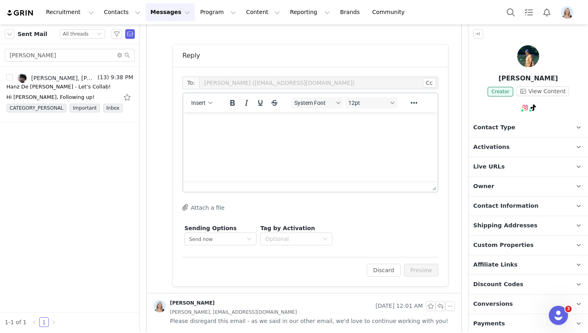
click at [271, 134] on html at bounding box center [310, 123] width 254 height 22
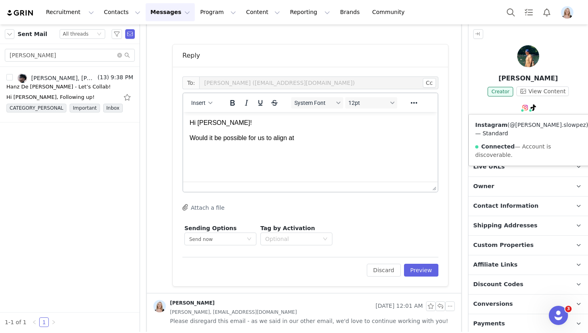
click at [515, 125] on link "@inez.slowpez" at bounding box center [547, 125] width 76 height 6
click at [524, 125] on link "@i.slowpez" at bounding box center [515, 125] width 31 height 6
click at [309, 142] on p "Would it be possible for us to align at" at bounding box center [310, 138] width 241 height 9
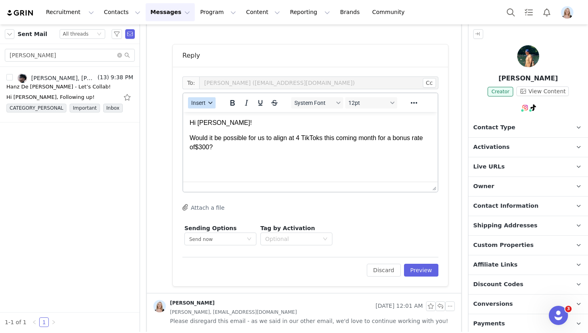
click at [206, 107] on button "Insert" at bounding box center [202, 102] width 28 height 11
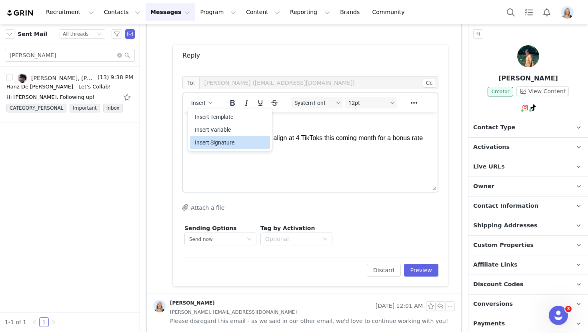
click at [237, 143] on div "Insert Signature" at bounding box center [231, 143] width 72 height 10
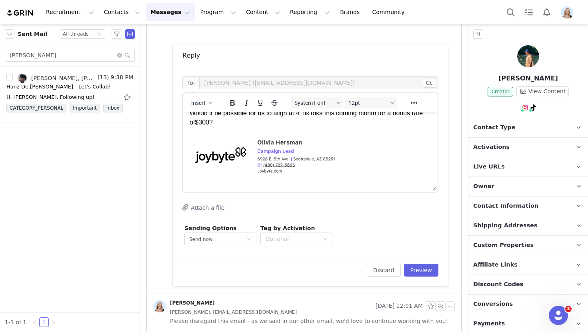
scroll to position [0, 0]
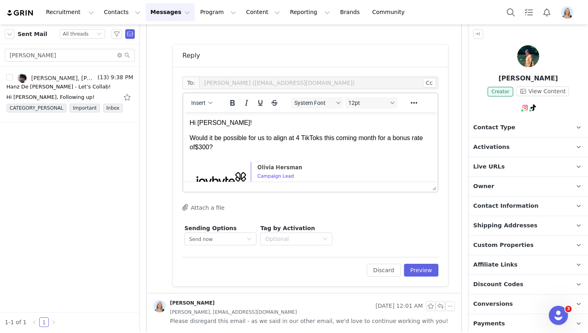
click at [417, 261] on div "Edit Discard Preview" at bounding box center [310, 267] width 256 height 20
click at [417, 266] on button "Preview" at bounding box center [421, 269] width 35 height 13
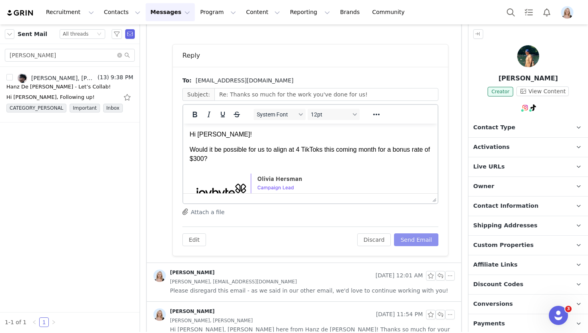
click at [418, 240] on button "Send Email" at bounding box center [416, 239] width 44 height 13
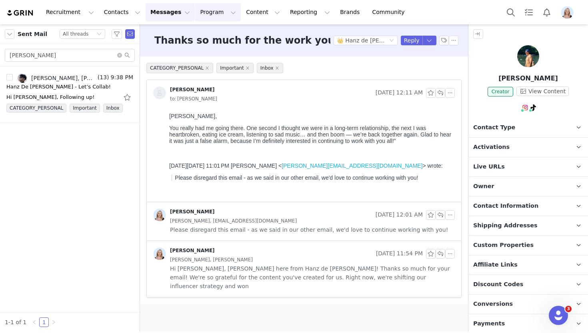
click at [197, 9] on button "Program Program" at bounding box center [218, 12] width 46 height 18
click at [217, 34] on p "Activations" at bounding box center [204, 35] width 31 height 8
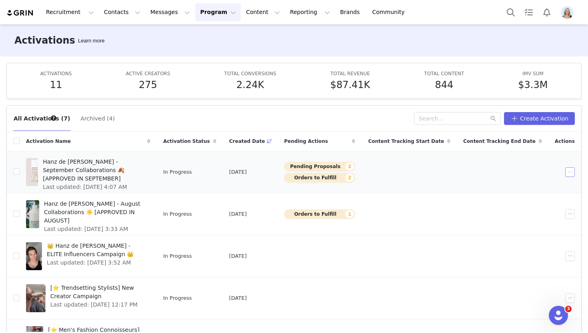
click at [569, 174] on button "button" at bounding box center [570, 172] width 10 height 10
click at [540, 198] on div "Duplicate" at bounding box center [539, 199] width 69 height 9
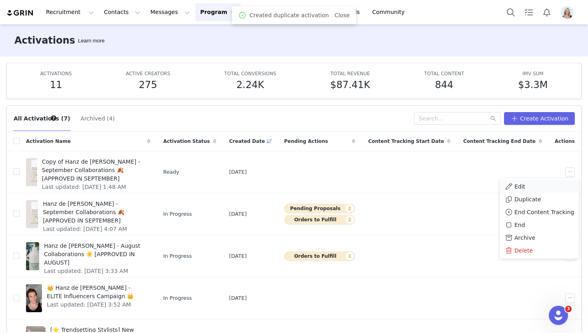
click at [527, 185] on div "Edit" at bounding box center [539, 186] width 69 height 9
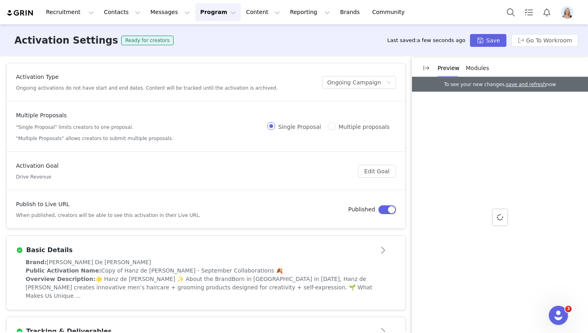
scroll to position [90, 0]
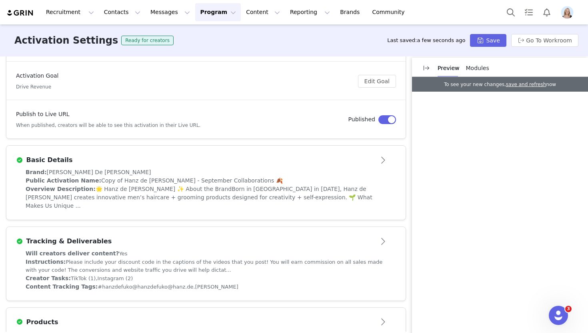
click at [405, 153] on article "Basic Details Brand: Hanz De Fuko Public Activation Name: Copy of Hanz de Fuko …" at bounding box center [206, 182] width 400 height 75
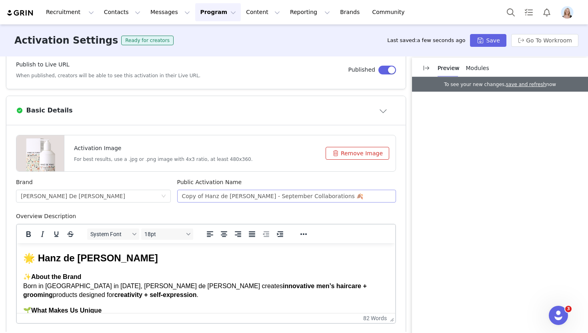
scroll to position [141, 0]
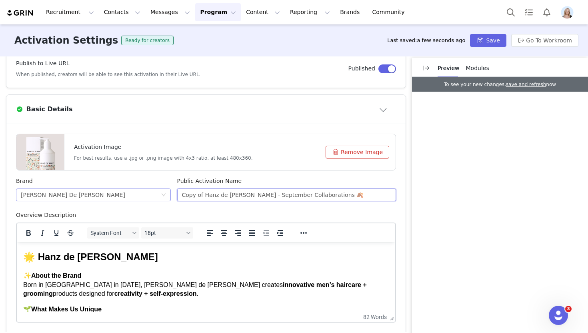
drag, startPoint x: 273, startPoint y: 195, endPoint x: 146, endPoint y: 194, distance: 127.5
click at [146, 194] on div "Brand Hanz De Fuko Public Activation Name Copy of Hanz de Fuko - September Coll…" at bounding box center [206, 194] width 386 height 34
click at [283, 193] on input "October Collaborations 🍂" at bounding box center [286, 194] width 219 height 13
click at [237, 196] on input "October Collaborations 🎃" at bounding box center [286, 194] width 219 height 13
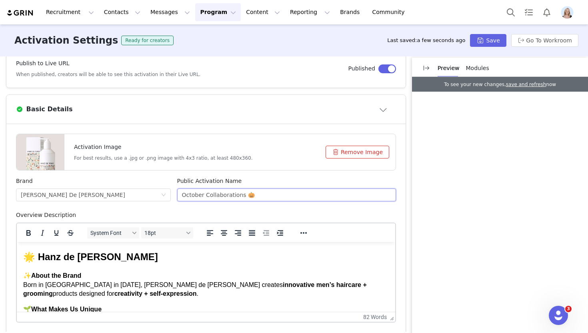
click at [237, 196] on input "October Collaborations 🎃" at bounding box center [286, 194] width 219 height 13
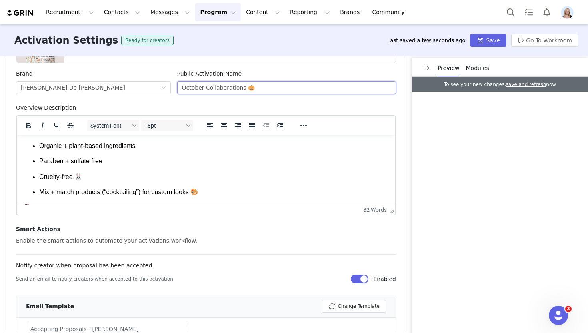
scroll to position [131, 0]
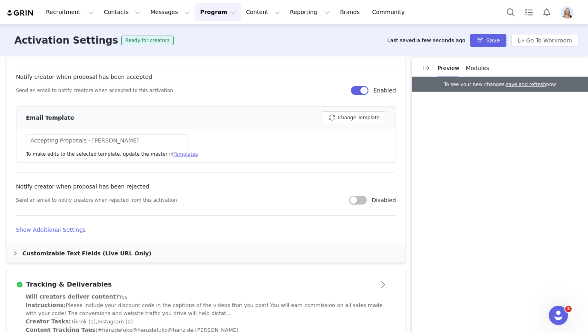
type input "October Collaborations 🎃"
click at [71, 228] on h4 "Show Additional Settings" at bounding box center [206, 229] width 380 height 8
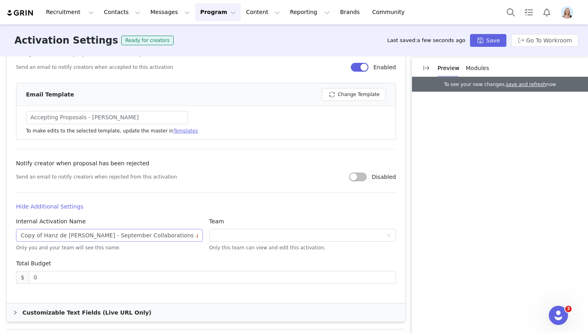
scroll to position [460, 0]
click at [74, 233] on input "Copy of Hanz de Fuko - September Collaborations 🍂 [APPROVED IN SEPTEMBER]" at bounding box center [109, 234] width 187 height 13
paste input "October Collaborations 🎃"
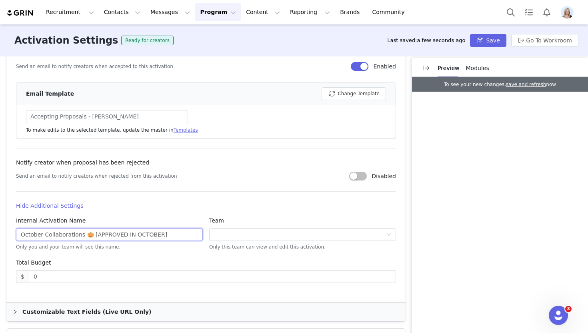
click at [125, 234] on input "October Collaborations 🎃 [APPROVED IN OCTOBER]" at bounding box center [109, 234] width 187 height 13
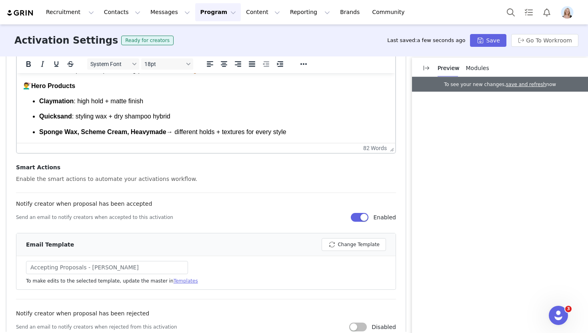
scroll to position [242, 0]
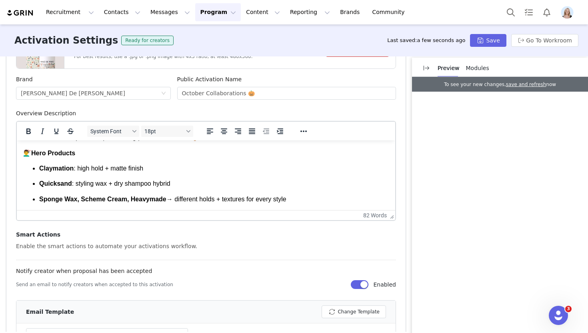
type input "October Collaborations 🎃 [APPROVED FOR OCTOBER]"
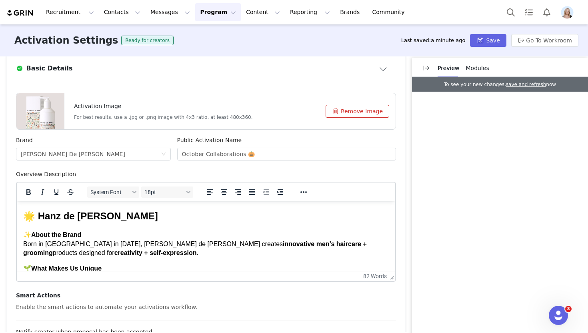
scroll to position [181, 0]
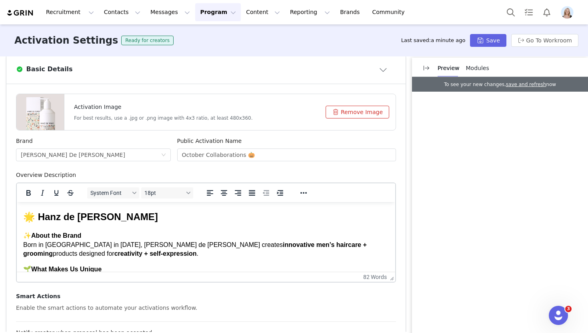
click at [362, 114] on button "Remove Image" at bounding box center [357, 112] width 64 height 13
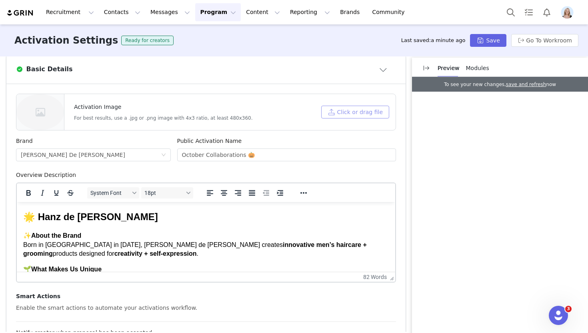
click at [362, 113] on button "Click or drag file" at bounding box center [355, 112] width 68 height 13
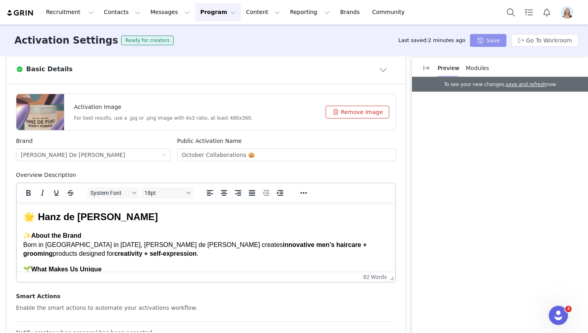
click at [479, 42] on button "Save" at bounding box center [488, 40] width 36 height 13
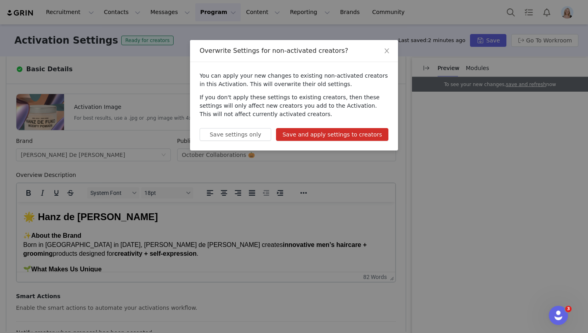
click at [325, 131] on button "Save and apply settings to creators" at bounding box center [332, 134] width 112 height 13
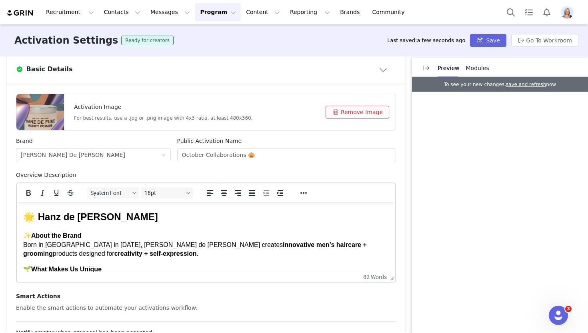
click at [201, 15] on button "Program Program" at bounding box center [218, 12] width 46 height 18
click at [206, 36] on p "Activations" at bounding box center [204, 35] width 31 height 8
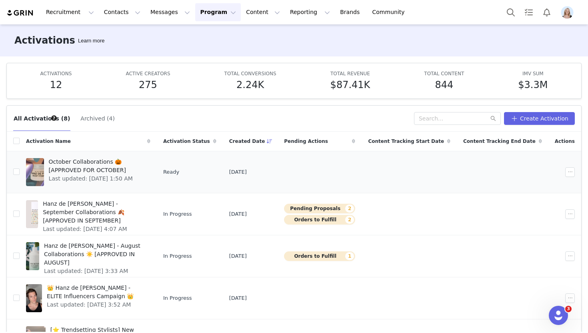
click at [120, 160] on span "October Collaborations 🎃 [APPROVED FOR OCTOBER]" at bounding box center [97, 166] width 97 height 17
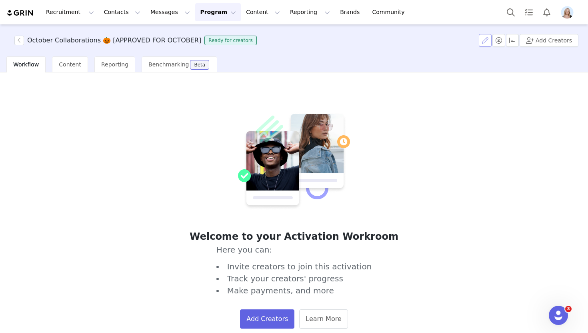
click at [487, 40] on button "button" at bounding box center [485, 40] width 13 height 13
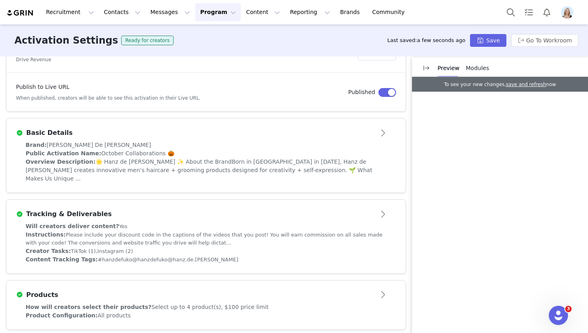
scroll to position [104, 0]
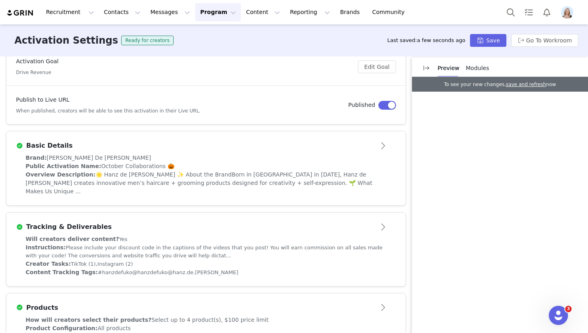
click at [312, 220] on div "Tracking & Deliverables" at bounding box center [206, 226] width 380 height 13
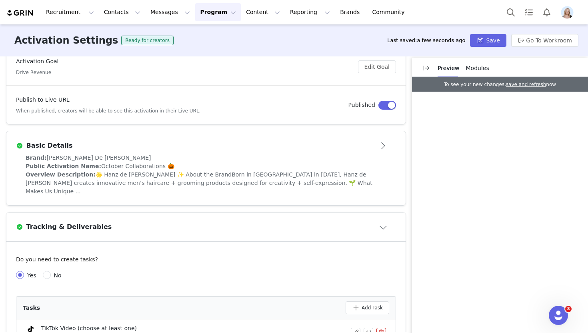
click at [312, 220] on div "Tracking & Deliverables" at bounding box center [206, 226] width 380 height 13
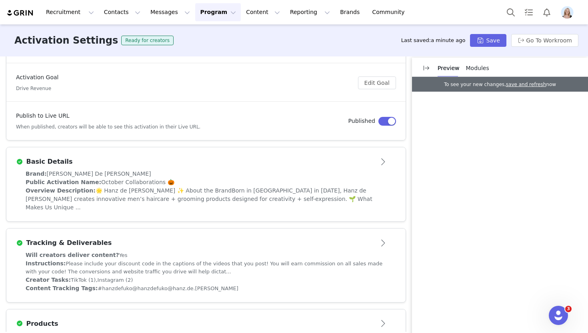
scroll to position [0, 0]
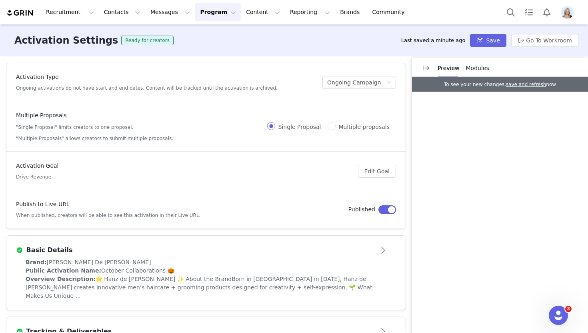
click at [481, 65] on span "Modules" at bounding box center [477, 68] width 23 height 6
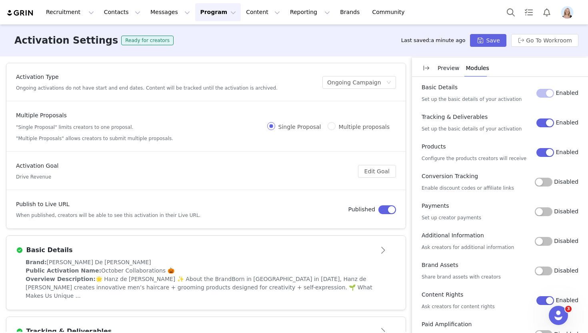
click at [547, 184] on button "Disabled" at bounding box center [544, 182] width 18 height 9
click at [549, 213] on button "Disabled" at bounding box center [544, 211] width 18 height 9
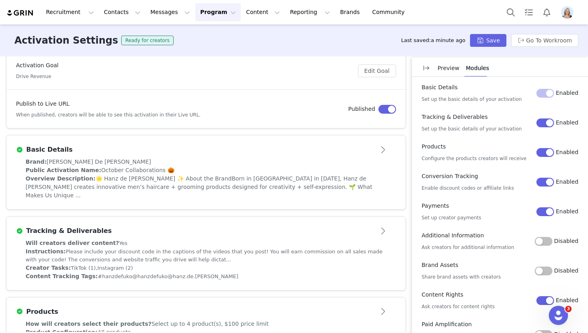
scroll to position [273, 0]
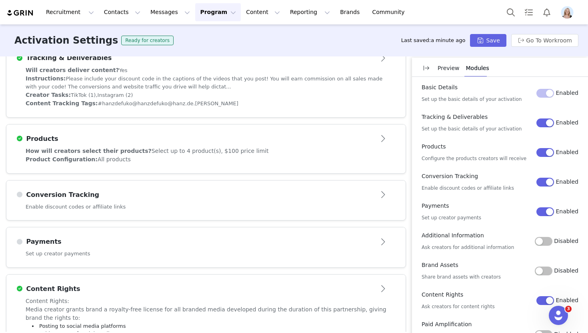
click at [319, 194] on article "Conversion Tracking" at bounding box center [205, 191] width 399 height 22
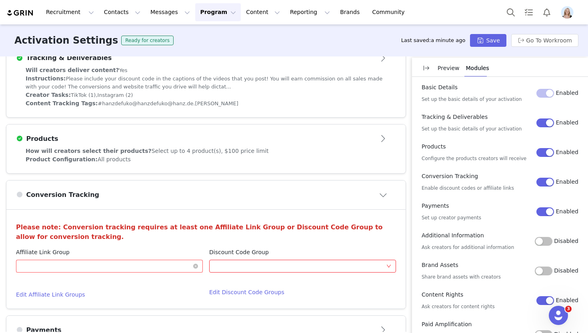
click at [105, 260] on div "Optional" at bounding box center [107, 266] width 172 height 12
click at [101, 272] on li "New Creator Affiliate Link" at bounding box center [109, 273] width 187 height 13
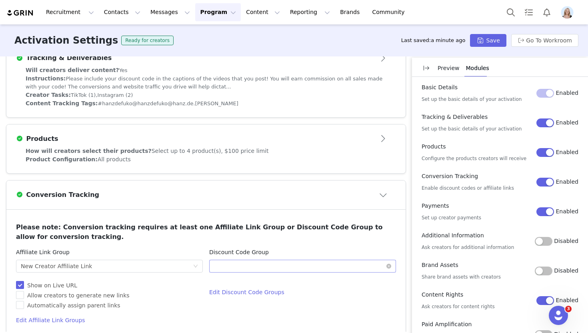
click at [238, 260] on div "Optional" at bounding box center [300, 266] width 172 height 12
click at [244, 272] on li "New Creator Discount Code" at bounding box center [302, 273] width 187 height 13
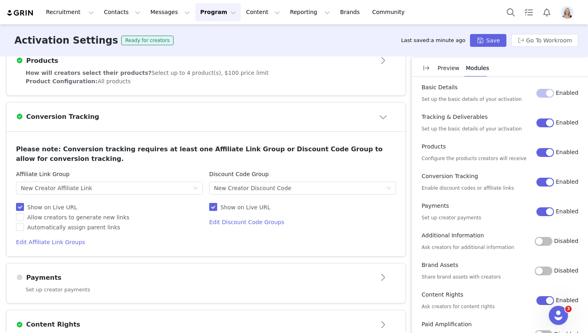
scroll to position [385, 0]
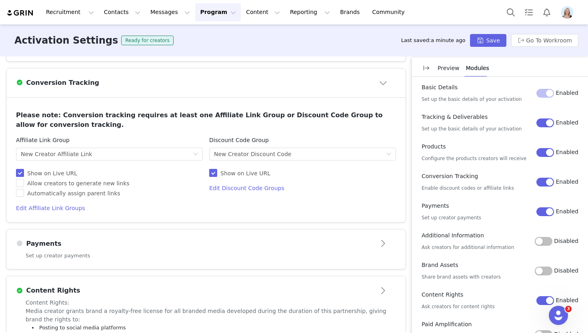
click at [124, 243] on article "Payments" at bounding box center [205, 240] width 399 height 22
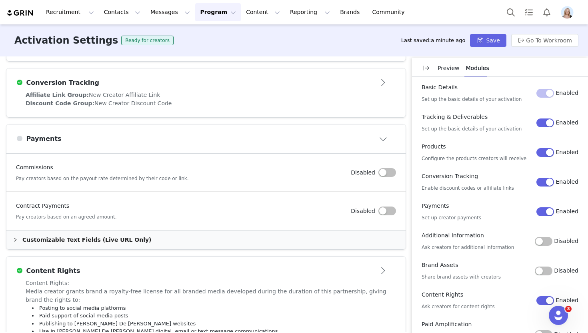
click at [387, 202] on div "Contract Payments Pay creators based on an agreed amount. Disabled" at bounding box center [206, 211] width 380 height 19
click at [387, 168] on button "button" at bounding box center [387, 172] width 18 height 9
click at [388, 206] on button "button" at bounding box center [387, 210] width 18 height 9
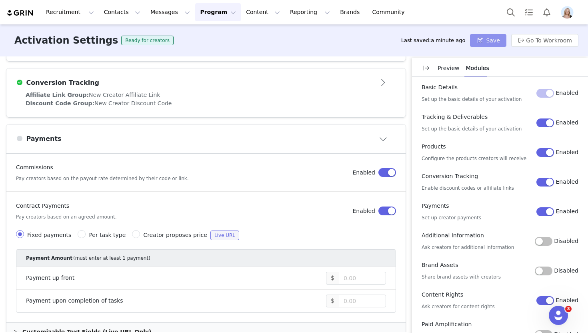
click at [483, 46] on button "Save" at bounding box center [488, 40] width 36 height 13
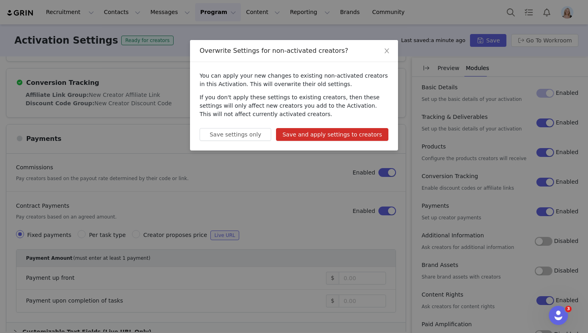
click at [333, 131] on button "Save and apply settings to creators" at bounding box center [332, 134] width 112 height 13
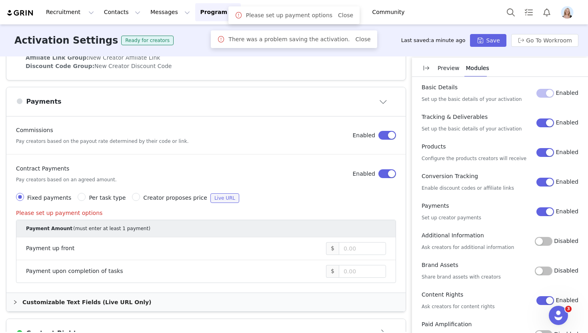
scroll to position [420, 0]
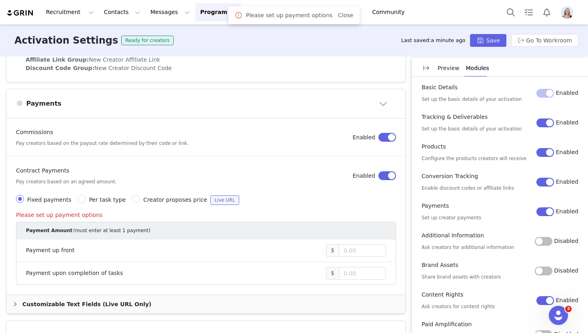
click at [397, 168] on article "Contract Payments Pay creators based on an agreed amount. Enabled Fixed payment…" at bounding box center [205, 226] width 399 height 138
click at [393, 171] on button "button" at bounding box center [387, 175] width 18 height 9
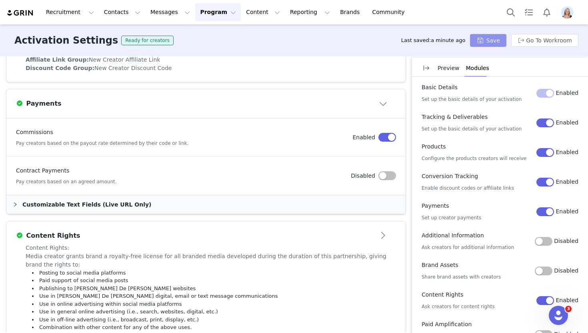
click at [498, 39] on button "Save" at bounding box center [488, 40] width 36 height 13
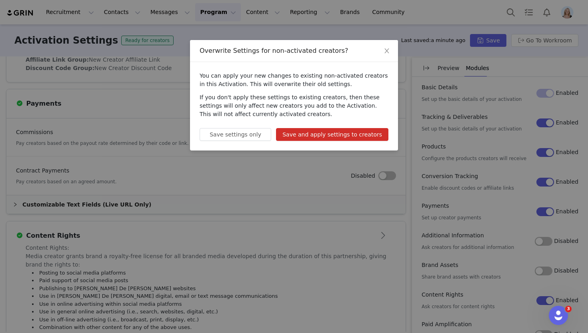
click at [338, 133] on button "Save and apply settings to creators" at bounding box center [332, 134] width 112 height 13
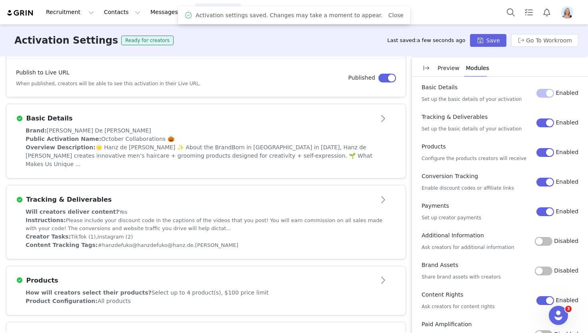
scroll to position [0, 0]
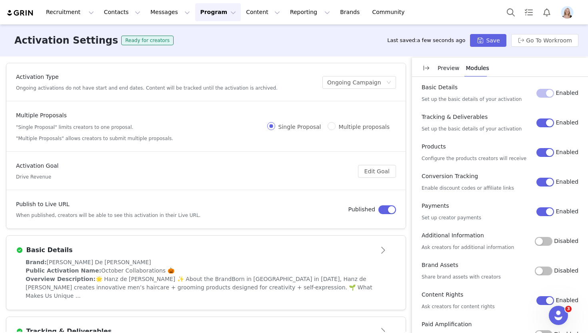
click at [207, 12] on button "Program Program" at bounding box center [218, 12] width 46 height 18
click at [217, 37] on p "Activations" at bounding box center [204, 35] width 31 height 8
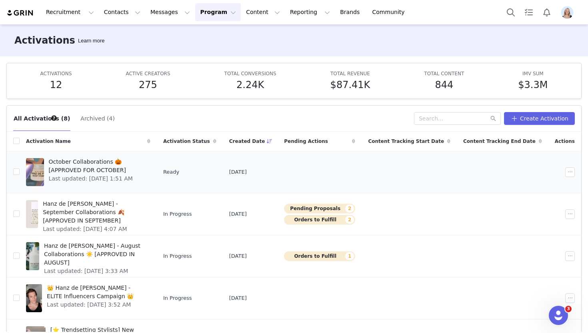
click at [106, 162] on span "October Collaborations 🎃 [APPROVED FOR OCTOBER]" at bounding box center [97, 166] width 97 height 17
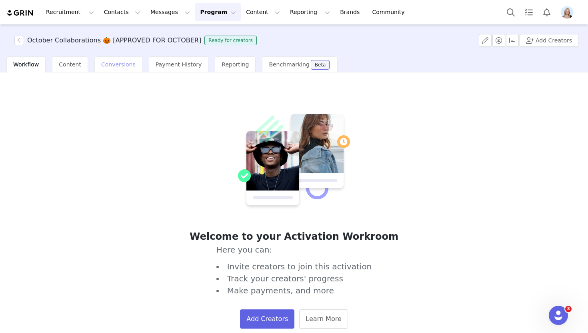
click at [117, 66] on span "Conversions" at bounding box center [118, 64] width 34 height 6
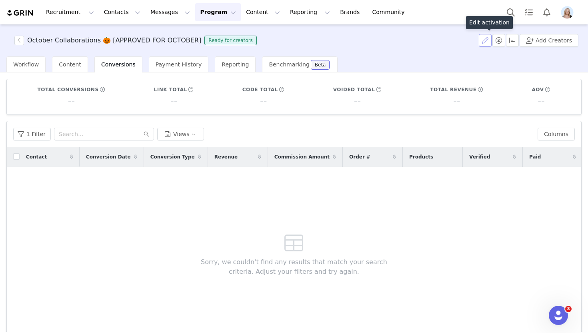
click at [485, 39] on button "button" at bounding box center [485, 40] width 13 height 13
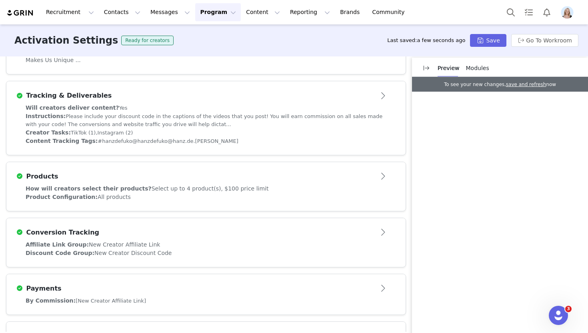
scroll to position [244, 0]
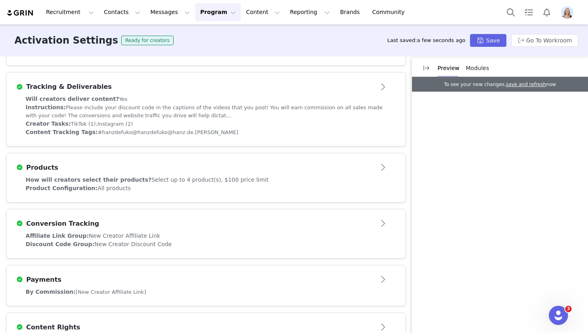
click at [248, 222] on article "Conversion Tracking" at bounding box center [205, 220] width 399 height 22
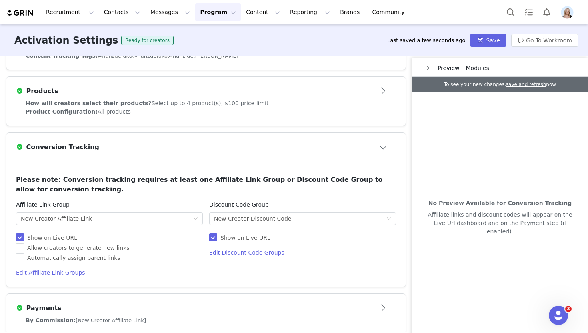
scroll to position [327, 0]
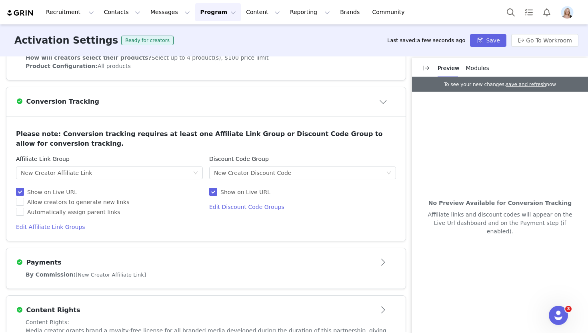
click at [242, 257] on div "Payments" at bounding box center [192, 262] width 353 height 10
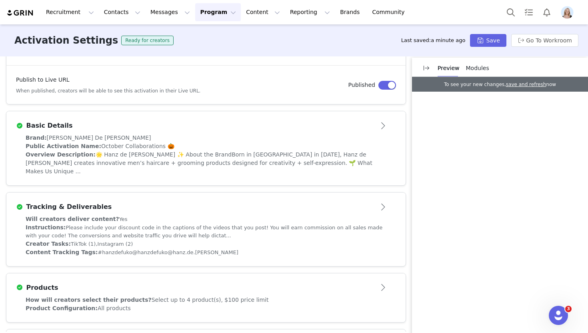
scroll to position [0, 0]
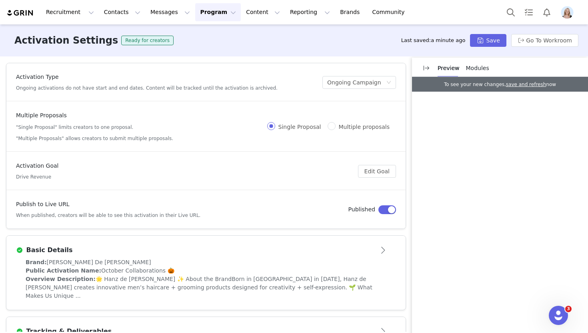
click at [206, 11] on button "Program Program" at bounding box center [218, 12] width 46 height 18
click at [209, 36] on p "Activations" at bounding box center [204, 35] width 31 height 8
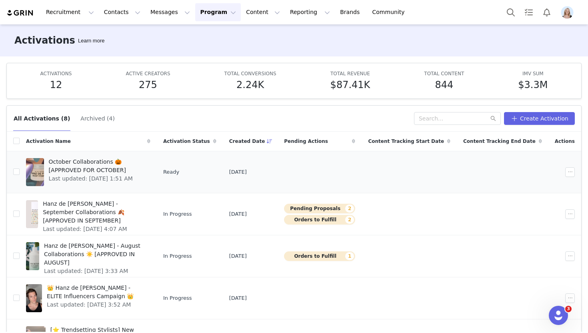
click at [82, 165] on span "October Collaborations 🎃 [APPROVED FOR OCTOBER]" at bounding box center [97, 166] width 97 height 17
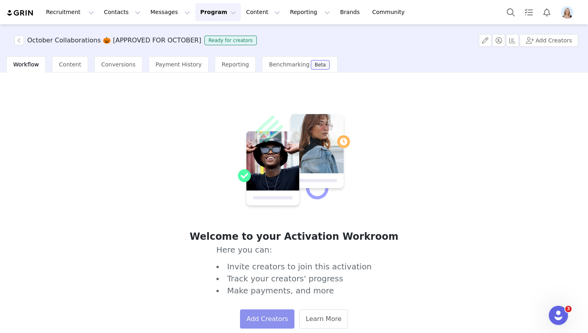
click at [267, 317] on button "Add Creators" at bounding box center [267, 318] width 54 height 19
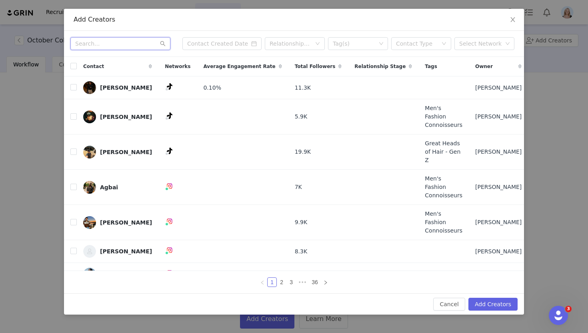
click at [129, 49] on input "text" at bounding box center [120, 43] width 100 height 13
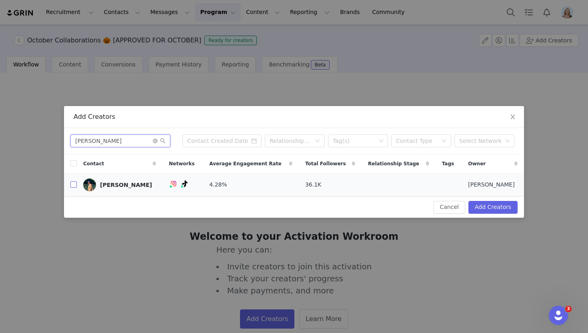
type input "inez"
click at [72, 185] on input "checkbox" at bounding box center [73, 184] width 6 height 6
checkbox input "true"
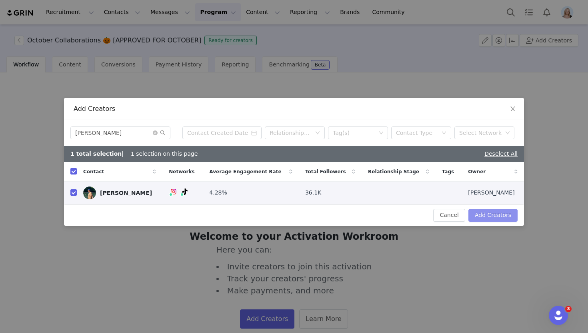
click at [495, 216] on button "Add Creators" at bounding box center [492, 215] width 49 height 13
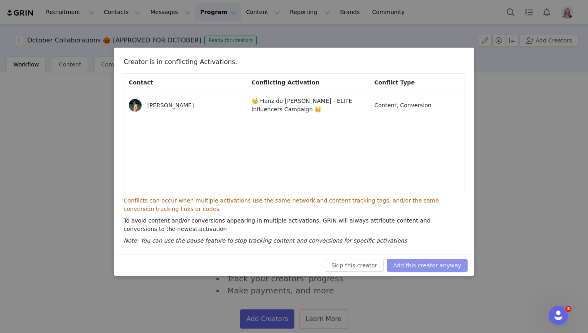
click at [439, 264] on button "Add this creator anyway" at bounding box center [427, 265] width 81 height 13
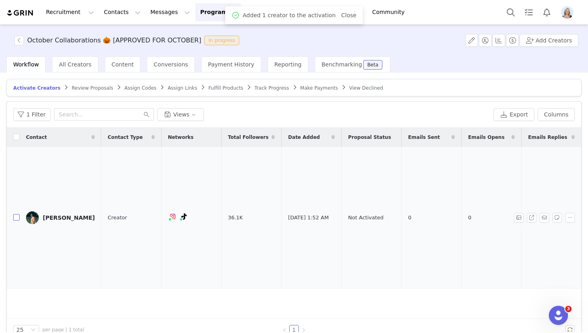
click at [18, 214] on input "checkbox" at bounding box center [16, 217] width 6 height 6
checkbox input "true"
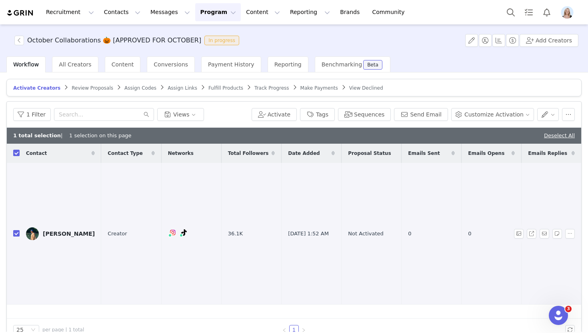
click at [15, 230] on input "checkbox" at bounding box center [16, 233] width 6 height 6
checkbox input "false"
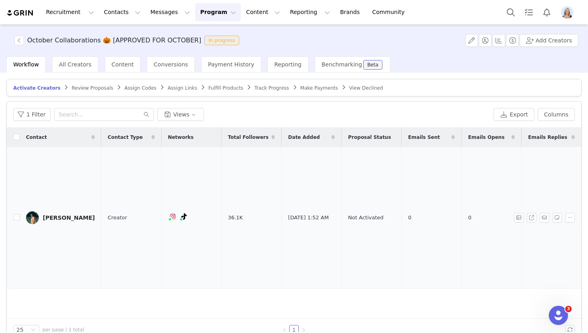
click at [50, 214] on div "Inez Lopez" at bounding box center [69, 217] width 52 height 6
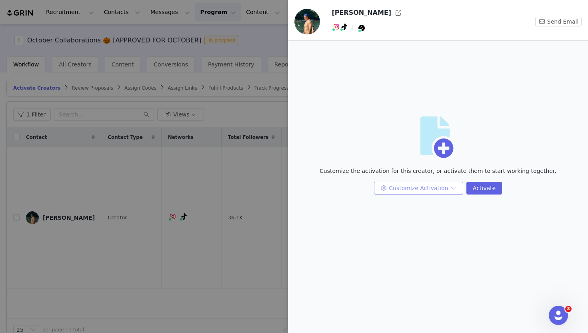
click at [417, 190] on button "Customize Activation" at bounding box center [418, 188] width 89 height 13
click at [425, 203] on li "Edit Available Tasks" at bounding box center [419, 204] width 84 height 13
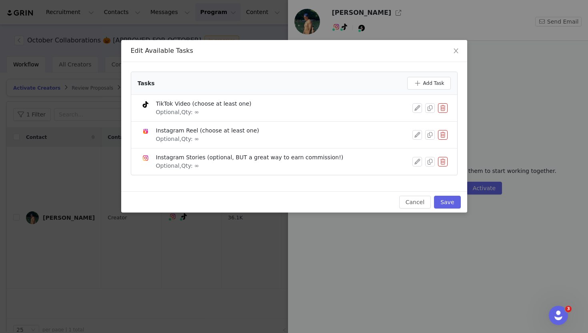
click at [445, 135] on button "button" at bounding box center [443, 135] width 10 height 10
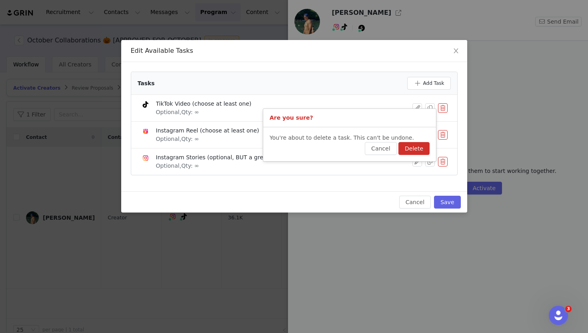
click at [418, 152] on button "Delete" at bounding box center [413, 148] width 31 height 13
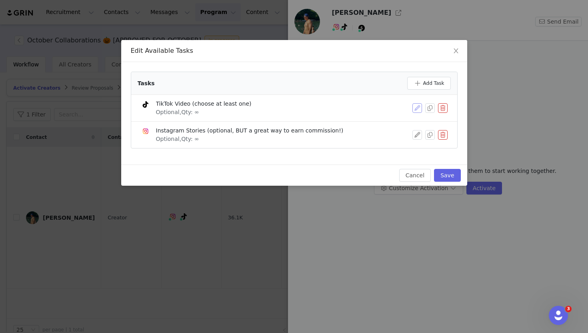
click at [416, 109] on button "button" at bounding box center [417, 108] width 10 height 10
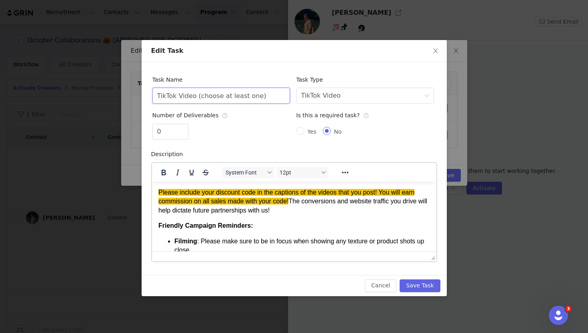
drag, startPoint x: 269, startPoint y: 99, endPoint x: 194, endPoint y: 99, distance: 75.2
click at [194, 99] on input "TikTok Video (choose at least one)" at bounding box center [221, 96] width 138 height 16
type input "TikTok Videos"
click at [301, 132] on input "Yes" at bounding box center [300, 131] width 8 height 8
radio input "true"
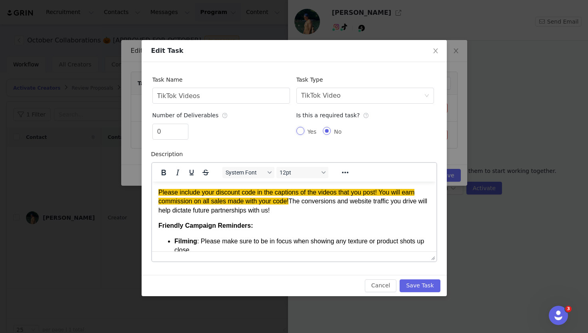
radio input "false"
click at [160, 132] on input "0" at bounding box center [170, 131] width 35 height 15
type input "4"
click at [431, 283] on button "Save Task" at bounding box center [419, 285] width 40 height 13
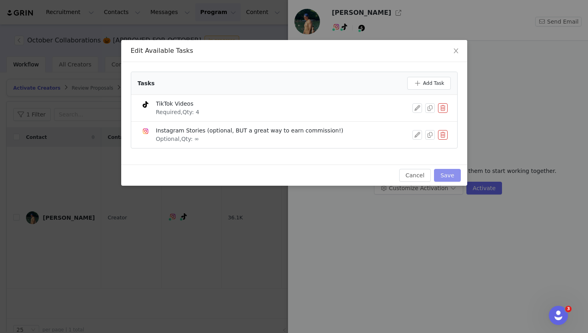
click at [451, 174] on button "Save" at bounding box center [447, 175] width 26 height 13
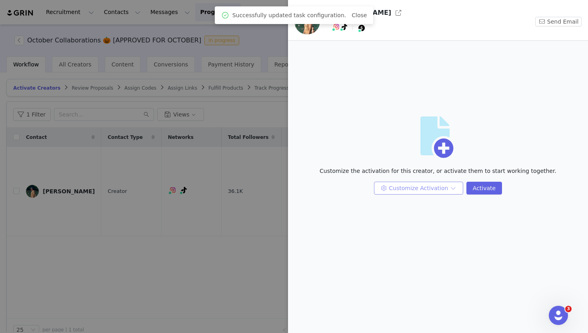
click at [444, 190] on button "Customize Activation" at bounding box center [418, 188] width 89 height 13
click at [434, 230] on li "Edit Payment Settings" at bounding box center [419, 229] width 84 height 13
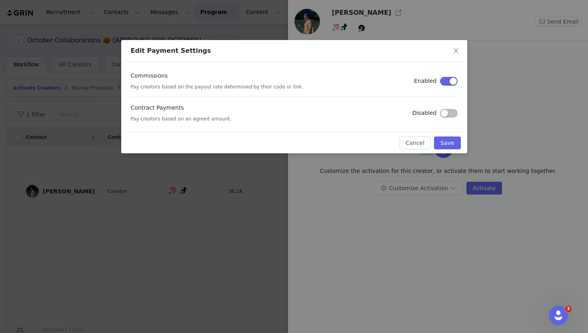
click at [447, 115] on button "button" at bounding box center [449, 113] width 18 height 9
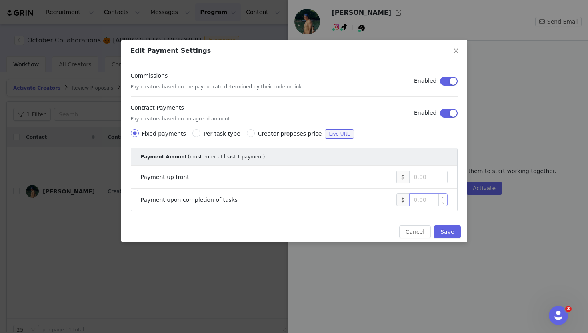
click at [431, 200] on input at bounding box center [428, 200] width 38 height 12
type input "300"
click at [445, 235] on button "Save" at bounding box center [447, 231] width 26 height 13
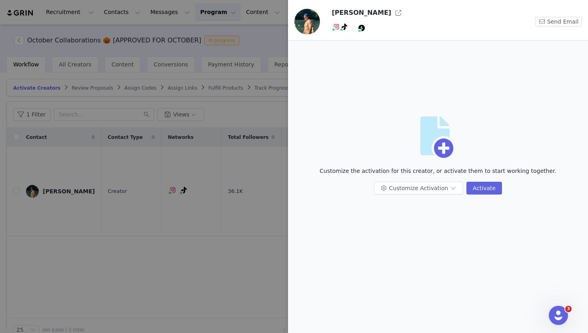
click at [78, 311] on div at bounding box center [294, 166] width 588 height 333
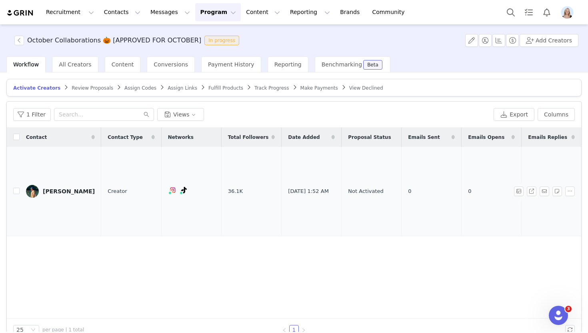
click at [55, 194] on div "Inez Lopez" at bounding box center [69, 191] width 52 height 6
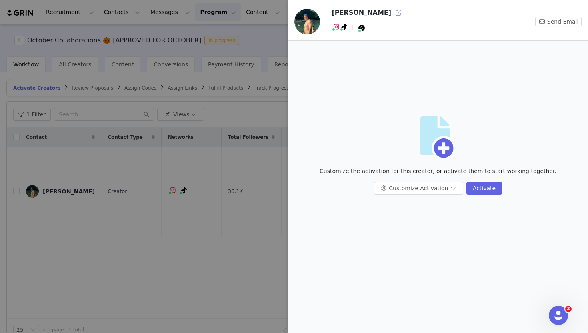
click at [392, 14] on button "button" at bounding box center [398, 12] width 13 height 13
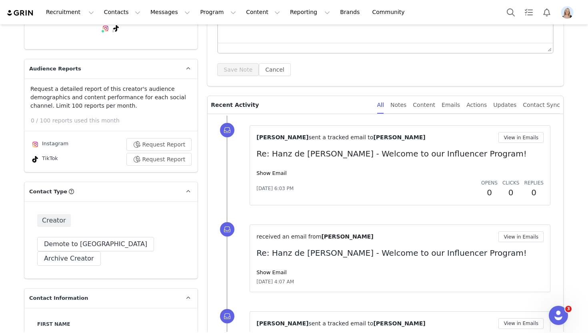
scroll to position [147, 0]
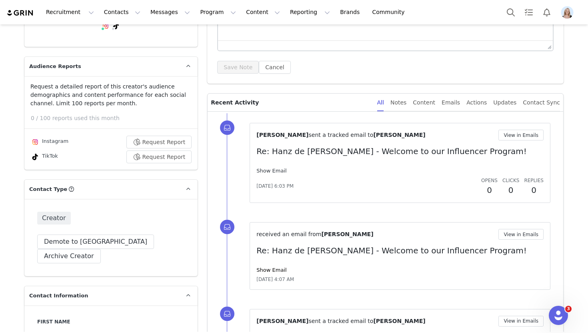
click at [273, 172] on link "Show Email" at bounding box center [271, 171] width 30 height 6
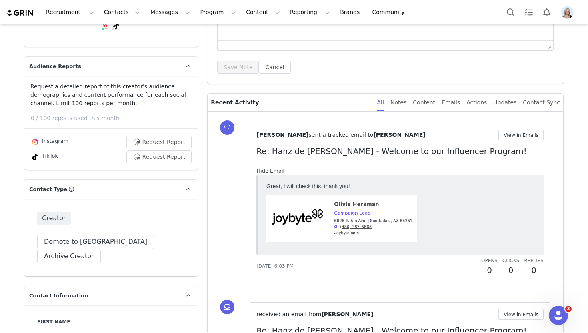
scroll to position [0, 0]
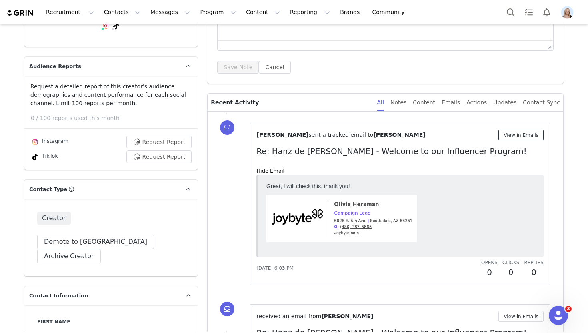
click at [528, 133] on button "View in Emails" at bounding box center [520, 135] width 45 height 11
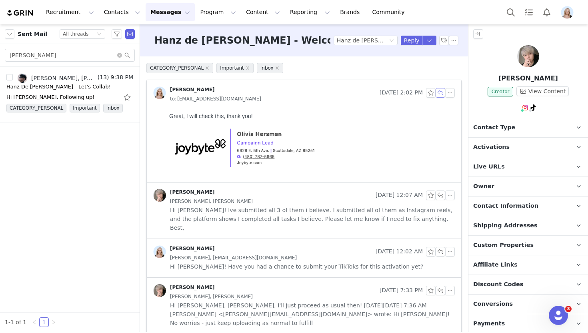
click at [439, 93] on button "button" at bounding box center [440, 93] width 10 height 10
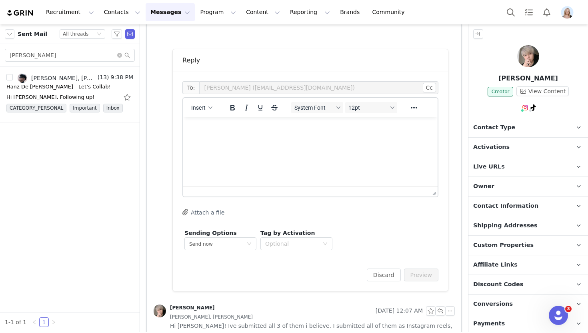
scroll to position [150, 0]
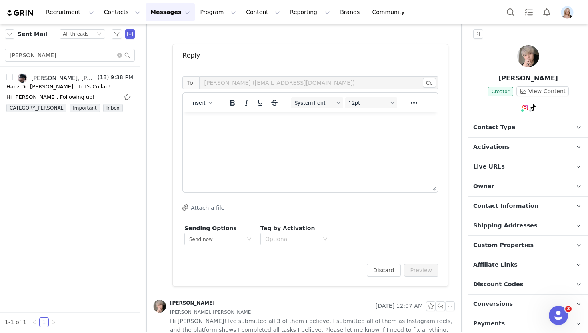
click at [255, 134] on html at bounding box center [310, 123] width 254 height 22
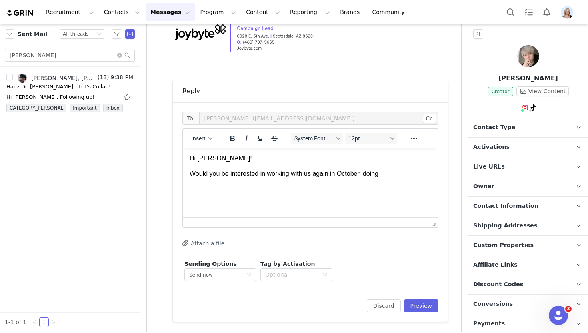
scroll to position [116, 0]
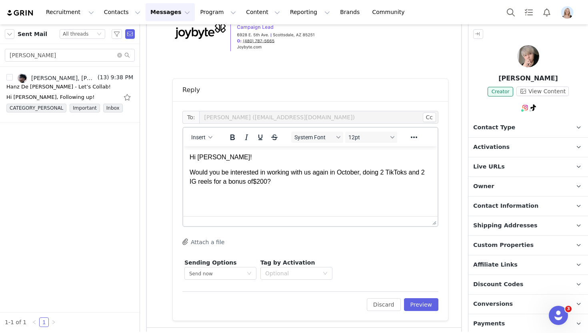
click at [270, 180] on p "Would you be interested in working with us again in October, doing 2 TikToks an…" at bounding box center [310, 177] width 241 height 18
click at [266, 202] on html "Hi David! Would you be interested in working with us again in October, doing 2 …" at bounding box center [310, 177] width 254 height 62
click at [209, 137] on icon "button" at bounding box center [210, 137] width 4 height 4
click at [225, 179] on div "Insert Signature" at bounding box center [231, 177] width 72 height 10
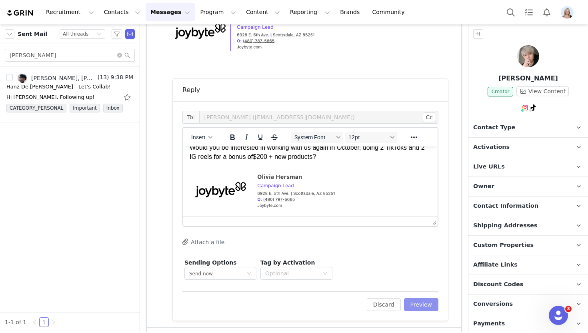
click at [416, 301] on button "Preview" at bounding box center [421, 304] width 35 height 13
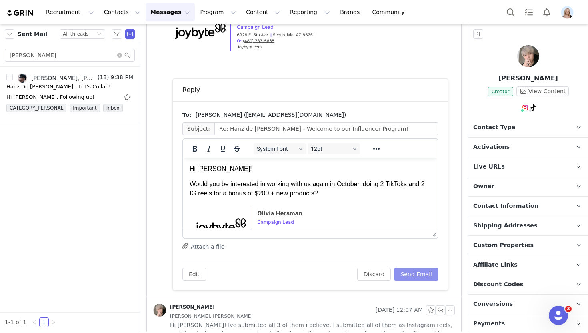
scroll to position [0, 0]
click at [422, 273] on button "Send Email" at bounding box center [416, 273] width 44 height 13
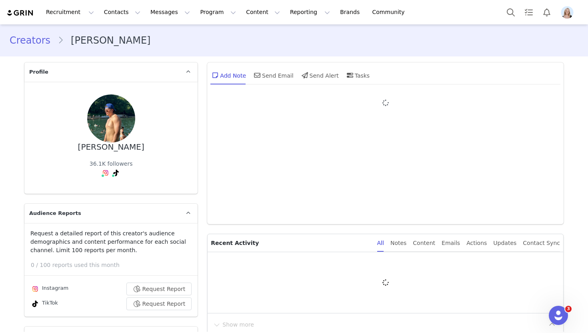
type input "+1 ([GEOGRAPHIC_DATA])"
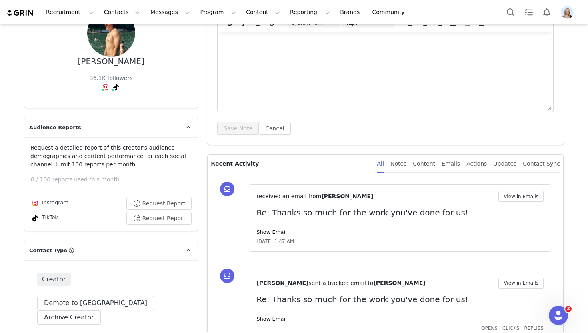
scroll to position [85, 0]
click at [278, 230] on link "Show Email" at bounding box center [271, 232] width 30 height 6
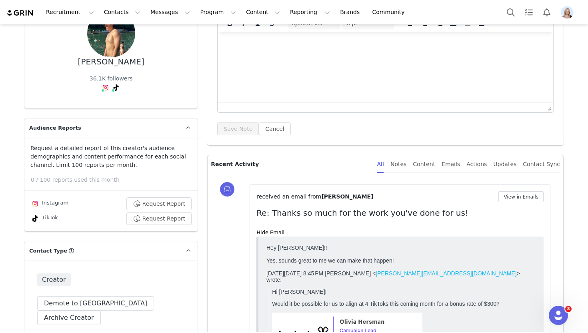
scroll to position [0, 0]
click at [529, 198] on button "View in Emails" at bounding box center [520, 196] width 45 height 11
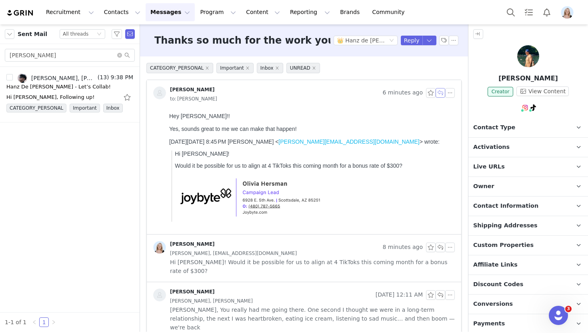
click at [442, 95] on button "button" at bounding box center [440, 93] width 10 height 10
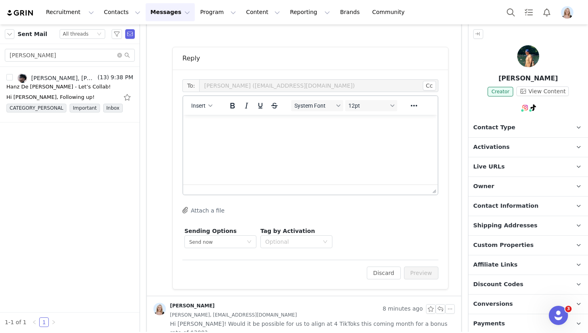
scroll to position [202, 0]
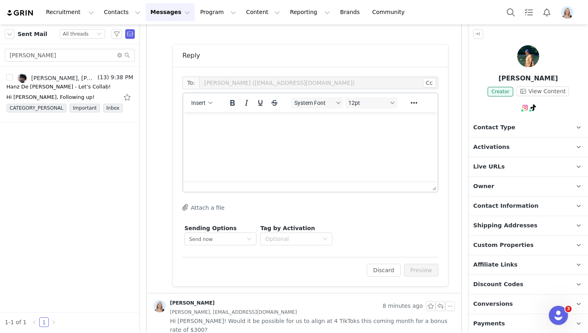
click at [275, 134] on html at bounding box center [310, 123] width 254 height 22
click at [196, 97] on div "Insert" at bounding box center [202, 103] width 38 height 16
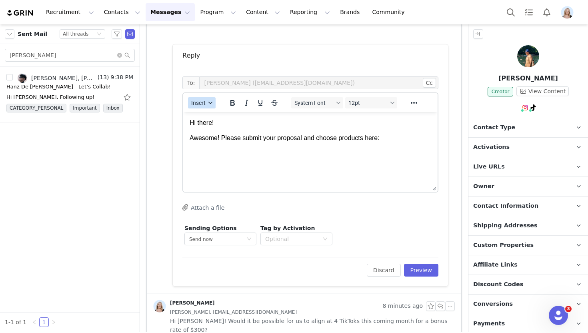
drag, startPoint x: 200, startPoint y: 100, endPoint x: 207, endPoint y: 107, distance: 9.0
click at [201, 100] on span "Insert" at bounding box center [198, 103] width 14 height 6
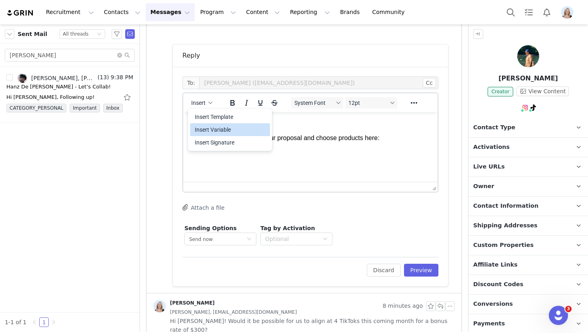
click at [233, 128] on div "Insert Variable" at bounding box center [231, 130] width 72 height 10
select select
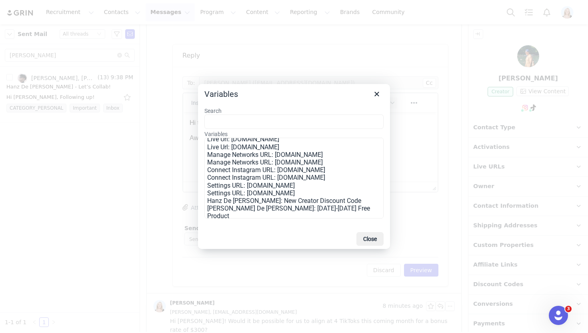
scroll to position [168, 0]
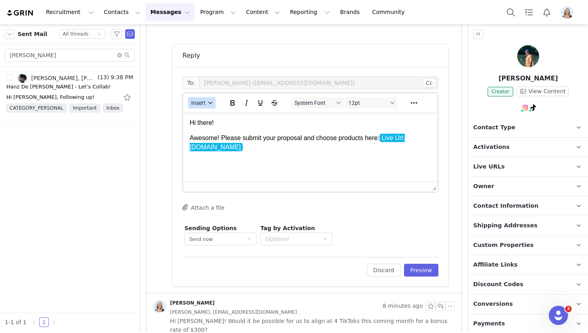
click at [209, 102] on icon "button" at bounding box center [210, 103] width 4 height 2
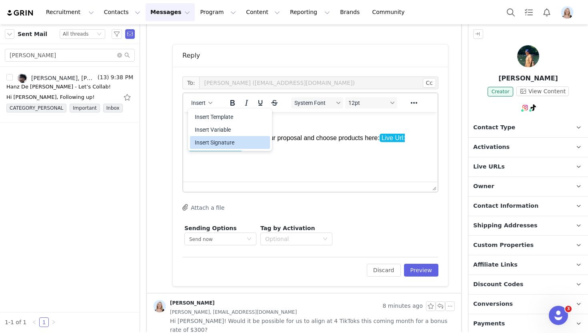
click at [228, 144] on div "Insert Signature" at bounding box center [231, 143] width 72 height 10
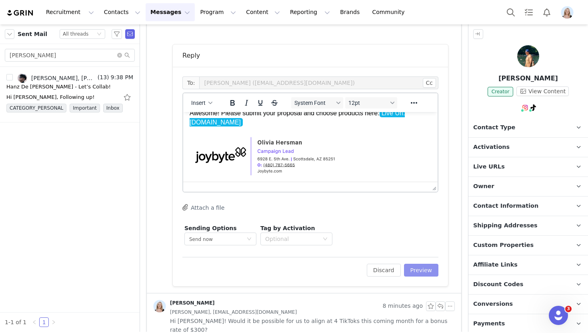
click at [431, 266] on button "Preview" at bounding box center [421, 269] width 35 height 13
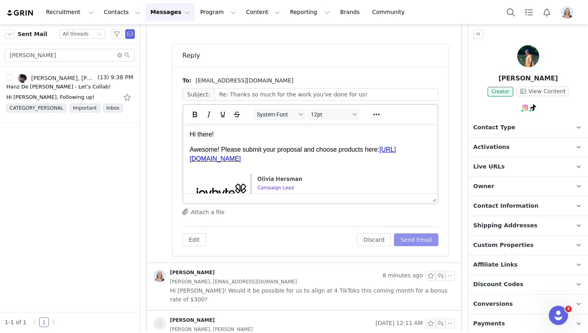
scroll to position [0, 0]
click at [507, 151] on p "Activations" at bounding box center [518, 147] width 100 height 19
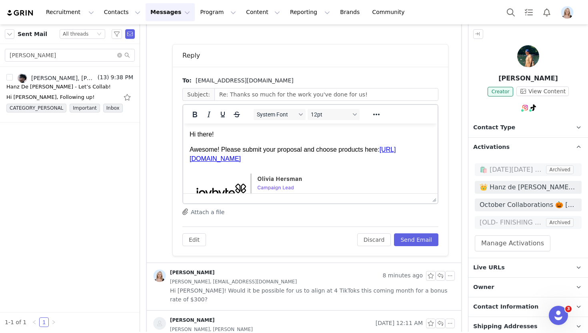
click at [507, 147] on p "Activations" at bounding box center [518, 147] width 100 height 19
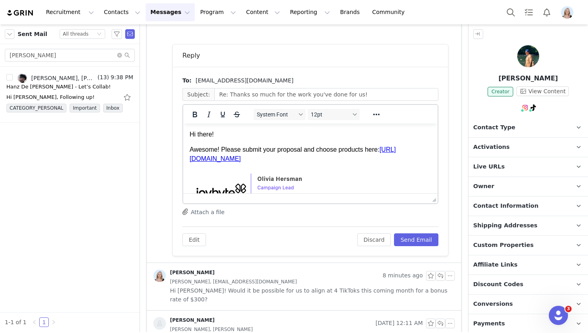
click at [407, 160] on p "Awesome! Please submit your proposal and choose products here: https://hanzdefu…" at bounding box center [310, 154] width 241 height 18
click at [407, 244] on button "Send Email" at bounding box center [416, 239] width 44 height 13
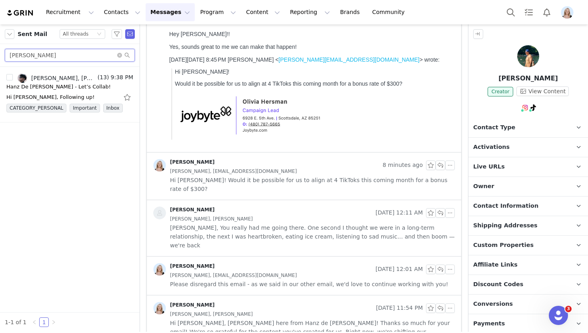
click at [72, 55] on input "owen" at bounding box center [70, 55] width 130 height 13
type input "omar"
click at [81, 94] on div "Hi Antonio! Just following up here one last time to see if you're still interes…" at bounding box center [62, 97] width 112 height 8
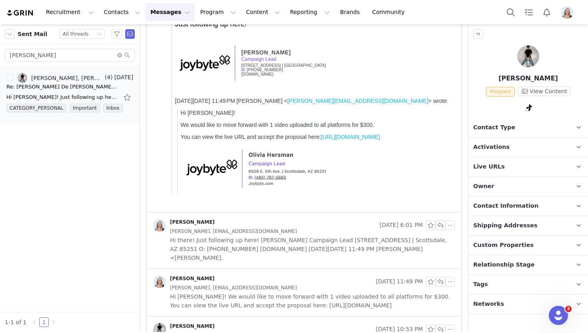
scroll to position [221, 0]
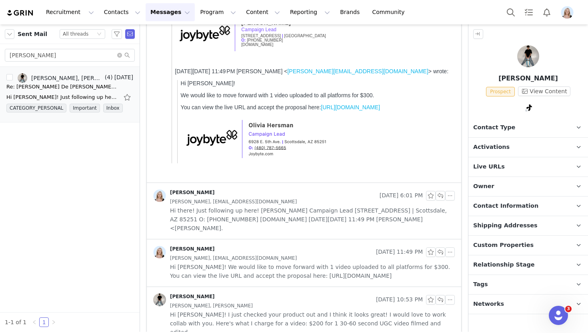
click at [272, 301] on div "Antonio Marchiano, Rosellen Quist" at bounding box center [312, 305] width 285 height 9
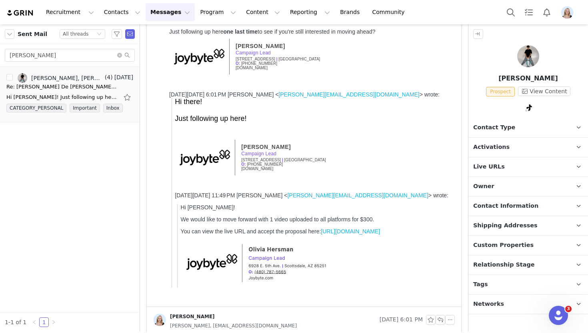
scroll to position [0, 0]
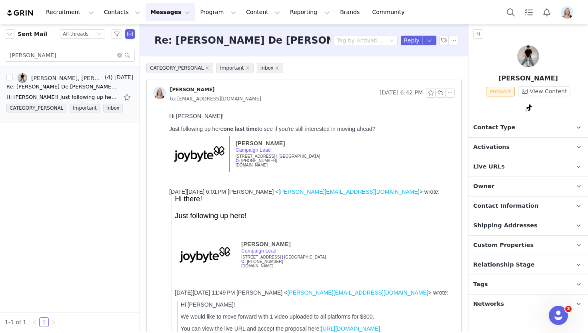
click at [522, 128] on p "Contact Type Contact type can be Creator, Prospect, Application, or Manager." at bounding box center [518, 127] width 100 height 19
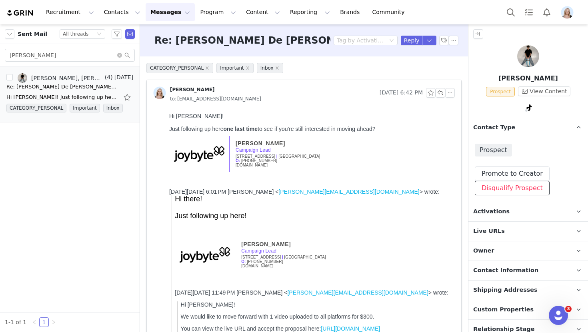
click at [515, 191] on button "Disqualify Prospect" at bounding box center [512, 188] width 75 height 14
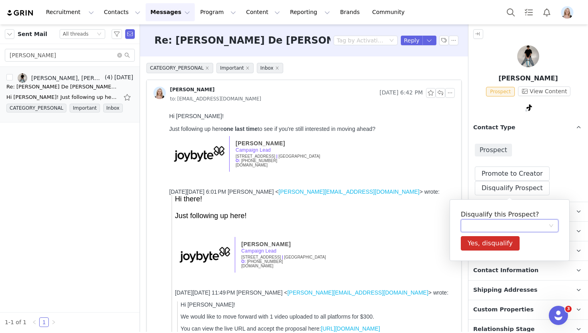
click at [479, 229] on div at bounding box center [506, 226] width 83 height 12
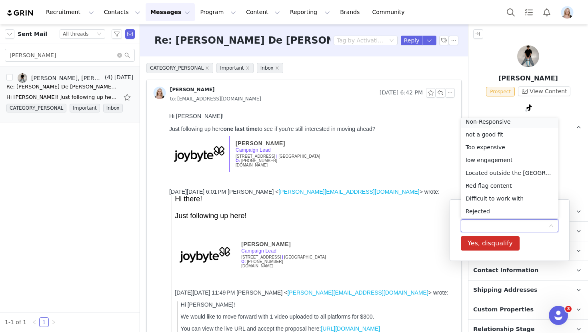
scroll to position [2, 0]
click at [498, 123] on li "Non-Responsive" at bounding box center [510, 124] width 98 height 13
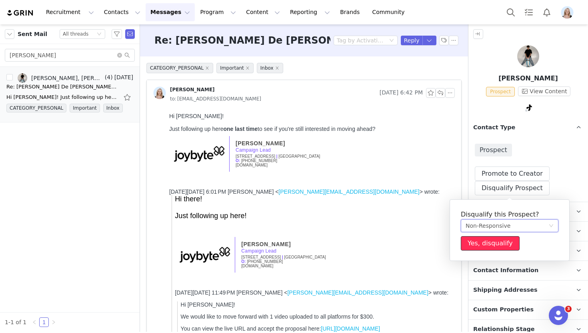
click at [494, 243] on button "Yes, disqualify" at bounding box center [490, 243] width 59 height 14
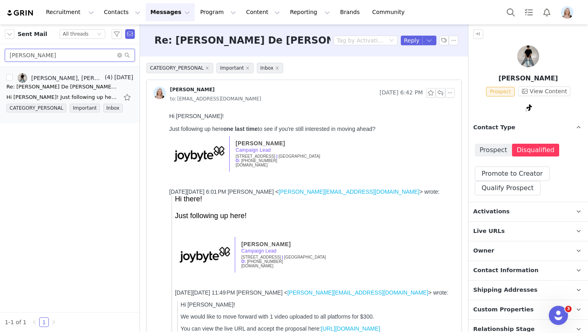
click at [90, 55] on input "omar" at bounding box center [70, 55] width 130 height 13
click at [209, 11] on button "Program Program" at bounding box center [218, 12] width 46 height 18
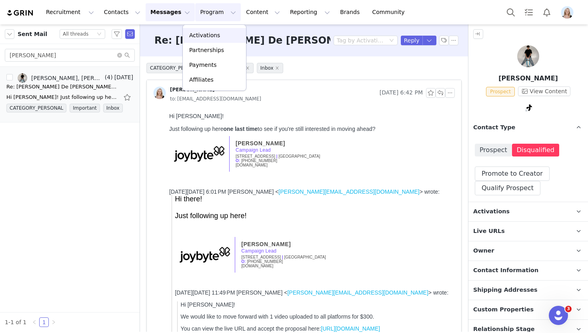
click at [206, 30] on link "Activations" at bounding box center [214, 35] width 63 height 15
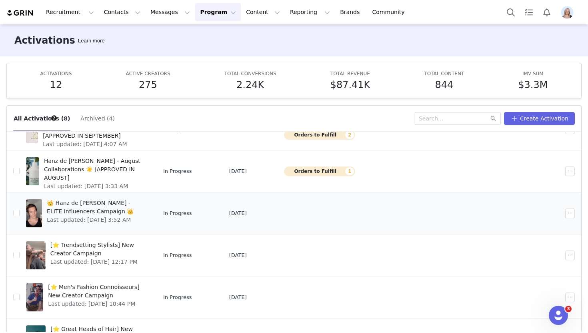
scroll to position [84, 0]
click at [75, 202] on span "👑 Hanz de Fuko - ELITE Influencers Campaign 👑" at bounding box center [96, 208] width 99 height 17
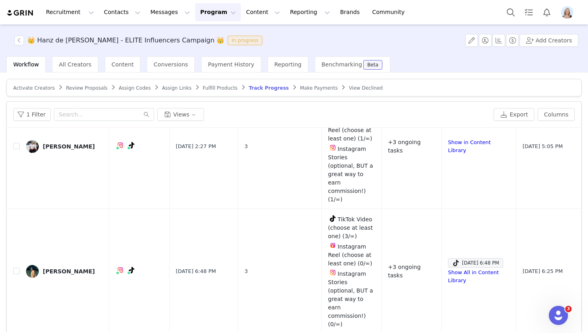
scroll to position [760, 0]
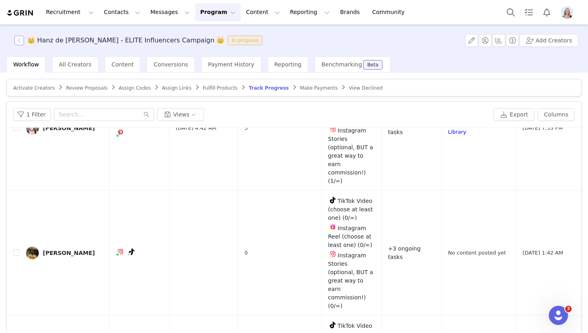
click at [18, 41] on button "button" at bounding box center [19, 41] width 10 height 10
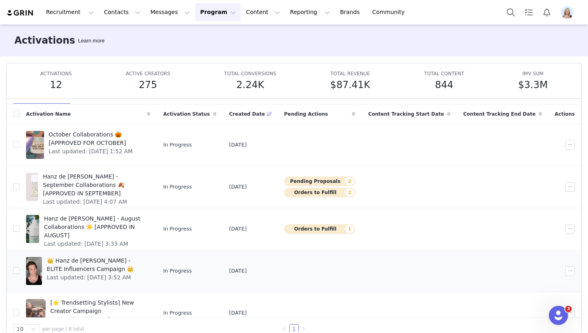
scroll to position [142, 0]
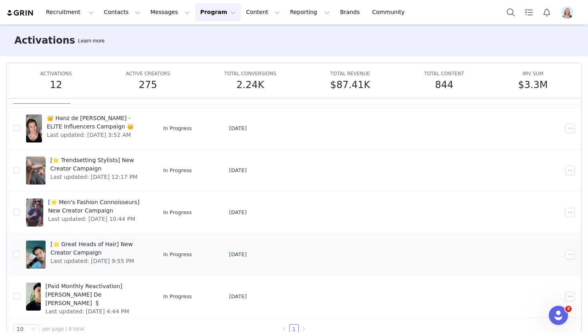
click at [89, 241] on span "[⭐ Great Heads of Hair] New Creator Campaign" at bounding box center [97, 248] width 95 height 17
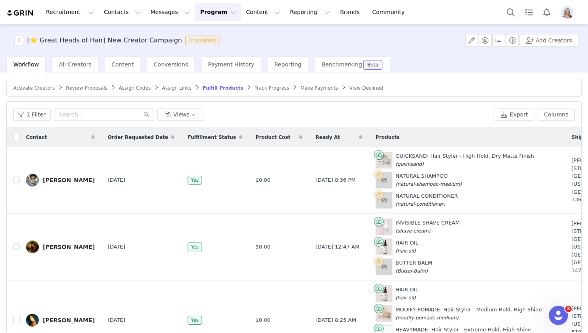
click at [257, 86] on span "Track Progress" at bounding box center [271, 88] width 34 height 6
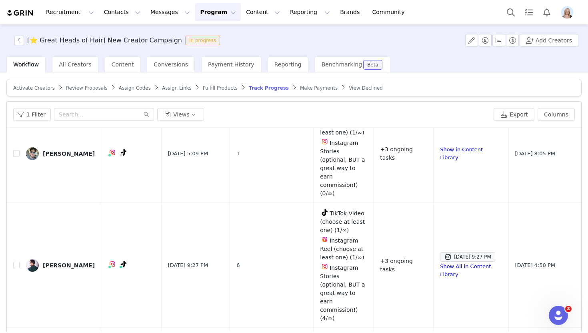
scroll to position [38, 0]
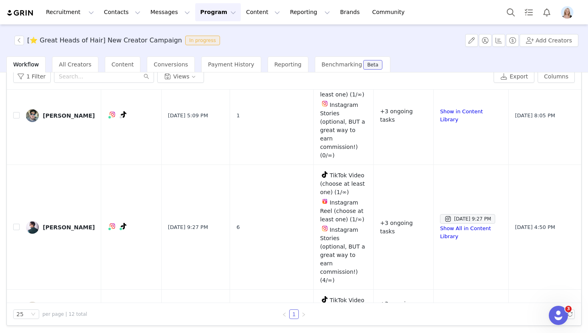
click at [20, 33] on div "[⭐ Great Heads of Hair] New Creator Campaign In progress Add Creators" at bounding box center [294, 40] width 588 height 32
click at [20, 38] on button "button" at bounding box center [19, 41] width 10 height 10
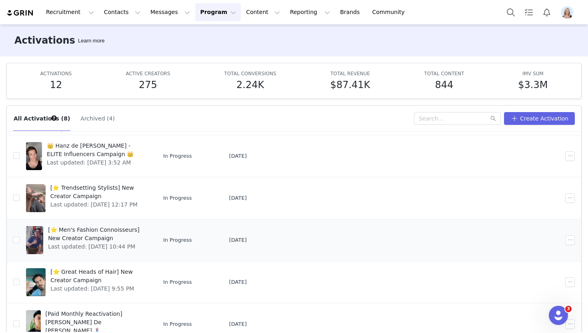
scroll to position [142, 0]
click at [83, 192] on span "[⭐ Trendsetting Stylists] New Creator Campaign" at bounding box center [97, 191] width 95 height 17
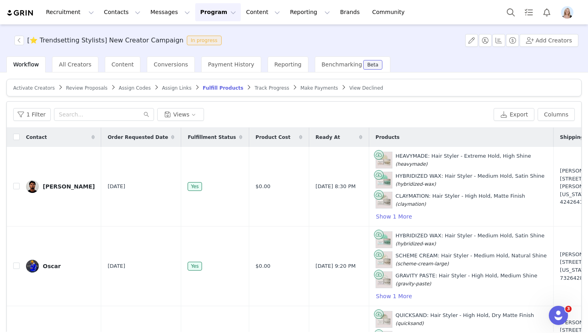
click at [261, 81] on article "Activate Creators Review Proposals Assign Codes Assign Links Fulfill Products T…" at bounding box center [293, 88] width 575 height 18
click at [261, 88] on span "Track Progress" at bounding box center [271, 88] width 34 height 6
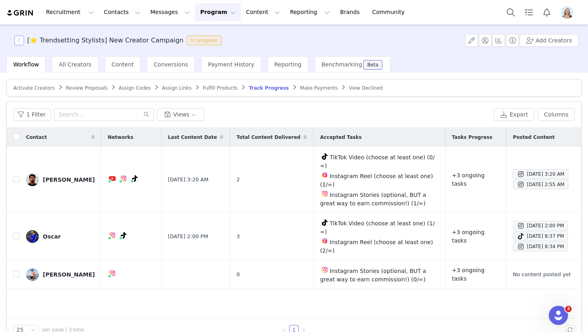
click at [20, 44] on button "button" at bounding box center [19, 41] width 10 height 10
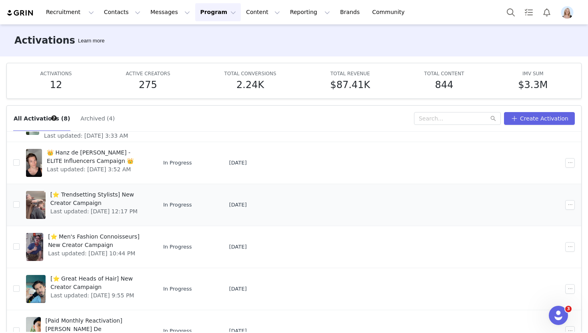
scroll to position [133, 0]
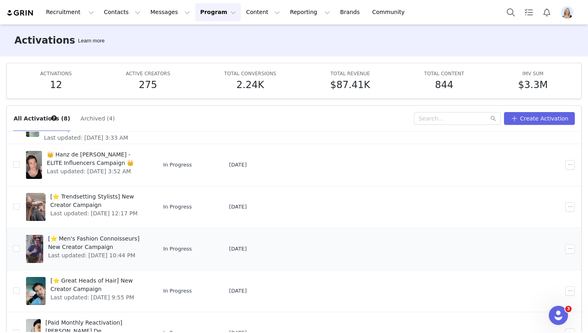
click at [102, 237] on span "[⭐ Men's Fashion Connoisseurs] New Creator Campaign" at bounding box center [97, 242] width 98 height 17
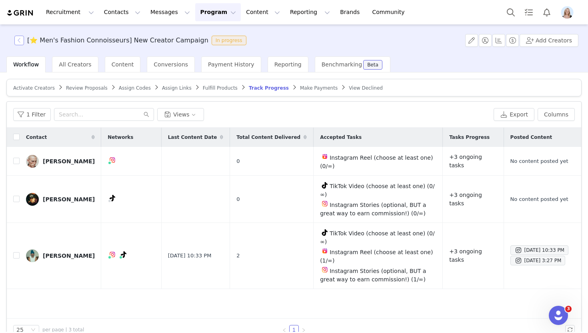
click at [18, 40] on button "button" at bounding box center [19, 41] width 10 height 10
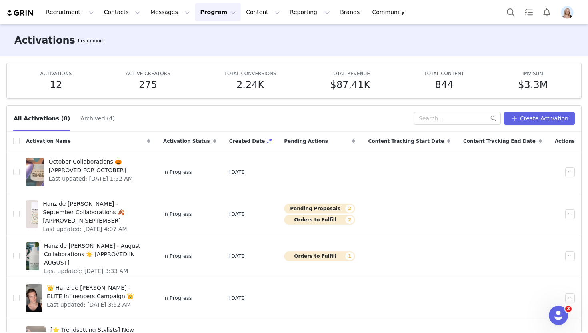
scroll to position [142, 0]
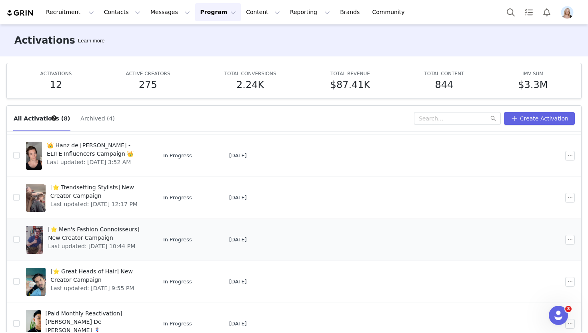
click at [111, 225] on span "[⭐ Men's Fashion Connoisseurs] New Creator Campaign" at bounding box center [97, 233] width 98 height 17
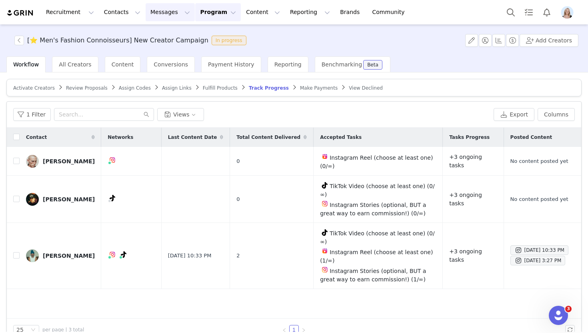
drag, startPoint x: 153, startPoint y: 12, endPoint x: 156, endPoint y: 22, distance: 10.2
click at [153, 12] on button "Messages Messages" at bounding box center [170, 12] width 49 height 18
click at [165, 50] on div "Inbox" at bounding box center [169, 50] width 54 height 8
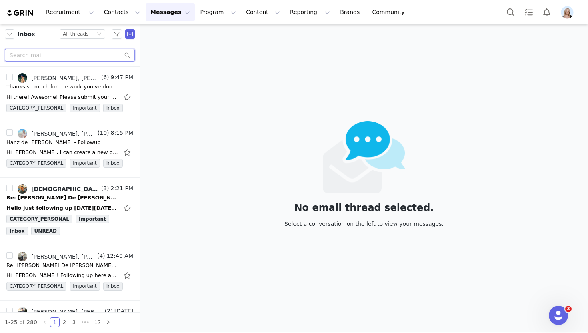
click at [49, 56] on input "text" at bounding box center [70, 55] width 130 height 13
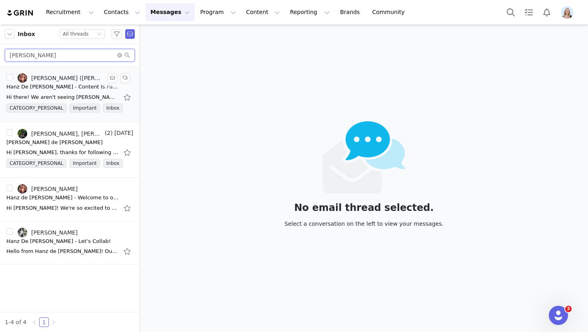
type input "bert"
click at [53, 90] on div "Hanz De Fuko - Content Is Past Due" at bounding box center [62, 87] width 112 height 8
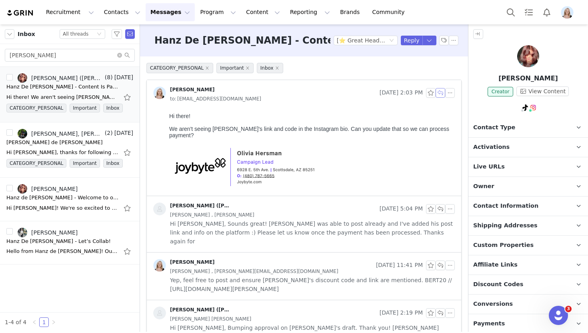
click at [439, 94] on button "button" at bounding box center [440, 93] width 10 height 10
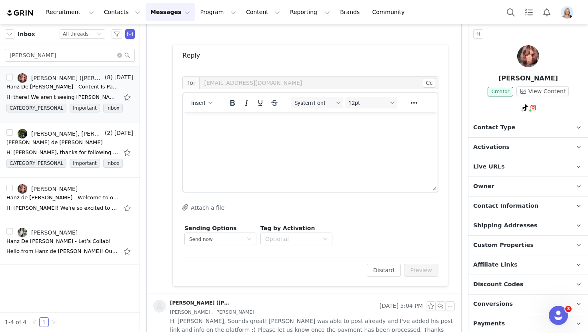
click at [233, 134] on html at bounding box center [310, 123] width 254 height 22
click at [191, 105] on span "Insert" at bounding box center [198, 103] width 14 height 6
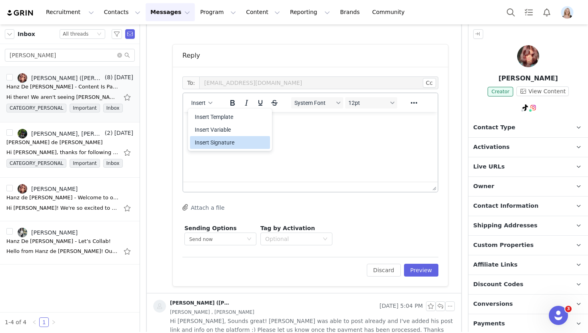
click at [226, 137] on div "Insert Signature" at bounding box center [230, 142] width 80 height 13
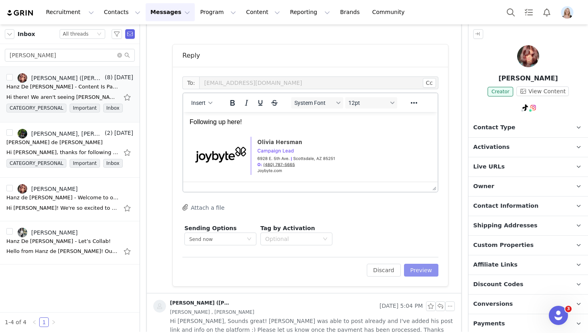
click at [415, 263] on button "Preview" at bounding box center [421, 269] width 35 height 13
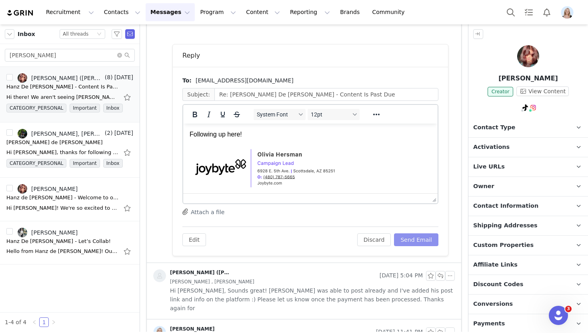
scroll to position [0, 0]
click at [424, 239] on button "Send Email" at bounding box center [416, 239] width 44 height 13
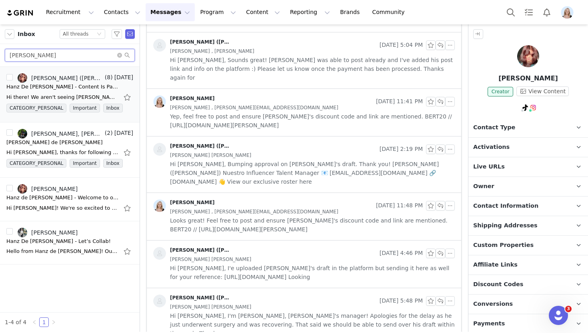
click at [60, 58] on input "bert" at bounding box center [70, 55] width 130 height 13
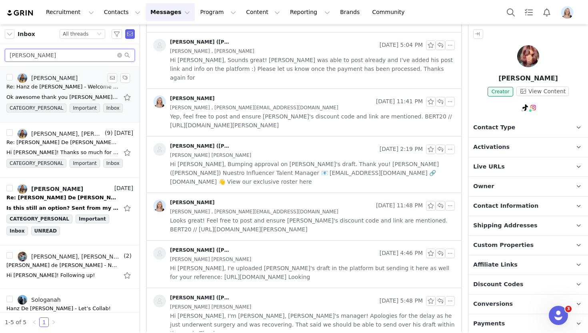
type input "logan"
click at [64, 90] on div "Re: Hanz de Fuko - Welcome to our Influencer Program!" at bounding box center [62, 87] width 112 height 8
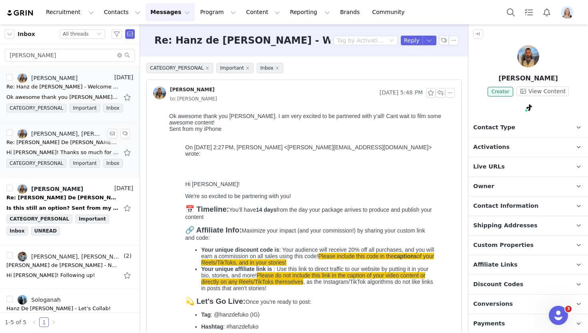
click at [51, 139] on div "Re: Hanz De Fuko - Let’s Collab!" at bounding box center [62, 142] width 112 height 8
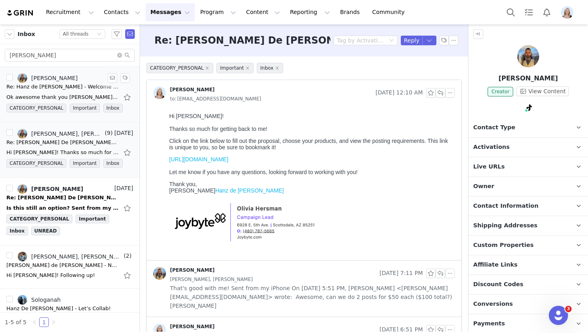
click at [70, 81] on div "Logan Levatino" at bounding box center [59, 78] width 106 height 10
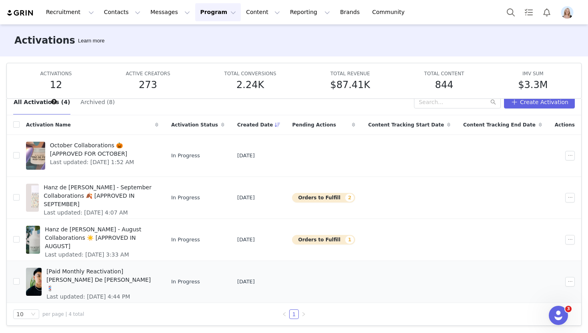
click at [133, 267] on span "[Paid Monthly Reactivation] [PERSON_NAME] De [PERSON_NAME] 💈" at bounding box center [99, 279] width 107 height 25
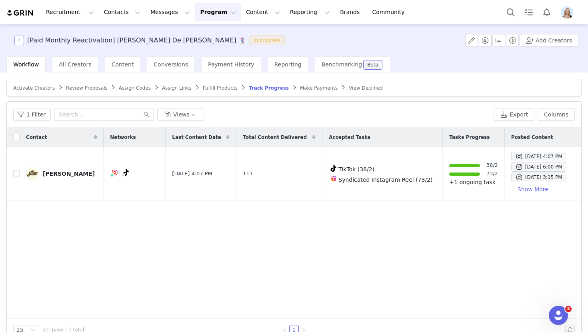
click at [18, 41] on button "button" at bounding box center [19, 41] width 10 height 10
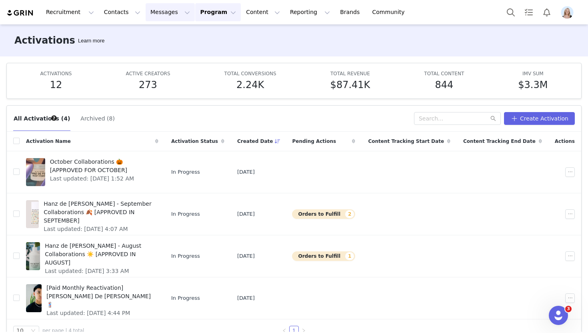
click at [153, 11] on button "Messages Messages" at bounding box center [170, 12] width 49 height 18
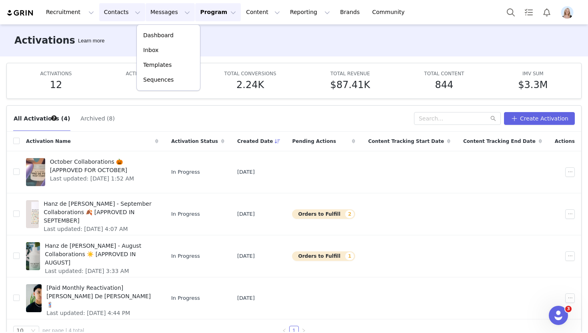
click at [116, 12] on button "Contacts Contacts" at bounding box center [122, 12] width 46 height 18
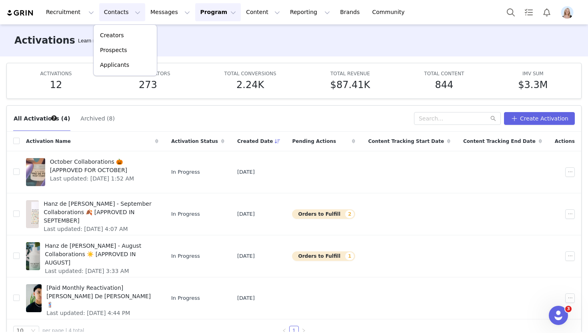
click at [194, 116] on div "All Activations (4) Archived (8)" at bounding box center [213, 118] width 401 height 13
click at [119, 158] on span "October Collaborations 🎃 [APPROVED FOR OCTOBER]" at bounding box center [102, 166] width 104 height 17
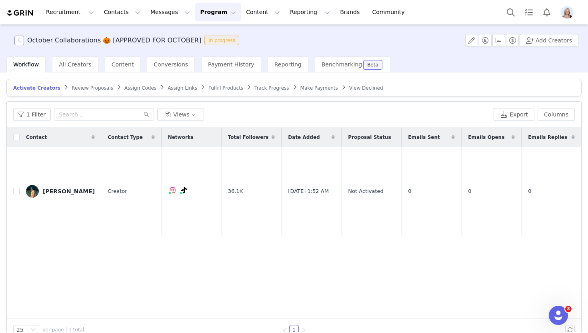
click at [21, 39] on button "button" at bounding box center [19, 41] width 10 height 10
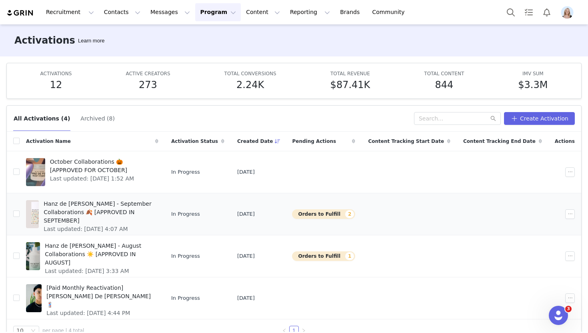
click at [84, 208] on span "Hanz de [PERSON_NAME] - September Collaborations 🍂 [APPROVED IN SEPTEMBER]" at bounding box center [99, 212] width 110 height 25
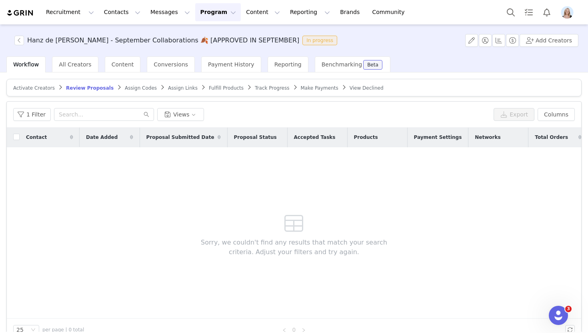
click at [38, 90] on span "Activate Creators" at bounding box center [34, 88] width 42 height 6
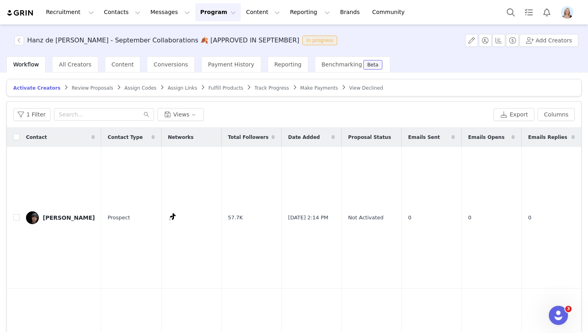
click at [255, 88] on span "Track Progress" at bounding box center [271, 88] width 34 height 6
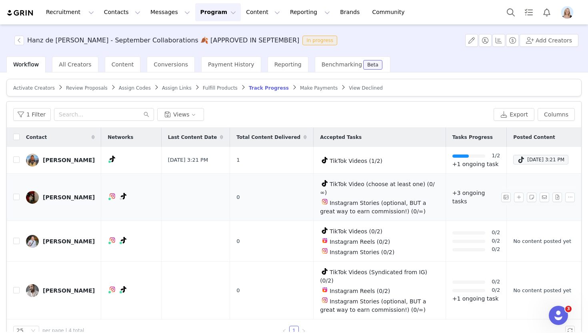
scroll to position [9, 0]
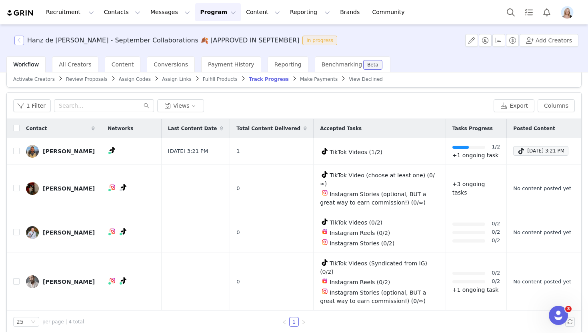
click at [18, 43] on button "button" at bounding box center [19, 41] width 10 height 10
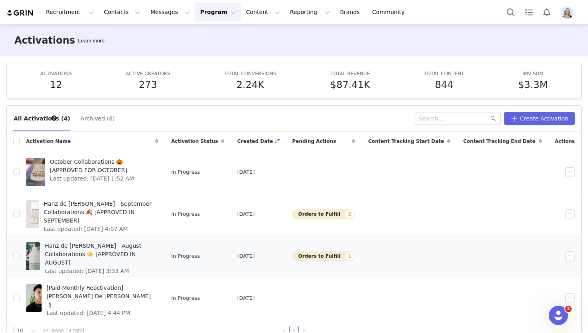
click at [78, 245] on span "Hanz de [PERSON_NAME] - August Collaborations ☀️ [APPROVED IN AUGUST]" at bounding box center [99, 253] width 109 height 25
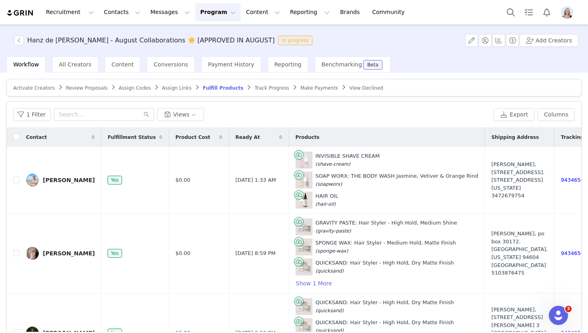
click at [261, 91] on div "Track Progress" at bounding box center [271, 88] width 34 height 6
click at [259, 90] on span "Track Progress" at bounding box center [271, 88] width 34 height 6
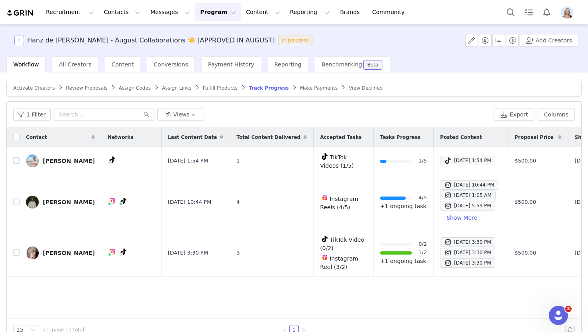
click at [18, 40] on button "button" at bounding box center [19, 41] width 10 height 10
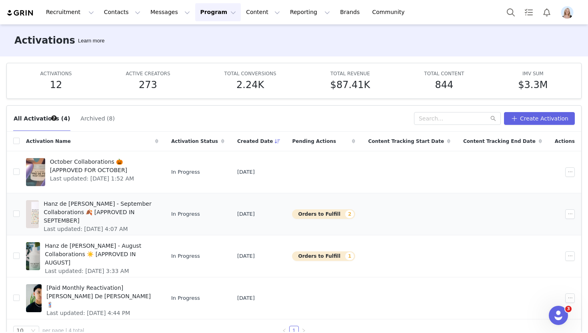
click at [103, 204] on span "Hanz de [PERSON_NAME] - September Collaborations 🍂 [APPROVED IN SEPTEMBER]" at bounding box center [99, 212] width 110 height 25
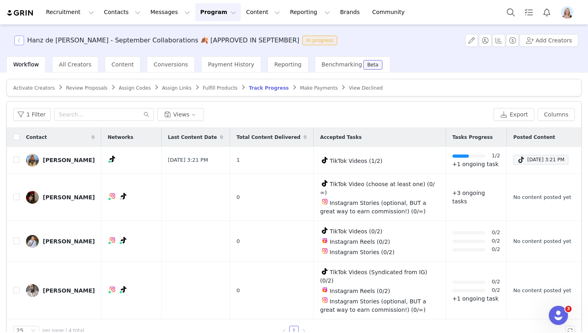
click at [22, 41] on button "button" at bounding box center [19, 41] width 10 height 10
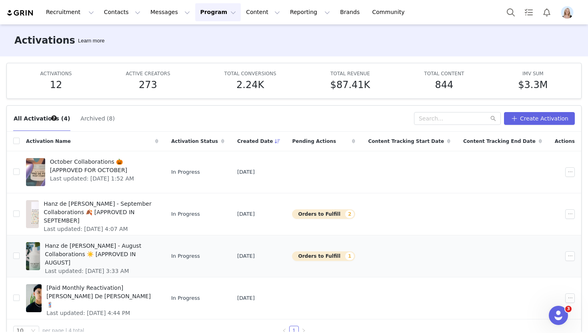
click at [97, 253] on span "Hanz de [PERSON_NAME] - August Collaborations ☀️ [APPROVED IN AUGUST]" at bounding box center [99, 253] width 109 height 25
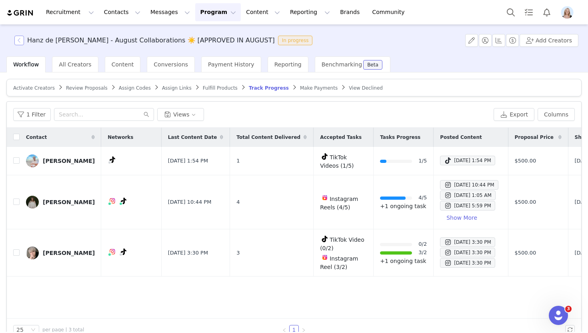
click at [18, 41] on button "button" at bounding box center [19, 41] width 10 height 10
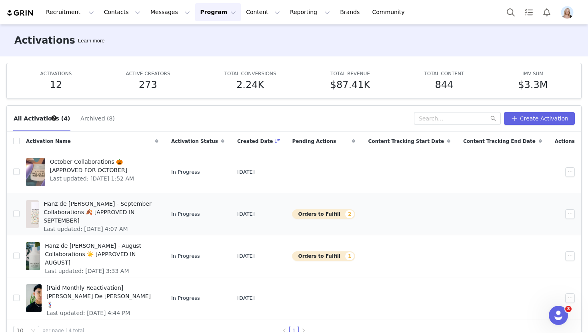
click at [119, 206] on span "Hanz de [PERSON_NAME] - September Collaborations 🍂 [APPROVED IN SEPTEMBER]" at bounding box center [99, 212] width 110 height 25
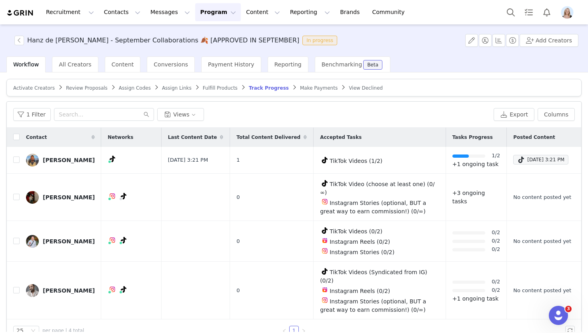
click at [210, 90] on span "Fulfill Products" at bounding box center [220, 88] width 35 height 6
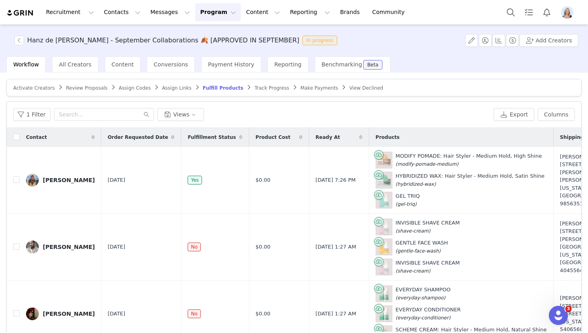
click at [26, 90] on div "Activate Creators" at bounding box center [34, 88] width 42 height 6
click at [34, 89] on span "Activate Creators" at bounding box center [34, 88] width 42 height 6
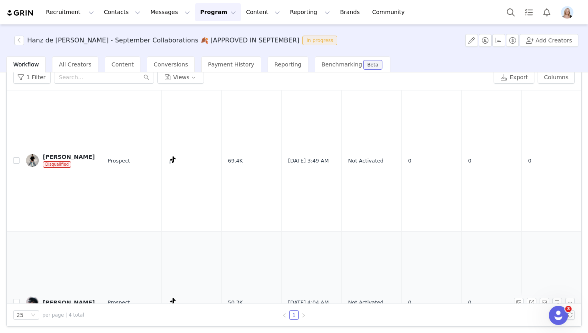
scroll to position [38, 0]
click at [52, 298] on div "[PERSON_NAME]" at bounding box center [69, 301] width 52 height 6
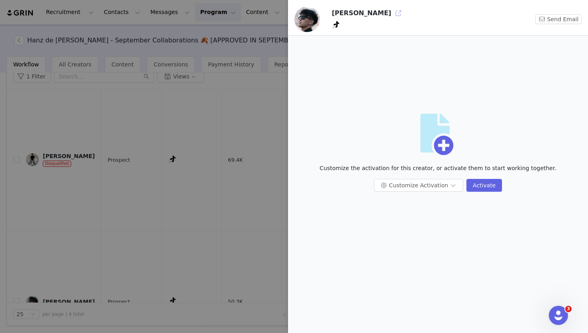
click at [392, 16] on button "button" at bounding box center [398, 13] width 13 height 13
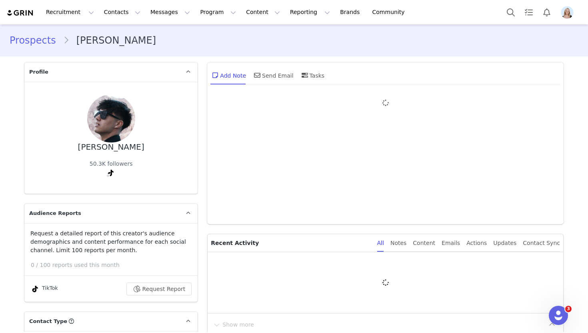
type input "+1 ([GEOGRAPHIC_DATA])"
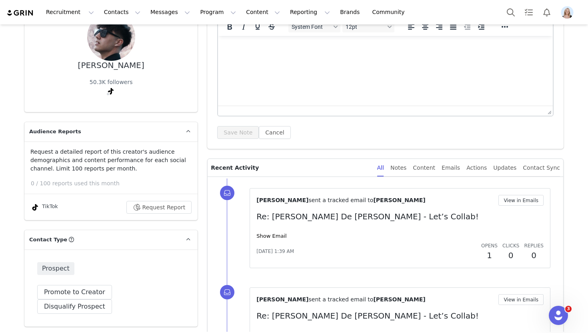
scroll to position [82, 0]
click at [275, 234] on link "Show Email" at bounding box center [271, 235] width 30 height 6
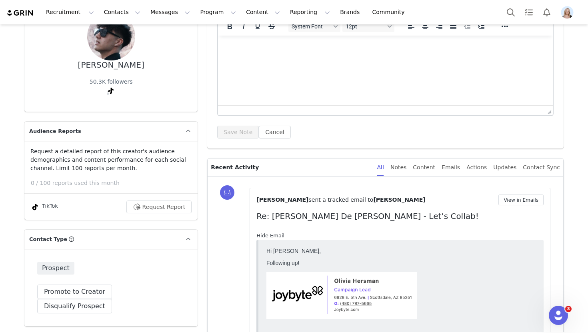
scroll to position [0, 0]
click at [275, 234] on link "Hide Email" at bounding box center [270, 235] width 28 height 6
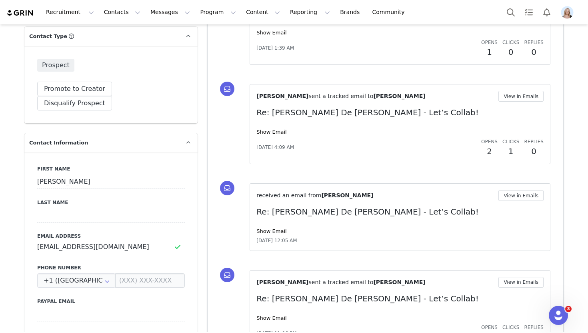
scroll to position [284, 0]
click at [273, 233] on link "Show Email" at bounding box center [271, 232] width 30 height 6
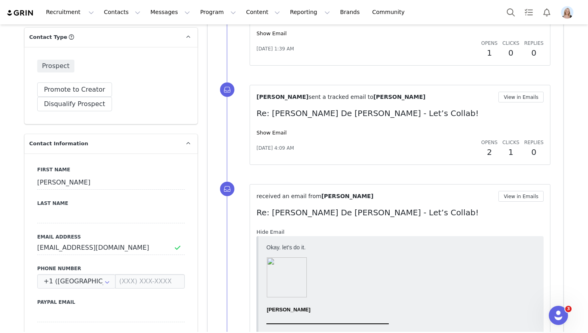
scroll to position [0, 0]
click at [273, 233] on link "Hide Email" at bounding box center [270, 232] width 28 height 6
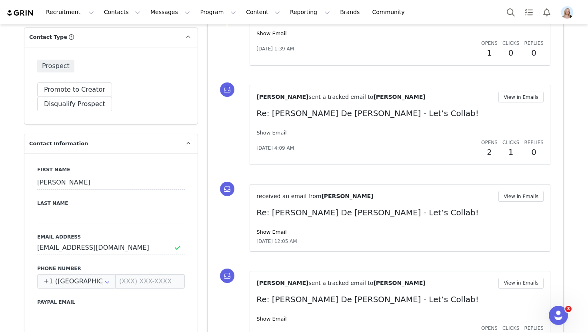
click at [269, 133] on link "Show Email" at bounding box center [271, 133] width 30 height 6
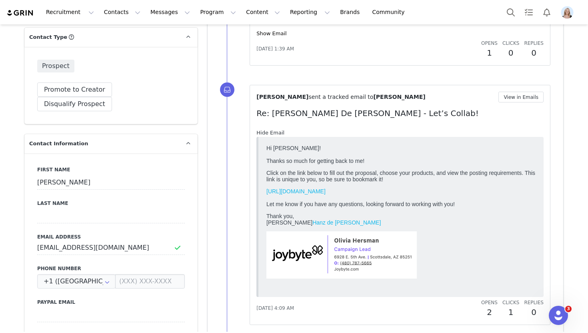
click at [269, 131] on link "Hide Email" at bounding box center [270, 133] width 28 height 6
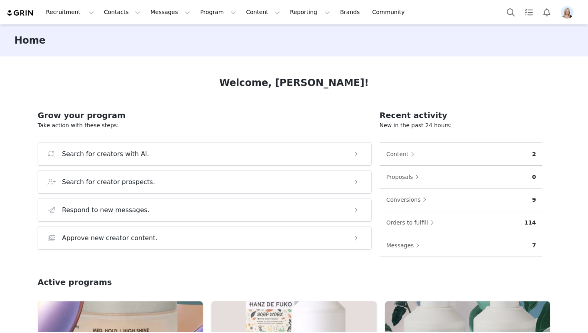
click at [573, 16] on span "Profile" at bounding box center [567, 12] width 13 height 13
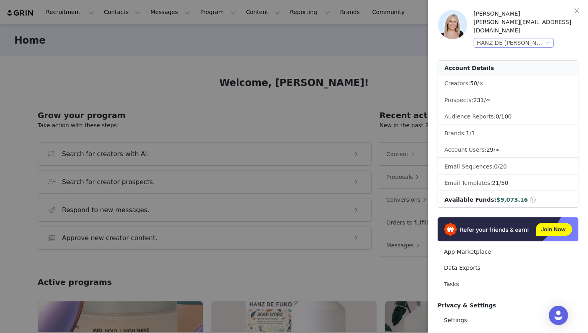
click at [540, 39] on div "HANZ DE [PERSON_NAME] (Joybyte)" at bounding box center [513, 43] width 80 height 10
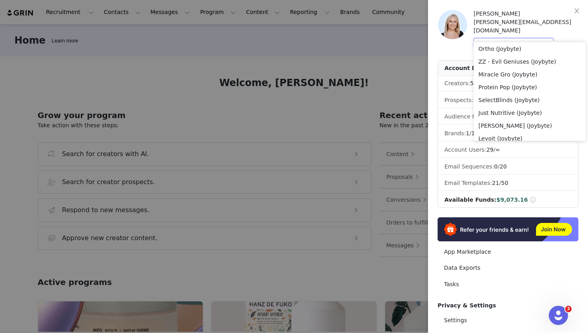
scroll to position [466, 0]
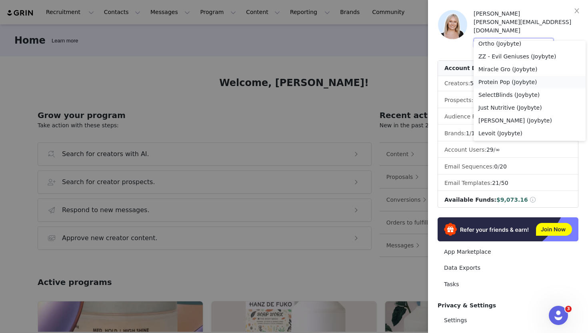
click at [533, 80] on li "Protein Pop (Joybyte)" at bounding box center [529, 82] width 112 height 13
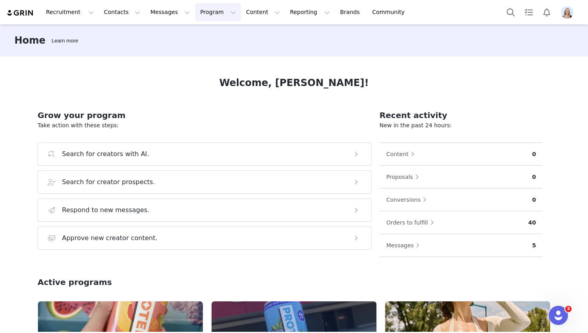
click at [206, 6] on button "Program Program" at bounding box center [218, 12] width 46 height 18
click at [208, 30] on link "Activations" at bounding box center [214, 35] width 63 height 15
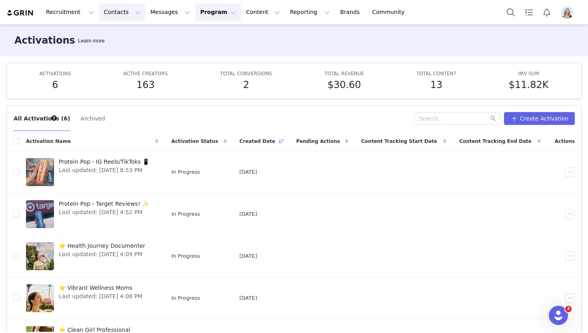
click at [117, 14] on button "Contacts Contacts" at bounding box center [122, 12] width 46 height 18
click at [131, 49] on div "Prospects" at bounding box center [125, 50] width 54 height 8
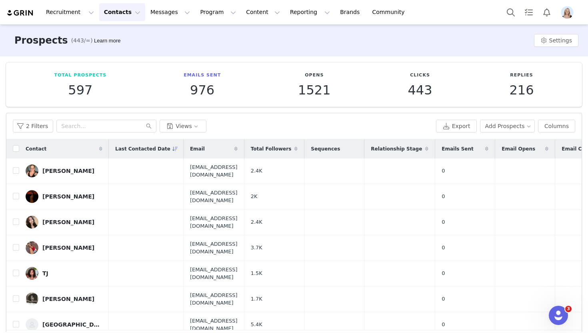
click at [172, 148] on icon at bounding box center [175, 148] width 6 height 5
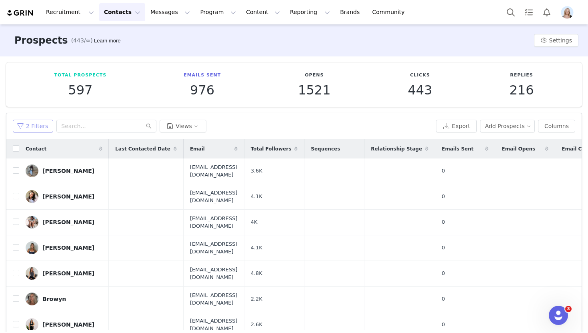
click at [46, 130] on button "2 Filters" at bounding box center [33, 126] width 40 height 13
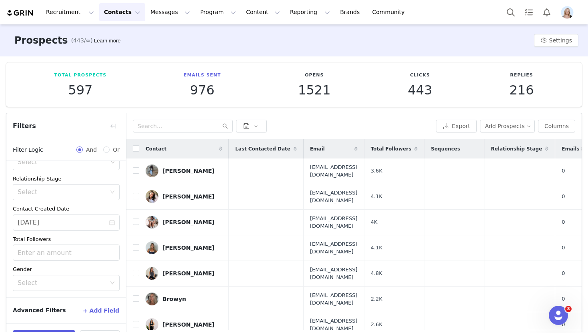
scroll to position [6, 0]
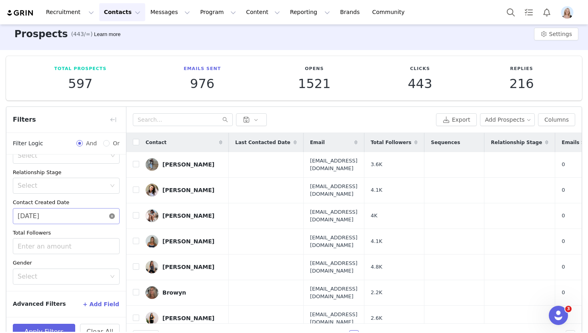
click at [112, 216] on icon "icon: close-circle" at bounding box center [112, 216] width 6 height 6
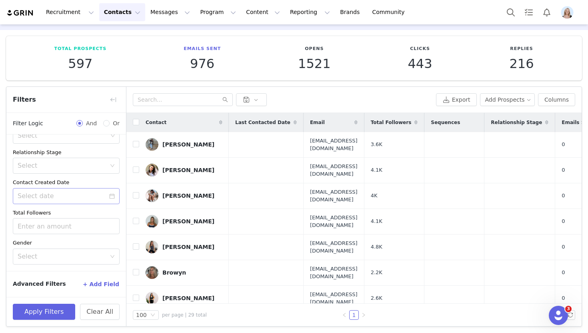
scroll to position [26, 0]
click at [110, 278] on button "+ Add Field" at bounding box center [100, 283] width 37 height 13
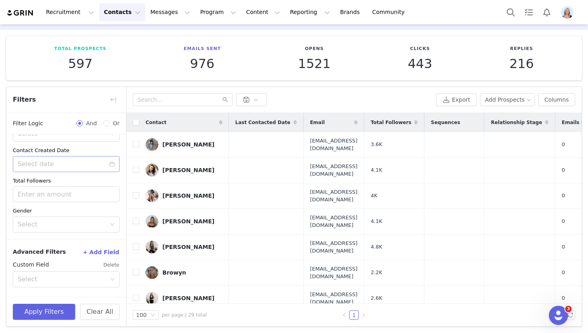
scroll to position [144, 0]
click at [95, 277] on div "Select" at bounding box center [62, 280] width 88 height 8
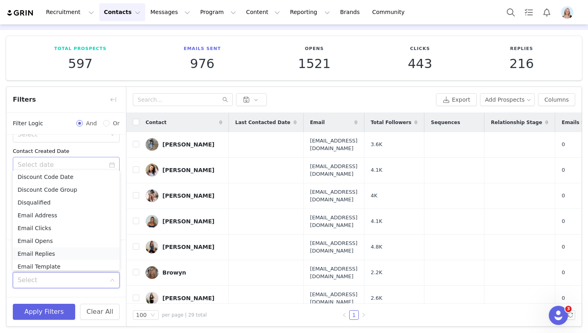
scroll to position [192, 0]
click at [89, 252] on li "Email Replies" at bounding box center [66, 254] width 107 height 13
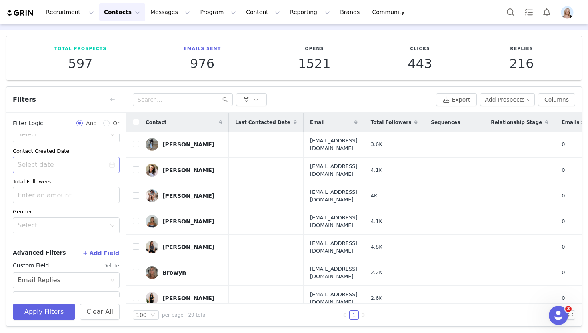
scroll to position [161, 0]
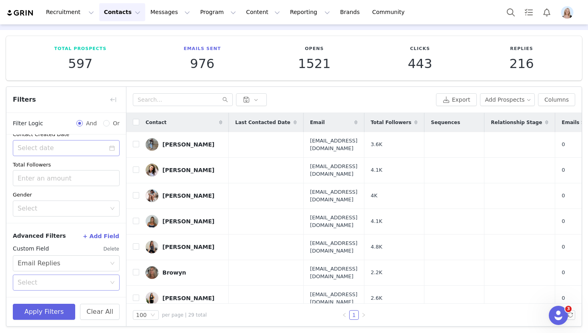
click at [69, 282] on div "Select" at bounding box center [62, 282] width 88 height 8
click at [67, 297] on li "Has replied to an email" at bounding box center [66, 299] width 107 height 13
click at [52, 311] on button "Apply Filters" at bounding box center [44, 311] width 62 height 16
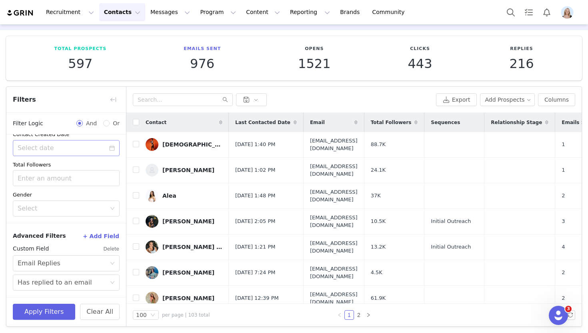
click at [293, 122] on icon at bounding box center [294, 122] width 3 height 5
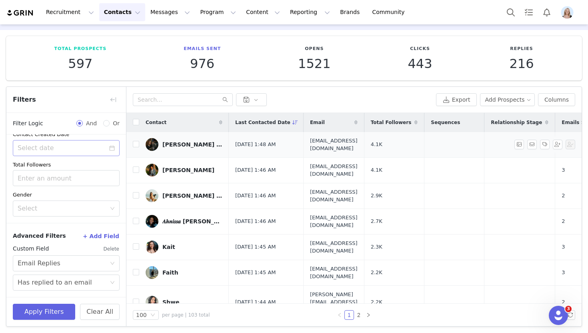
click at [195, 141] on div "LINDSEY | BOOKSTAGRAM" at bounding box center [192, 144] width 60 height 6
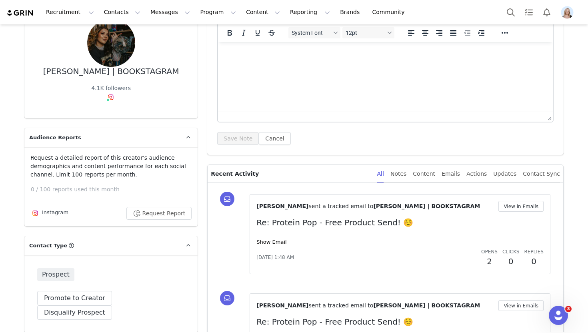
scroll to position [94, 0]
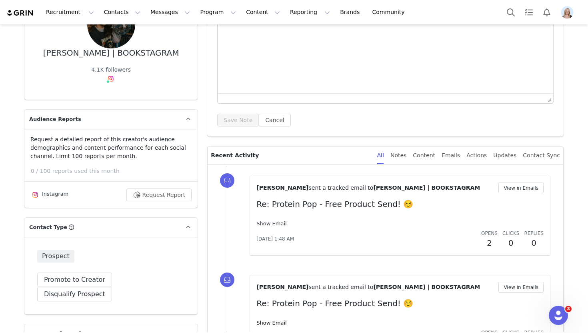
click at [274, 220] on link "Show Email" at bounding box center [271, 223] width 30 height 6
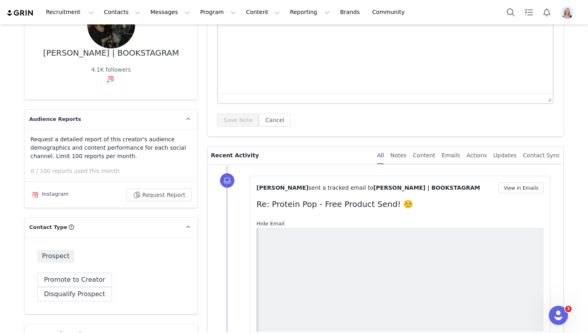
click at [274, 224] on link "Hide Email" at bounding box center [270, 223] width 28 height 6
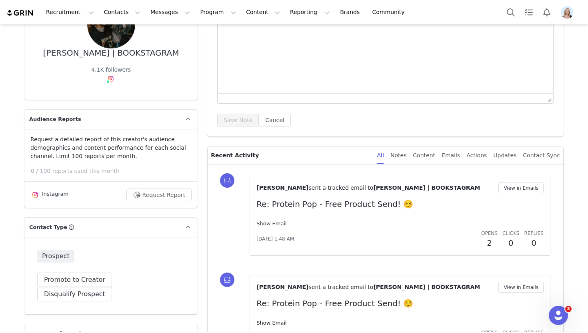
click at [274, 224] on link "Show Email" at bounding box center [271, 223] width 30 height 6
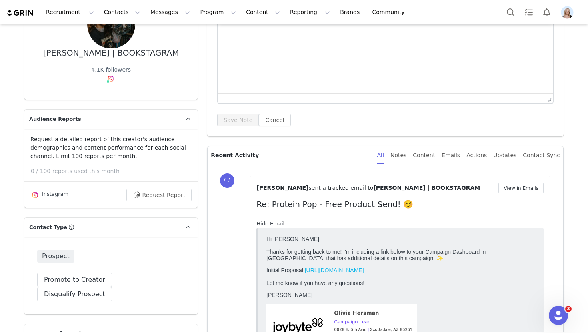
scroll to position [0, 0]
click at [274, 224] on link "Hide Email" at bounding box center [270, 223] width 28 height 6
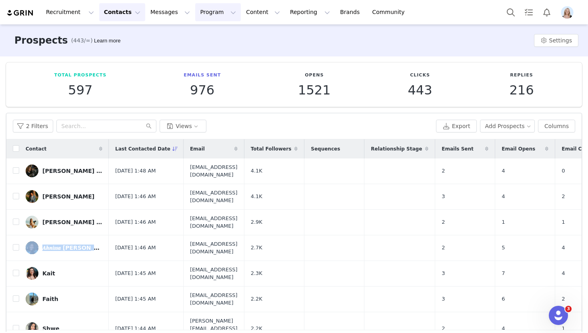
click at [205, 11] on button "Program Program" at bounding box center [218, 12] width 46 height 18
click at [212, 35] on p "Activations" at bounding box center [204, 35] width 31 height 8
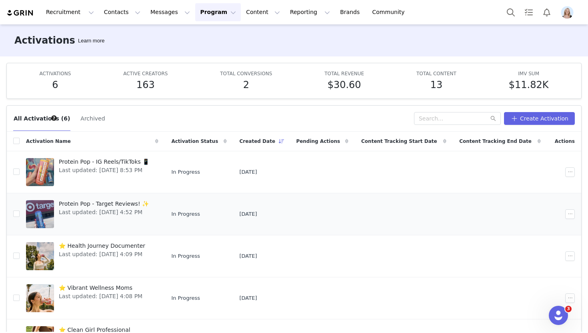
scroll to position [23, 0]
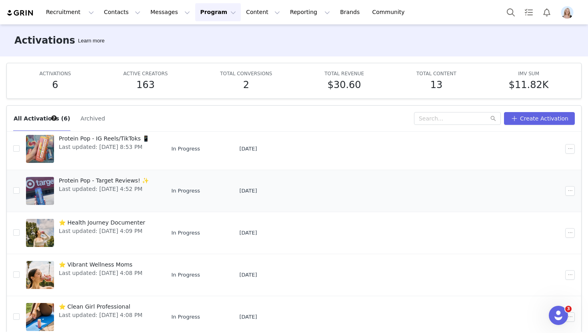
click at [103, 173] on td "Protein Pop - Target Reviews! ✨ Last updated: Aug 20, 2025 4:52 PM" at bounding box center [92, 191] width 145 height 42
click at [105, 179] on span "Protein Pop - Target Reviews! ✨" at bounding box center [104, 180] width 90 height 8
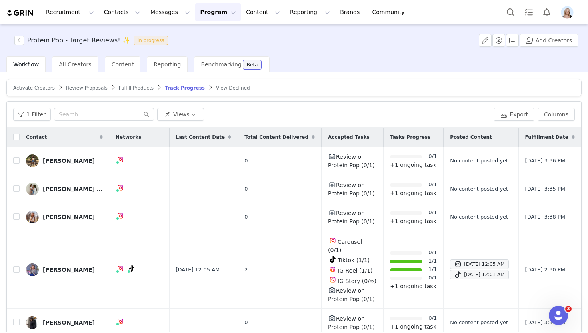
click at [134, 86] on span "Fulfill Products" at bounding box center [136, 88] width 35 height 6
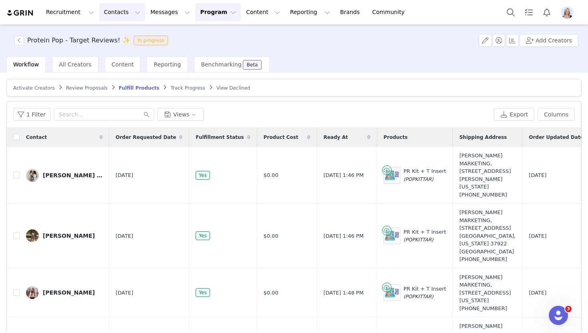
click at [118, 11] on button "Contacts Contacts" at bounding box center [122, 12] width 46 height 18
click at [122, 34] on div "Creators" at bounding box center [125, 35] width 54 height 8
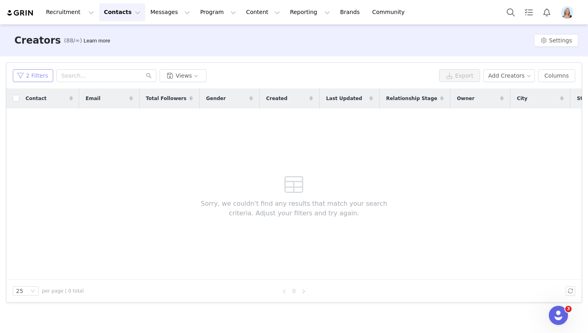
click at [37, 80] on button "2 Filters" at bounding box center [33, 75] width 40 height 13
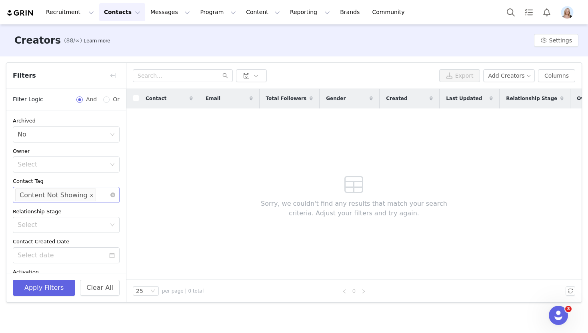
click at [90, 194] on icon "icon: close" at bounding box center [92, 195] width 4 height 4
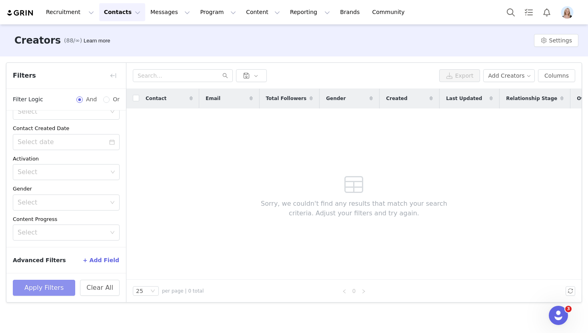
click at [60, 285] on button "Apply Filters" at bounding box center [44, 287] width 62 height 16
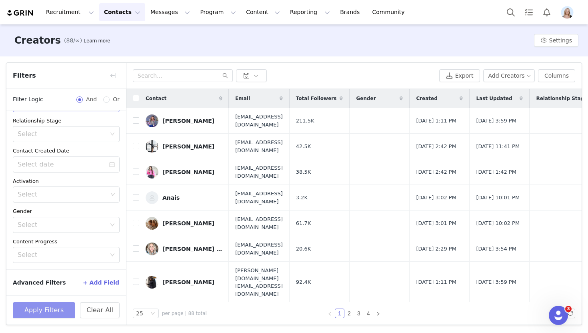
scroll to position [91, 0]
click at [127, 12] on button "Contacts Contacts" at bounding box center [122, 12] width 46 height 18
click at [132, 47] on div "Prospects" at bounding box center [125, 50] width 54 height 8
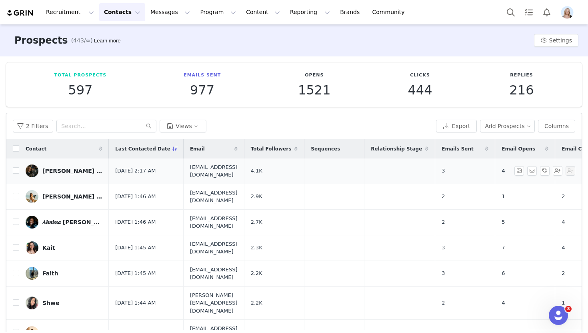
click at [74, 168] on div "LINDSEY | BOOKSTAGRAM" at bounding box center [72, 171] width 60 height 6
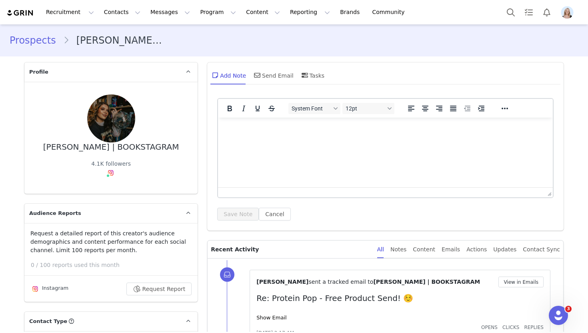
click at [21, 37] on link "Prospects" at bounding box center [37, 40] width 54 height 14
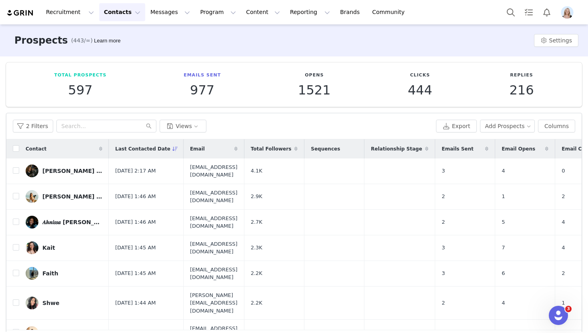
click at [0, 265] on div "Total Prospects 597 Emails Sent 977 Opens 1521 Clicks 444 Replies 216 Filters F…" at bounding box center [294, 207] width 588 height 302
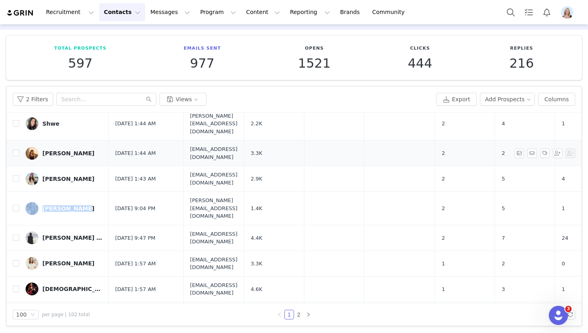
scroll to position [157, 0]
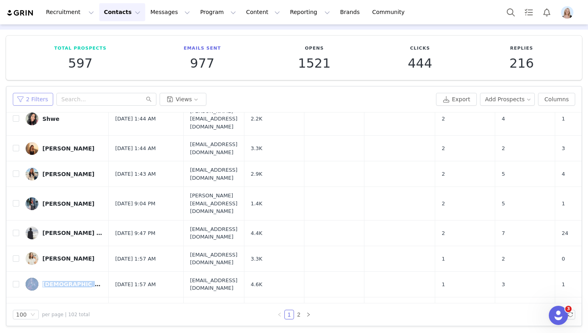
click at [46, 95] on button "2 Filters" at bounding box center [33, 99] width 40 height 13
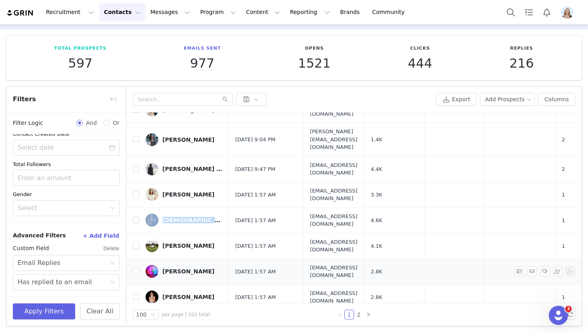
scroll to position [0, 0]
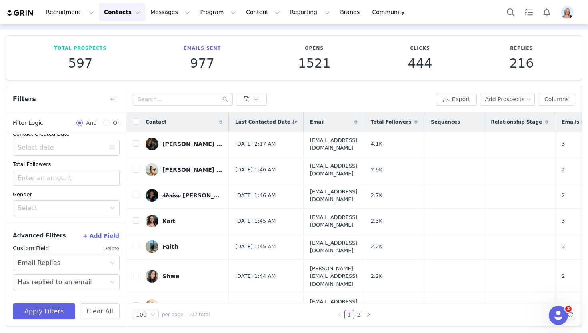
click at [117, 8] on button "Contacts Contacts" at bounding box center [122, 12] width 46 height 18
click at [126, 38] on div "Creators" at bounding box center [125, 35] width 54 height 8
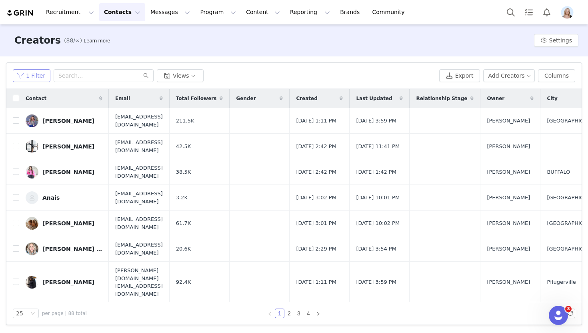
click at [32, 78] on button "1 Filter" at bounding box center [32, 75] width 38 height 13
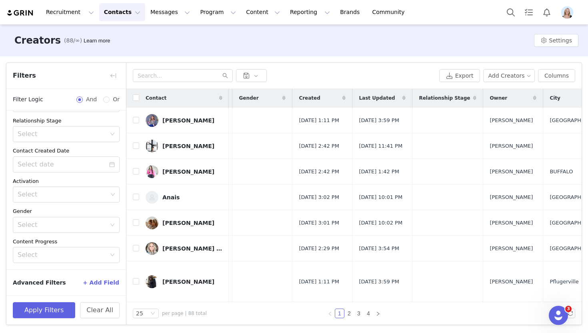
scroll to position [0, 0]
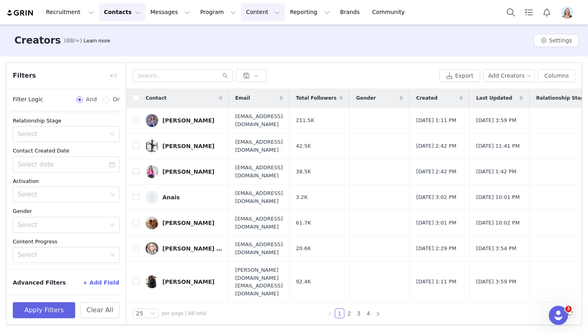
click at [241, 10] on button "Content Content" at bounding box center [263, 12] width 44 height 18
click at [451, 56] on div "Creators (88/∞) Learn more Settings" at bounding box center [294, 40] width 588 height 32
click at [207, 21] on button "Program Program" at bounding box center [218, 12] width 46 height 18
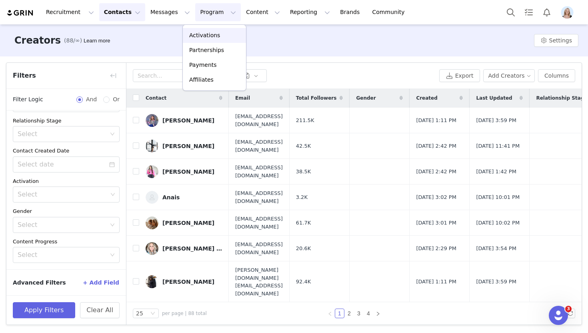
click at [217, 35] on p "Activations" at bounding box center [204, 35] width 31 height 8
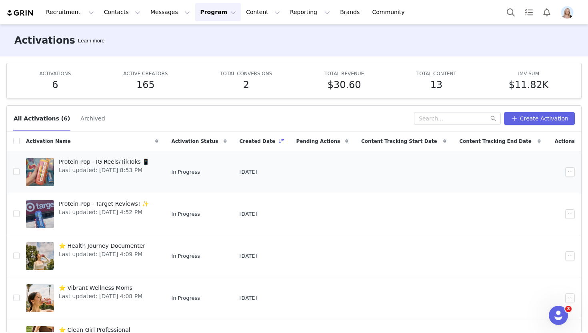
click at [102, 159] on span "Protein Pop - IG Reels/TikToks 📱" at bounding box center [104, 162] width 90 height 8
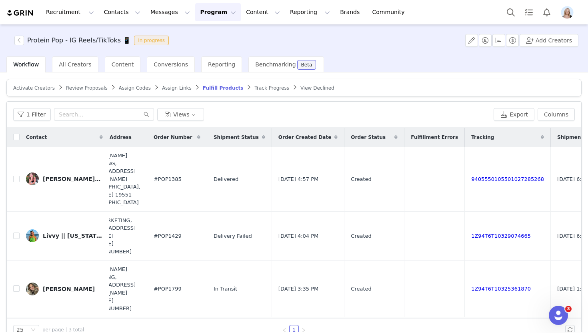
click at [254, 86] on span "Track Progress" at bounding box center [271, 88] width 34 height 6
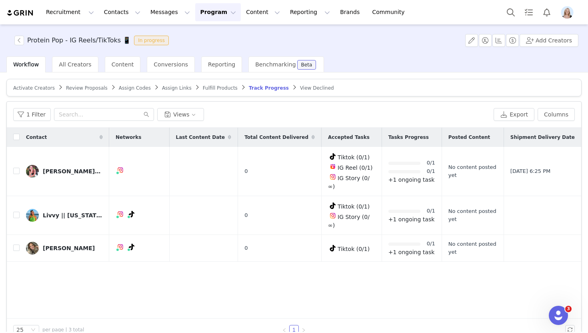
click at [216, 88] on span "Fulfill Products" at bounding box center [220, 88] width 35 height 6
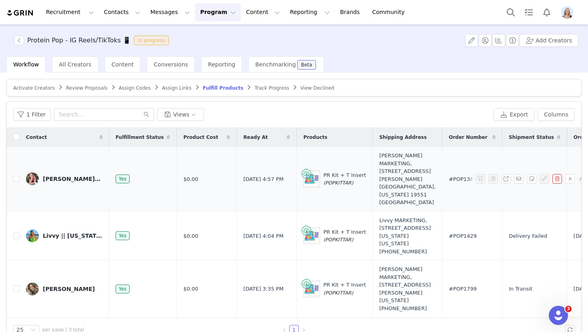
scroll to position [0, 0]
click at [38, 83] on article "Activate Creators Review Proposals Assign Codes Assign Links Fulfill Products T…" at bounding box center [293, 87] width 575 height 18
click at [41, 89] on span "Activate Creators" at bounding box center [34, 88] width 42 height 6
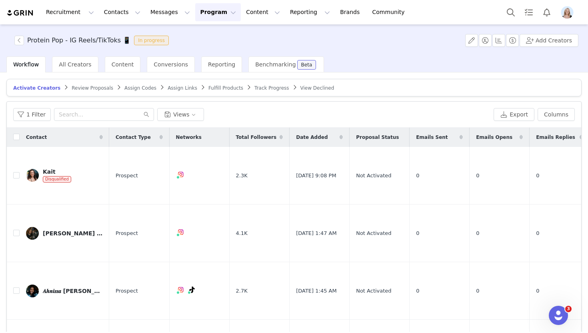
click at [212, 86] on span "Fulfill Products" at bounding box center [225, 88] width 35 height 6
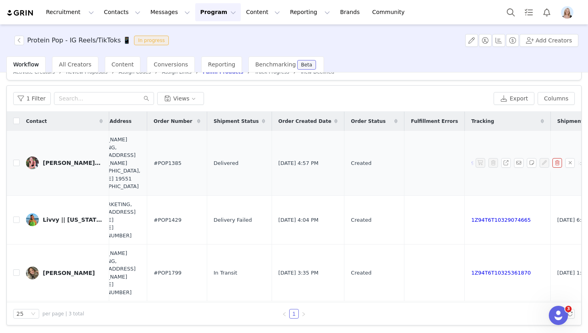
scroll to position [30, 0]
click at [471, 217] on link "1Z94T6T10329074665" at bounding box center [501, 220] width 60 height 6
click at [471, 160] on link "9405550105501027285268" at bounding box center [507, 163] width 73 height 6
click at [64, 160] on div "[PERSON_NAME]🦋☀️🍒" at bounding box center [73, 163] width 60 height 6
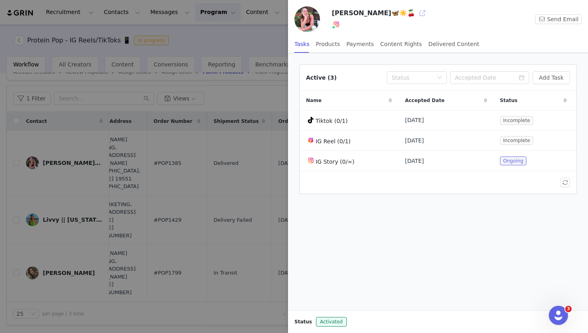
click at [416, 15] on button "button" at bounding box center [422, 13] width 13 height 13
click at [196, 133] on div at bounding box center [294, 166] width 588 height 333
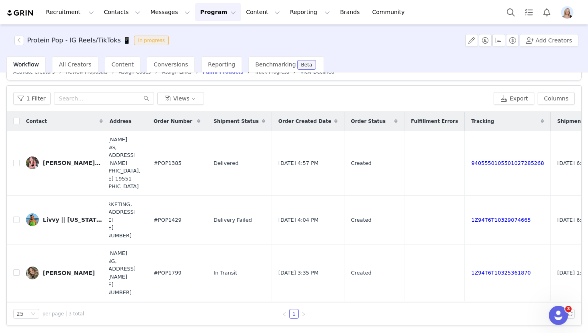
scroll to position [0, 0]
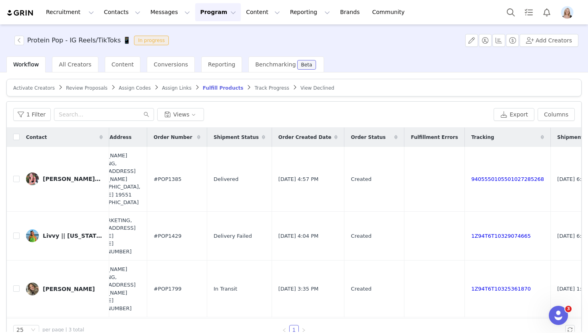
click at [254, 86] on span "Track Progress" at bounding box center [271, 88] width 34 height 6
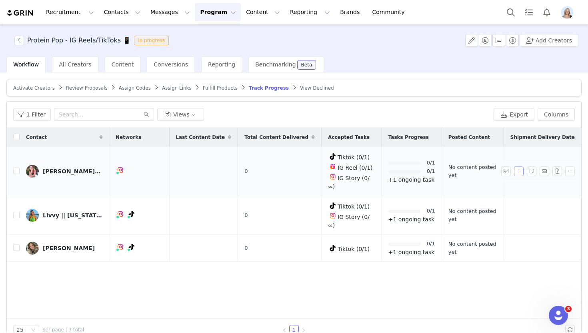
click at [515, 166] on button "button" at bounding box center [519, 171] width 10 height 10
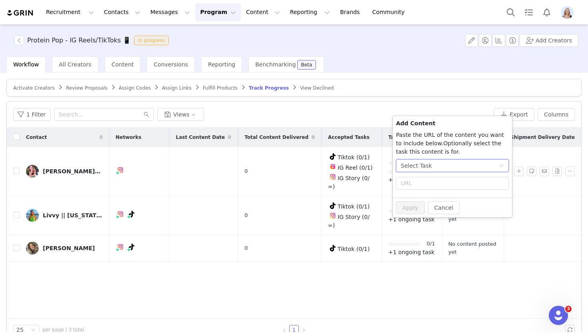
click at [434, 165] on div "Select Task" at bounding box center [450, 166] width 98 height 12
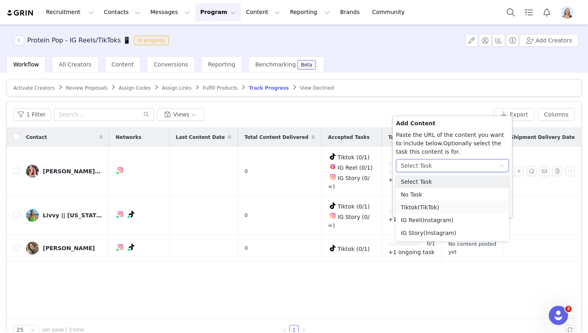
click at [436, 205] on span "(TikTok)" at bounding box center [428, 207] width 22 height 6
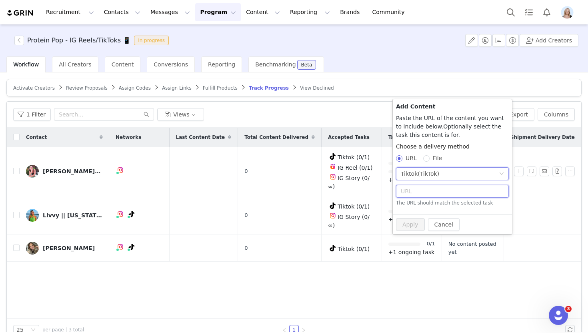
click at [409, 188] on input "text" at bounding box center [452, 191] width 113 height 13
paste input "https://www.tiktok.com/@karlieklopp/video/7551877571823062286?_r=1&_t=8jlpe0uu5…"
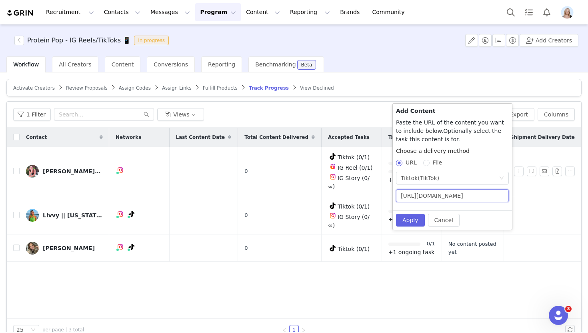
scroll to position [0, 134]
type input "https://www.tiktok.com/@karlieklopp/video/7551877571823062286?_r=1&_t=8jlpe0uu5…"
click at [413, 219] on button "Apply" at bounding box center [410, 220] width 29 height 13
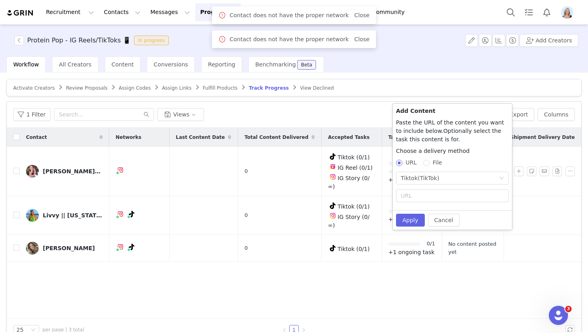
click at [306, 246] on div "Contact Networks Last Content Date Total Content Delivered Accepted Tasks Tasks…" at bounding box center [294, 223] width 574 height 191
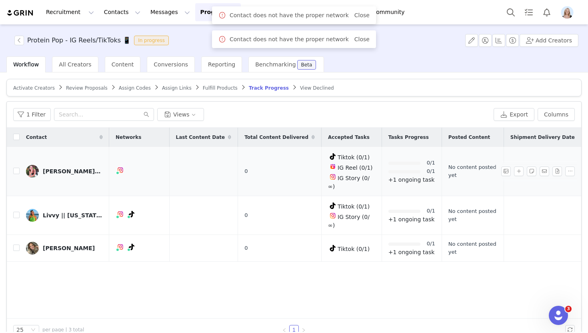
click at [60, 168] on div "[PERSON_NAME]🦋☀️🍒" at bounding box center [73, 171] width 60 height 6
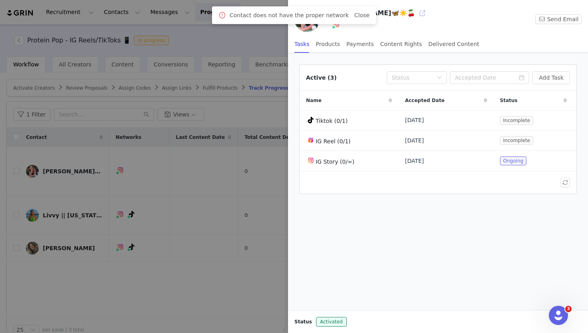
click at [416, 12] on button "button" at bounding box center [422, 13] width 13 height 13
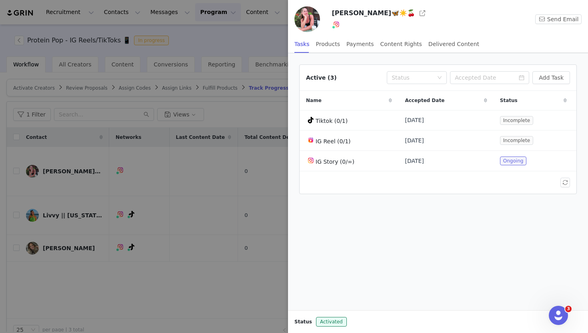
click at [224, 44] on div at bounding box center [294, 166] width 588 height 333
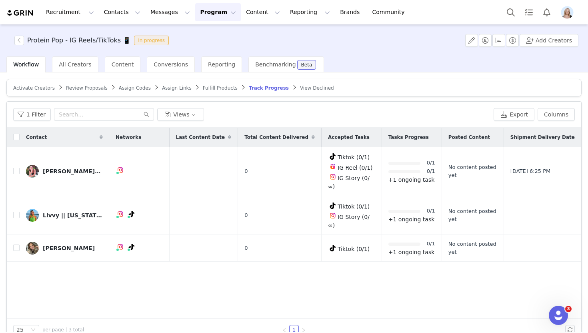
click at [30, 88] on span "Activate Creators" at bounding box center [34, 88] width 42 height 6
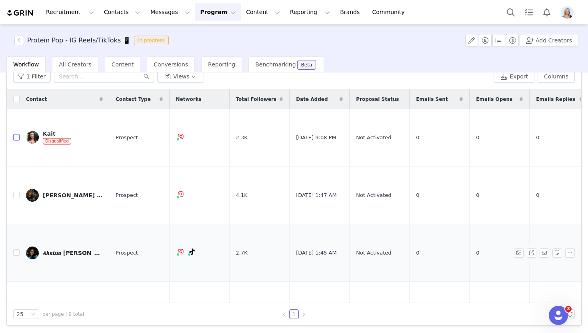
click at [16, 134] on input "checkbox" at bounding box center [16, 137] width 6 height 6
checkbox input "true"
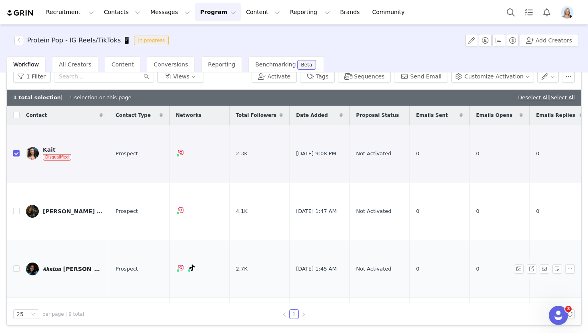
drag, startPoint x: 15, startPoint y: 297, endPoint x: 56, endPoint y: 240, distance: 70.7
click at [15, 322] on label at bounding box center [16, 326] width 6 height 8
click at [15, 323] on input "checkbox" at bounding box center [16, 326] width 6 height 6
checkbox input "true"
click at [569, 79] on button "button" at bounding box center [568, 76] width 13 height 13
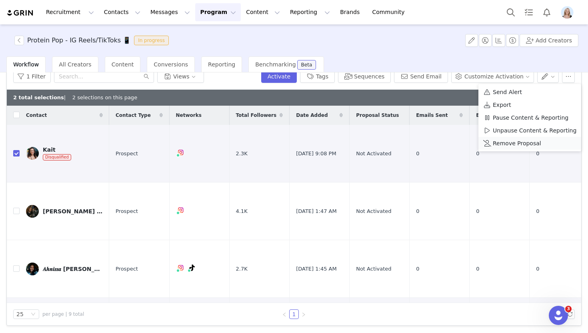
click at [535, 140] on span "Remove Proposal" at bounding box center [517, 143] width 48 height 9
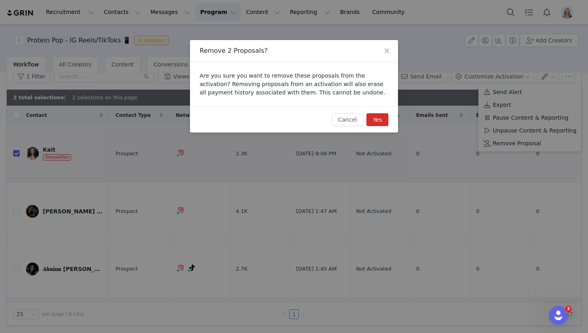
click at [381, 117] on button "Yes" at bounding box center [377, 119] width 22 height 13
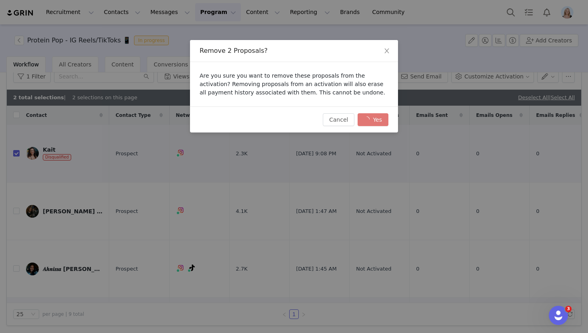
checkbox input "false"
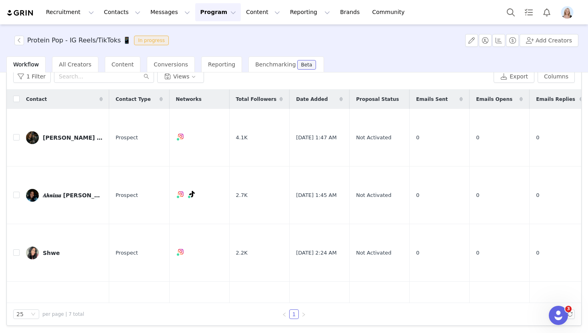
click at [17, 35] on div "Protein Pop - IG Reels/TikToks 📱 In progress Add Creators" at bounding box center [294, 40] width 588 height 32
click at [19, 39] on button "button" at bounding box center [19, 41] width 10 height 10
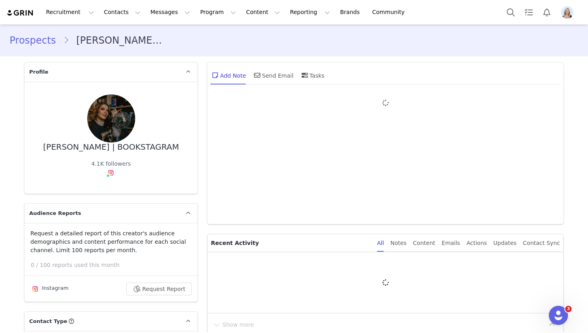
type input "+1 ([GEOGRAPHIC_DATA])"
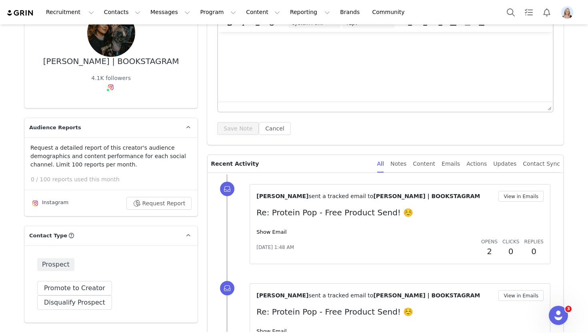
scroll to position [93, 0]
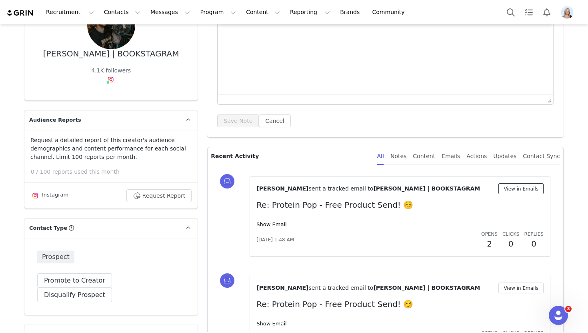
click at [521, 185] on button "View in Emails" at bounding box center [520, 188] width 45 height 11
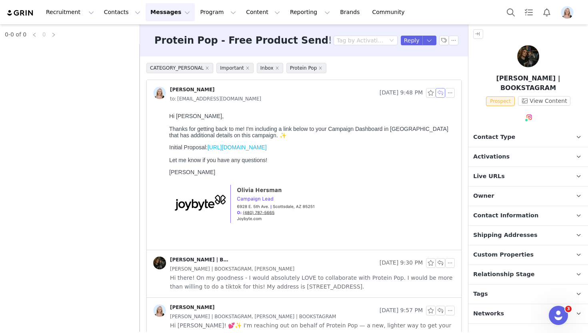
click at [441, 93] on button "button" at bounding box center [440, 93] width 10 height 10
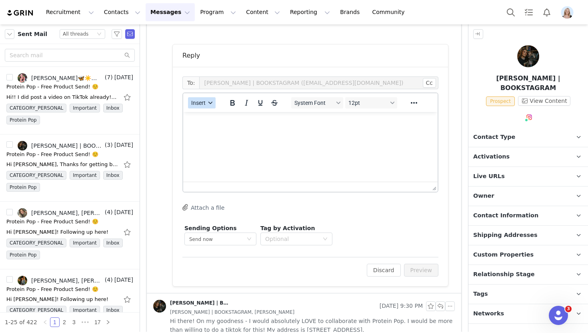
click at [197, 98] on button "Insert" at bounding box center [202, 102] width 28 height 11
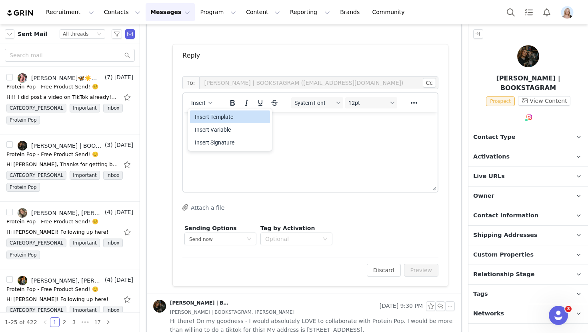
click at [215, 118] on div "Insert Template" at bounding box center [231, 117] width 72 height 10
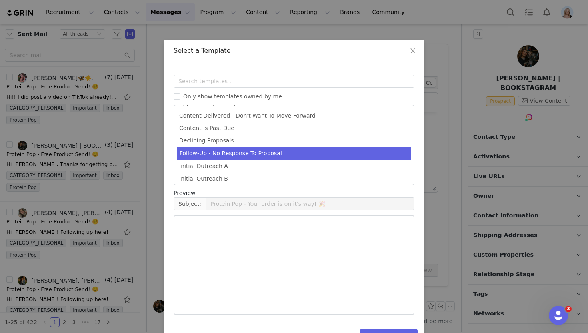
click at [229, 151] on li "Follow-Up - No Response To Proposal" at bounding box center [293, 153] width 233 height 13
type input "Re: Protein Pop - Campaign Follow Up"
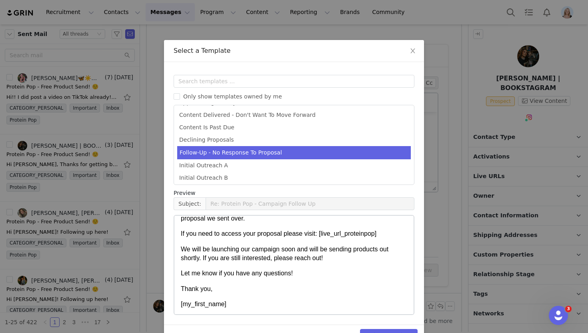
scroll to position [33, 0]
click at [370, 329] on button "Select Template" at bounding box center [389, 335] width 58 height 13
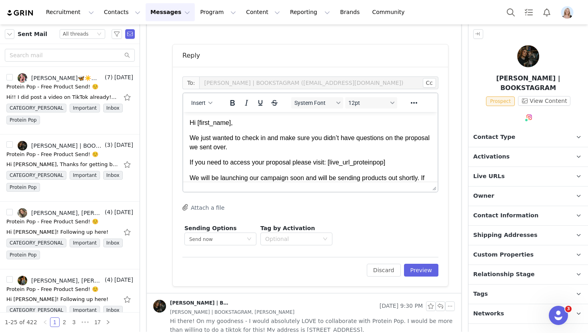
scroll to position [0, 0]
click at [418, 271] on button "Preview" at bounding box center [421, 269] width 35 height 13
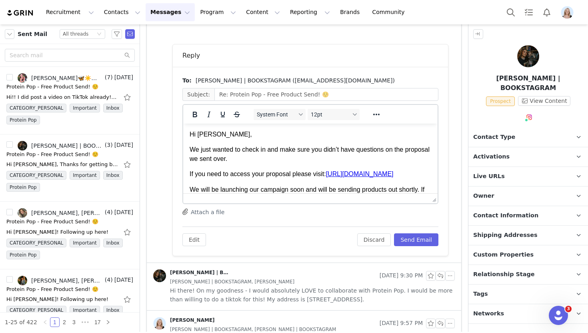
click at [215, 132] on p "Hi LINDSEY," at bounding box center [310, 134] width 241 height 9
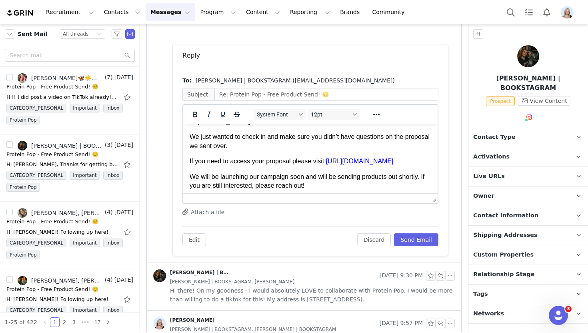
scroll to position [6, 0]
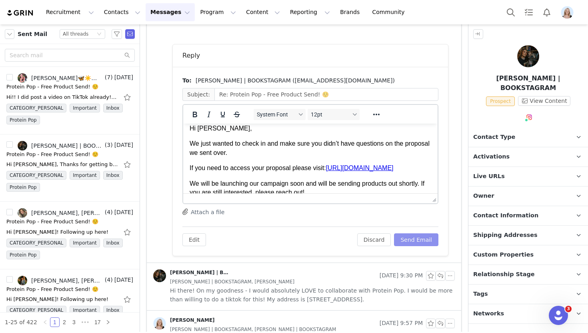
click at [414, 241] on button "Send Email" at bounding box center [416, 239] width 44 height 13
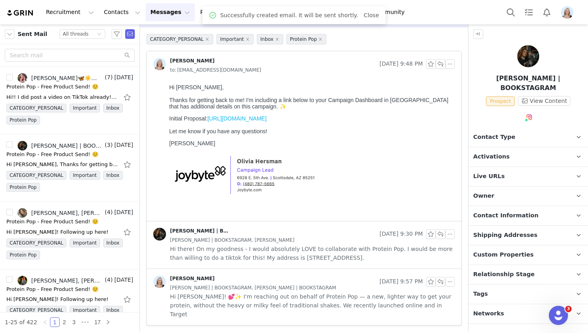
scroll to position [20, 0]
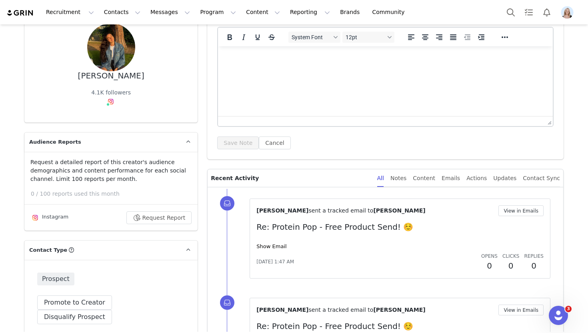
scroll to position [70, 0]
click at [272, 245] on link "Show Email" at bounding box center [271, 247] width 30 height 6
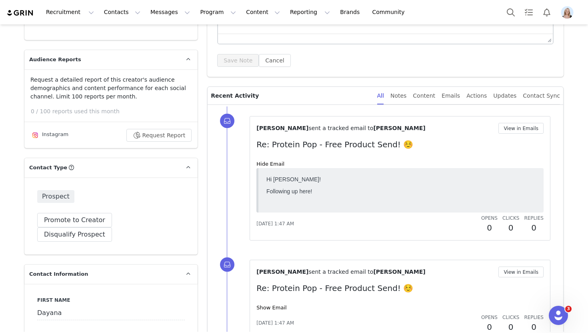
scroll to position [241, 0]
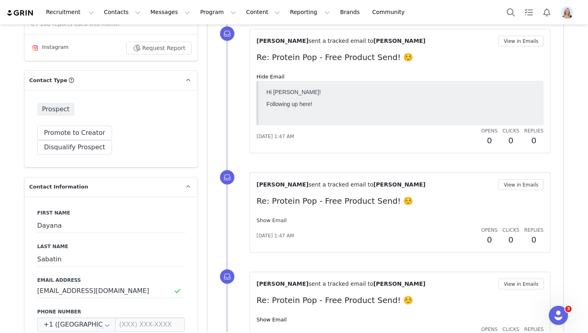
click at [279, 220] on link "Show Email" at bounding box center [271, 220] width 30 height 6
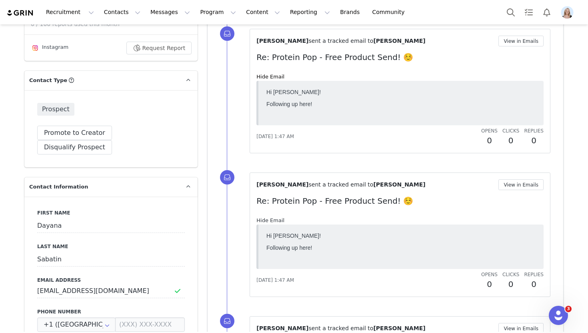
scroll to position [0, 0]
click at [279, 220] on link "Hide Email" at bounding box center [270, 220] width 28 height 6
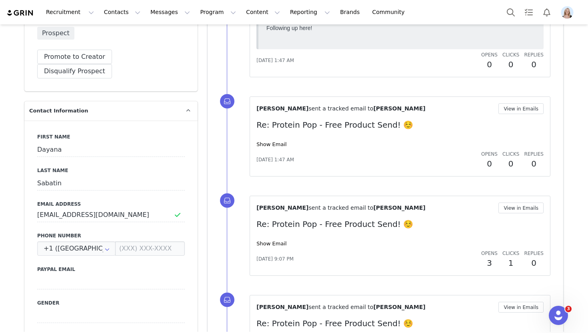
scroll to position [317, 0]
click at [271, 244] on link "Show Email" at bounding box center [271, 243] width 30 height 6
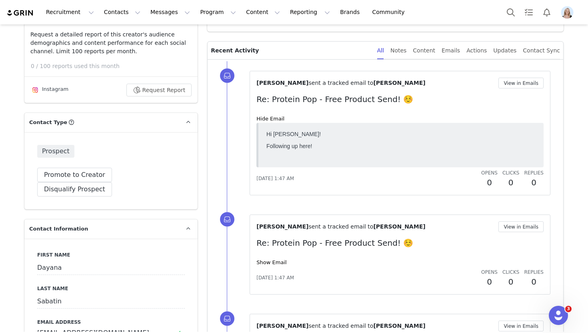
scroll to position [191, 0]
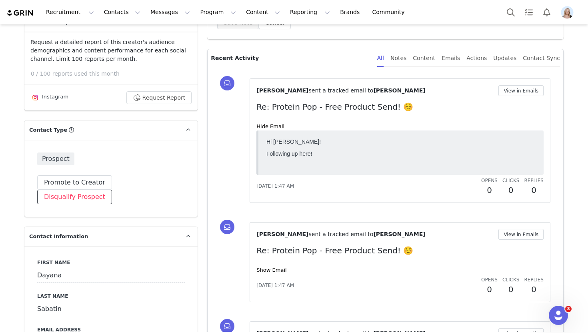
click at [112, 190] on button "Disqualify Prospect" at bounding box center [74, 197] width 75 height 14
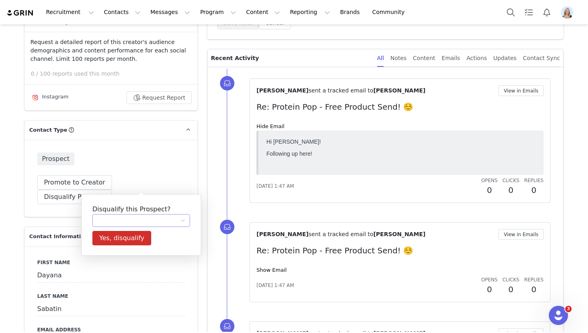
click at [144, 218] on div at bounding box center [138, 220] width 83 height 12
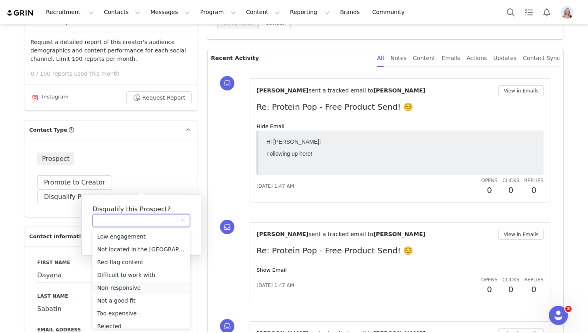
click at [149, 288] on li "Non-responsive" at bounding box center [141, 287] width 98 height 13
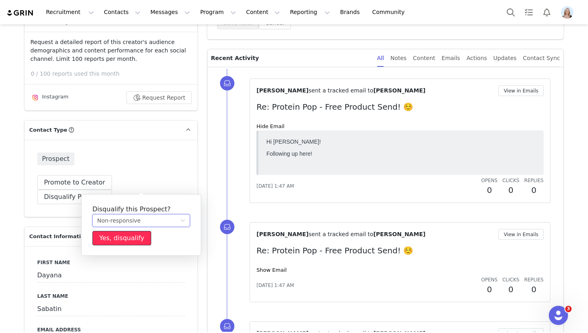
click at [130, 236] on button "Yes, disqualify" at bounding box center [121, 238] width 59 height 14
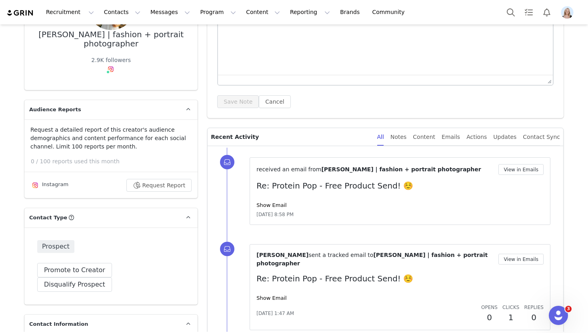
scroll to position [113, 0]
click at [277, 203] on link "Show Email" at bounding box center [271, 204] width 30 height 6
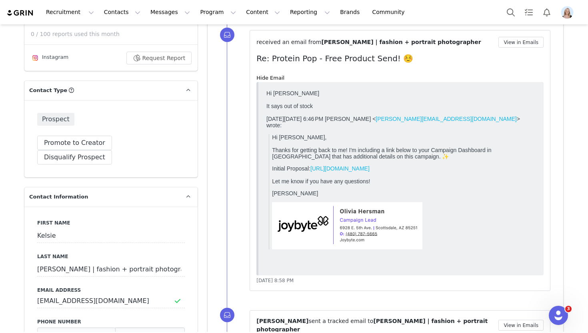
scroll to position [238, 0]
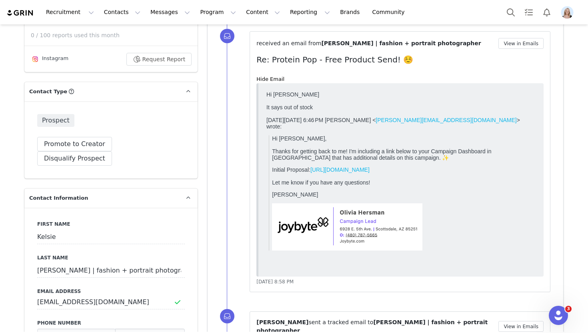
click at [346, 166] on link "https://proteinpop.grin.live/243efd0f-6d9d-4953-9a95-750e7032e0cd" at bounding box center [339, 169] width 59 height 6
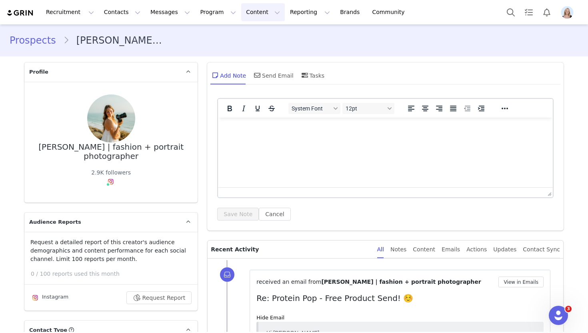
click at [244, 9] on button "Content Content" at bounding box center [263, 12] width 44 height 18
click at [195, 13] on button "Program Program" at bounding box center [218, 12] width 46 height 18
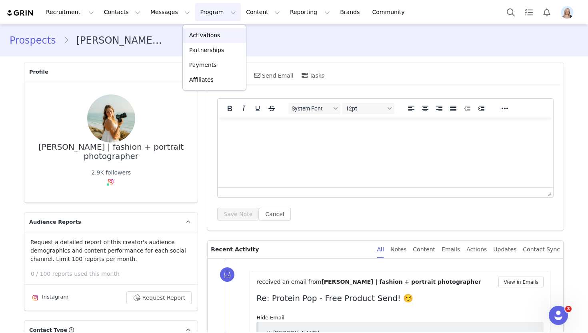
click at [207, 32] on p "Activations" at bounding box center [204, 35] width 31 height 8
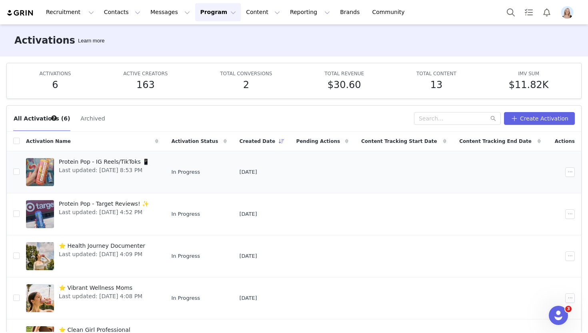
click at [115, 160] on span "Protein Pop - IG Reels/TikToks 📱" at bounding box center [104, 162] width 90 height 8
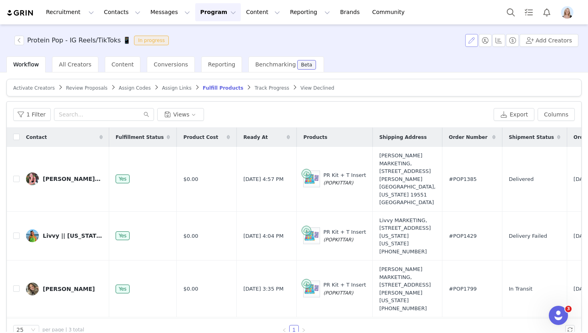
click at [475, 40] on button "button" at bounding box center [471, 40] width 13 height 13
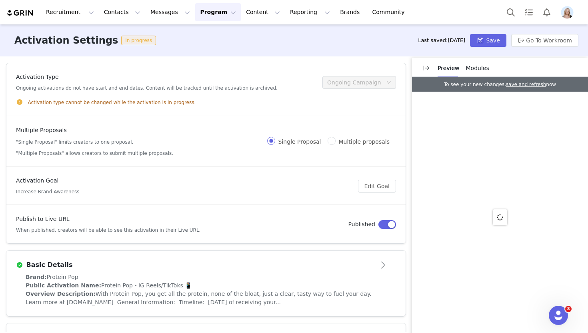
scroll to position [214, 0]
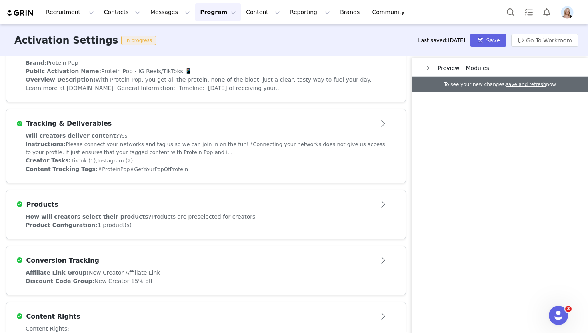
click at [216, 211] on article "Products" at bounding box center [205, 201] width 399 height 22
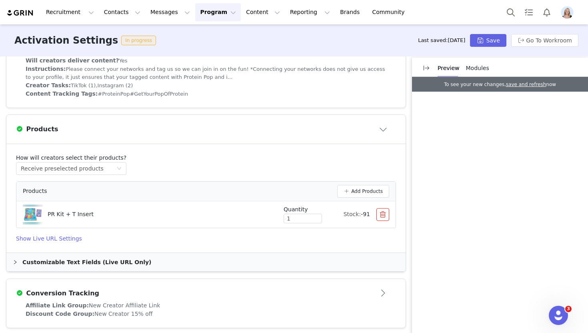
scroll to position [291, 0]
click at [382, 190] on button "Add Products" at bounding box center [363, 189] width 52 height 13
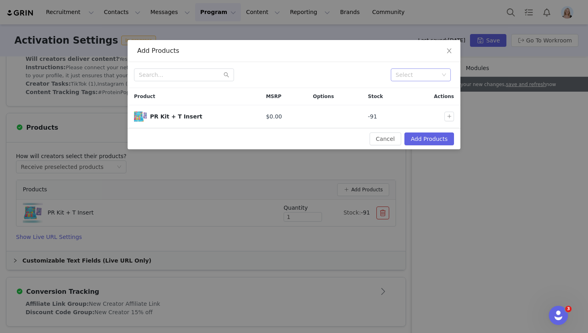
click at [421, 77] on div "Select" at bounding box center [416, 75] width 43 height 8
click at [328, 72] on div at bounding box center [259, 74] width 250 height 13
click at [139, 114] on img at bounding box center [140, 116] width 13 height 13
click at [160, 115] on div "PR Kit + T Insert" at bounding box center [201, 116] width 103 height 8
click at [447, 52] on icon "icon: close" at bounding box center [449, 51] width 6 height 6
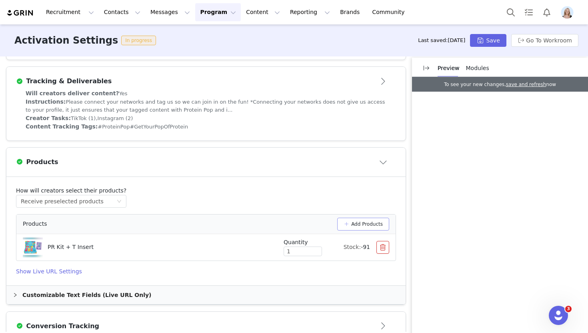
scroll to position [235, 0]
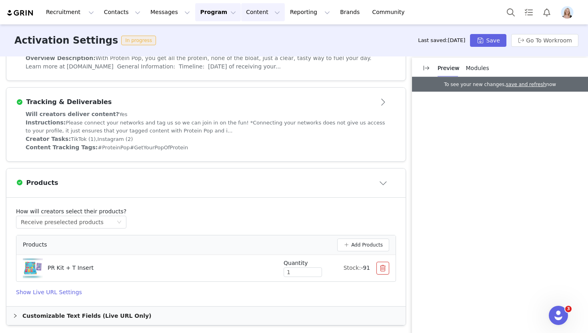
click at [247, 6] on button "Content Content" at bounding box center [263, 12] width 44 height 18
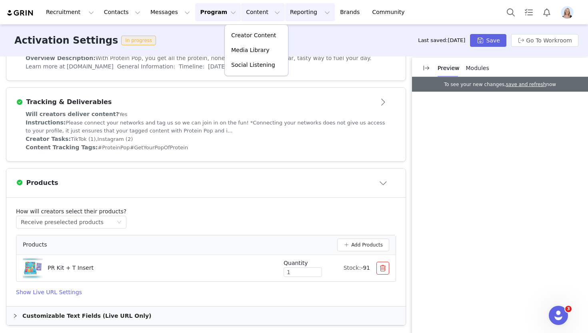
click at [285, 10] on button "Reporting Reporting" at bounding box center [310, 12] width 50 height 18
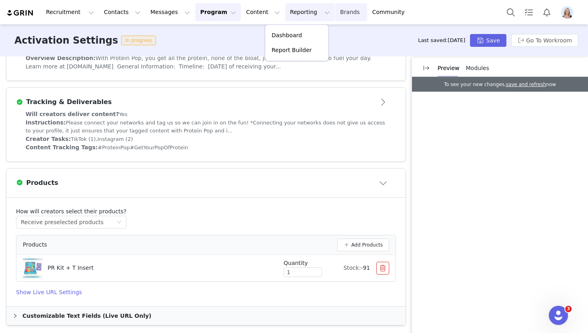
click at [335, 9] on link "Brands Brands" at bounding box center [351, 12] width 32 height 18
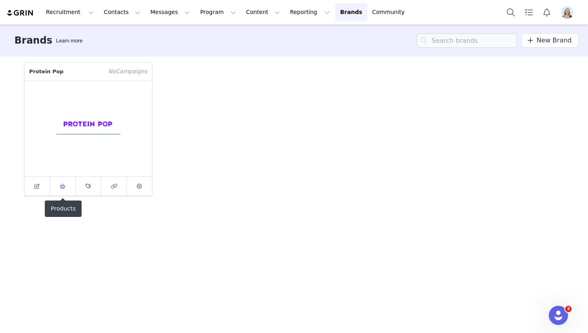
click at [70, 184] on link at bounding box center [63, 185] width 26 height 19
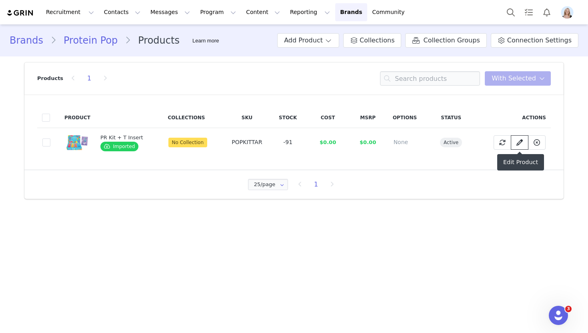
click at [523, 141] on span at bounding box center [520, 143] width 10 height 10
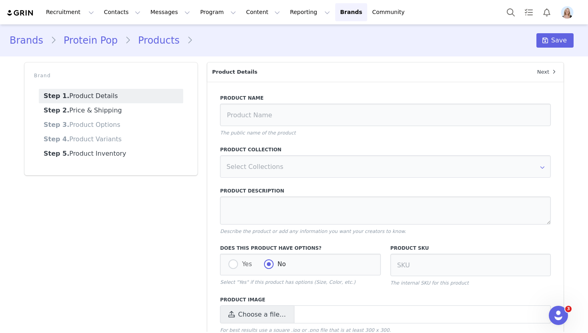
type input "PR Kit + T Insert"
type textarea "Internal Use Only: one can of each Protein Pop flavor (Blue Raspberry, Peach, P…"
type input "POPKITTAR"
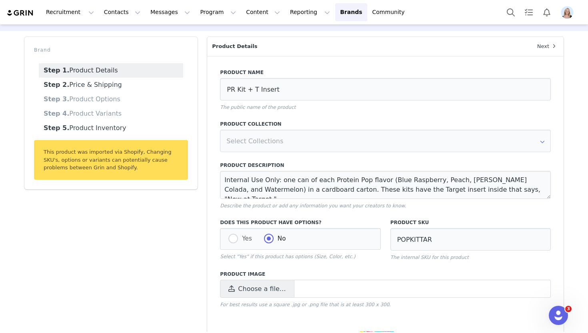
scroll to position [18, 0]
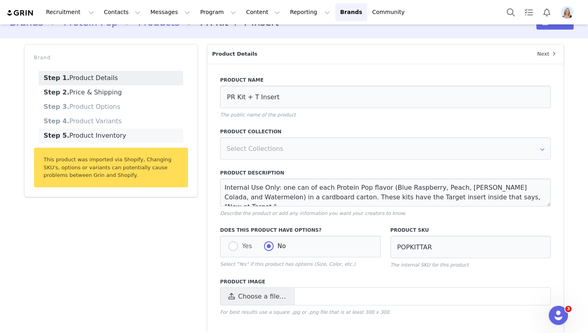
click at [113, 140] on link "Step 5. Product Inventory" at bounding box center [111, 135] width 144 height 14
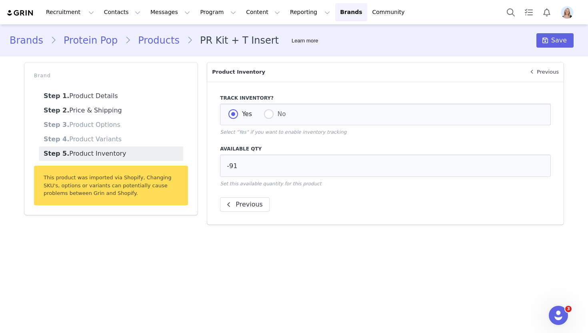
scroll to position [0, 0]
drag, startPoint x: 242, startPoint y: 164, endPoint x: 227, endPoint y: 163, distance: 14.8
click at [227, 163] on input "-91" at bounding box center [385, 165] width 331 height 22
click at [130, 90] on link "Step 1. Product Details" at bounding box center [111, 96] width 144 height 14
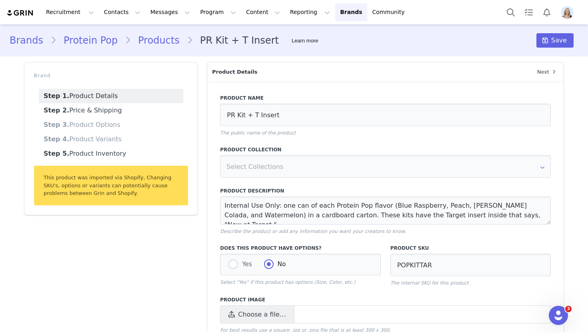
click at [134, 46] on link "Products" at bounding box center [159, 40] width 56 height 14
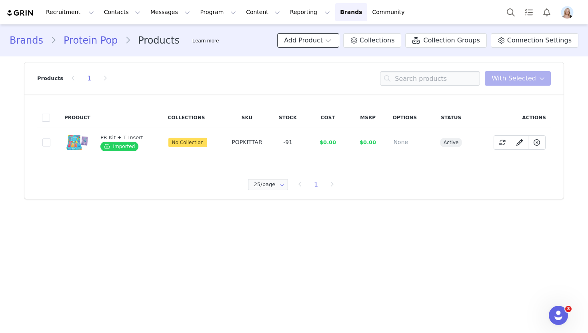
click at [327, 35] on button "Add Product" at bounding box center [308, 40] width 62 height 14
click at [332, 69] on span "Import From Store" at bounding box center [331, 71] width 51 height 6
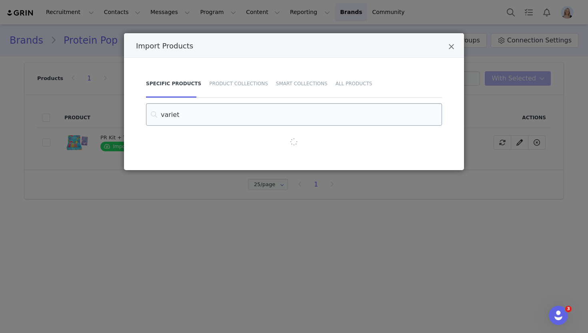
type input "variety"
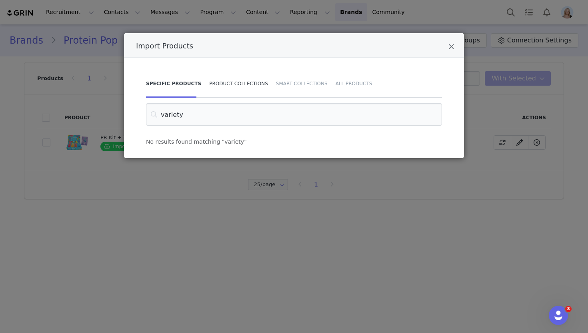
click at [231, 83] on div "Product Collections" at bounding box center [238, 84] width 67 height 28
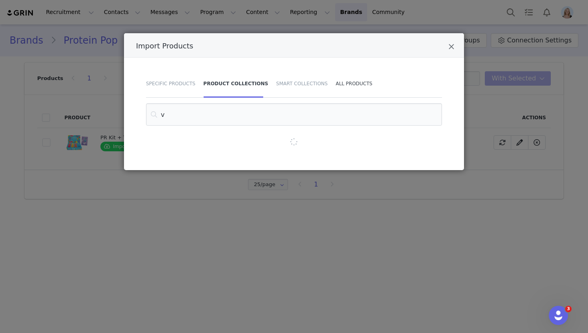
type input "v"
click at [347, 80] on div "All Products" at bounding box center [351, 84] width 41 height 28
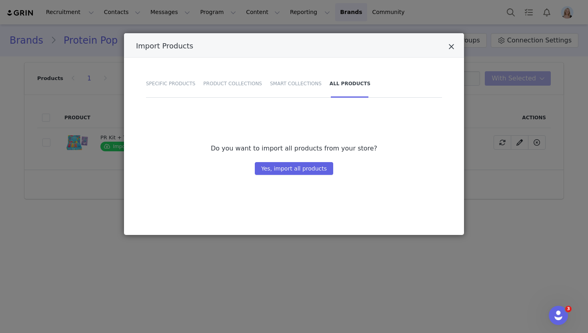
click at [449, 43] on icon "Close" at bounding box center [451, 47] width 6 height 8
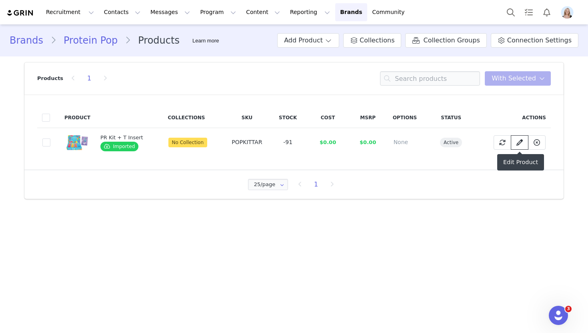
click at [518, 143] on icon at bounding box center [519, 142] width 6 height 6
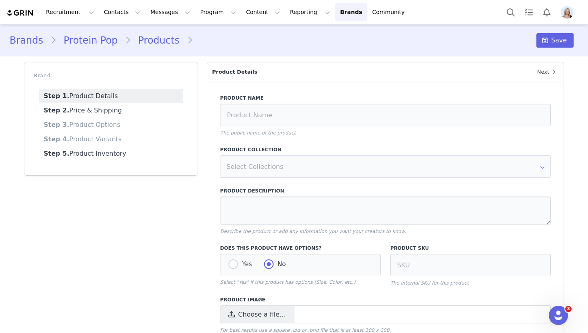
type input "PR Kit + T Insert"
type textarea "Internal Use Only: one can of each Protein Pop flavor (Blue Raspberry, Peach, P…"
type input "POPKITTAR"
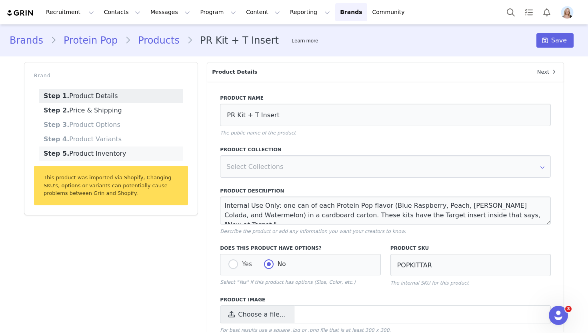
click at [106, 155] on link "Step 5. Product Inventory" at bounding box center [111, 153] width 144 height 14
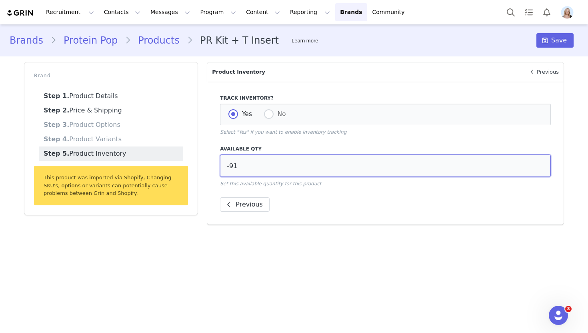
click at [272, 174] on input "-91" at bounding box center [385, 165] width 331 height 22
type input "100"
click at [423, 247] on main "Brands Protein Pop Products PR Kit + T Insert Learn more Save Brand Step 1. Pro…" at bounding box center [294, 177] width 588 height 307
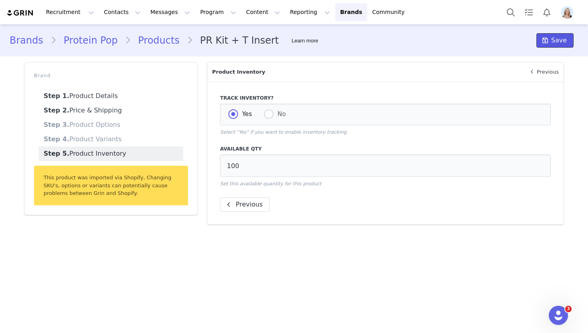
click at [554, 42] on span "Save" at bounding box center [559, 41] width 16 height 10
click at [557, 47] on button "Save" at bounding box center [554, 40] width 37 height 14
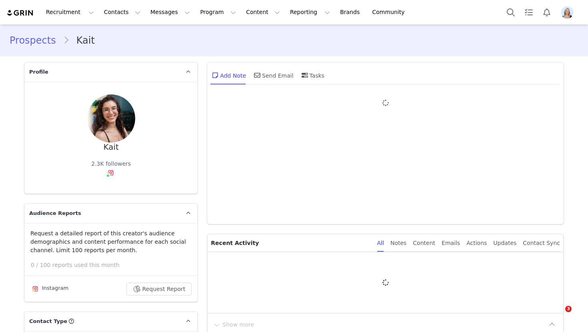
type input "+1 ([GEOGRAPHIC_DATA])"
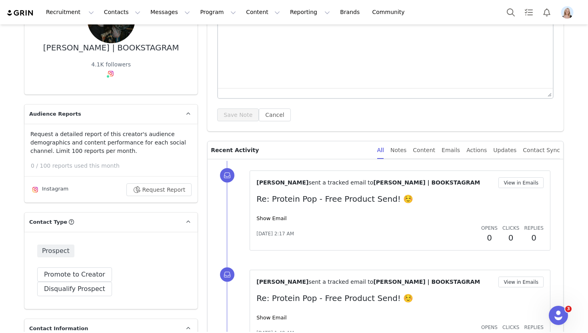
scroll to position [108, 0]
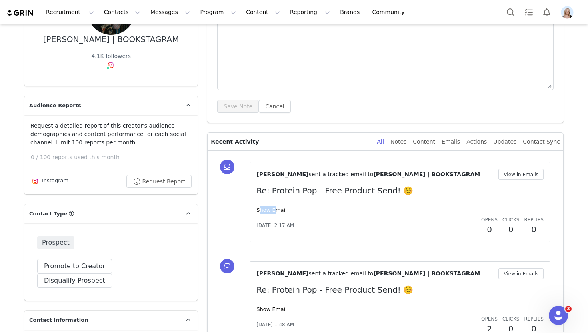
click at [271, 206] on div "Show Email" at bounding box center [399, 210] width 287 height 8
click at [272, 210] on link "Show Email" at bounding box center [271, 210] width 30 height 6
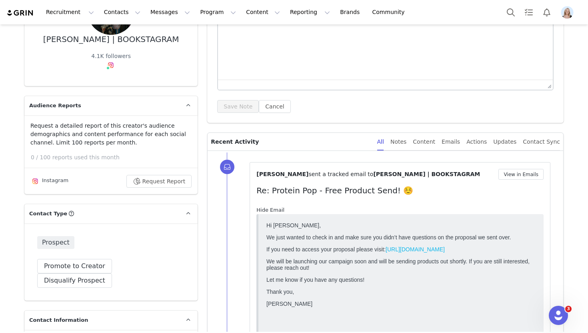
scroll to position [0, 0]
click at [272, 210] on link "Hide Email" at bounding box center [270, 210] width 28 height 6
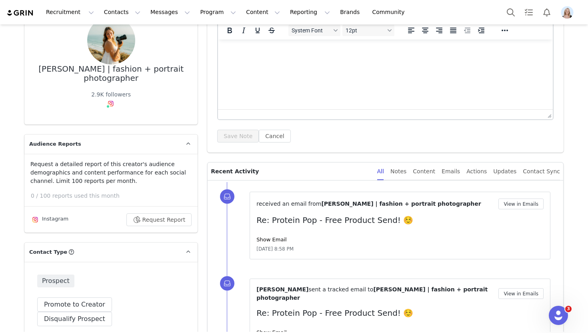
scroll to position [78, 0]
click at [268, 236] on link "Show Email" at bounding box center [271, 239] width 30 height 6
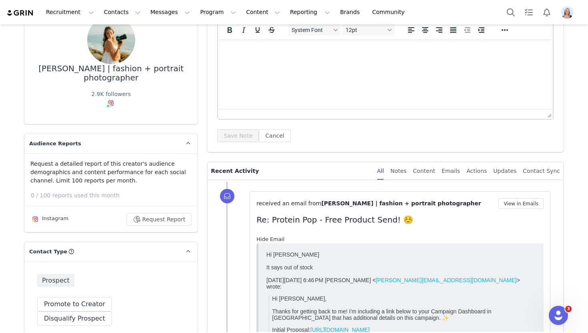
scroll to position [0, 0]
click at [268, 236] on link "Hide Email" at bounding box center [270, 239] width 28 height 6
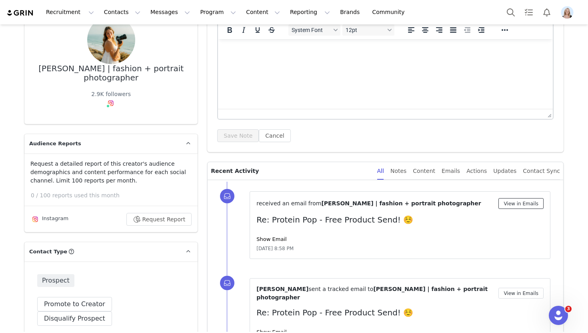
click at [509, 205] on button "View in Emails" at bounding box center [520, 203] width 45 height 11
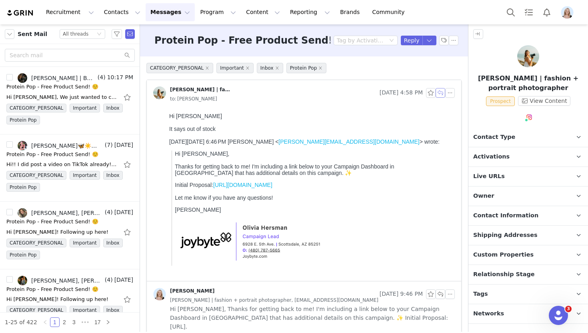
click at [441, 92] on button "button" at bounding box center [440, 93] width 10 height 10
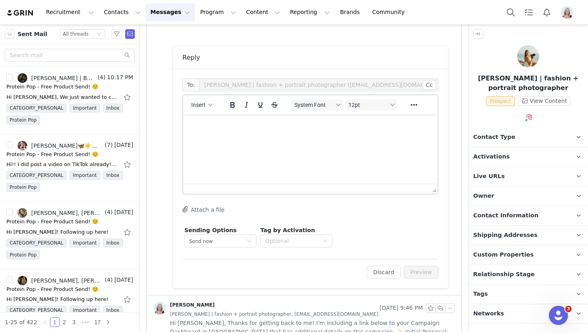
scroll to position [249, 0]
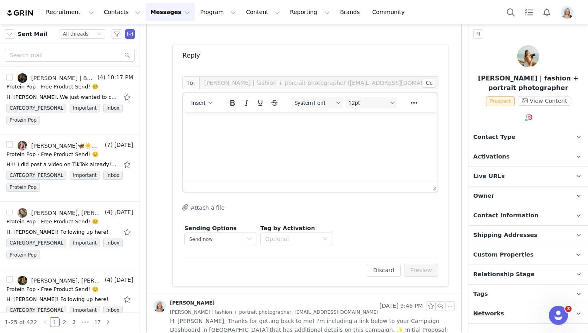
click at [251, 134] on html at bounding box center [310, 123] width 254 height 22
click at [204, 99] on button "Insert" at bounding box center [202, 102] width 28 height 11
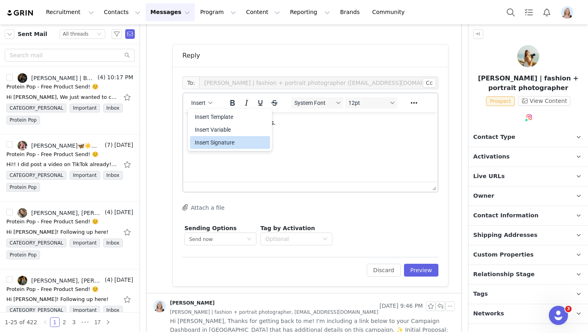
click at [216, 140] on div "Insert Signature" at bounding box center [231, 143] width 72 height 10
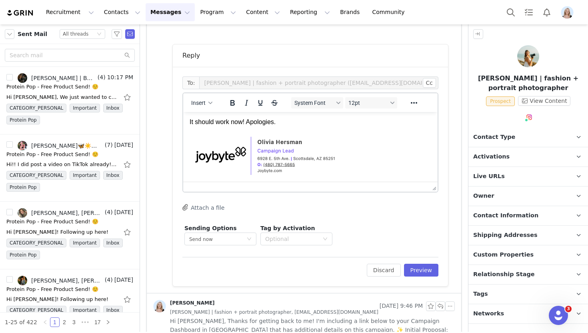
click at [291, 128] on body "It should work now! Apologies." at bounding box center [310, 150] width 241 height 65
click at [283, 122] on p "It should work now! Apologies." at bounding box center [310, 122] width 241 height 9
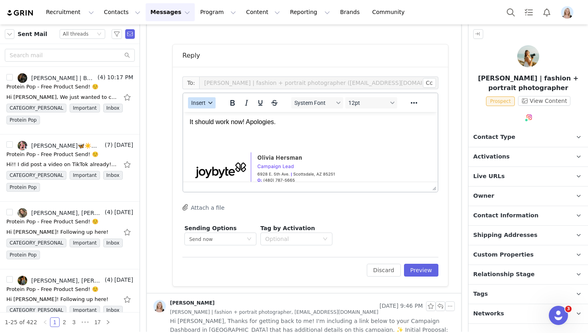
click at [206, 99] on button "Insert" at bounding box center [202, 102] width 28 height 11
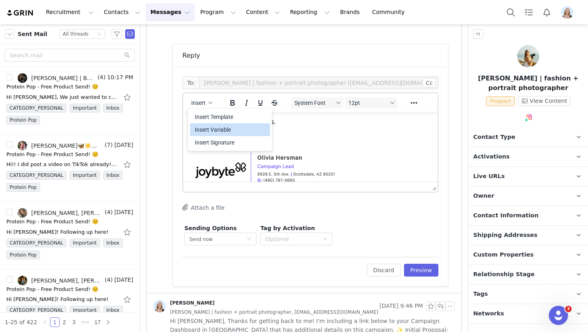
click at [227, 127] on div "Insert Variable" at bounding box center [231, 130] width 72 height 10
select select
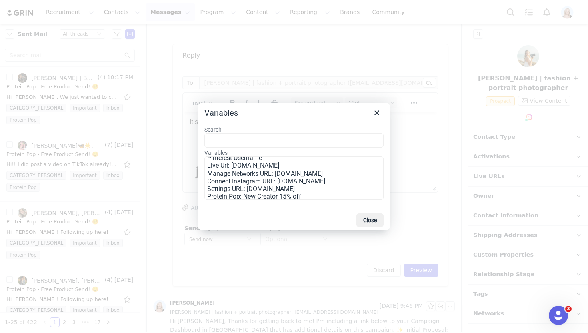
scroll to position [167, 0]
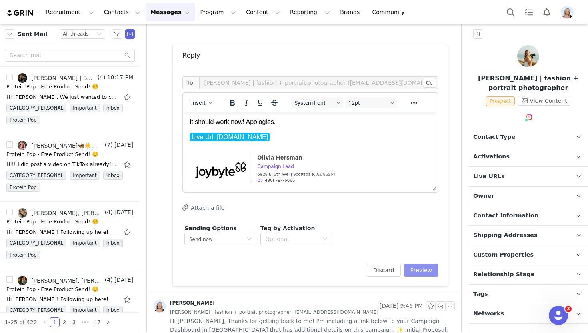
click at [413, 271] on button "Preview" at bounding box center [421, 269] width 35 height 13
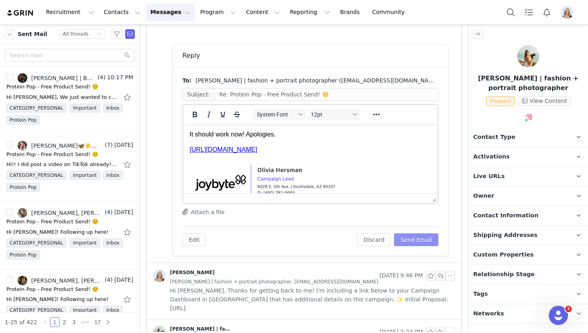
scroll to position [0, 0]
click at [420, 237] on button "Send Email" at bounding box center [416, 239] width 44 height 13
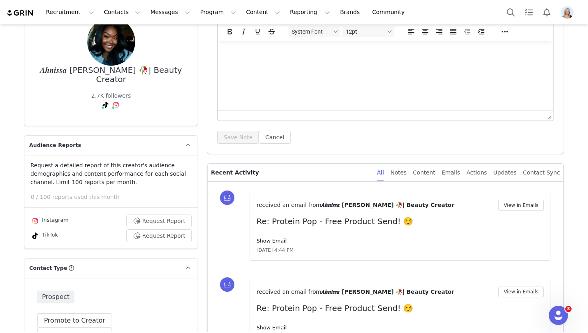
scroll to position [77, 0]
click at [271, 244] on div "received an email from 𝑨𝒉𝒏𝒊𝒔𝒔𝒂 [PERSON_NAME] 🥀| Beauty Creator View in Emails R…" at bounding box center [399, 226] width 287 height 54
click at [271, 241] on link "Show Email" at bounding box center [271, 240] width 30 height 6
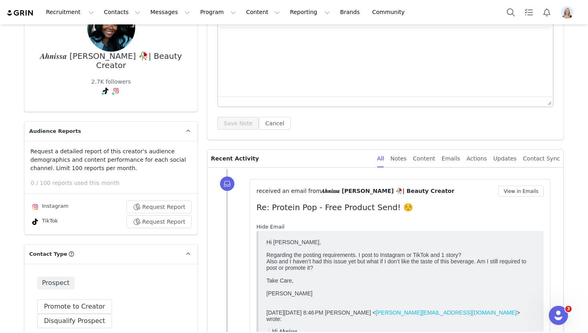
scroll to position [94, 0]
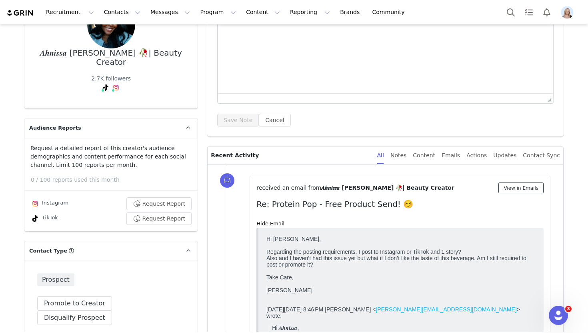
click at [514, 186] on button "View in Emails" at bounding box center [520, 187] width 45 height 11
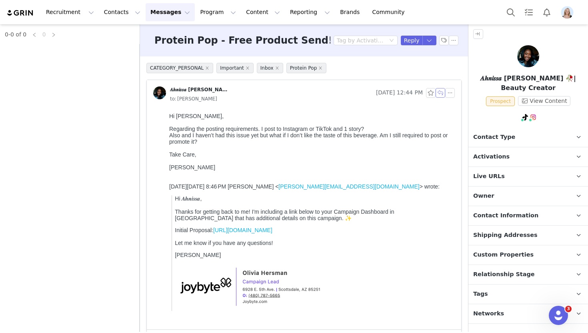
click at [438, 95] on button "button" at bounding box center [440, 93] width 10 height 10
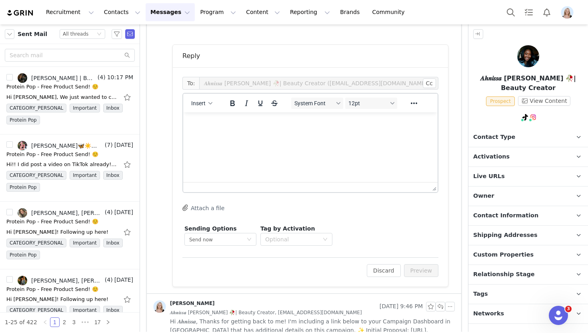
click at [271, 131] on html at bounding box center [310, 123] width 254 height 22
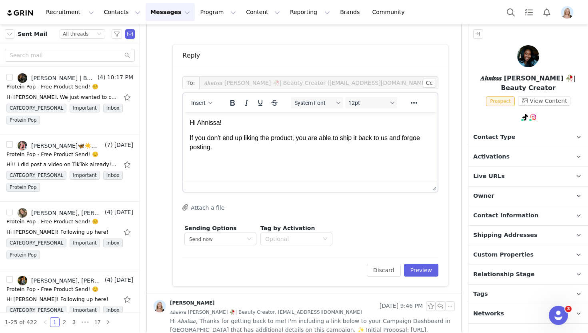
click at [412, 137] on p "If you don't end up liking the product, you are able to ship it back to us and …" at bounding box center [310, 143] width 241 height 18
click at [266, 148] on p "If you don't end up liking the product, you are able to ship it back to us and …" at bounding box center [310, 143] width 241 height 18
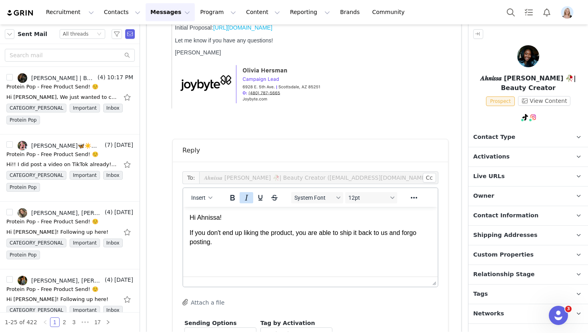
scroll to position [202, 0]
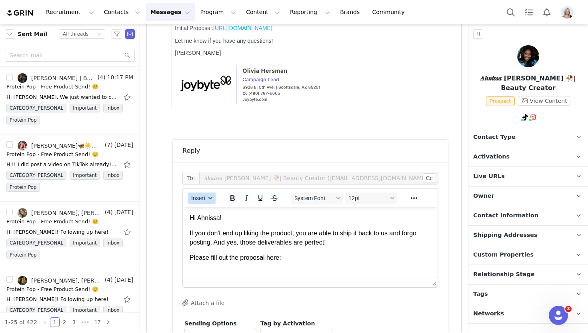
click at [207, 198] on div "button" at bounding box center [210, 198] width 6 height 4
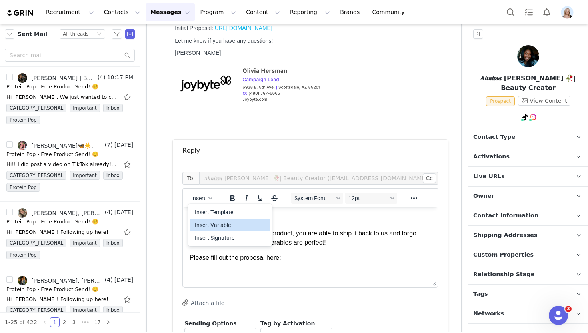
click at [220, 225] on div "Insert Variable" at bounding box center [231, 225] width 72 height 10
select select
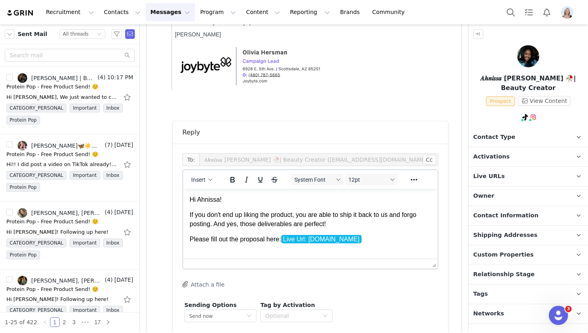
scroll to position [1, 0]
click at [203, 178] on span "Insert" at bounding box center [198, 179] width 14 height 6
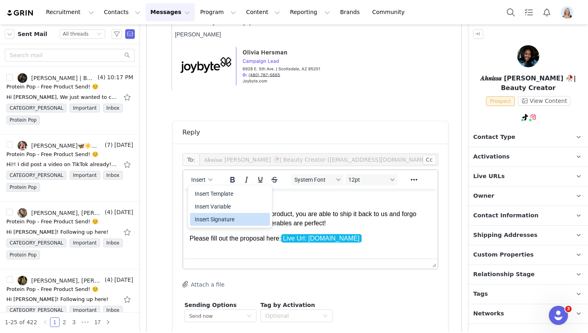
click at [248, 224] on div "Insert Signature" at bounding box center [230, 219] width 80 height 13
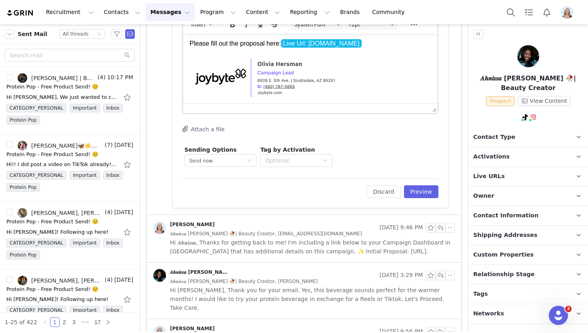
scroll to position [408, 0]
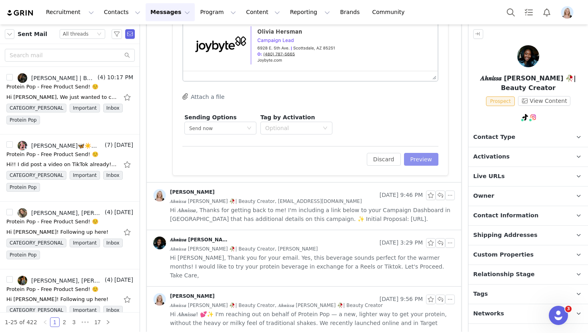
click at [415, 161] on button "Preview" at bounding box center [421, 159] width 35 height 13
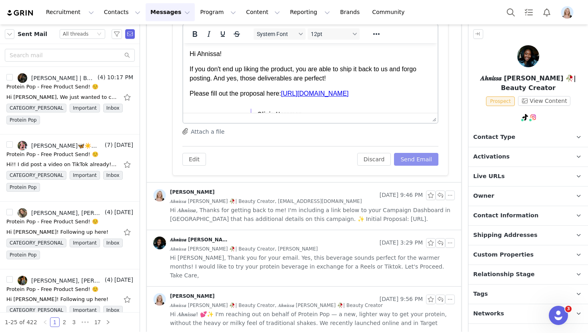
scroll to position [0, 0]
click at [421, 162] on button "Send Email" at bounding box center [416, 159] width 44 height 13
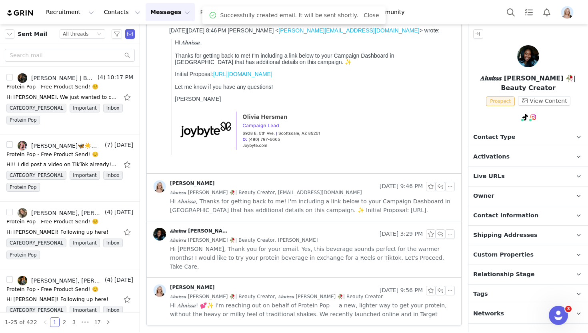
scroll to position [147, 0]
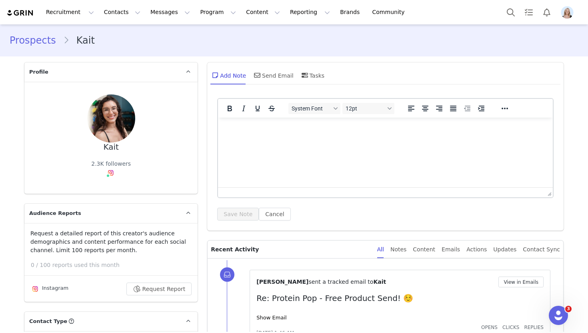
scroll to position [66, 0]
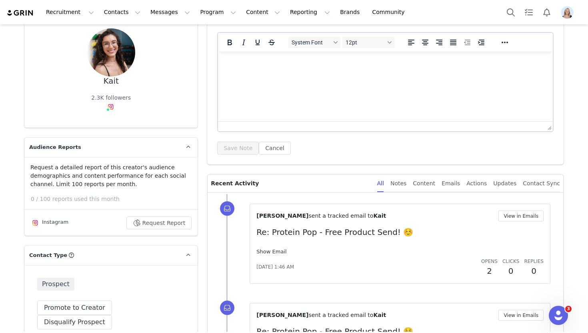
click at [269, 251] on link "Show Email" at bounding box center [271, 251] width 30 height 6
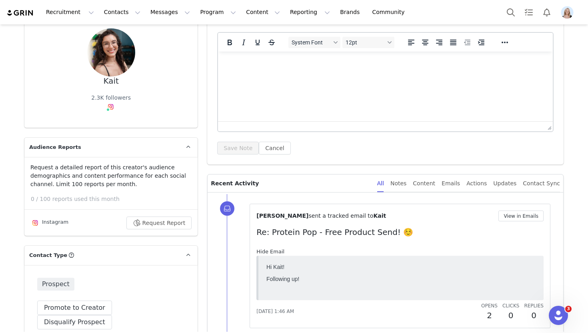
scroll to position [0, 0]
click at [112, 315] on button "Disqualify Prospect" at bounding box center [74, 322] width 75 height 14
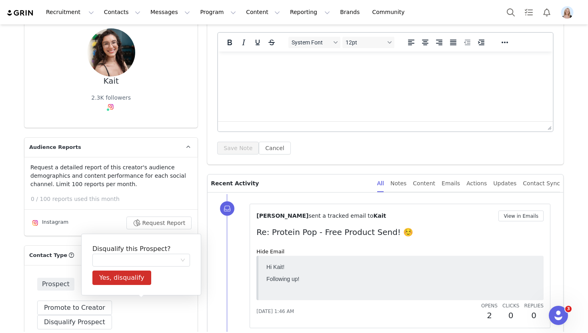
click at [138, 266] on div "Disqualify this Prospect? Yes, disqualify" at bounding box center [141, 264] width 120 height 62
click at [137, 263] on div at bounding box center [138, 260] width 83 height 12
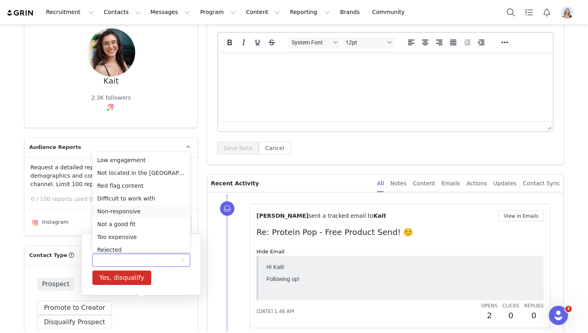
click at [140, 212] on li "Non-responsive" at bounding box center [141, 211] width 98 height 13
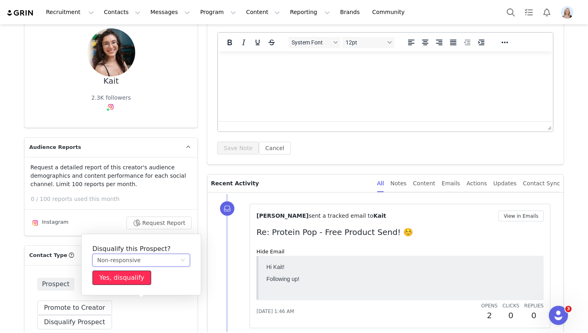
click at [134, 279] on button "Yes, disqualify" at bounding box center [121, 277] width 59 height 14
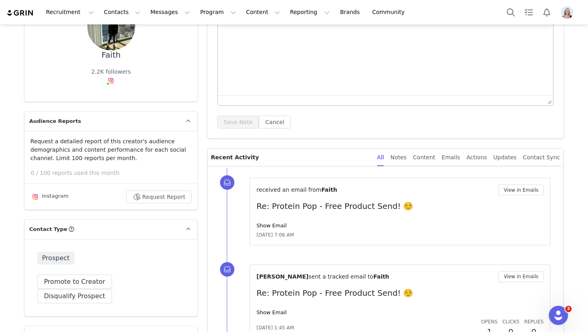
scroll to position [95, 0]
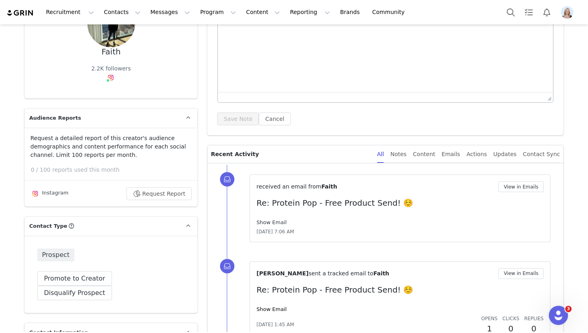
click at [276, 219] on link "Show Email" at bounding box center [271, 222] width 30 height 6
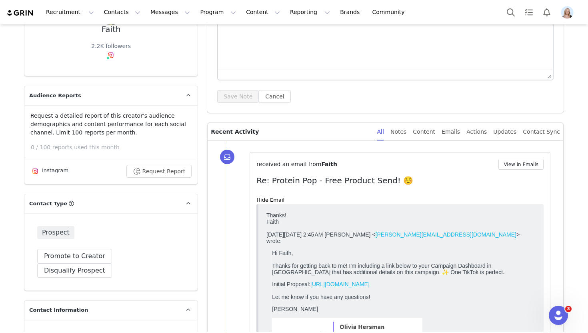
scroll to position [119, 0]
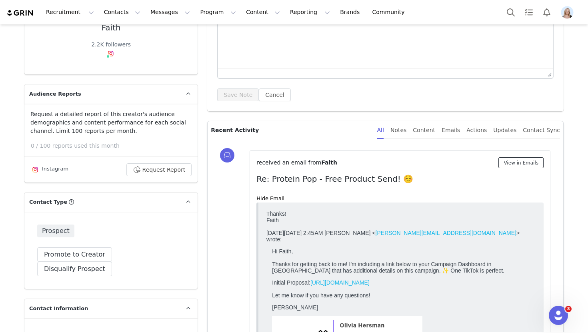
click at [508, 163] on button "View in Emails" at bounding box center [520, 162] width 45 height 11
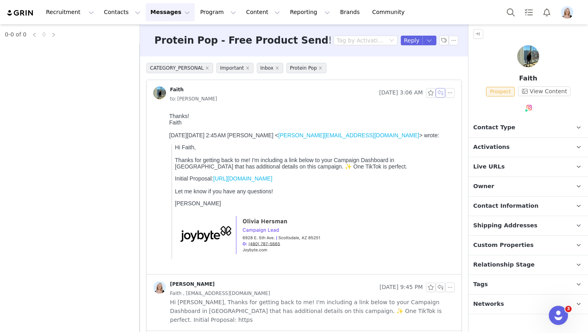
click at [441, 90] on button "button" at bounding box center [440, 93] width 10 height 10
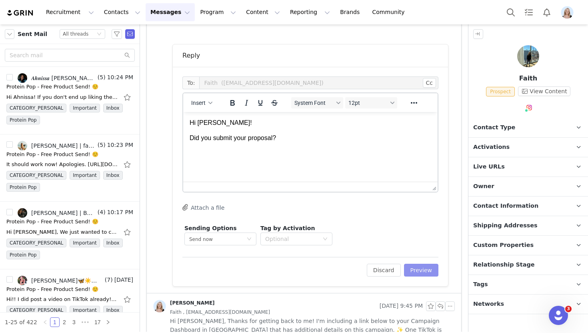
click at [421, 267] on button "Preview" at bounding box center [421, 269] width 35 height 13
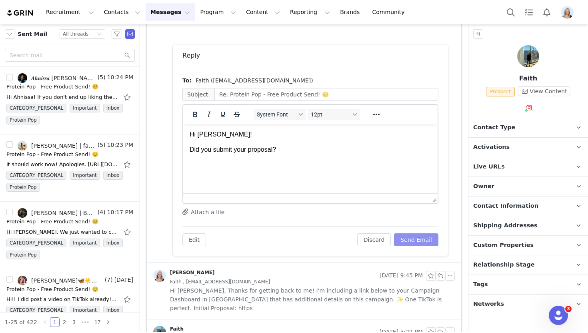
click at [419, 237] on button "Send Email" at bounding box center [416, 239] width 44 height 13
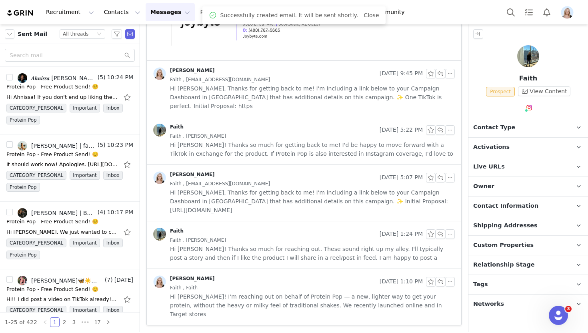
scroll to position [187, 0]
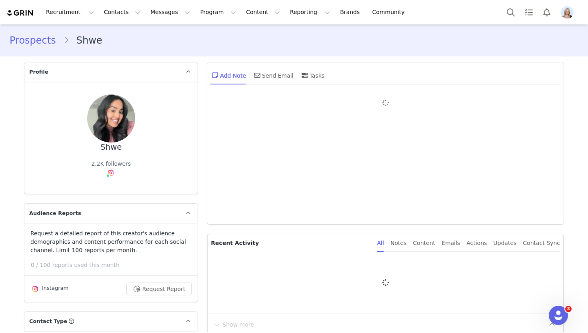
type input "+1 ([GEOGRAPHIC_DATA])"
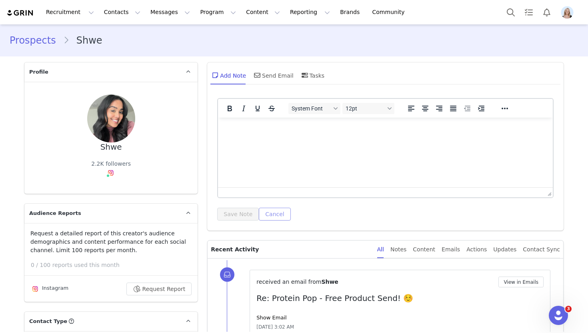
scroll to position [70, 0]
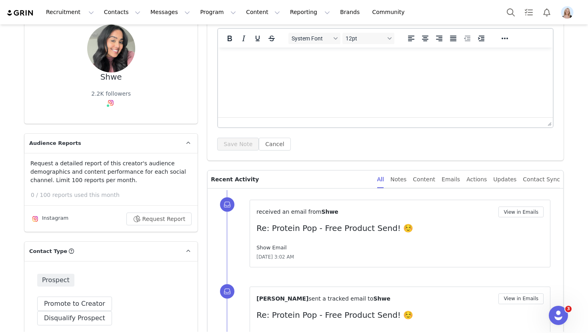
click at [277, 249] on link "Show Email" at bounding box center [271, 247] width 30 height 6
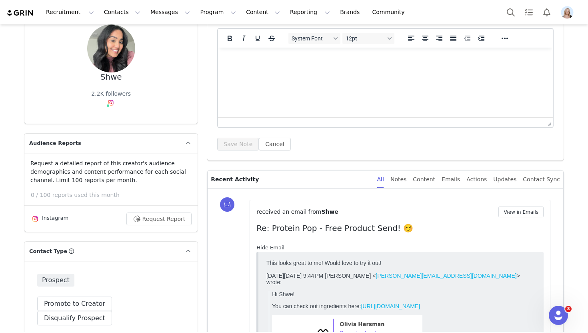
scroll to position [0, 0]
click at [533, 207] on button "View in Emails" at bounding box center [520, 211] width 45 height 11
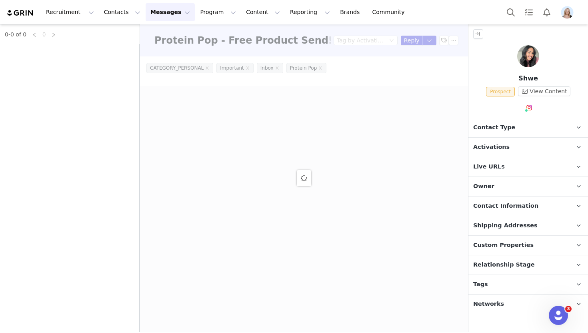
click at [524, 143] on p "Activations" at bounding box center [518, 147] width 100 height 19
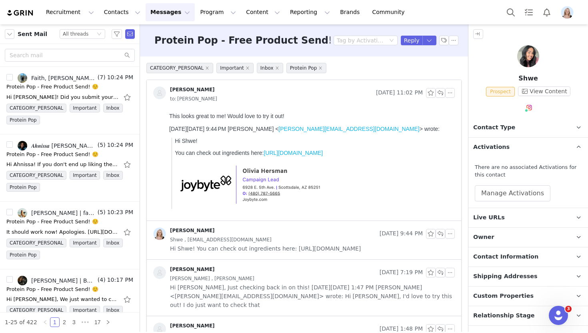
click at [518, 182] on div "There are no associated Activations for this contact Manage Activations" at bounding box center [528, 182] width 107 height 38
click at [518, 188] on button "Manage Activations" at bounding box center [513, 193] width 76 height 16
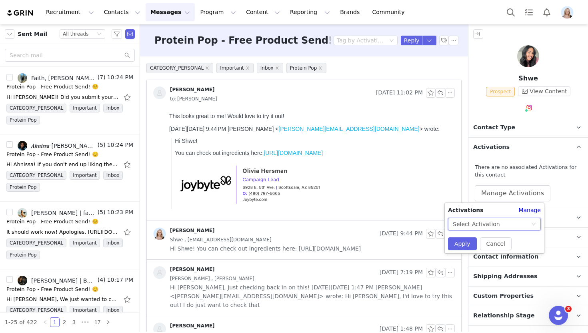
click at [496, 225] on div "Select Activation" at bounding box center [492, 224] width 78 height 12
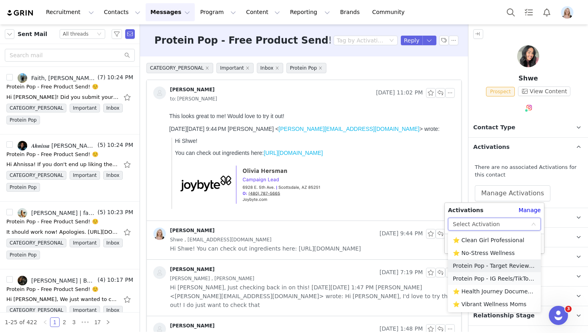
click at [496, 276] on li "Protein Pop - IG Reels/TikToks 📱" at bounding box center [494, 278] width 93 height 13
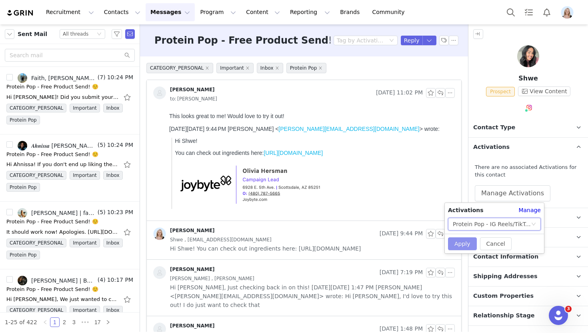
click at [469, 244] on button "Apply" at bounding box center [462, 243] width 29 height 13
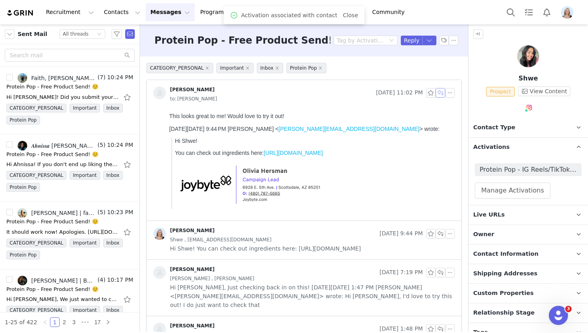
click at [440, 92] on button "button" at bounding box center [440, 93] width 10 height 10
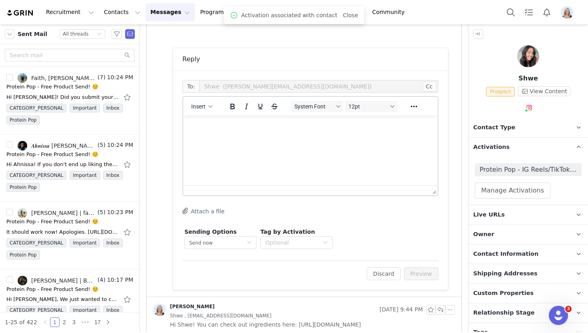
scroll to position [188, 0]
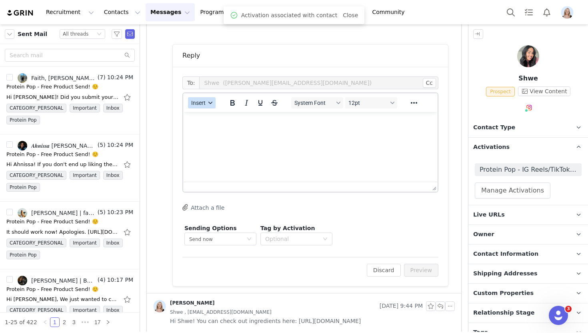
click at [212, 103] on icon "button" at bounding box center [210, 103] width 4 height 4
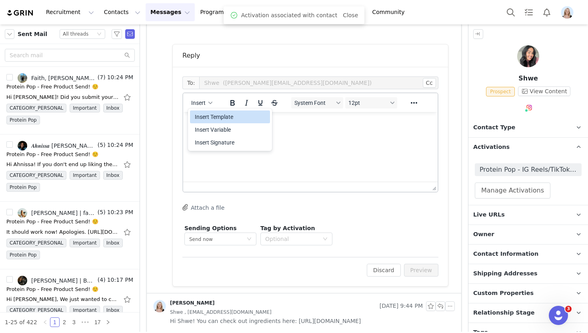
click at [219, 120] on div "Insert Template" at bounding box center [231, 117] width 72 height 10
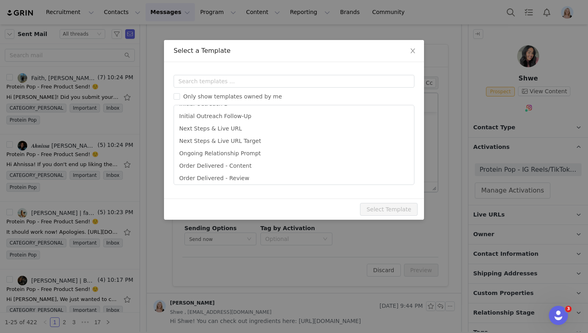
scroll to position [144, 0]
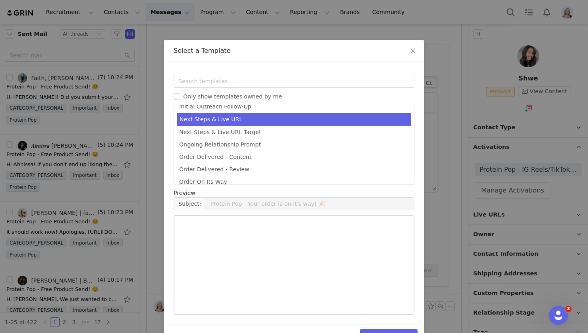
click at [234, 121] on li "Next Steps & Live URL" at bounding box center [293, 119] width 233 height 13
type input "Protein Pop - Next Steps & Campaign Outline"
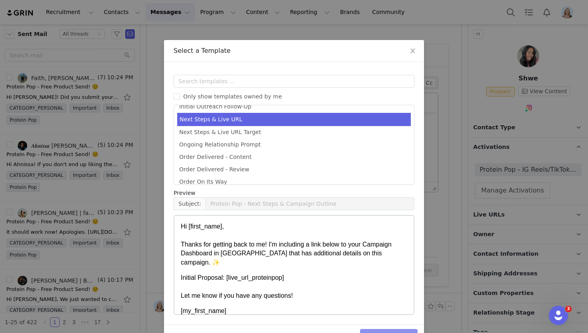
click at [376, 329] on button "Select Template" at bounding box center [389, 335] width 58 height 13
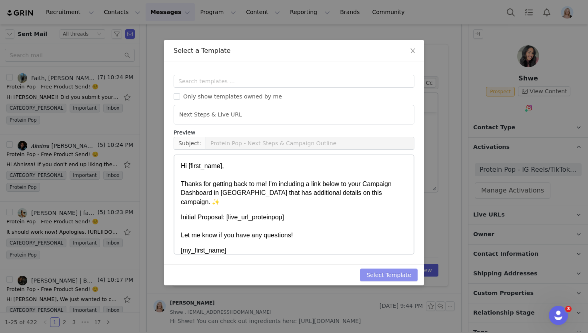
scroll to position [0, 0]
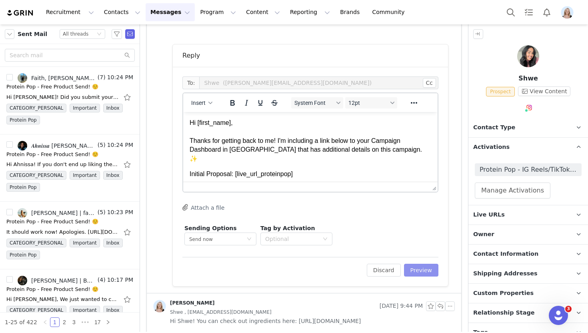
click at [425, 268] on button "Preview" at bounding box center [421, 269] width 35 height 13
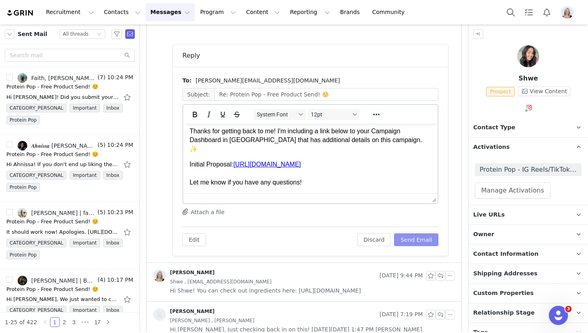
scroll to position [26, 0]
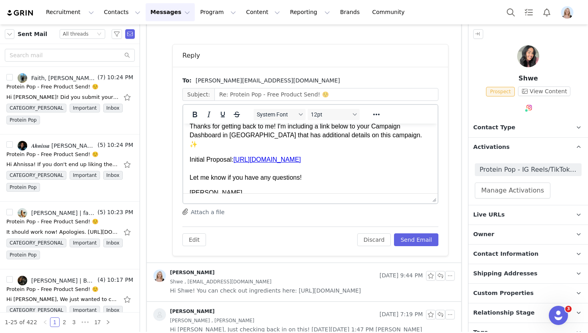
click at [322, 178] on p "Initial Proposal: https://proteinpop.grin.live/0d9ef414-256c-471d-96b6-559019e3…" at bounding box center [310, 168] width 241 height 27
click at [432, 239] on button "Send Email" at bounding box center [416, 239] width 44 height 13
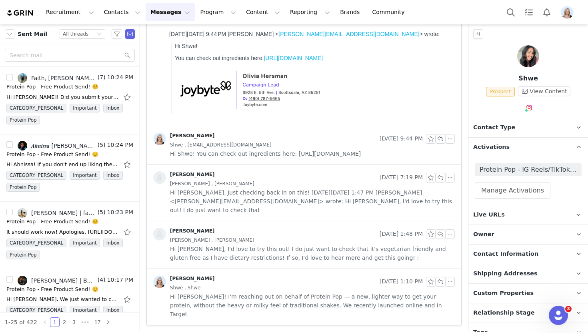
scroll to position [86, 0]
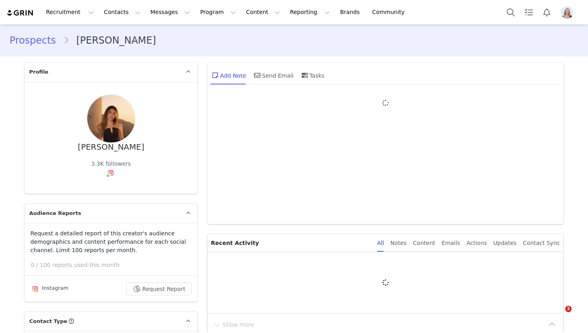
type input "+1 ([GEOGRAPHIC_DATA])"
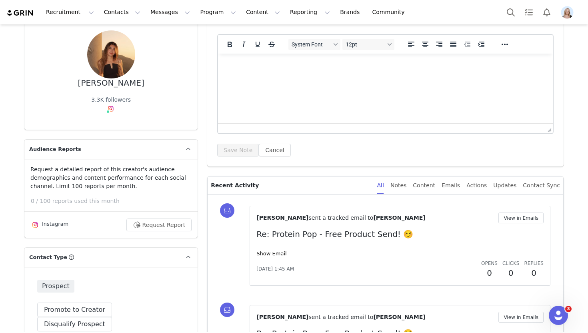
scroll to position [65, 0]
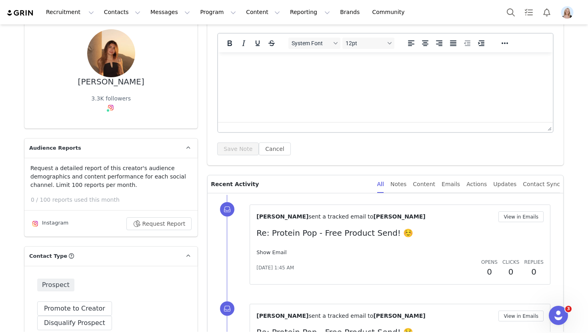
click at [274, 250] on link "Show Email" at bounding box center [271, 252] width 30 height 6
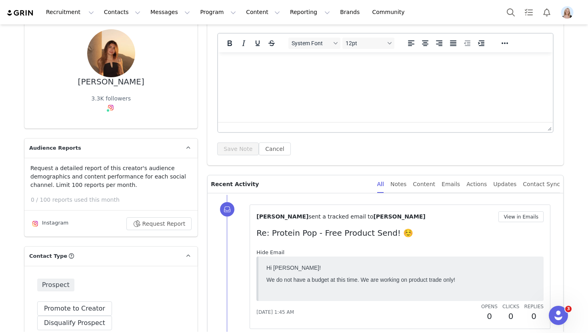
scroll to position [0, 0]
click at [112, 315] on button "Disqualify Prospect" at bounding box center [74, 322] width 75 height 14
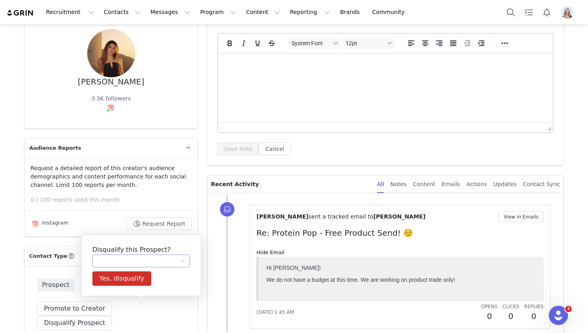
click at [140, 254] on div at bounding box center [141, 260] width 98 height 13
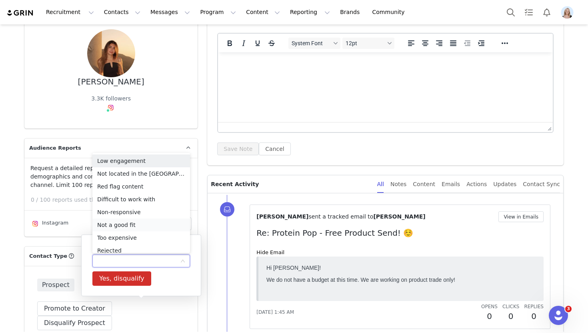
scroll to position [4, 0]
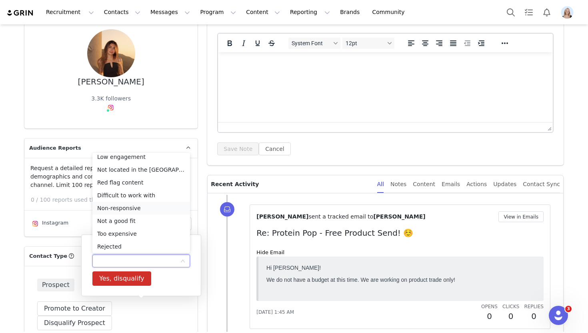
click at [145, 211] on li "Non-responsive" at bounding box center [141, 208] width 98 height 13
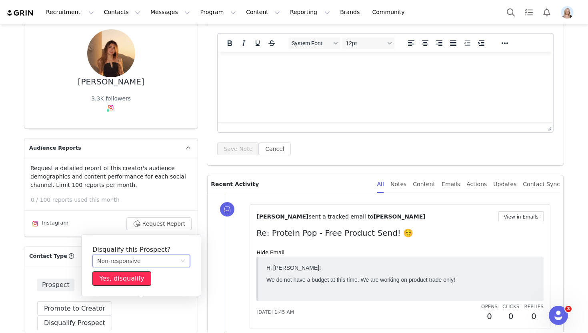
click at [135, 275] on button "Yes, disqualify" at bounding box center [121, 278] width 59 height 14
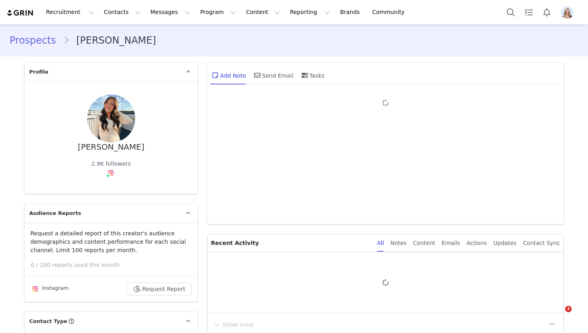
type input "+1 ([GEOGRAPHIC_DATA])"
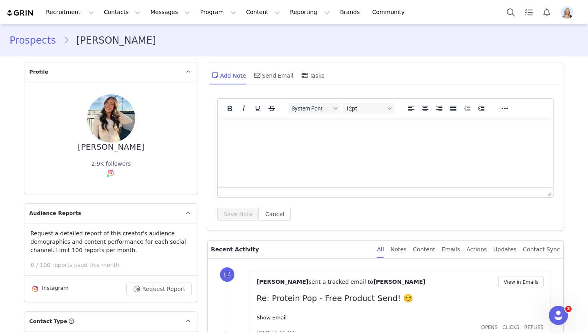
scroll to position [100, 0]
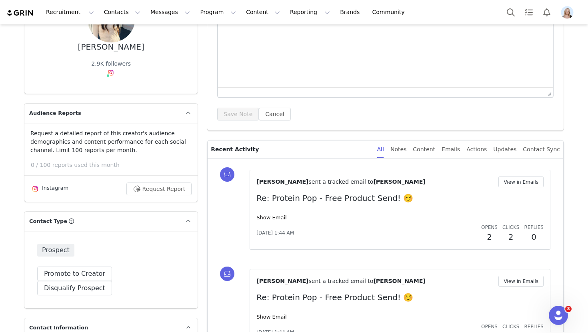
click at [280, 214] on div "Show Email" at bounding box center [399, 218] width 287 height 8
click at [280, 215] on link "Show Email" at bounding box center [271, 217] width 30 height 6
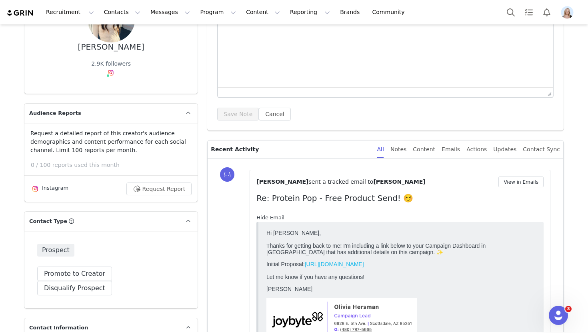
scroll to position [0, 0]
click at [519, 185] on button "View in Emails" at bounding box center [520, 181] width 45 height 11
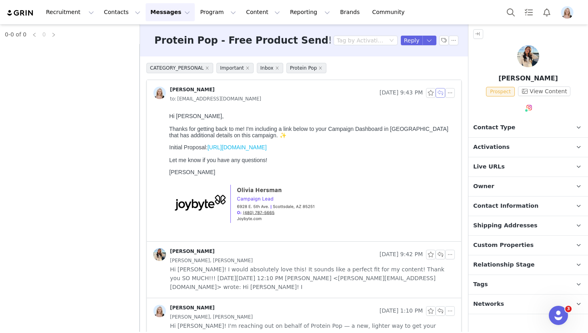
click at [440, 93] on button "button" at bounding box center [440, 93] width 10 height 10
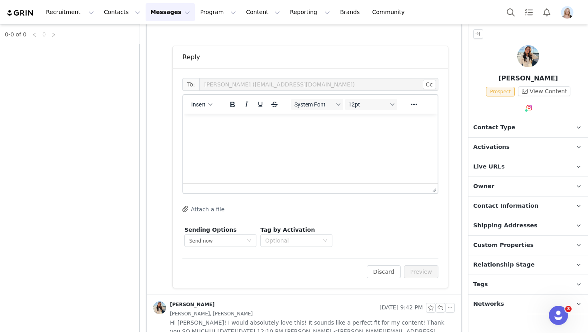
scroll to position [209, 0]
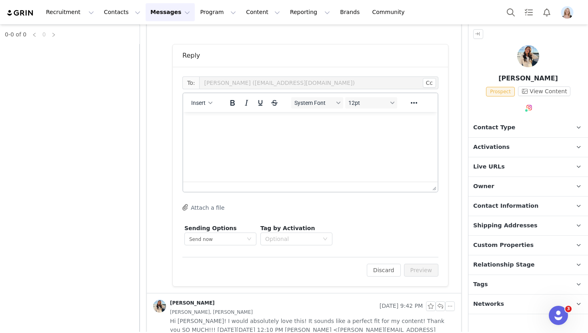
click at [259, 134] on html at bounding box center [310, 123] width 254 height 22
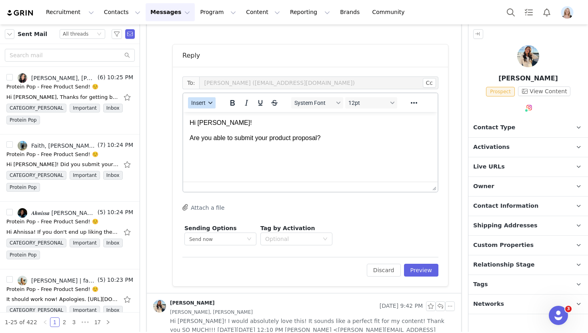
click at [201, 101] on span "Insert" at bounding box center [198, 103] width 14 height 6
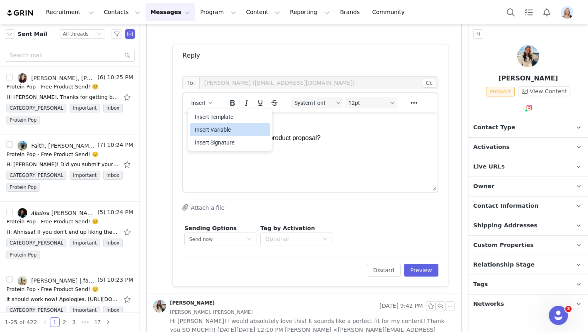
click at [225, 140] on div "Insert Signature" at bounding box center [231, 143] width 72 height 10
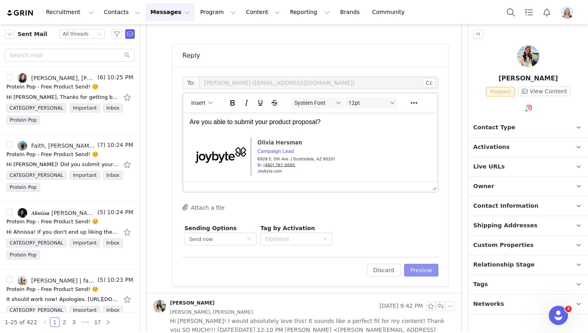
click at [422, 271] on button "Preview" at bounding box center [421, 269] width 35 height 13
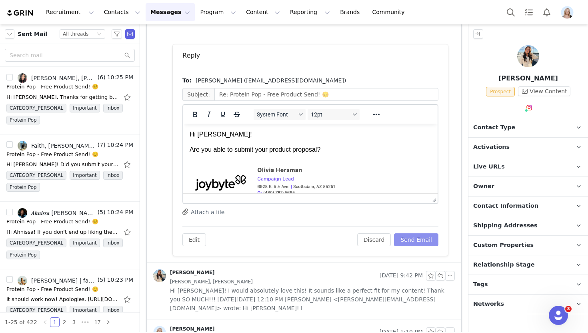
scroll to position [0, 0]
click at [425, 241] on button "Send Email" at bounding box center [416, 239] width 44 height 13
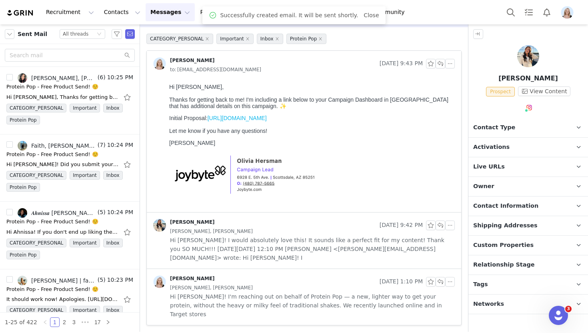
scroll to position [12, 0]
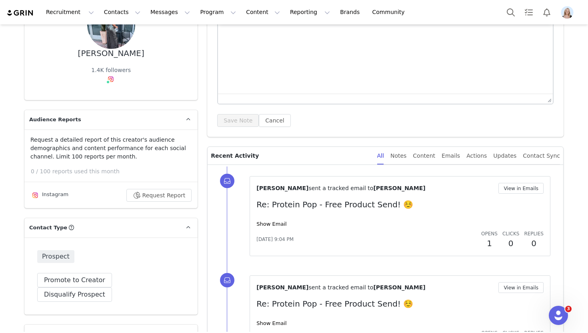
scroll to position [94, 0]
click at [273, 224] on link "Show Email" at bounding box center [271, 223] width 30 height 6
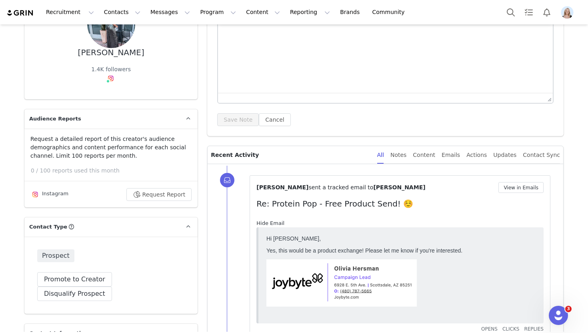
scroll to position [0, 0]
click at [112, 286] on button "Disqualify Prospect" at bounding box center [74, 293] width 75 height 14
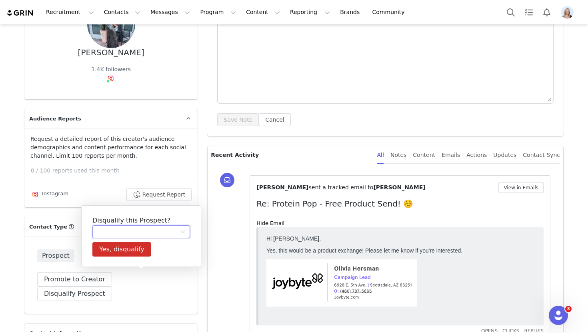
click at [136, 226] on div at bounding box center [138, 231] width 83 height 12
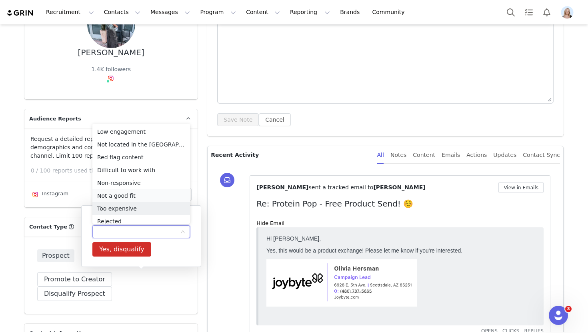
scroll to position [4, 0]
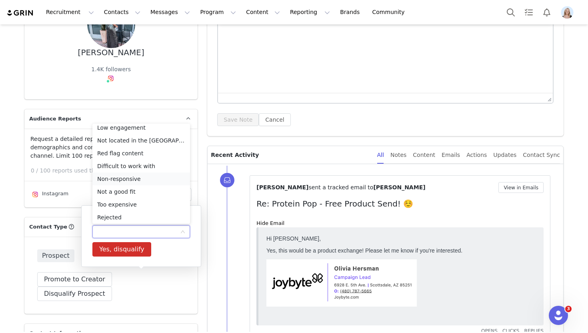
click at [139, 175] on li "Non-responsive" at bounding box center [141, 178] width 98 height 13
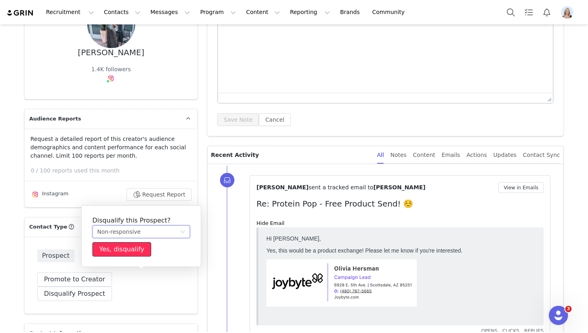
click at [139, 244] on button "Yes, disqualify" at bounding box center [121, 249] width 59 height 14
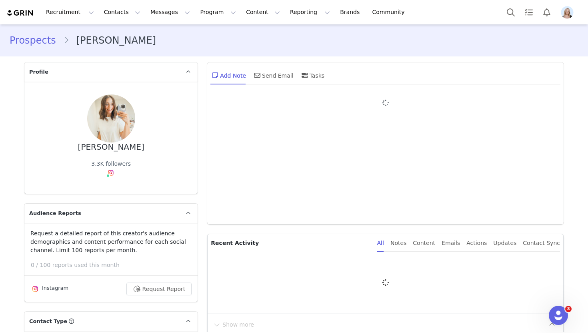
type input "+1 ([GEOGRAPHIC_DATA])"
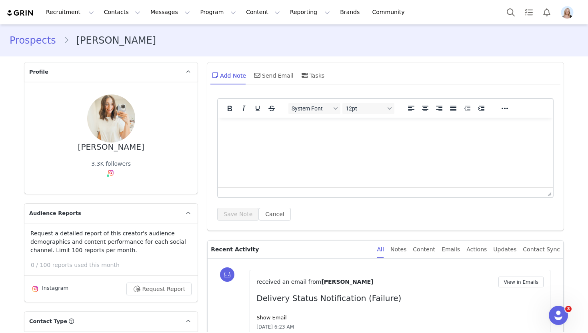
scroll to position [76, 0]
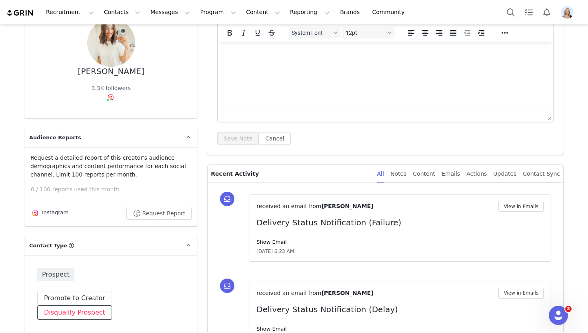
click at [112, 305] on button "Disqualify Prospect" at bounding box center [74, 312] width 75 height 14
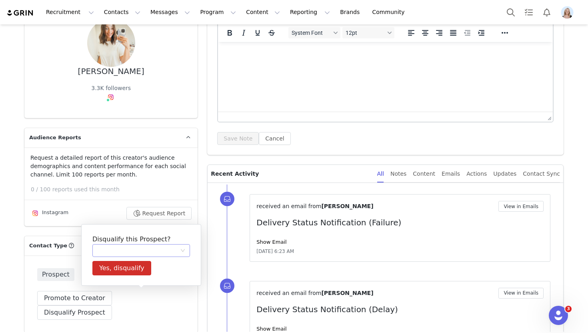
click at [139, 244] on div at bounding box center [138, 250] width 83 height 12
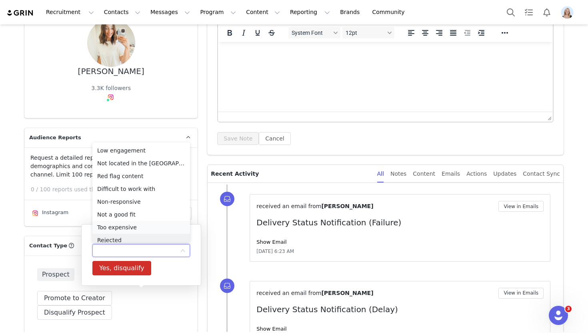
scroll to position [4, 0]
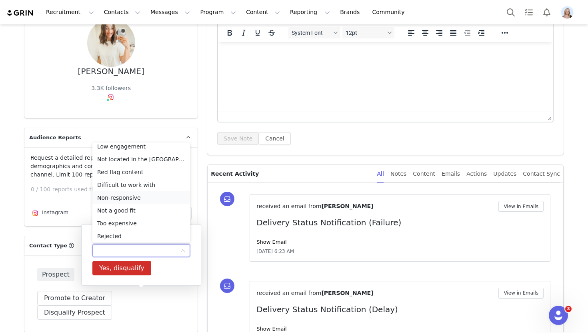
click at [146, 196] on li "Non-responsive" at bounding box center [141, 197] width 98 height 13
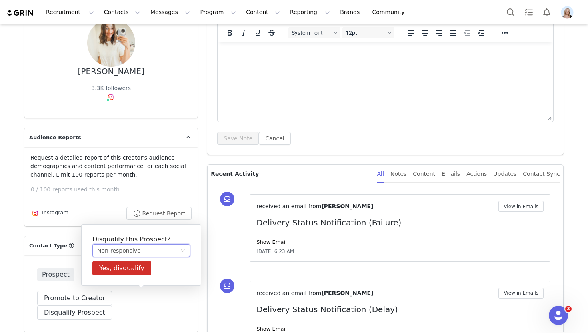
click at [133, 277] on div "Disqualify this Prospect? Non-responsive Yes, disqualify Low engagement Not loc…" at bounding box center [141, 255] width 120 height 62
click at [133, 263] on button "Yes, disqualify" at bounding box center [121, 268] width 59 height 14
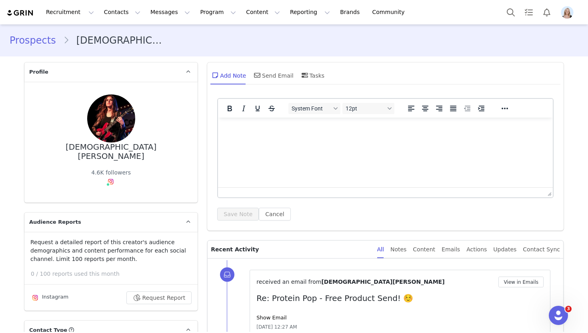
scroll to position [100, 0]
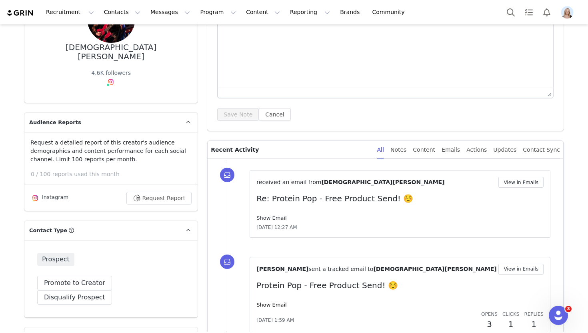
click at [275, 218] on link "Show Email" at bounding box center [271, 218] width 30 height 6
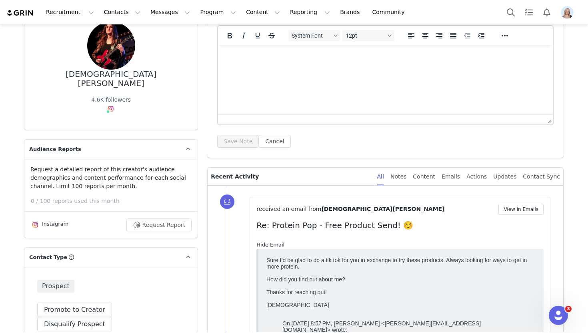
scroll to position [122, 0]
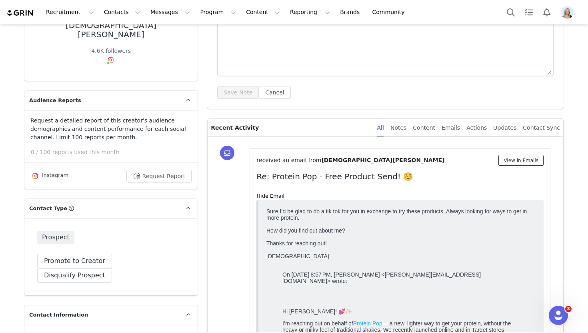
click at [527, 159] on button "View in Emails" at bounding box center [520, 160] width 45 height 11
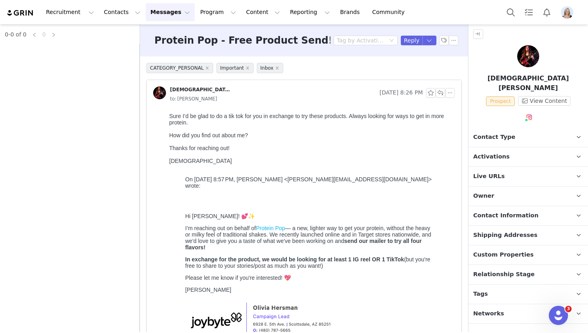
click at [513, 147] on p "Activations" at bounding box center [518, 156] width 100 height 19
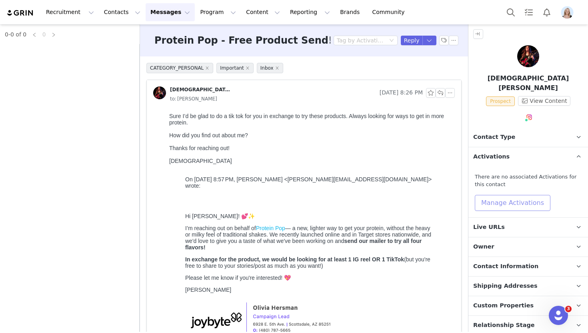
click at [507, 195] on button "Manage Activations" at bounding box center [513, 203] width 76 height 16
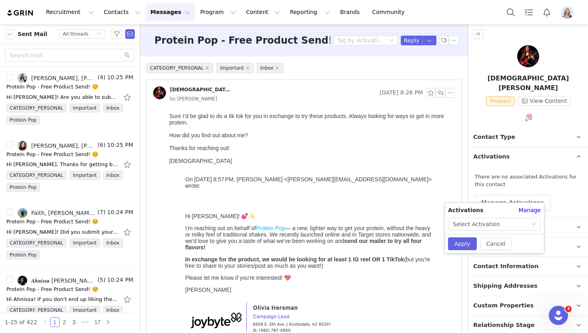
click at [487, 231] on div "Activations Manage Select Activation Cancel Apply" at bounding box center [494, 228] width 99 height 50
click at [486, 222] on div "Select Activation" at bounding box center [476, 224] width 47 height 12
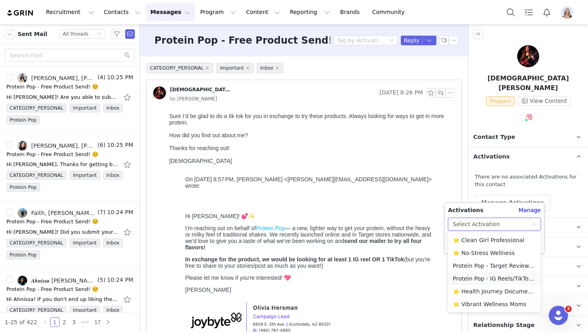
click at [483, 276] on li "Protein Pop - IG Reels/TikToks 📱" at bounding box center [494, 278] width 93 height 13
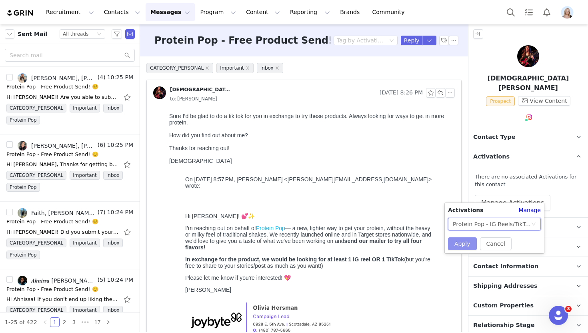
click at [464, 245] on button "Apply" at bounding box center [462, 243] width 29 height 13
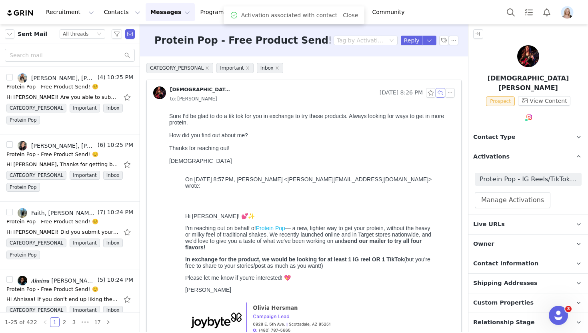
click at [439, 95] on button "button" at bounding box center [440, 93] width 10 height 10
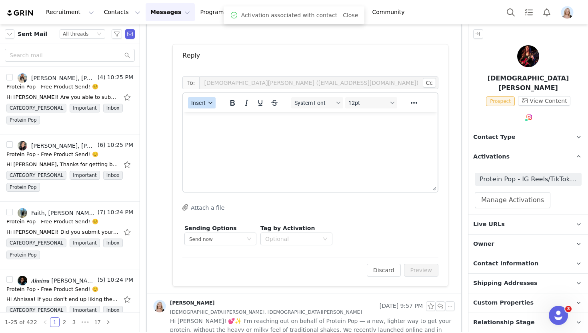
click at [204, 106] on button "Insert" at bounding box center [202, 102] width 28 height 11
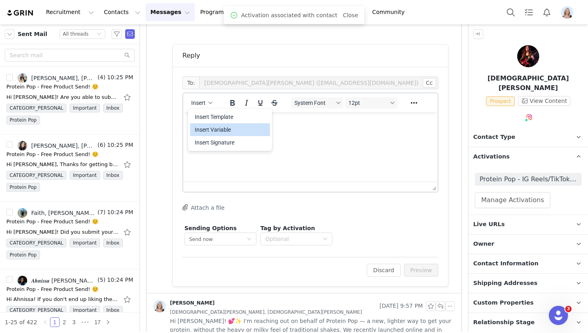
click at [223, 127] on div "Insert Variable" at bounding box center [231, 130] width 72 height 10
select select
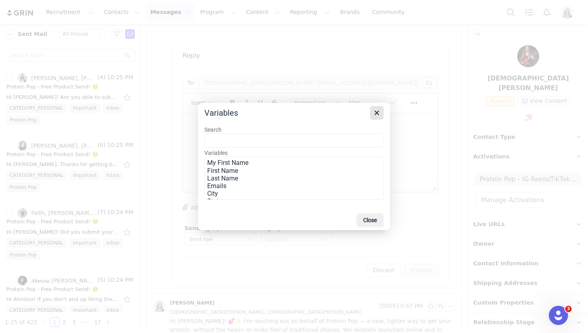
click at [373, 113] on icon "Close" at bounding box center [377, 113] width 10 height 10
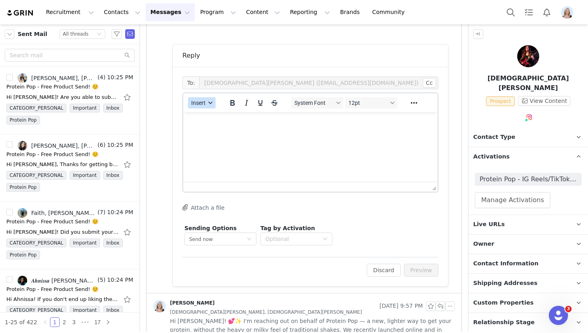
click at [191, 105] on button "Insert" at bounding box center [202, 102] width 28 height 11
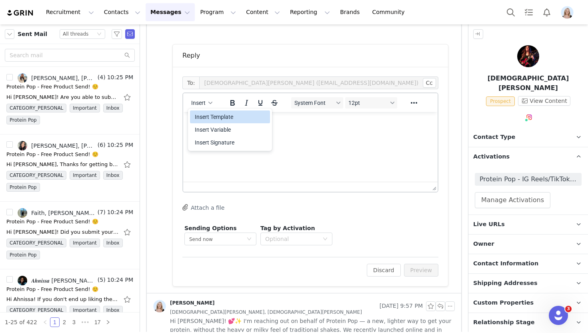
click at [228, 119] on div "Insert Template" at bounding box center [231, 117] width 72 height 10
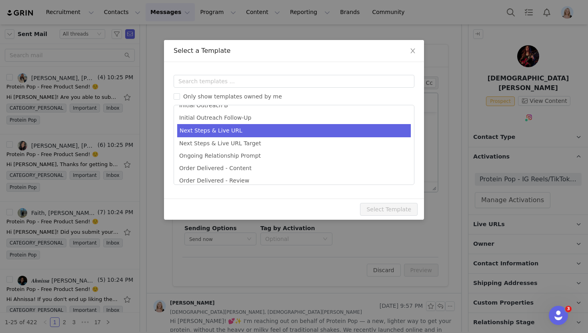
click at [249, 128] on li "Next Steps & Live URL" at bounding box center [293, 130] width 233 height 13
type input "Protein Pop - Next Steps & Campaign Outline"
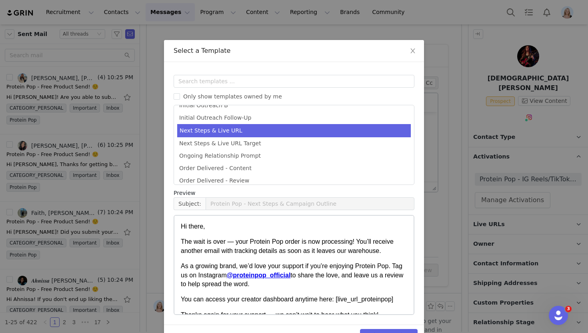
scroll to position [133, 0]
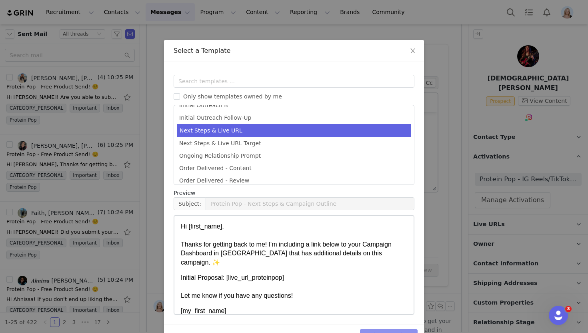
click at [375, 330] on button "Select Template" at bounding box center [389, 335] width 58 height 13
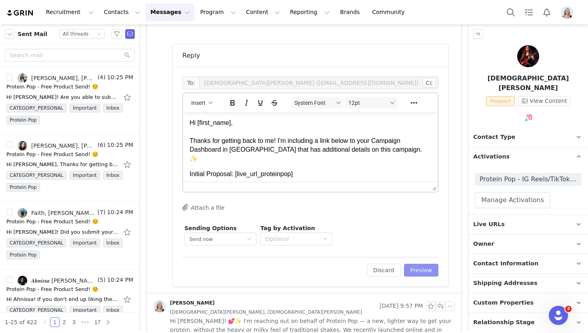
click at [420, 267] on button "Preview" at bounding box center [421, 269] width 35 height 13
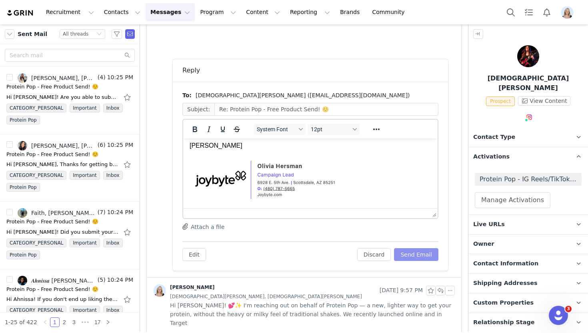
scroll to position [92, 0]
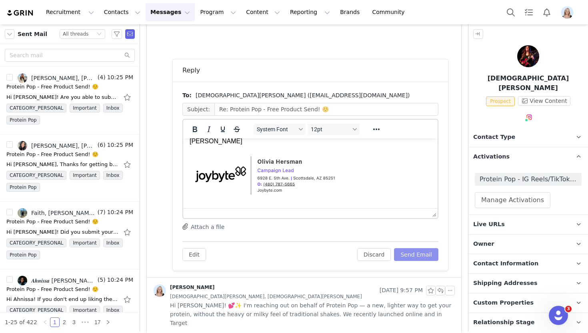
click at [426, 257] on button "Send Email" at bounding box center [416, 254] width 44 height 13
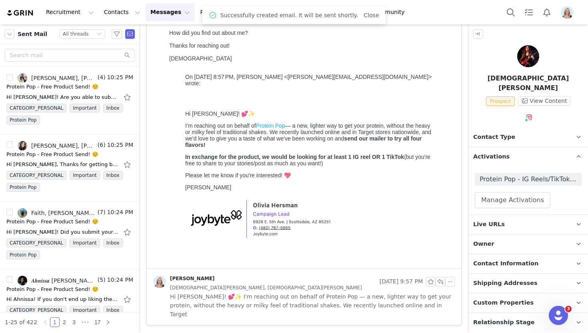
scroll to position [94, 0]
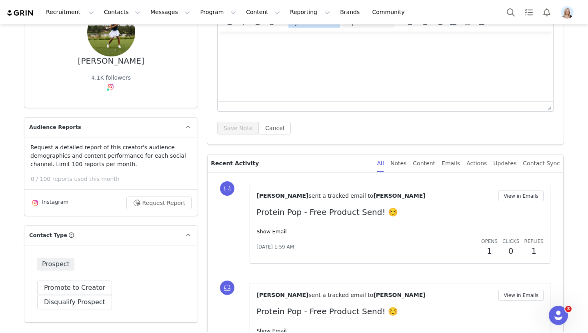
scroll to position [89, 0]
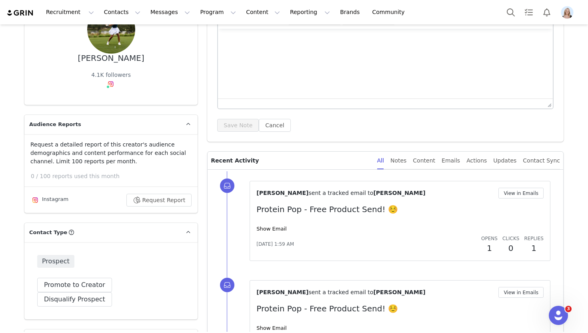
click at [274, 219] on div "[PERSON_NAME] sent a tracked email to [PERSON_NAME] View in Emails Protein Pop …" at bounding box center [399, 221] width 287 height 66
click at [274, 230] on link "Show Email" at bounding box center [271, 228] width 30 height 6
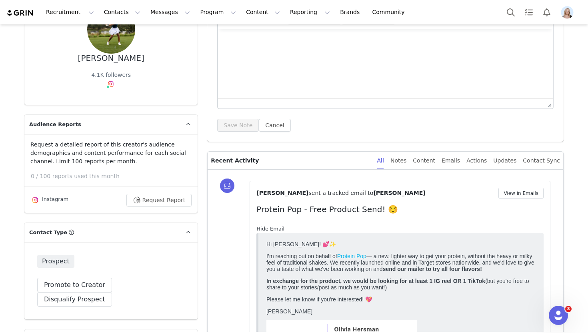
scroll to position [0, 0]
click at [274, 231] on link "Hide Email" at bounding box center [270, 228] width 28 height 6
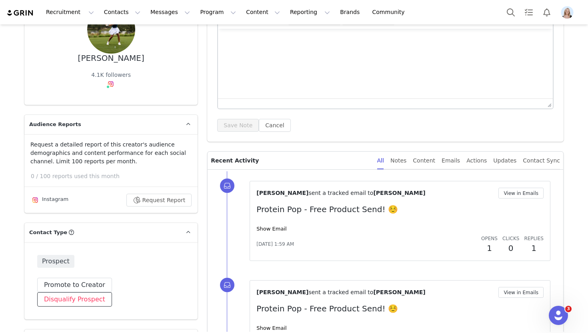
click at [112, 292] on button "Disqualify Prospect" at bounding box center [74, 299] width 75 height 14
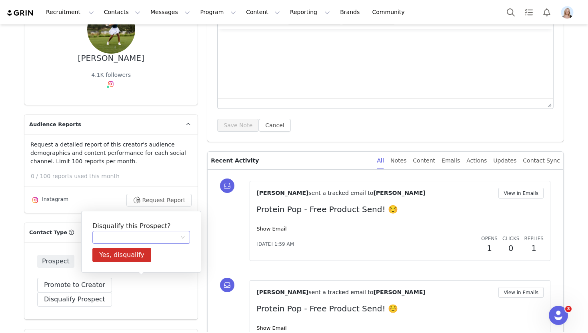
click at [166, 233] on div at bounding box center [138, 237] width 83 height 12
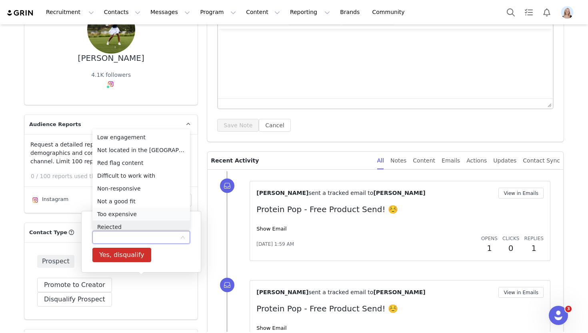
scroll to position [4, 0]
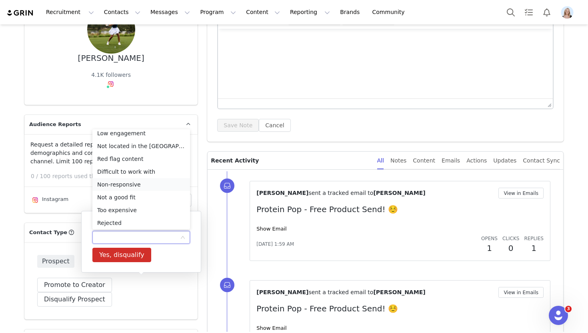
click at [143, 184] on li "Non-responsive" at bounding box center [141, 184] width 98 height 13
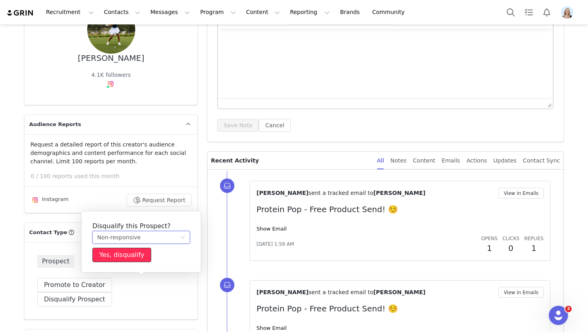
click at [135, 253] on button "Yes, disqualify" at bounding box center [121, 254] width 59 height 14
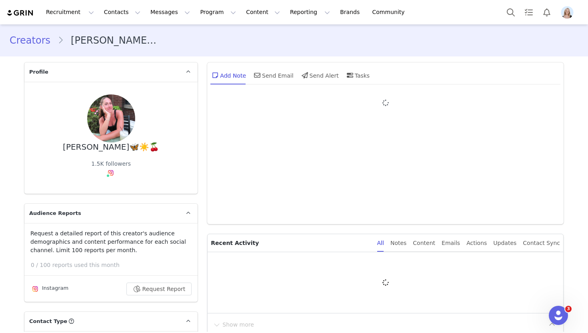
type input "+1 ([GEOGRAPHIC_DATA])"
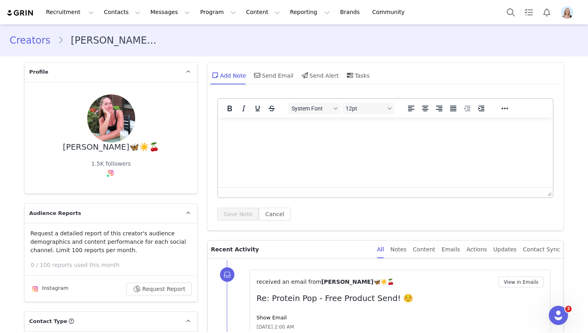
scroll to position [70, 0]
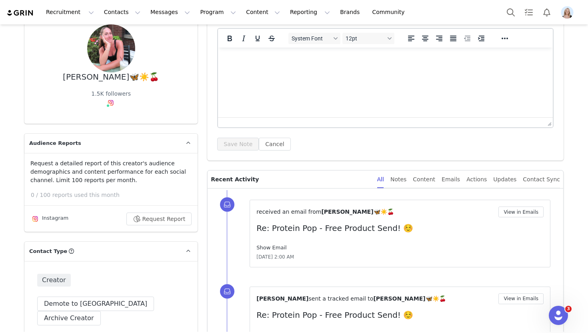
click at [275, 246] on link "Show Email" at bounding box center [271, 247] width 30 height 6
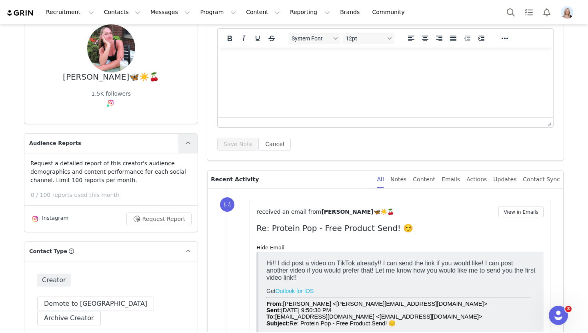
scroll to position [35, 0]
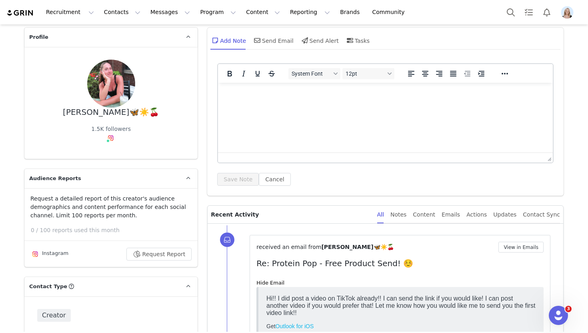
click at [109, 135] on img at bounding box center [111, 138] width 6 height 6
click at [115, 153] on link "@karlie.fitt" at bounding box center [106, 155] width 31 height 6
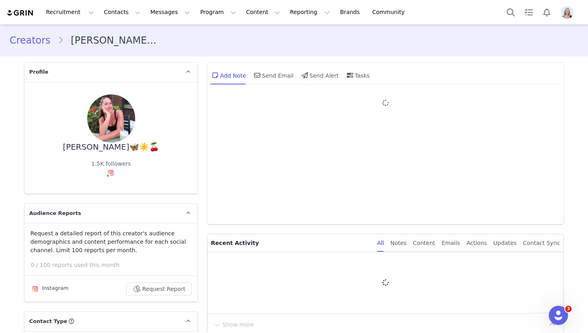
type input "+1 ([GEOGRAPHIC_DATA])"
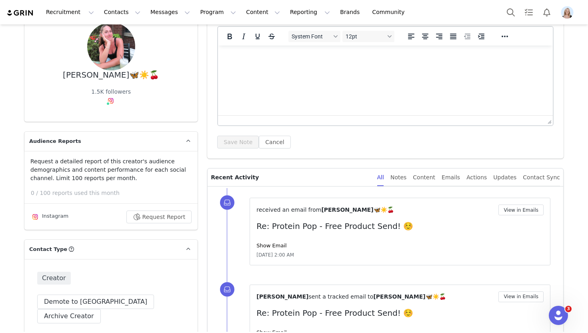
scroll to position [77, 0]
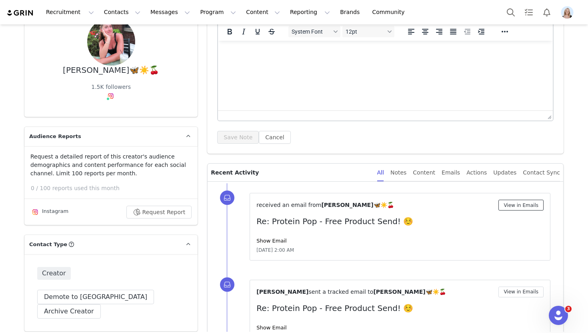
click at [516, 205] on button "View in Emails" at bounding box center [520, 205] width 45 height 11
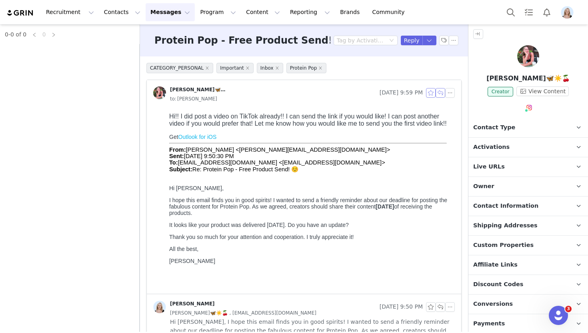
click at [439, 92] on button "button" at bounding box center [440, 93] width 10 height 10
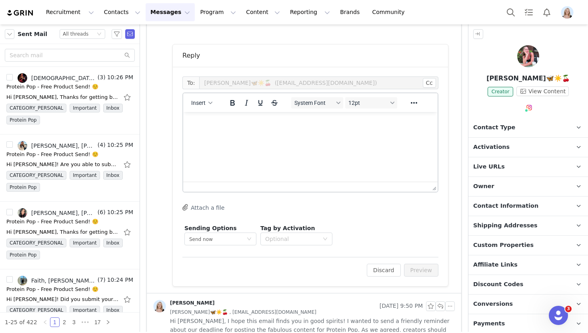
click at [222, 133] on html at bounding box center [310, 123] width 254 height 22
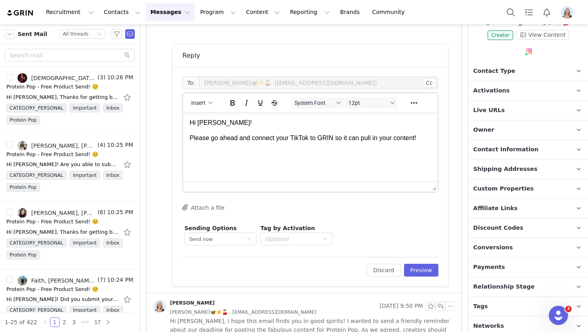
scroll to position [60, 0]
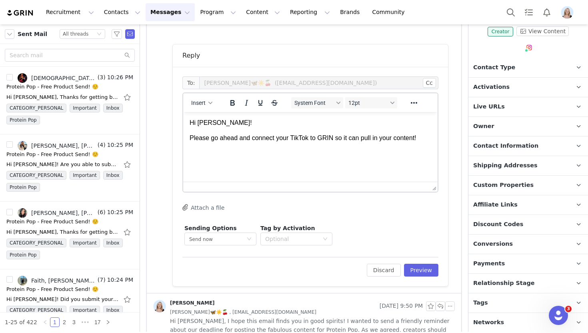
click at [489, 324] on span "Networks" at bounding box center [488, 322] width 31 height 9
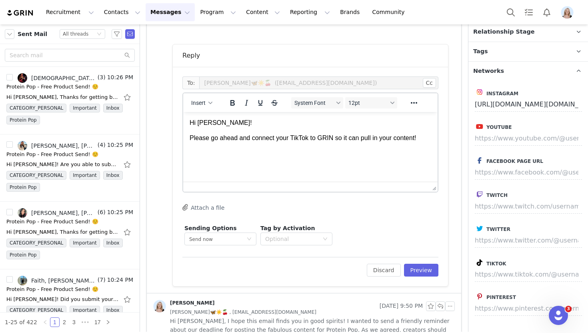
scroll to position [310, 0]
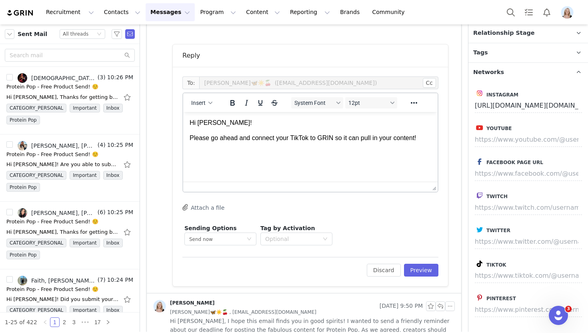
click at [426, 144] on html "Hi [PERSON_NAME]! Please go ahead and connect your TikTok to GRIN so it can pul…" at bounding box center [310, 130] width 254 height 37
click at [209, 103] on icon "button" at bounding box center [210, 103] width 4 height 4
click at [237, 139] on div "Insert Signature" at bounding box center [231, 143] width 72 height 10
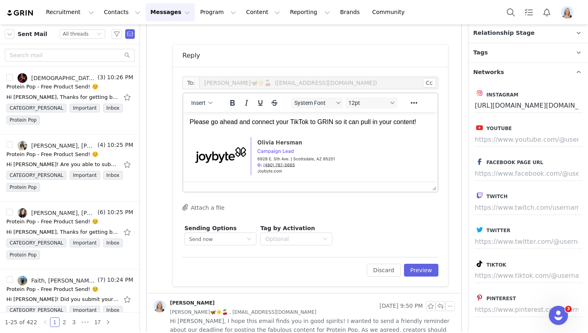
click at [425, 263] on div "Edit Discard Preview" at bounding box center [310, 267] width 256 height 20
click at [425, 268] on button "Preview" at bounding box center [421, 269] width 35 height 13
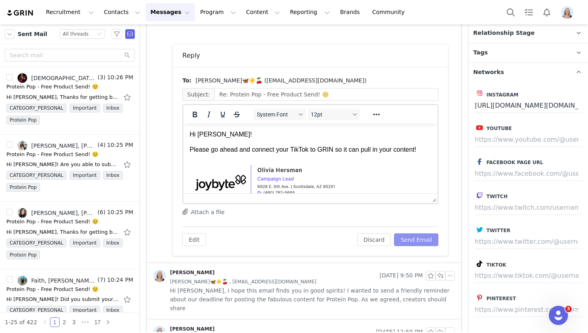
scroll to position [0, 0]
click at [421, 238] on button "Send Email" at bounding box center [416, 239] width 44 height 13
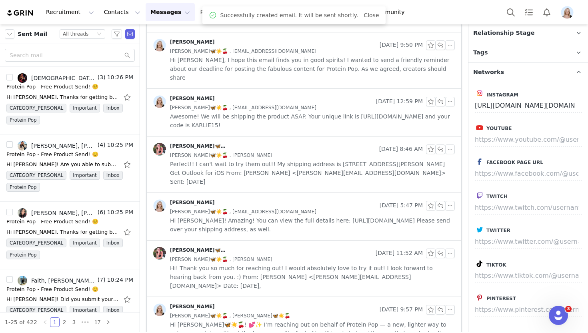
scroll to position [254, 0]
